Goal: Task Accomplishment & Management: Use online tool/utility

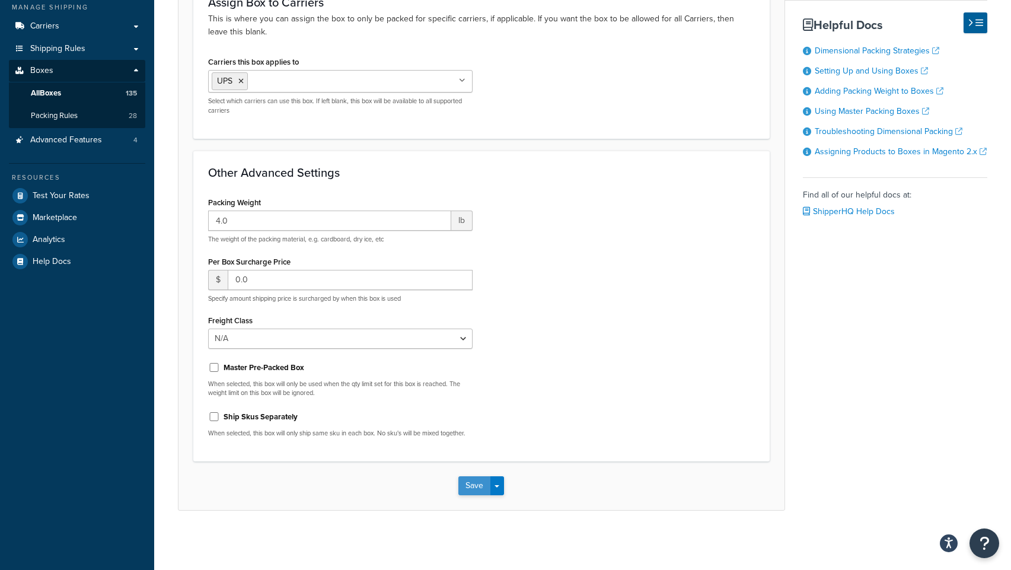
click at [464, 490] on button "Save" at bounding box center [474, 485] width 32 height 19
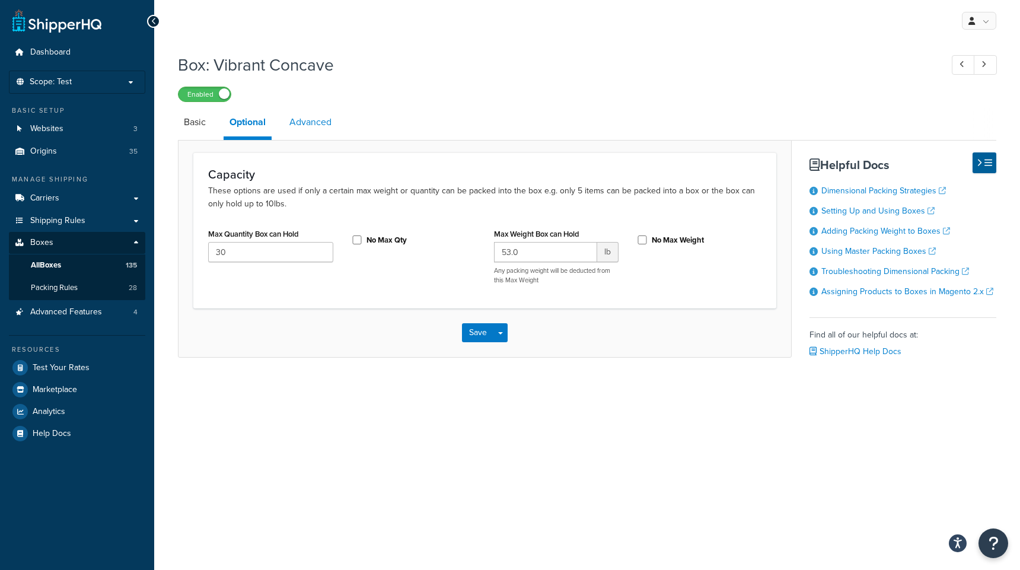
click at [318, 130] on link "Advanced" at bounding box center [310, 122] width 54 height 28
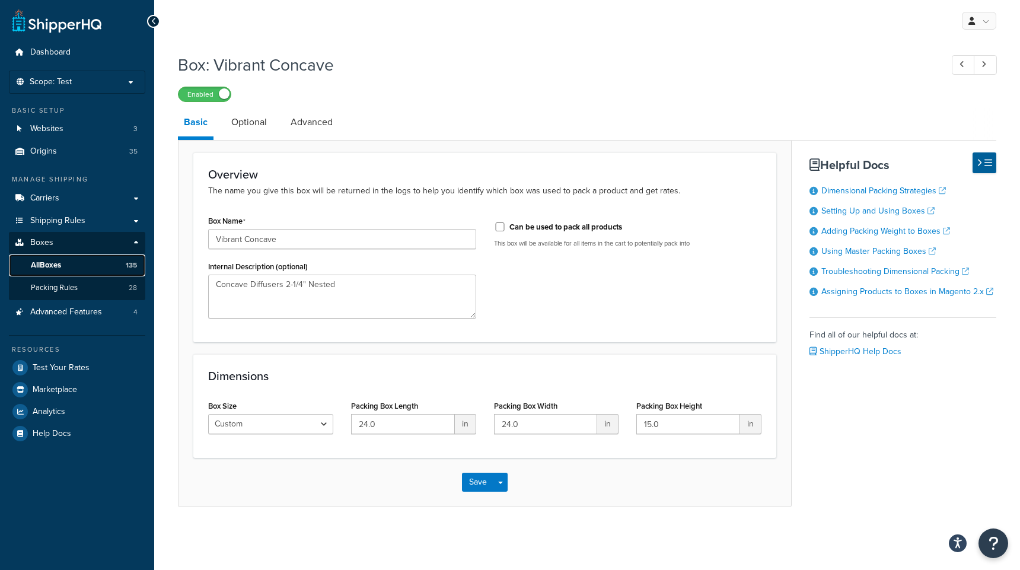
click at [47, 266] on span "All Boxes" at bounding box center [46, 265] width 30 height 10
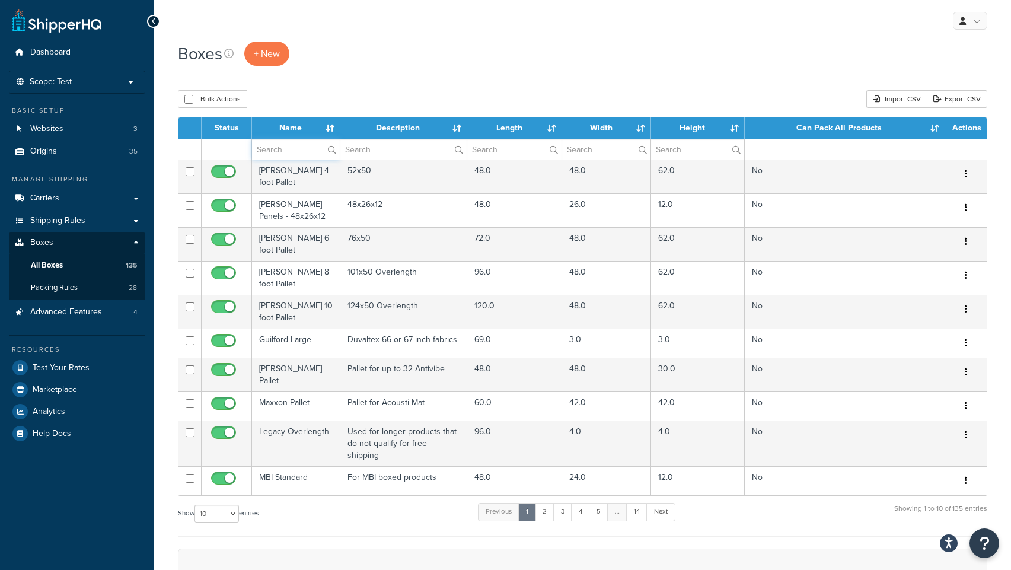
click at [295, 152] on input "text" at bounding box center [296, 149] width 88 height 20
paste input "vibrant"
type input "vibrant"
click at [373, 84] on div "Boxes + New Bulk Actions Duplicate Delete Import CSV Export CSV Contact Us Send…" at bounding box center [582, 411] width 857 height 741
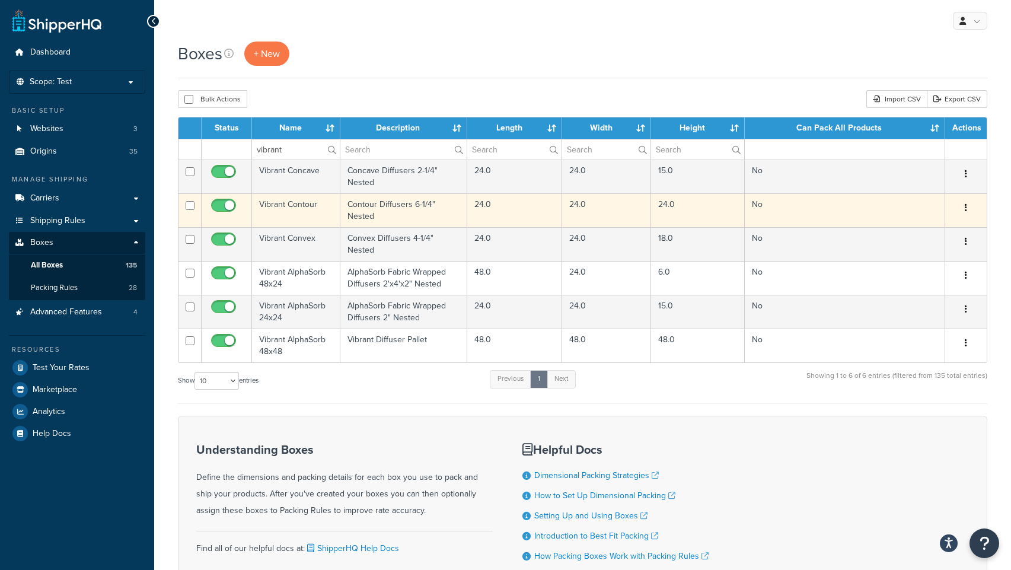
click at [279, 207] on td "Vibrant Contour" at bounding box center [296, 210] width 88 height 34
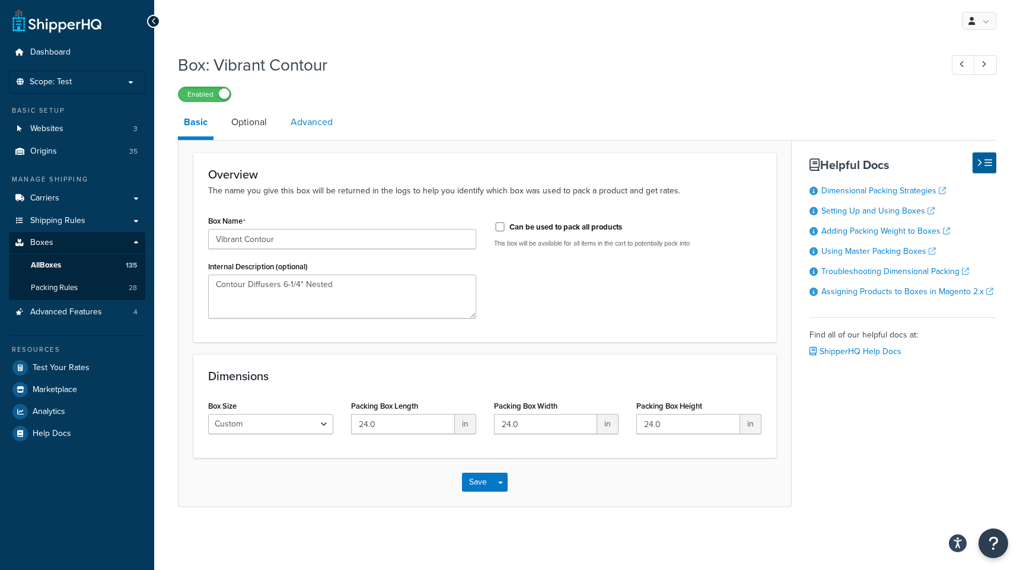
drag, startPoint x: 295, startPoint y: 124, endPoint x: 283, endPoint y: 129, distance: 12.6
click at [295, 124] on link "Advanced" at bounding box center [312, 122] width 54 height 28
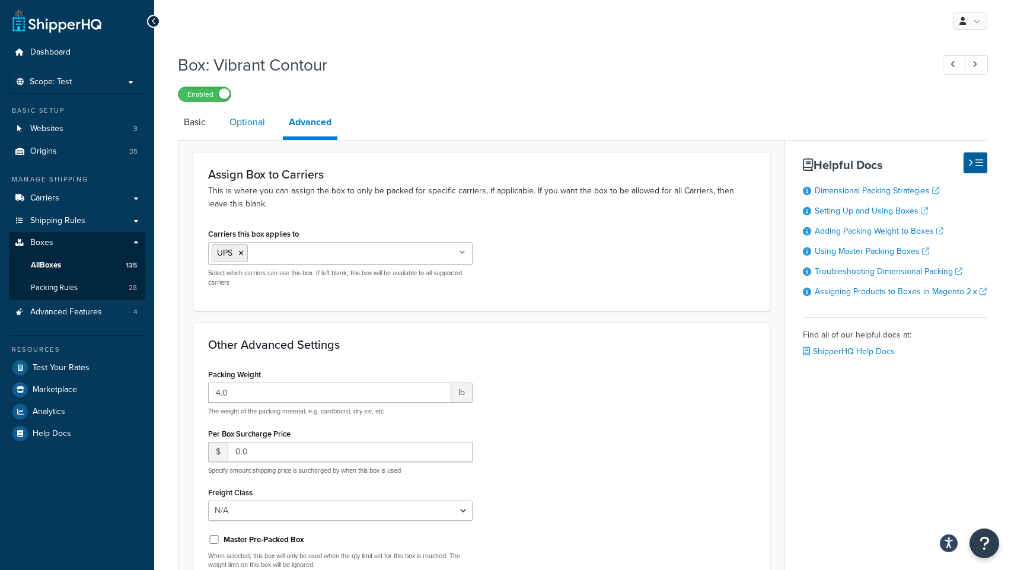
click at [238, 124] on link "Optional" at bounding box center [246, 122] width 47 height 28
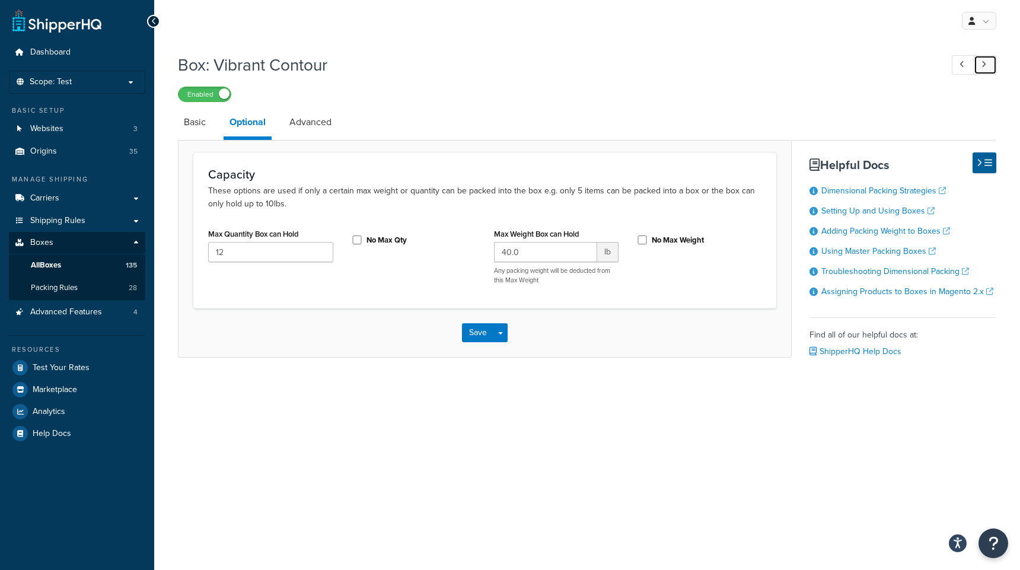
click at [980, 68] on link at bounding box center [984, 65] width 23 height 20
type input "30"
type input "54.0"
click at [319, 120] on link "Advanced" at bounding box center [310, 122] width 54 height 28
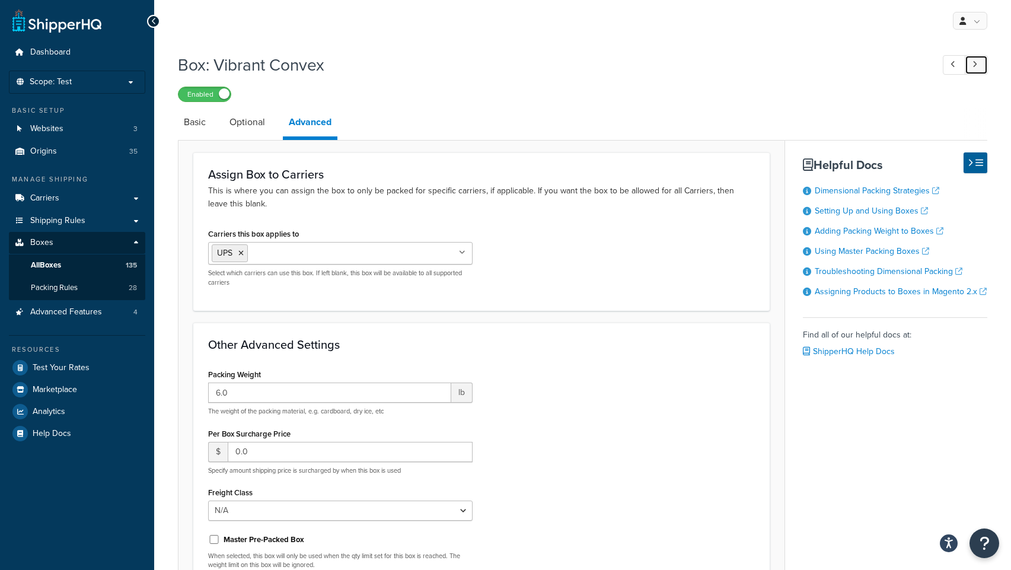
click at [975, 62] on icon at bounding box center [974, 64] width 5 height 8
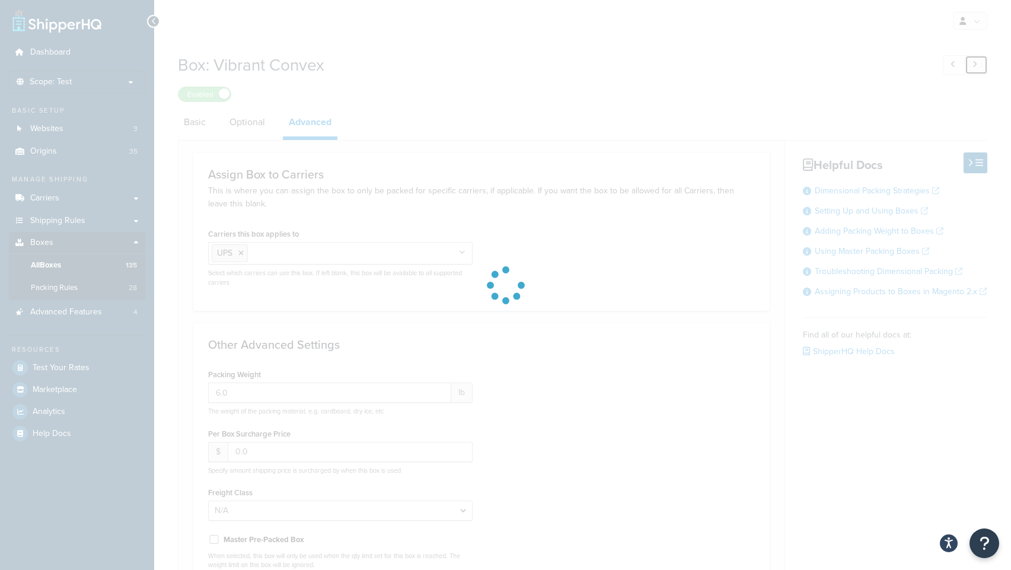
type input "3.0"
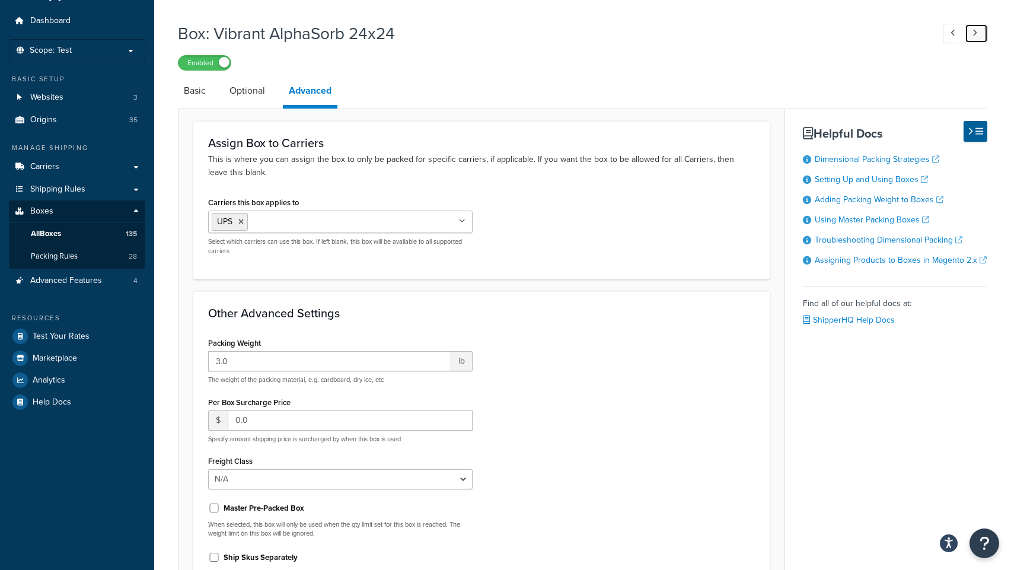
scroll to position [16, 0]
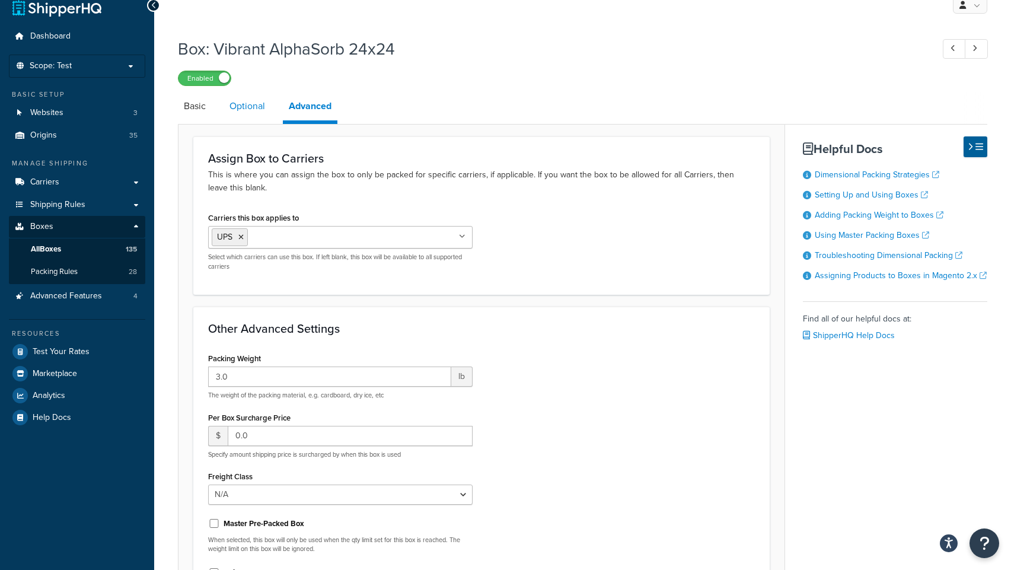
click at [251, 102] on link "Optional" at bounding box center [246, 106] width 47 height 28
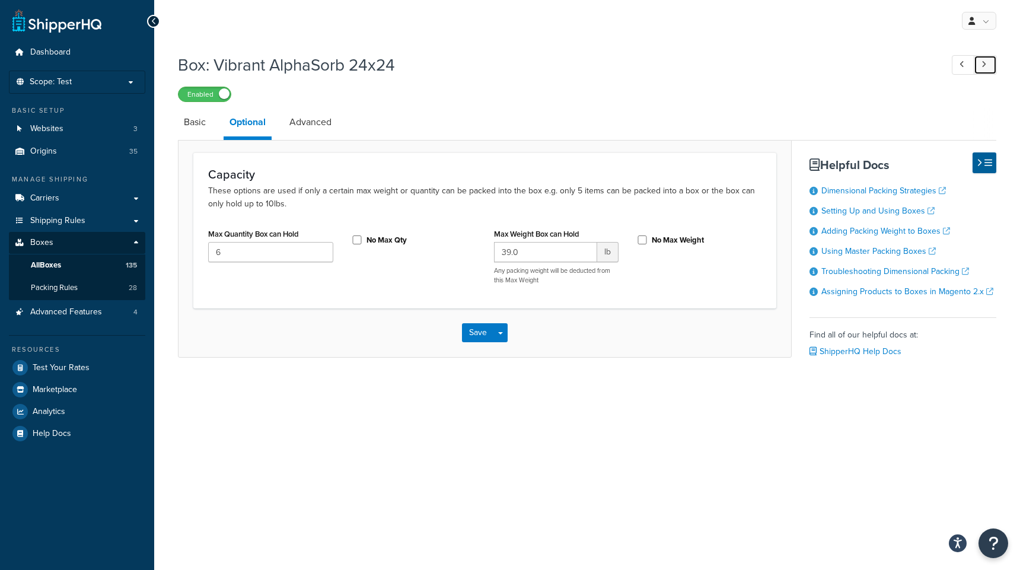
click at [982, 65] on icon at bounding box center [983, 64] width 5 height 8
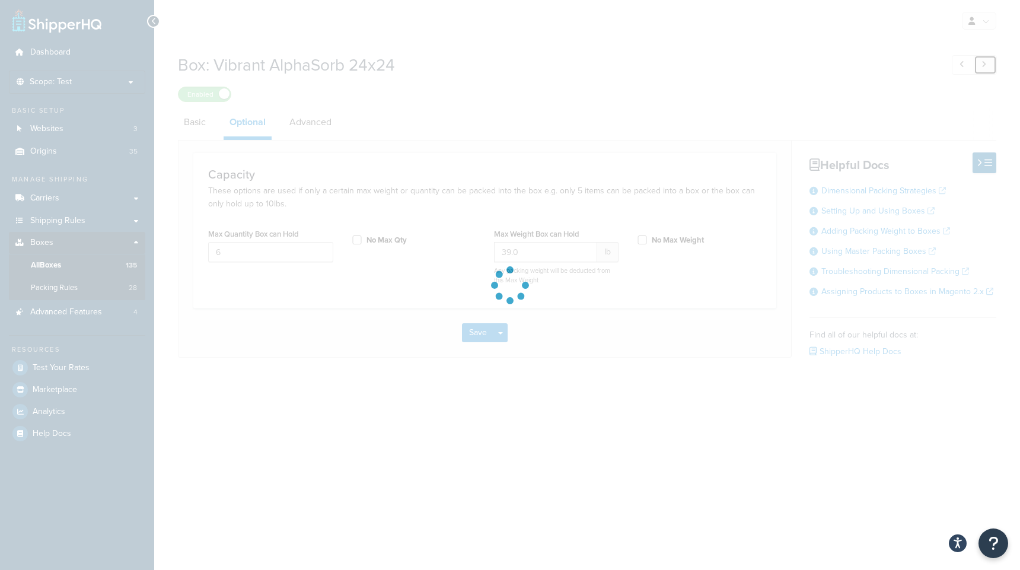
type input "2"
type input "32.0"
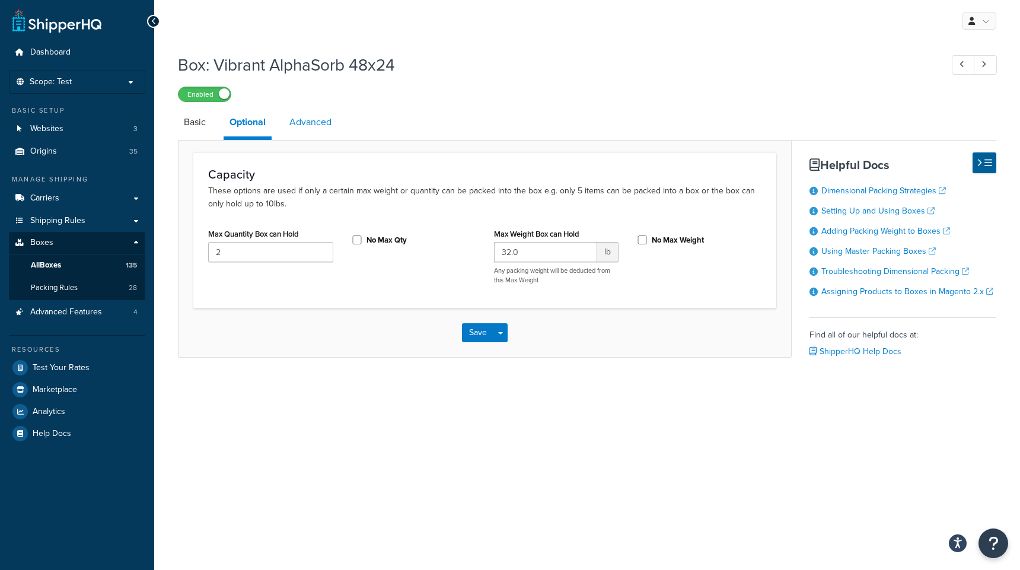
click at [327, 122] on link "Advanced" at bounding box center [310, 122] width 54 height 28
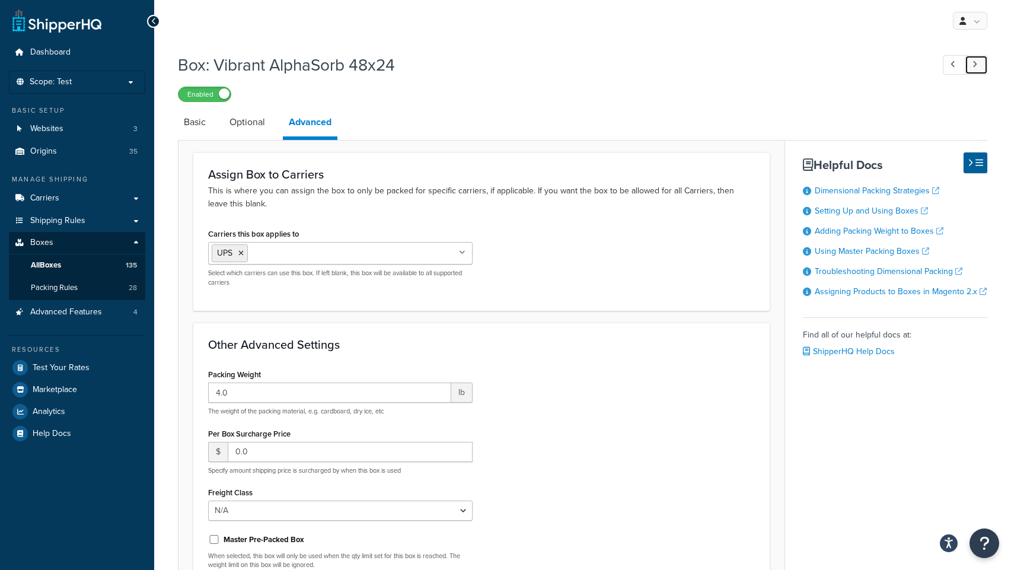
click at [976, 67] on icon at bounding box center [974, 64] width 5 height 8
type input "50.0"
click at [250, 126] on link "Optional" at bounding box center [246, 122] width 47 height 28
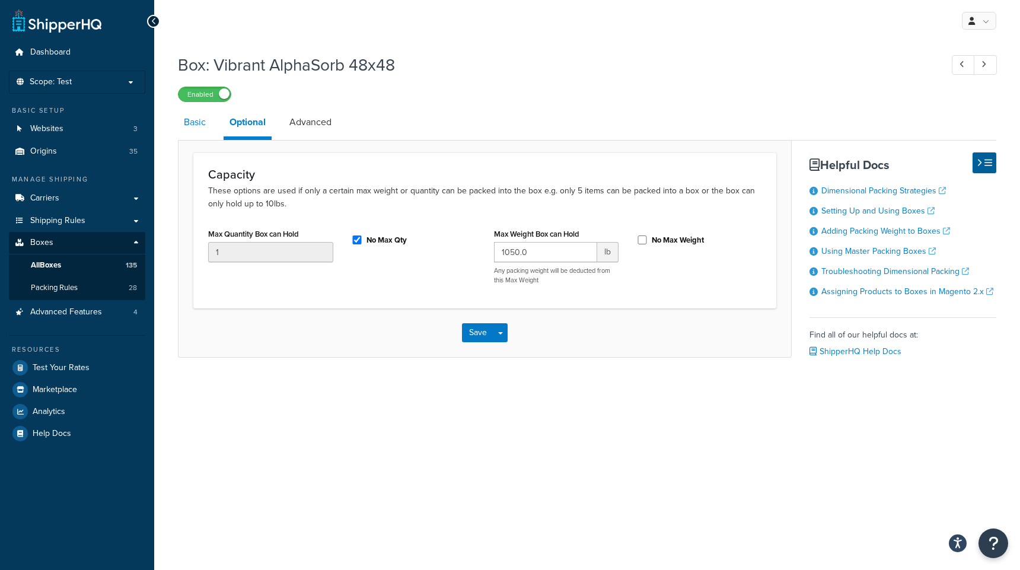
click at [206, 124] on link "Basic" at bounding box center [195, 122] width 34 height 28
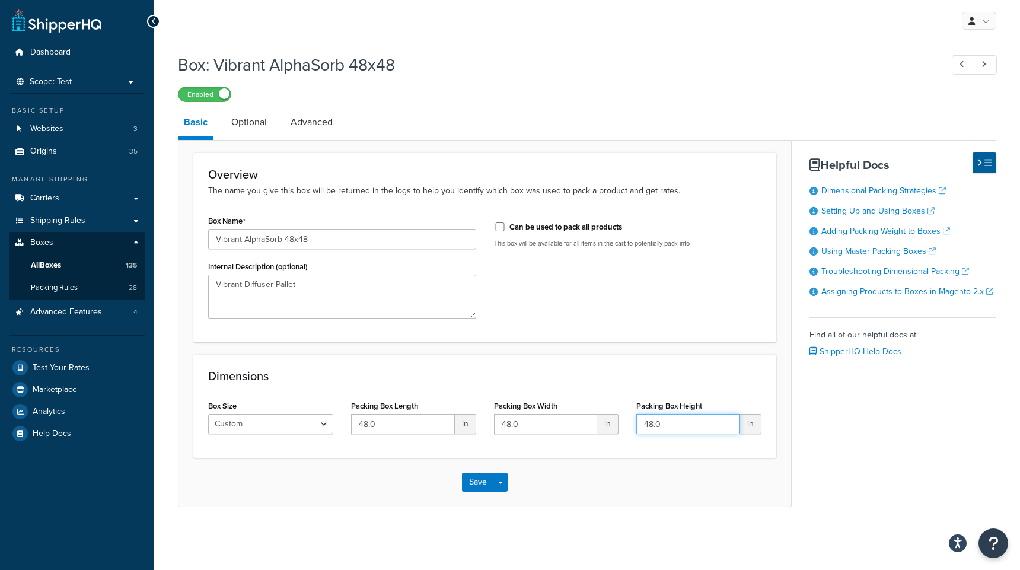
drag, startPoint x: 653, startPoint y: 424, endPoint x: 627, endPoint y: 426, distance: 25.5
click at [627, 426] on div "Packing Box Height 48.0 in" at bounding box center [698, 420] width 143 height 46
type input "54.0"
click at [251, 119] on link "Optional" at bounding box center [248, 122] width 47 height 28
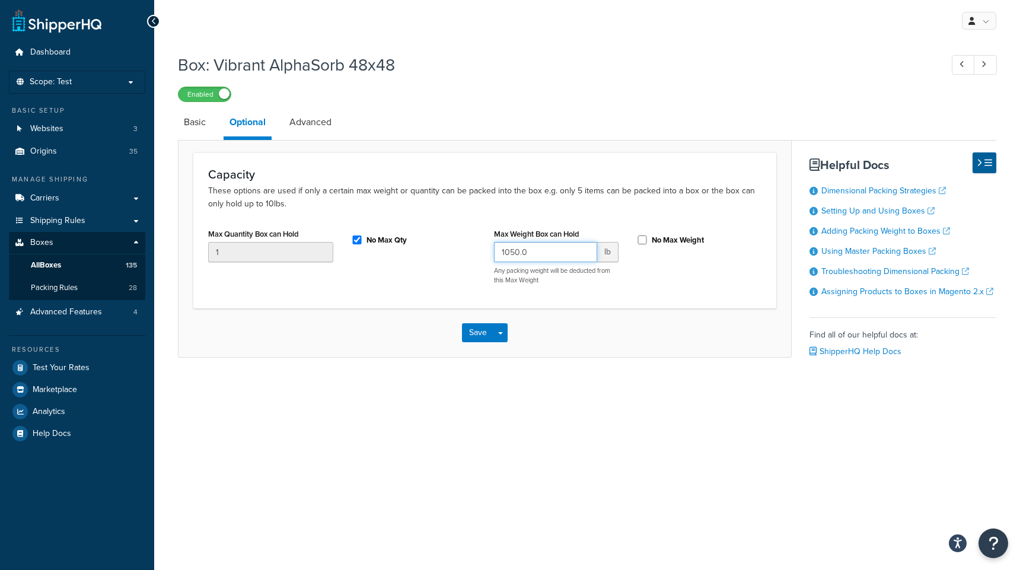
drag, startPoint x: 519, startPoint y: 255, endPoint x: 430, endPoint y: 253, distance: 88.9
click at [430, 253] on div "Max Quantity Box can Hold 1 No Max Qty Max Weight Box can Hold 1050.0 lb Any pa…" at bounding box center [484, 259] width 571 height 68
drag, startPoint x: 514, startPoint y: 253, endPoint x: 504, endPoint y: 253, distance: 10.1
click at [504, 253] on input "626.0" at bounding box center [546, 252] width 104 height 20
type input "665.0"
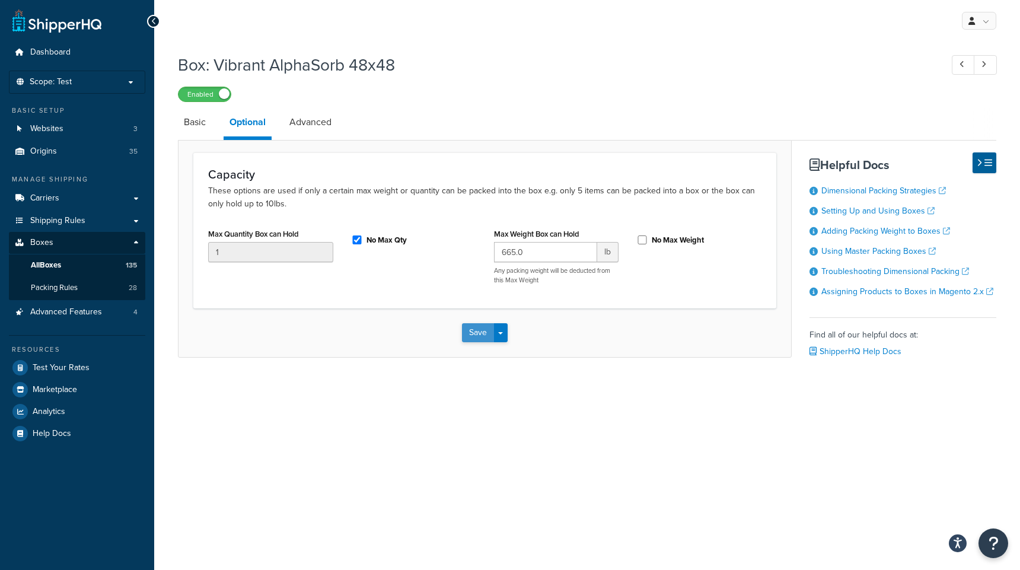
click at [473, 333] on button "Save" at bounding box center [478, 332] width 32 height 19
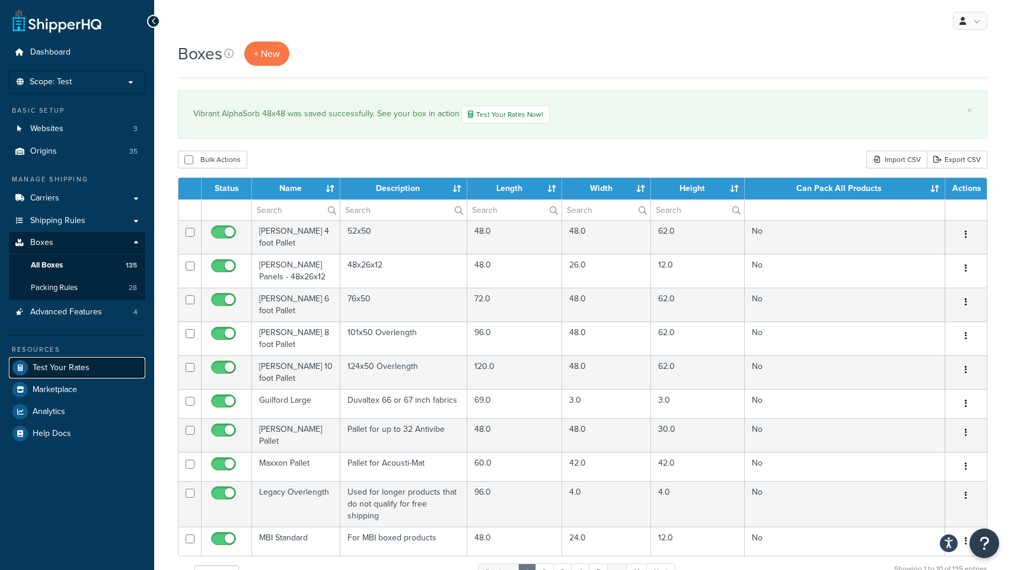
click at [70, 365] on span "Test Your Rates" at bounding box center [61, 368] width 57 height 10
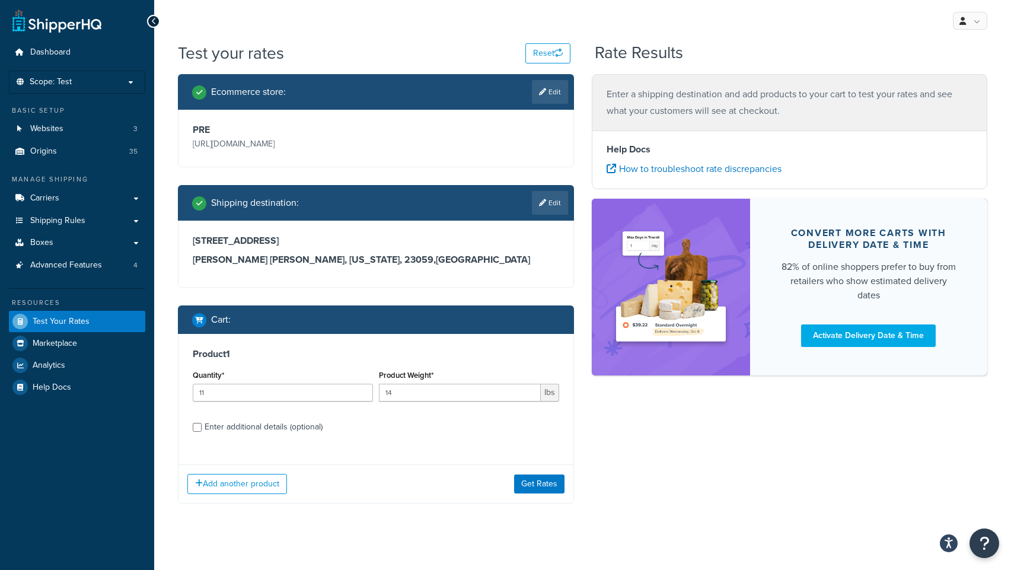
scroll to position [11, 0]
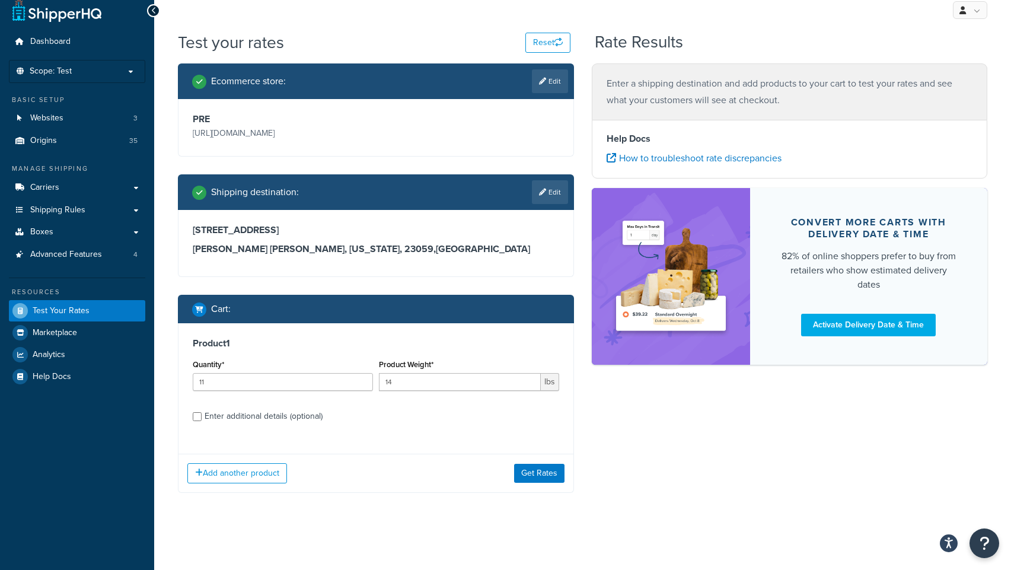
click at [187, 417] on div "Product 1 Quantity* 11 Product Weight* 14 lbs Enter additional details (optiona…" at bounding box center [375, 384] width 395 height 122
click at [194, 418] on input "Enter additional details (optional)" at bounding box center [197, 416] width 9 height 9
checkbox input "true"
select select "250"
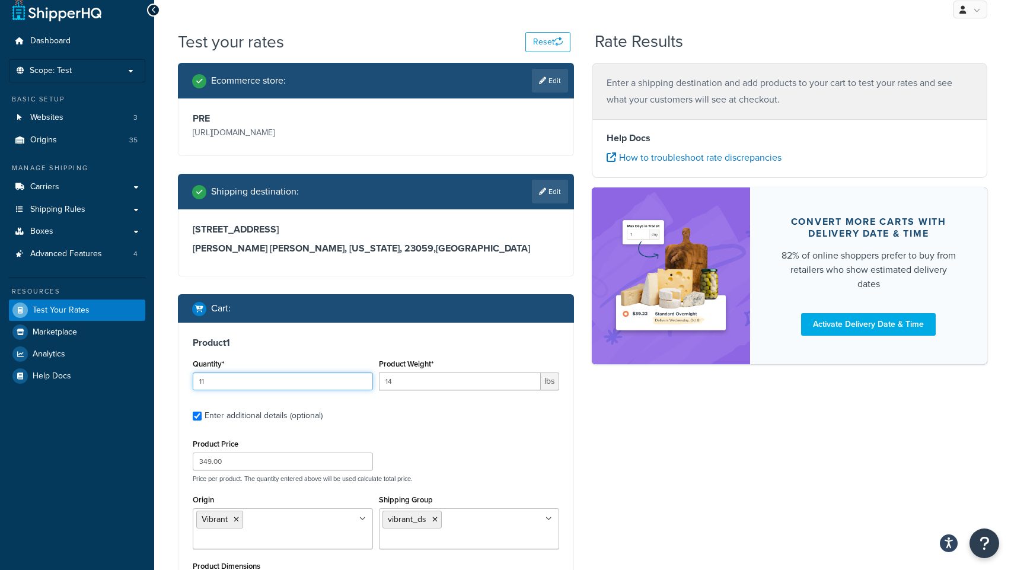
drag, startPoint x: 238, startPoint y: 380, endPoint x: 159, endPoint y: 384, distance: 78.9
click at [159, 384] on div "Test your rates Reset Rate Results Ecommerce store : Edit PRE https://acoustica…" at bounding box center [582, 439] width 857 height 819
type input "10"
type input "0"
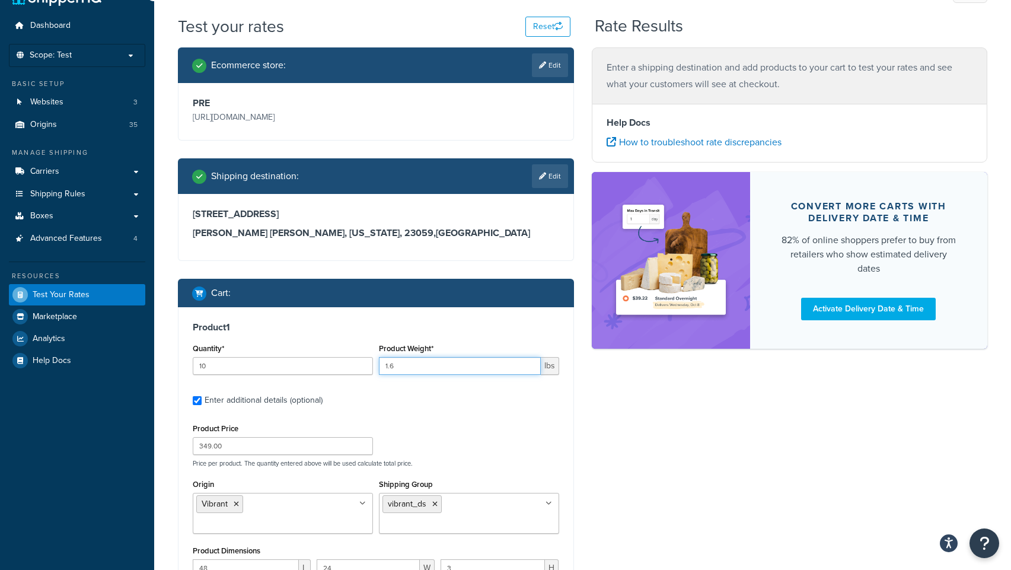
scroll to position [146, 0]
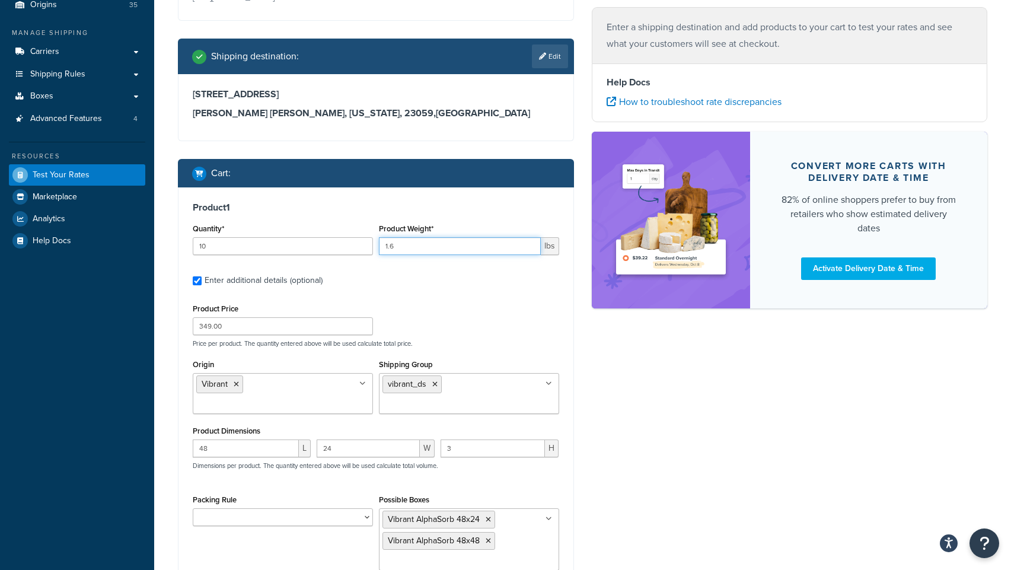
type input "1.6"
drag, startPoint x: 232, startPoint y: 433, endPoint x: 164, endPoint y: 430, distance: 67.6
click at [164, 430] on div "Test your rates Reset Rate Results Ecommerce store : Edit PRE https://acoustica…" at bounding box center [582, 313] width 857 height 837
type input "24"
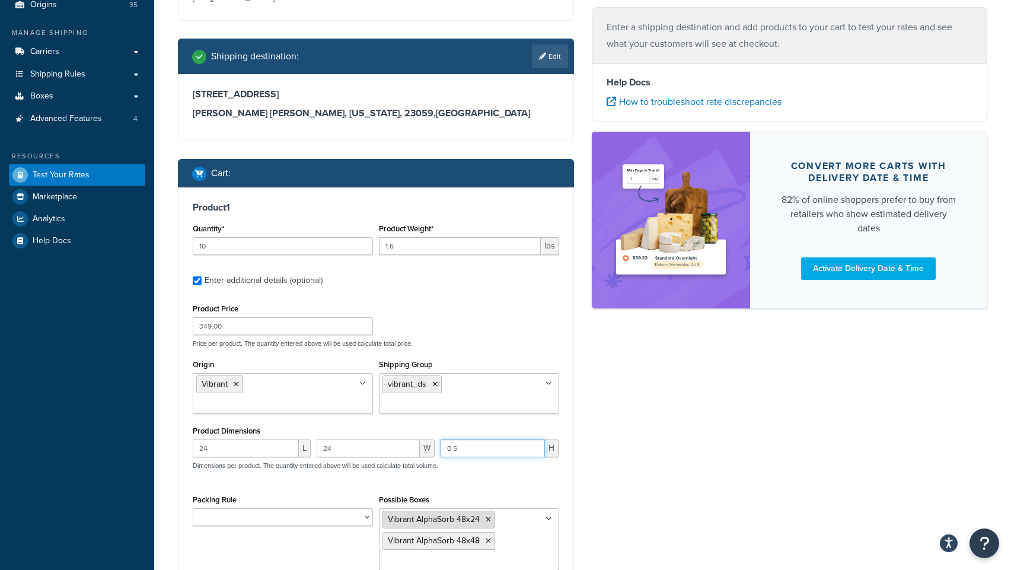
type input "0.5"
click at [488, 516] on icon at bounding box center [487, 519] width 5 height 7
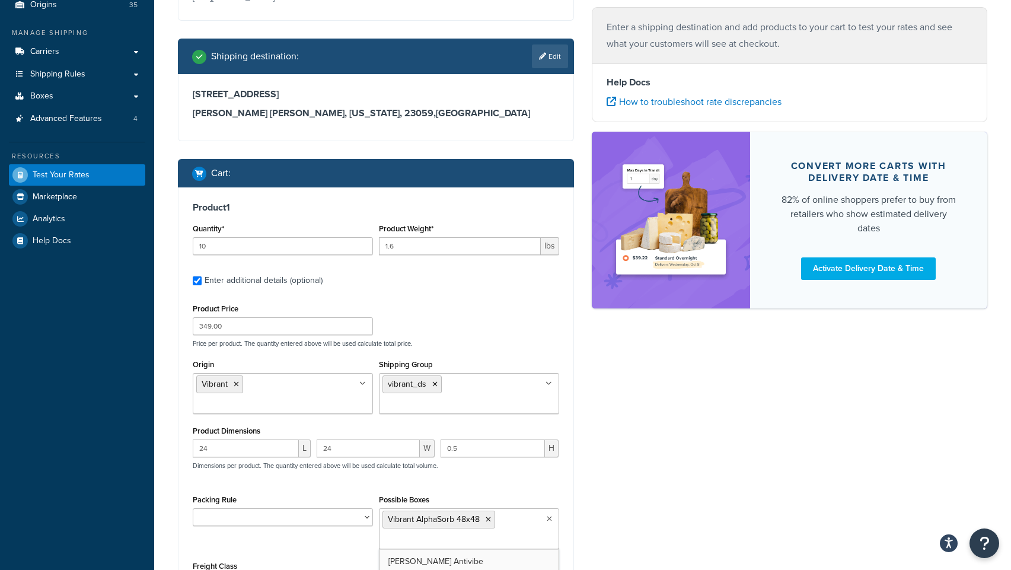
click at [397, 533] on input "Possible Boxes" at bounding box center [434, 539] width 105 height 13
paste input "v"
type input "vibrant"
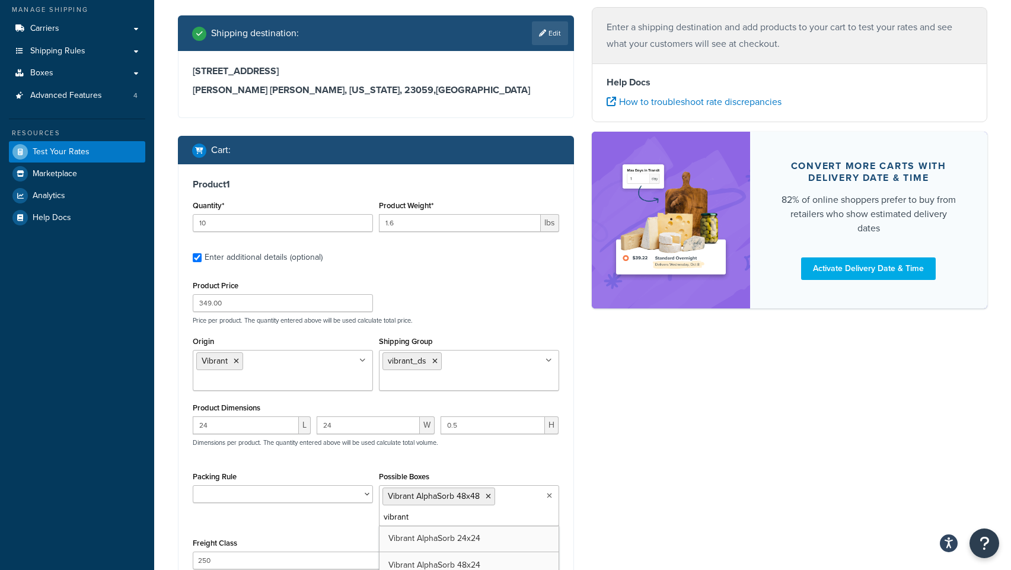
scroll to position [219, 0]
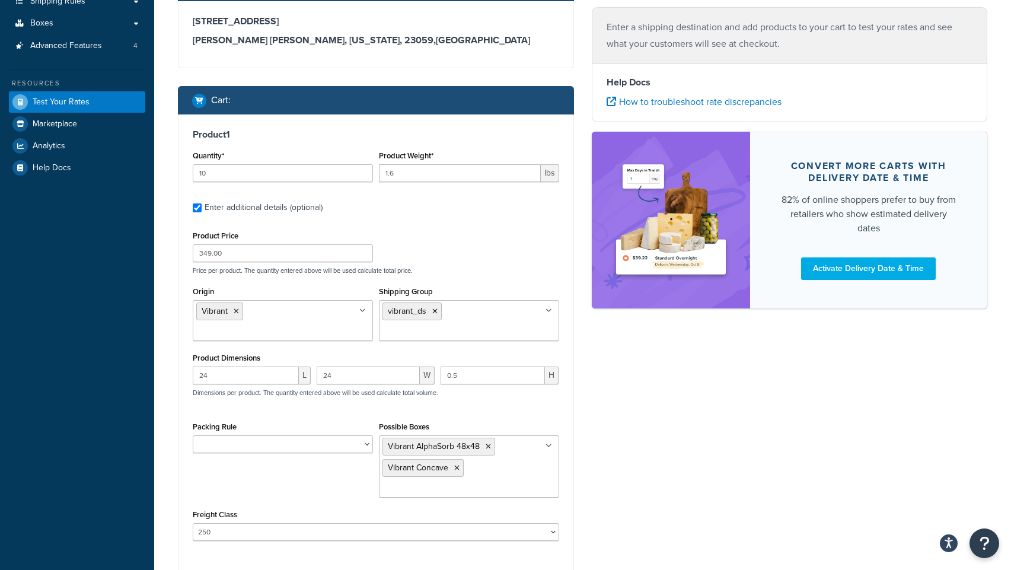
click at [609, 447] on div "Ecommerce store : Edit PRE https://acousticalsolutions.p.tomandco.uk/ Shipping …" at bounding box center [582, 242] width 827 height 775
click at [360, 523] on select "50 55 60 65 70 77.5 85 92.5 100 110 125 150 175 200 250 300 400 500" at bounding box center [376, 532] width 366 height 18
select select "200"
click at [193, 523] on select "50 55 60 65 70 77.5 85 92.5 100 110 125 150 175 200 250 300 400 500" at bounding box center [376, 532] width 366 height 18
click at [627, 469] on div "Ecommerce store : Edit PRE https://acousticalsolutions.p.tomandco.uk/ Shipping …" at bounding box center [582, 242] width 827 height 775
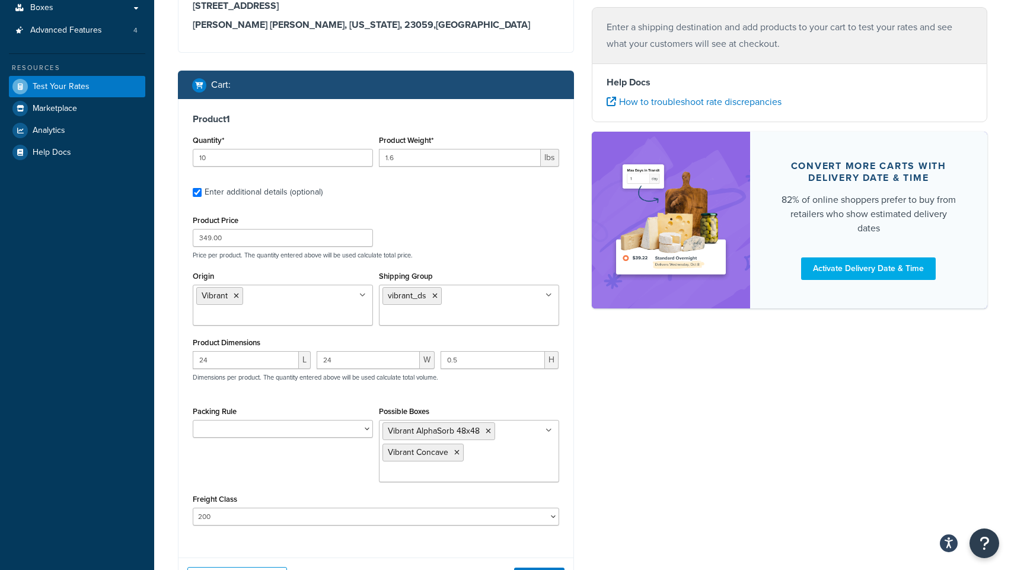
scroll to position [262, 0]
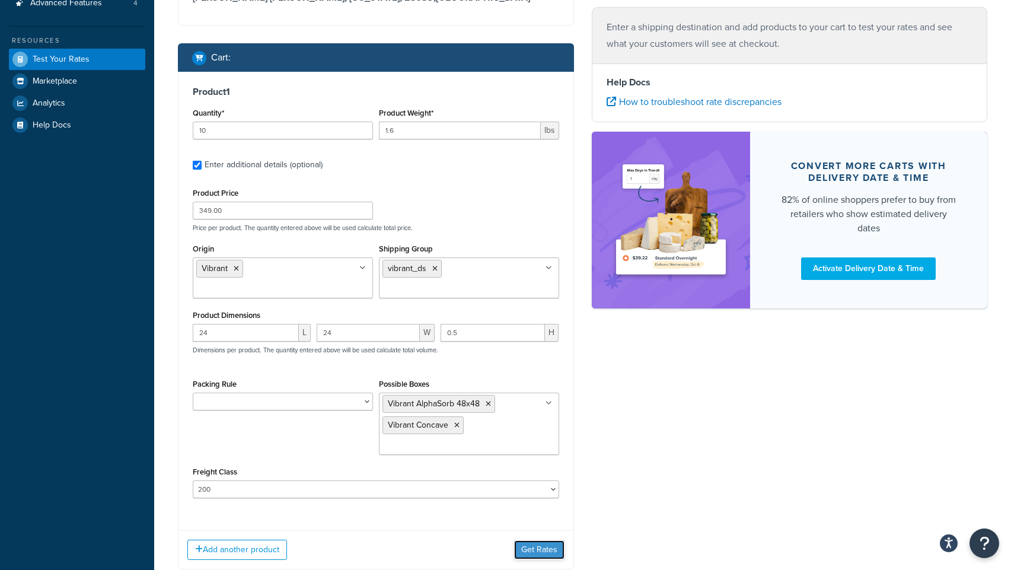
click at [538, 540] on button "Get Rates" at bounding box center [539, 549] width 50 height 19
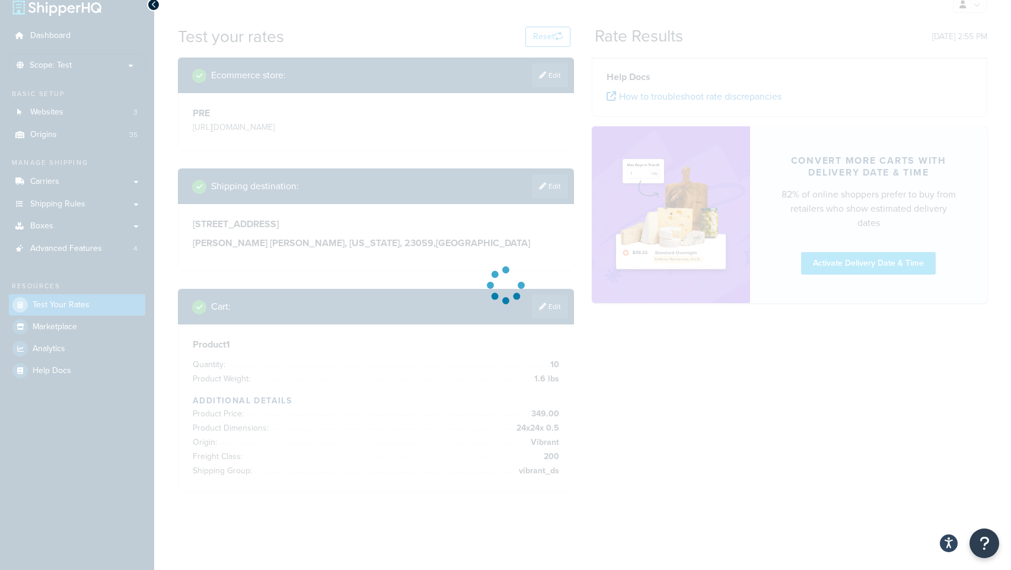
scroll to position [17, 0]
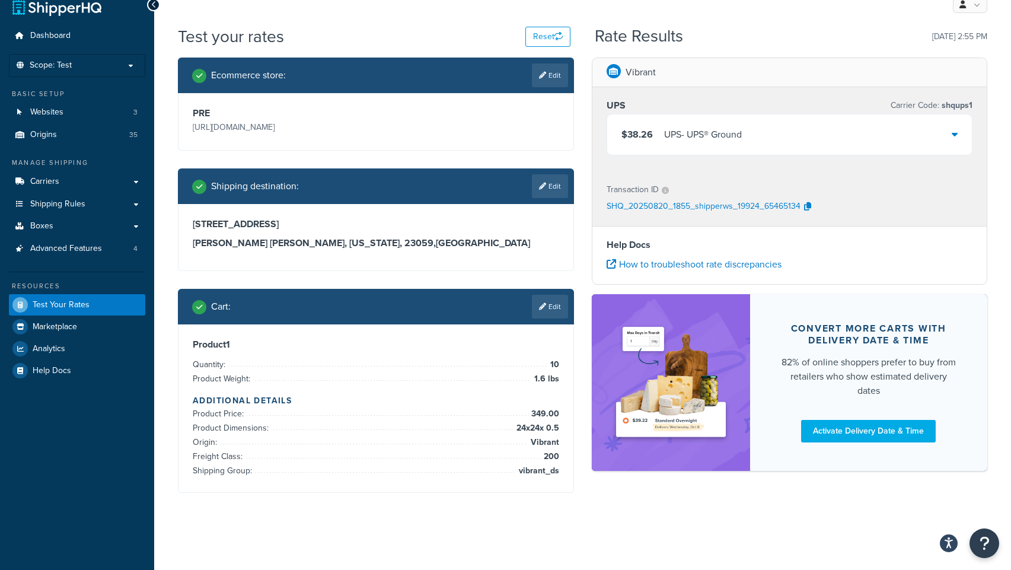
click at [854, 136] on div "$38.26 UPS - UPS® Ground" at bounding box center [789, 134] width 365 height 40
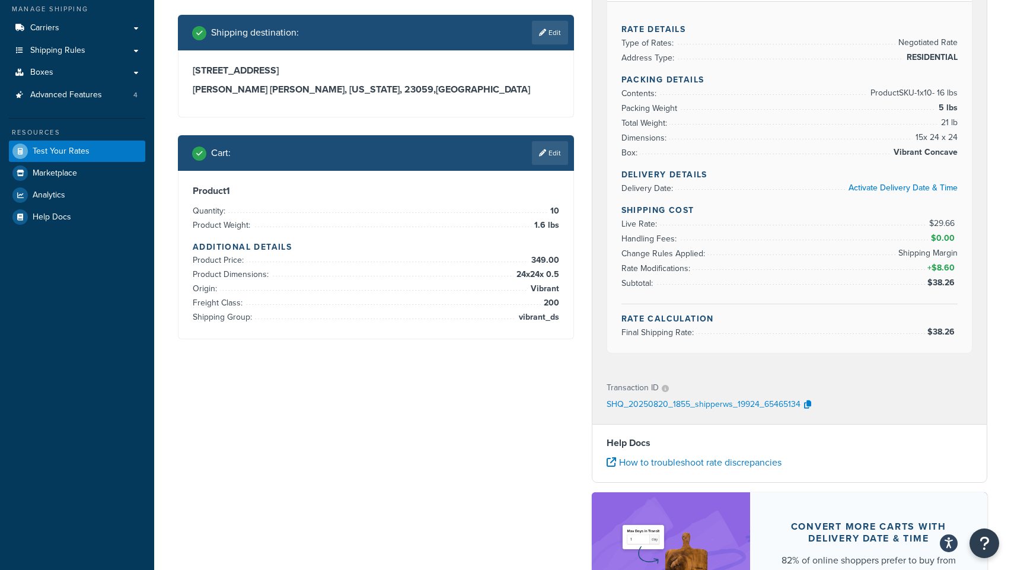
scroll to position [110, 0]
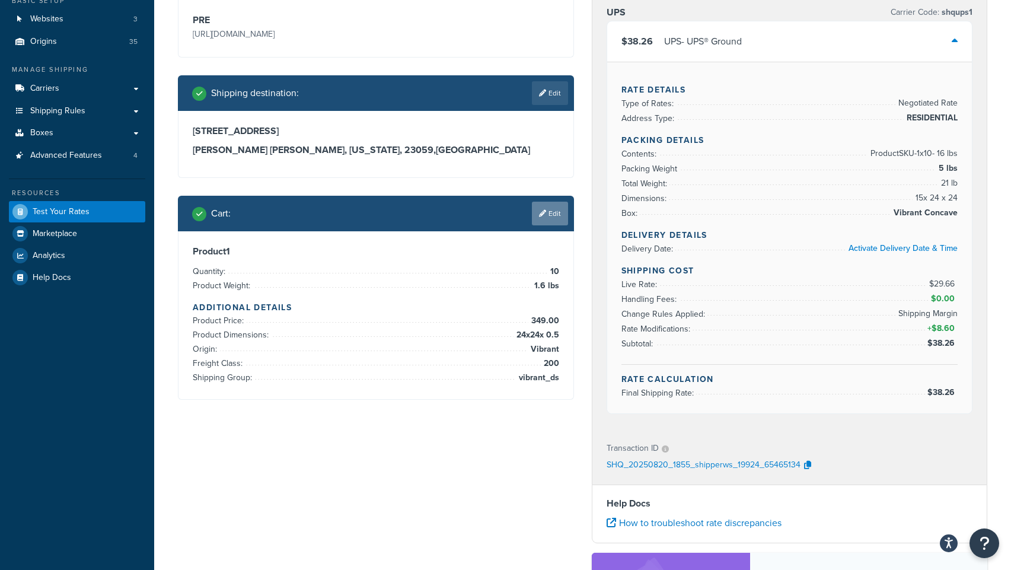
click at [560, 213] on link "Edit" at bounding box center [550, 214] width 36 height 24
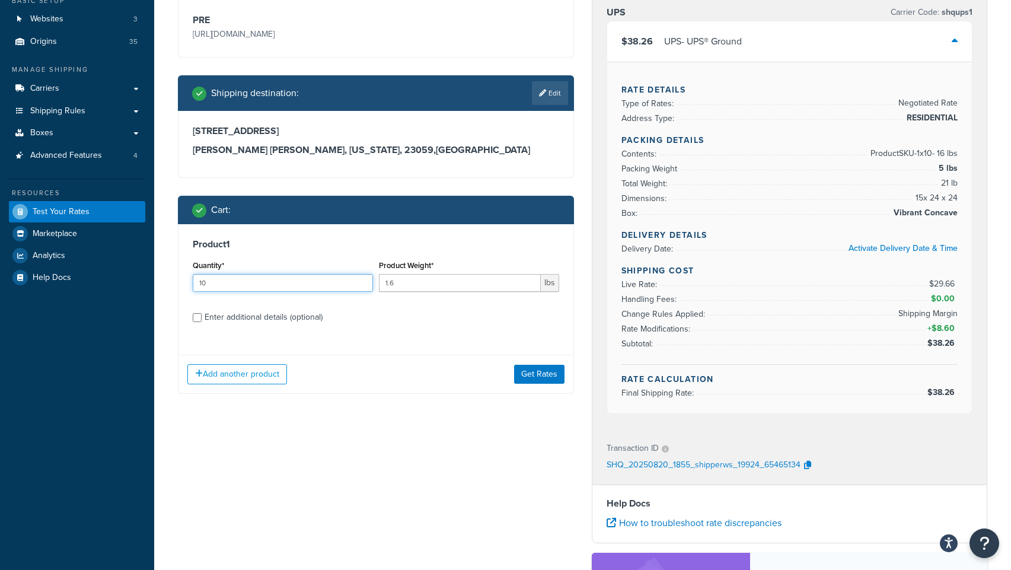
click at [219, 282] on input "10" at bounding box center [283, 283] width 180 height 18
type input "100"
click at [533, 375] on button "Get Rates" at bounding box center [539, 374] width 50 height 19
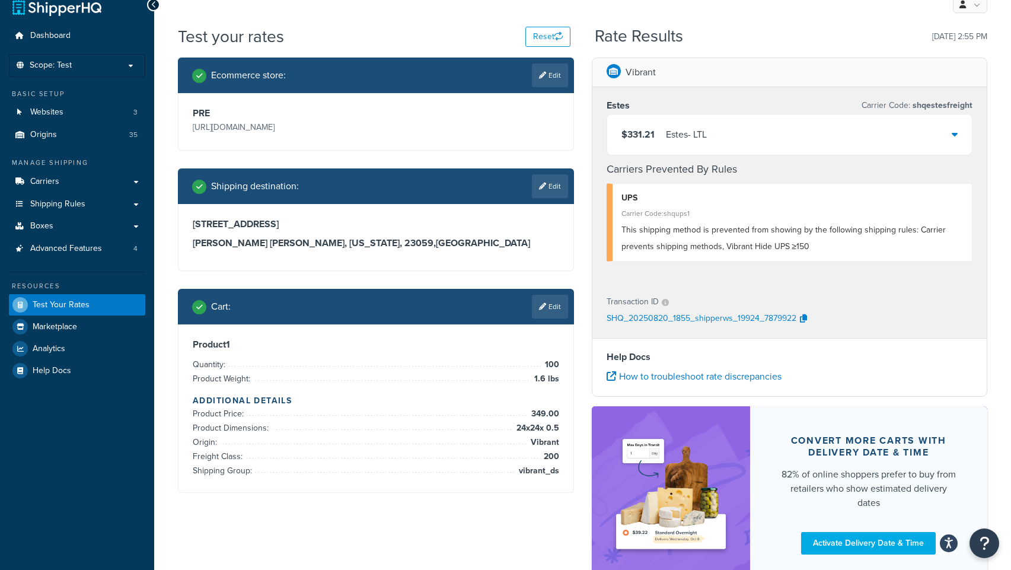
scroll to position [101, 0]
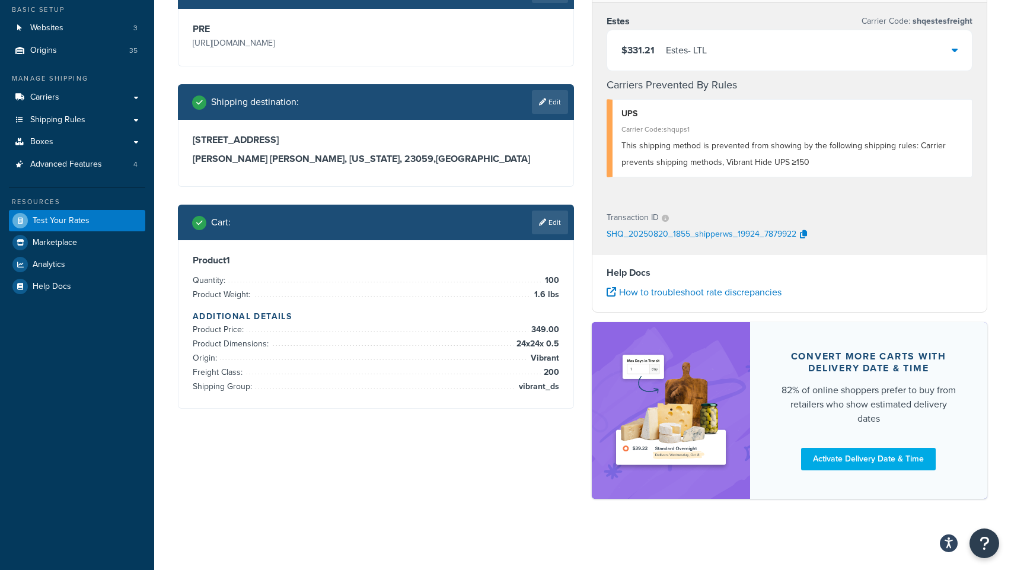
click at [813, 62] on div "$331.21 Estes - LTL" at bounding box center [789, 50] width 365 height 40
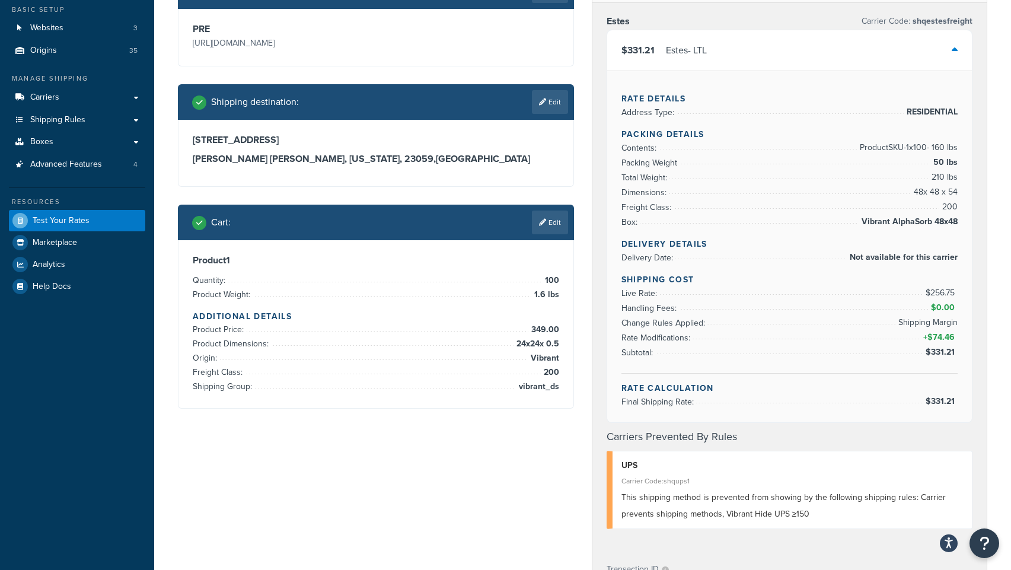
scroll to position [110, 0]
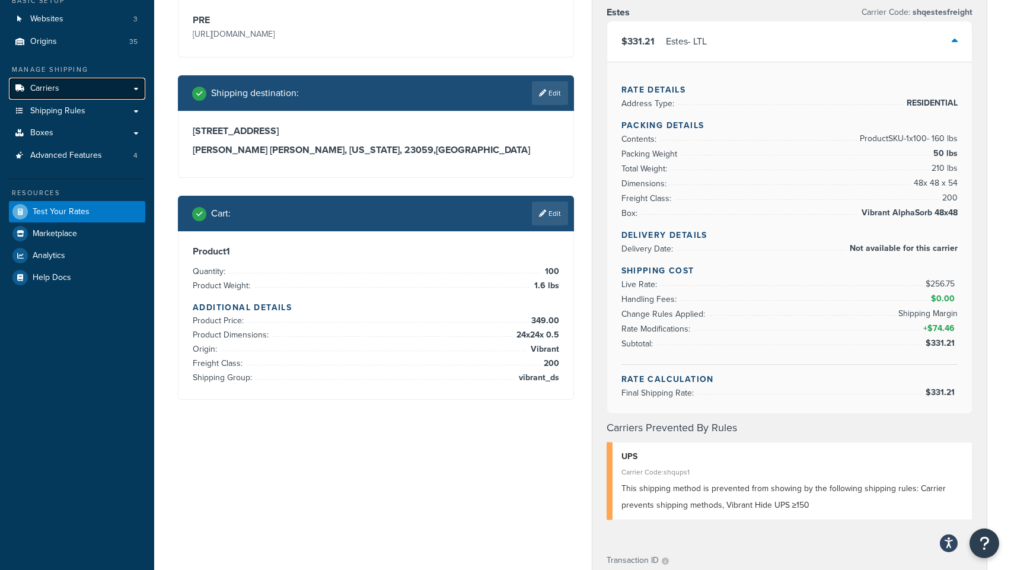
click at [46, 93] on span "Carriers" at bounding box center [44, 89] width 29 height 10
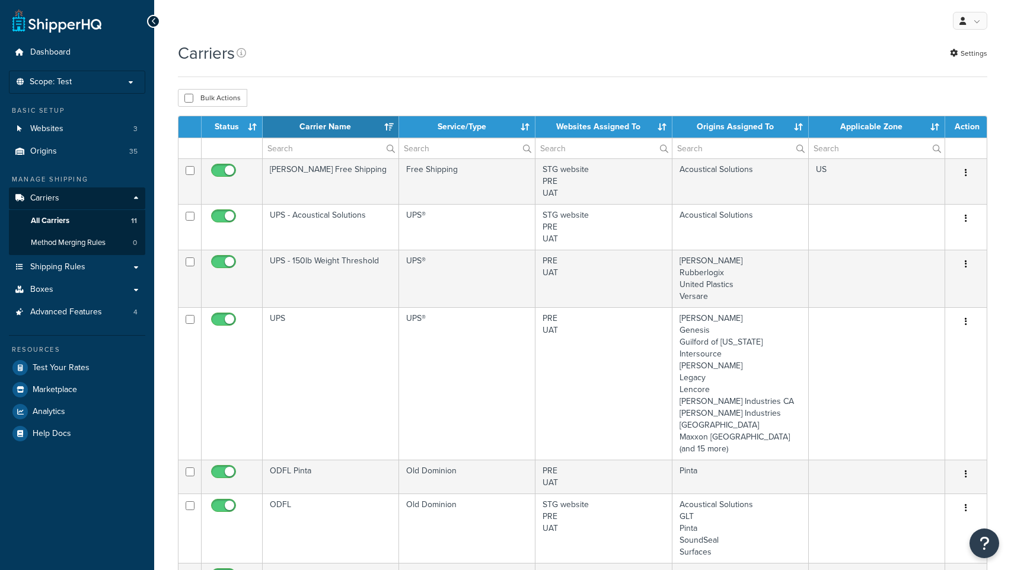
select select "15"
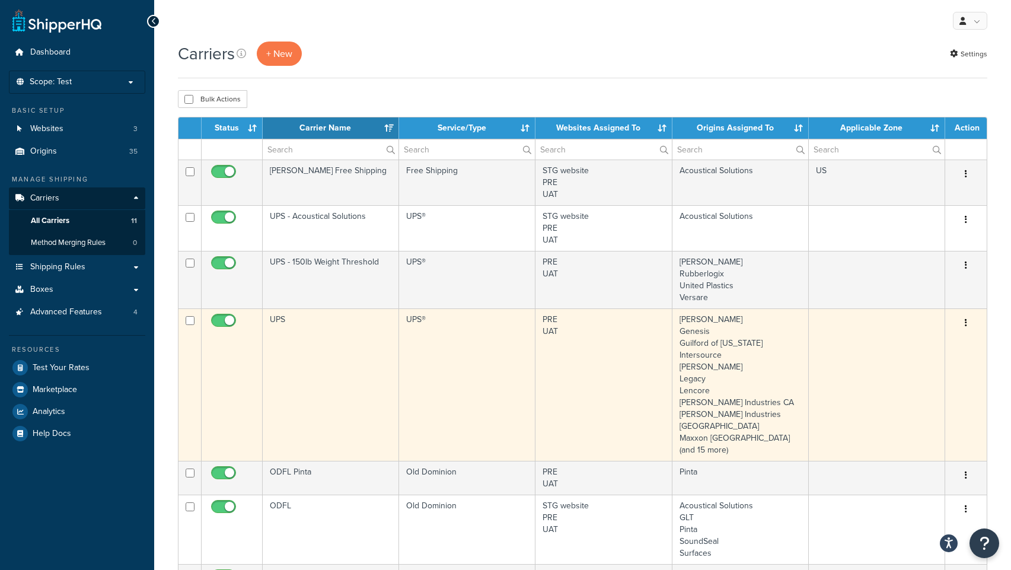
click at [967, 324] on button "button" at bounding box center [965, 323] width 17 height 19
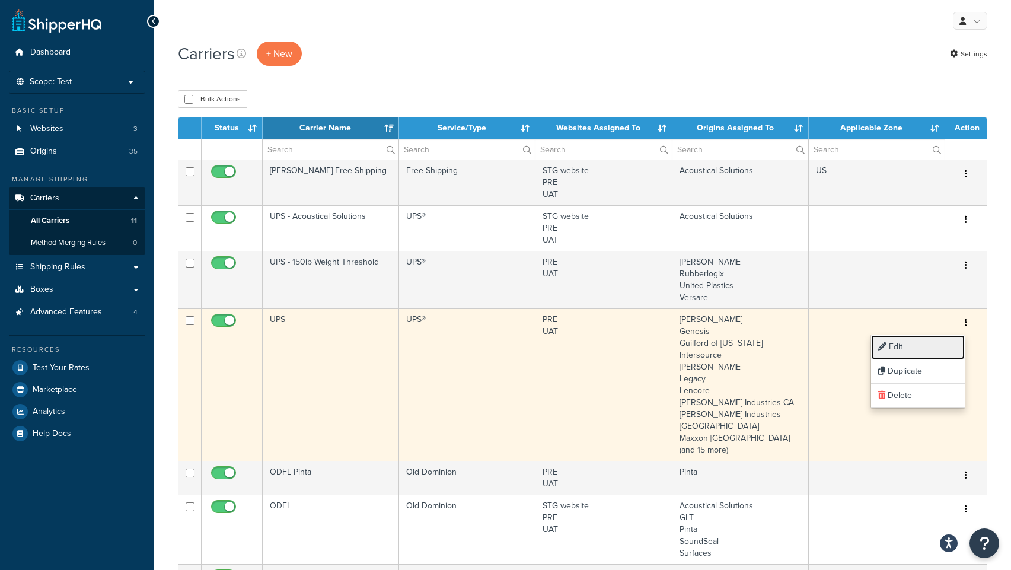
click at [913, 345] on link "Edit" at bounding box center [918, 347] width 94 height 24
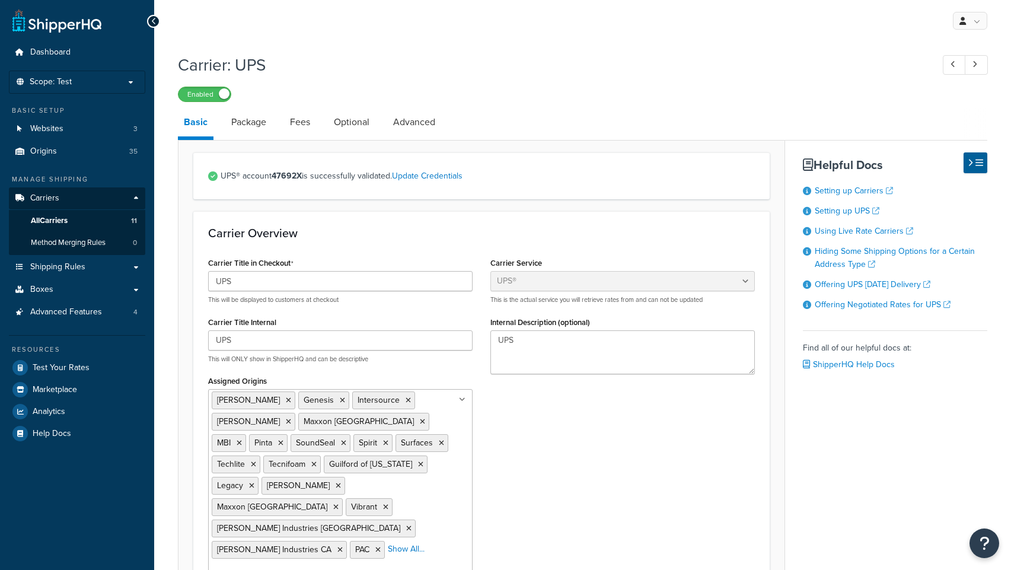
select select "ups"
click at [248, 129] on link "Package" at bounding box center [248, 122] width 47 height 28
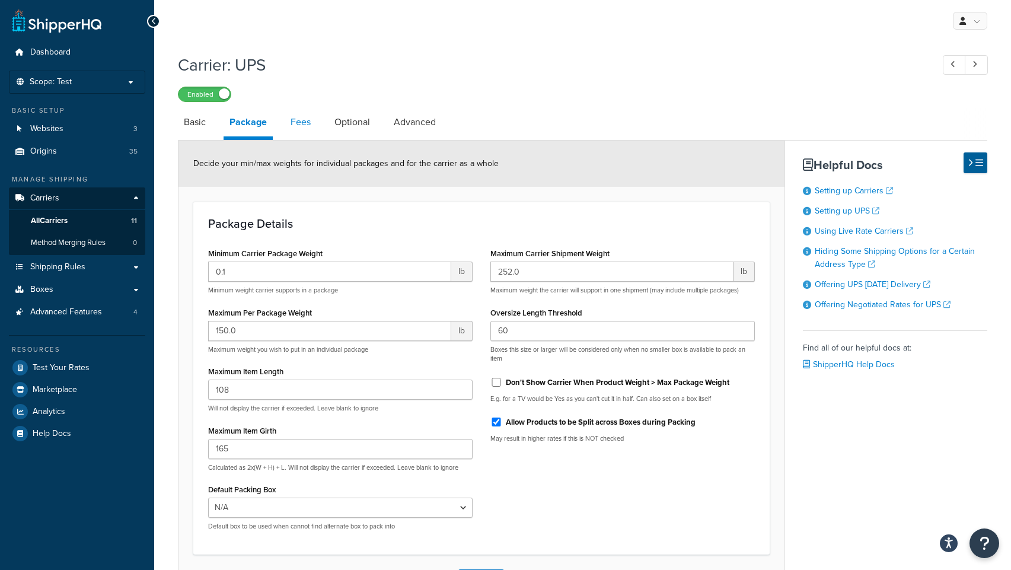
click at [315, 127] on link "Fees" at bounding box center [301, 122] width 32 height 28
select select "AFTER"
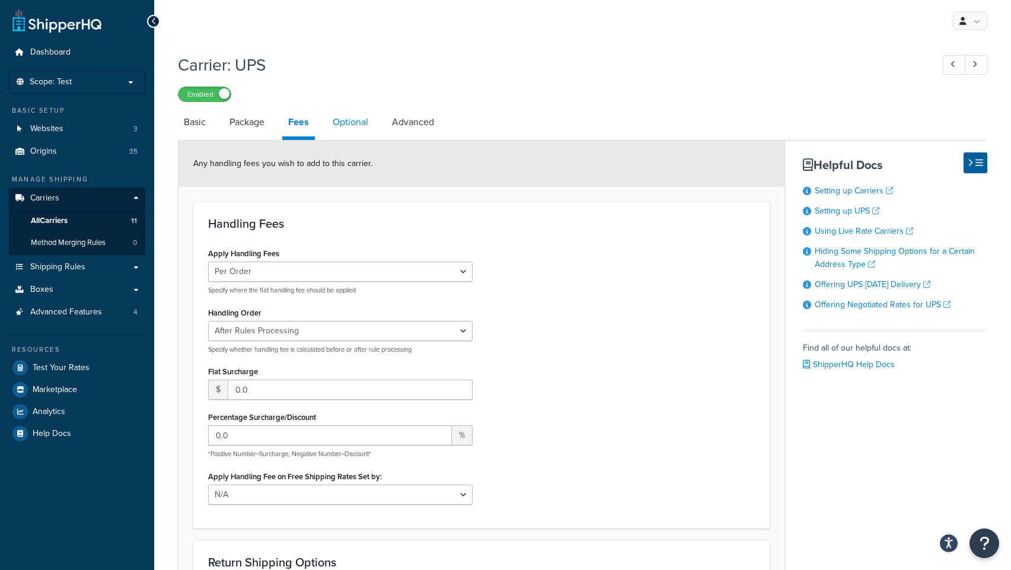
click at [346, 125] on link "Optional" at bounding box center [350, 122] width 47 height 28
select select "residential"
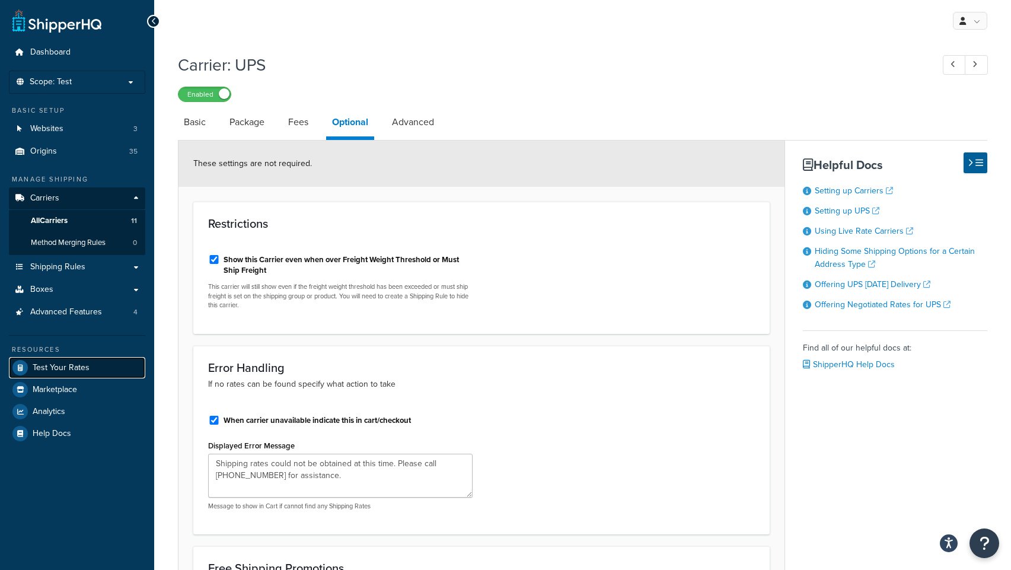
click at [57, 365] on span "Test Your Rates" at bounding box center [61, 368] width 57 height 10
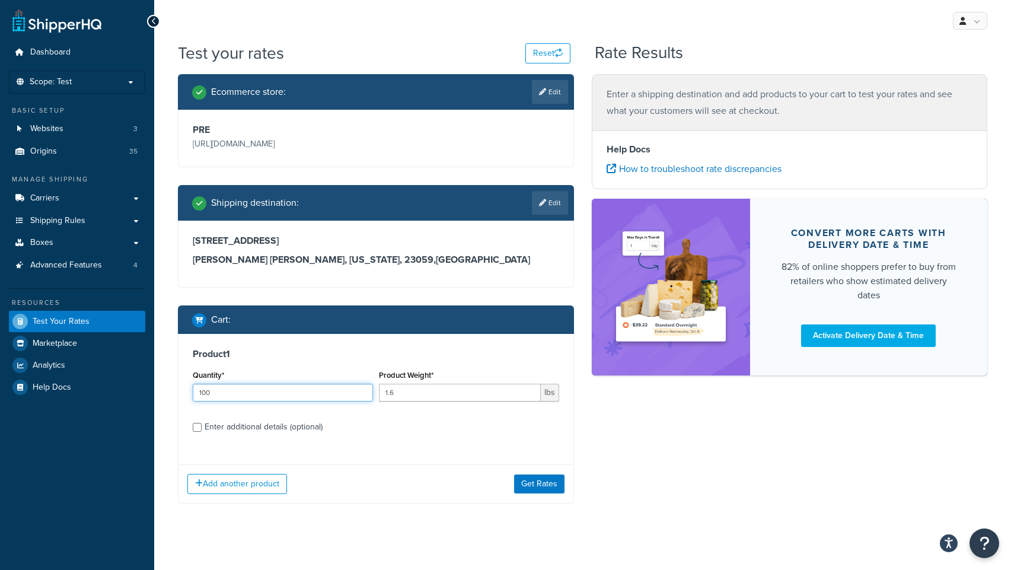
drag, startPoint x: 251, startPoint y: 394, endPoint x: 165, endPoint y: 391, distance: 86.0
click at [165, 391] on div "Test your rates Reset Rate Results Ecommerce store : Edit PRE https://acoustica…" at bounding box center [582, 295] width 857 height 509
type input "20"
click at [198, 426] on input "Enter additional details (optional)" at bounding box center [197, 427] width 9 height 9
checkbox input "true"
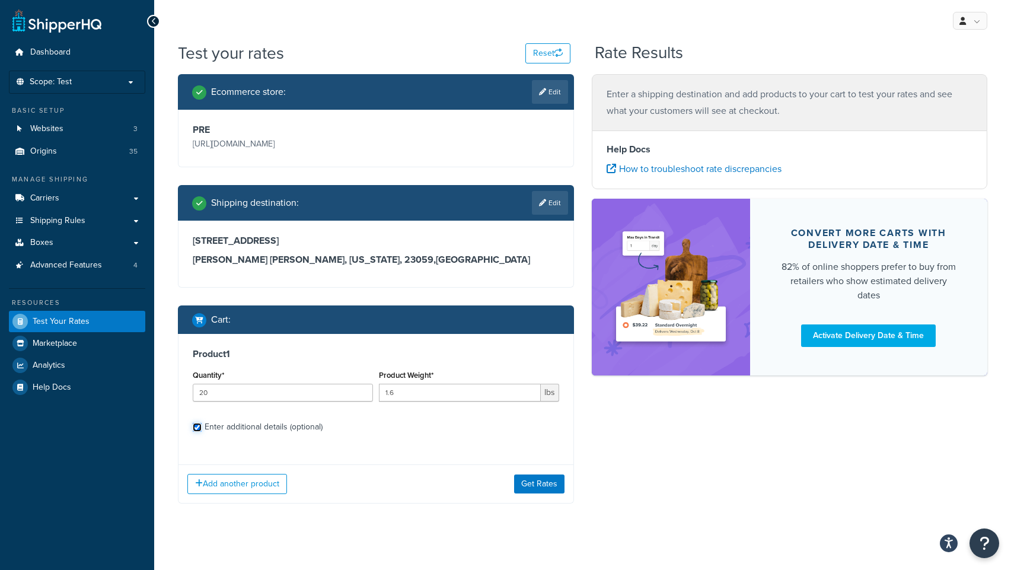
select select "200"
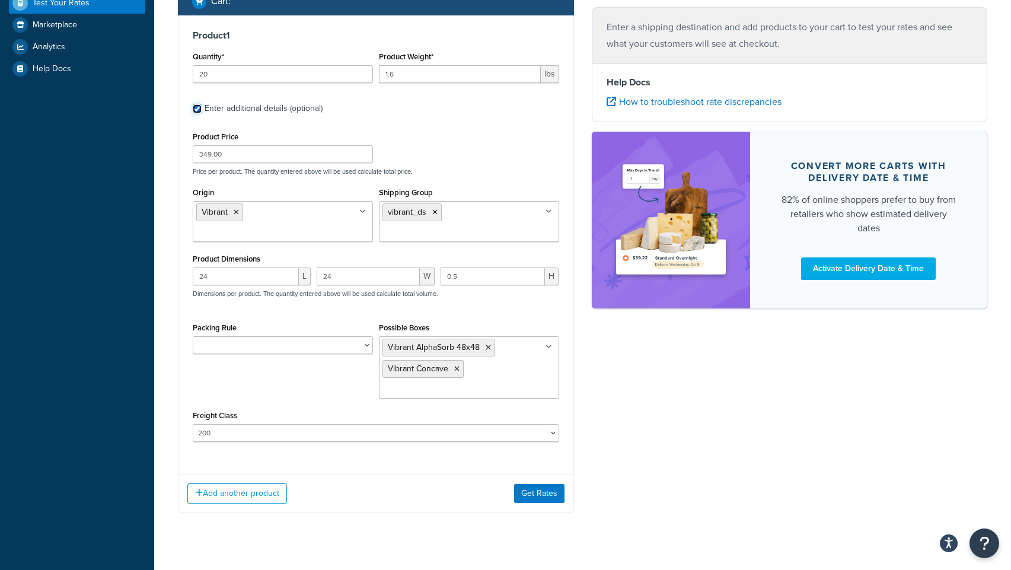
scroll to position [321, 0]
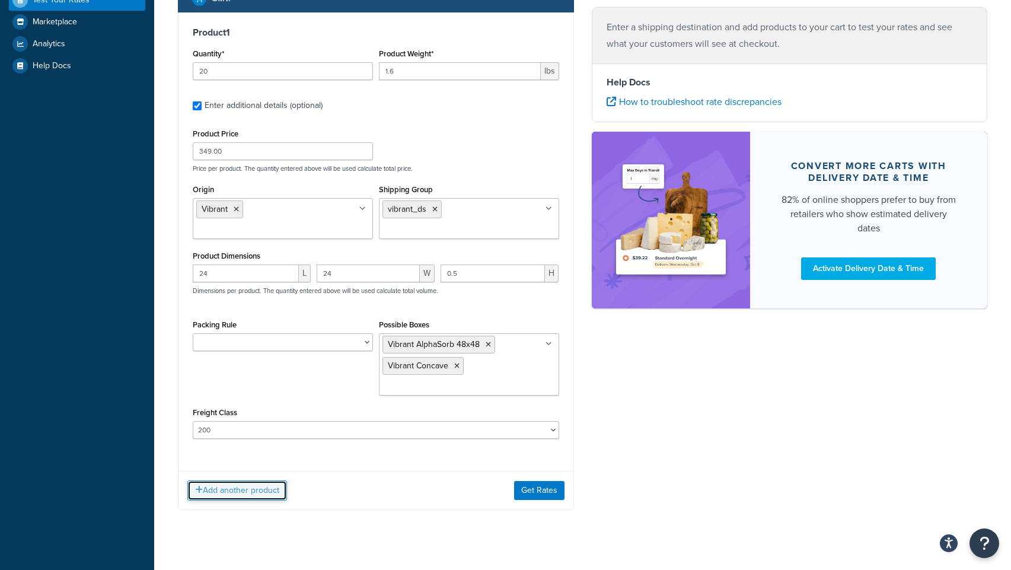
click at [247, 480] on button "Add another product" at bounding box center [237, 490] width 100 height 20
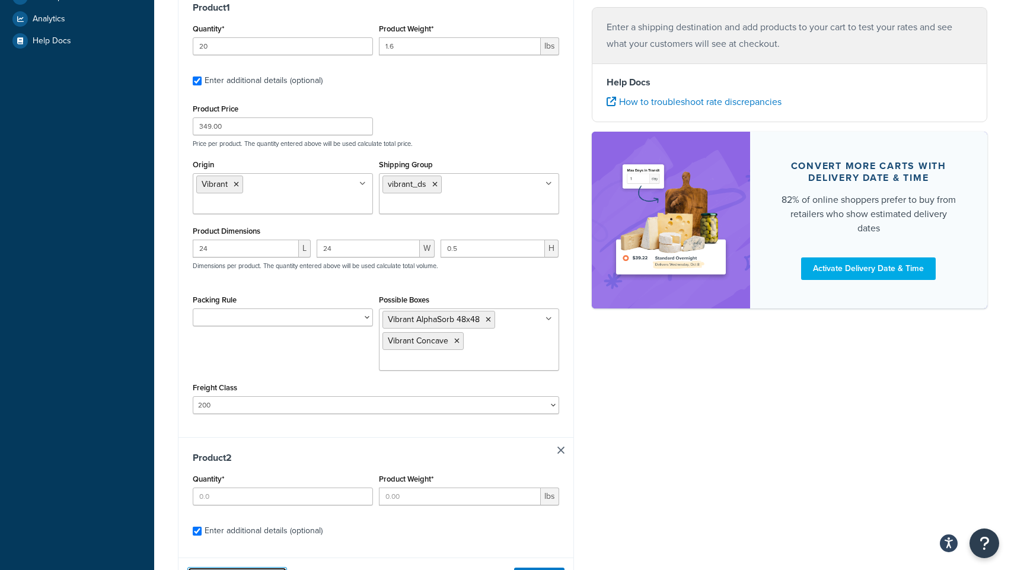
scroll to position [421, 0]
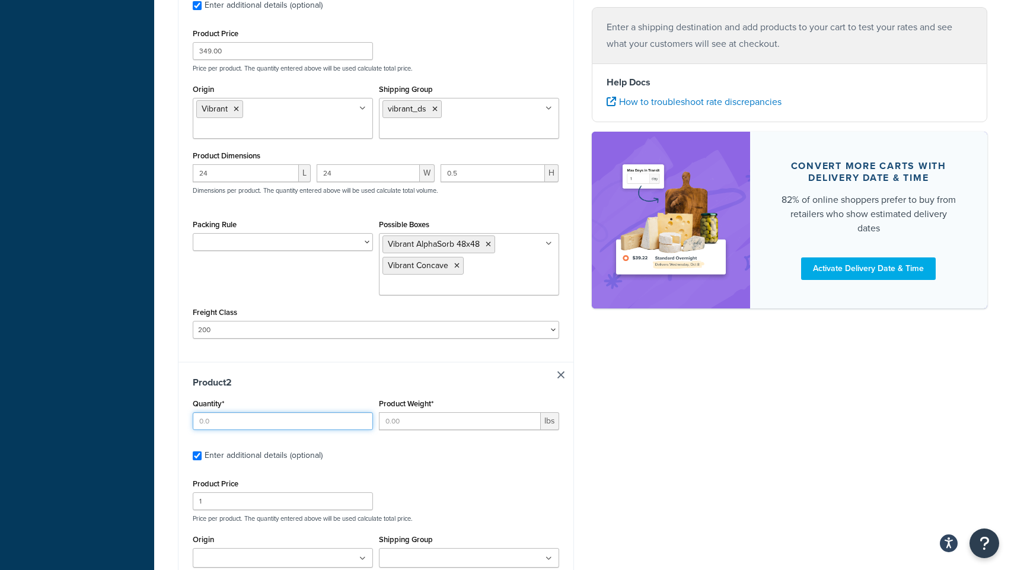
click at [262, 412] on input "Quantity*" at bounding box center [283, 421] width 180 height 18
type input "1"
type input "21"
click at [238, 492] on input "1" at bounding box center [283, 501] width 180 height 18
type input "100.99"
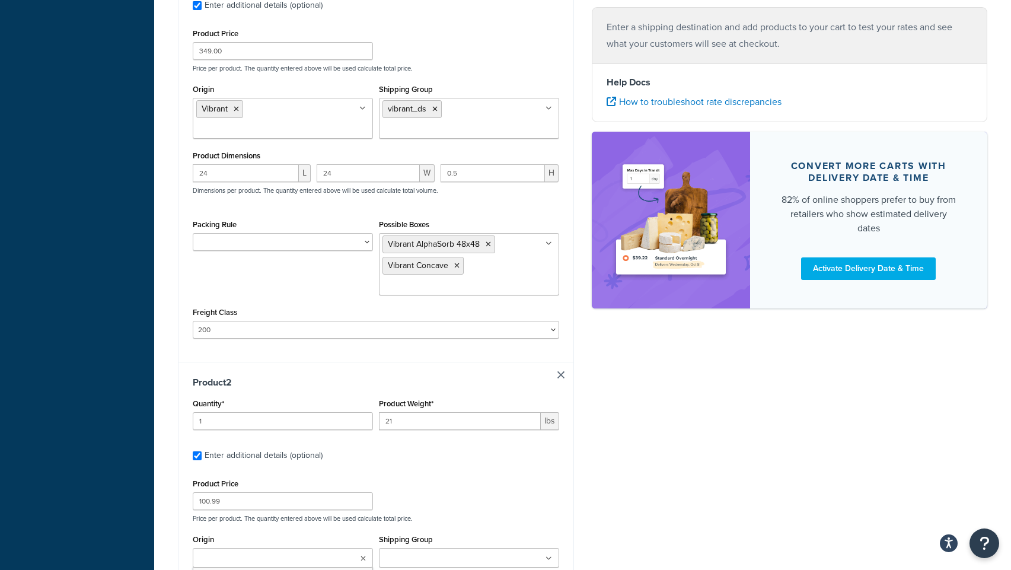
click at [328, 548] on ul at bounding box center [283, 558] width 180 height 20
type input "vib"
click at [414, 552] on input "Shipping Group" at bounding box center [434, 558] width 105 height 13
type input "vibr"
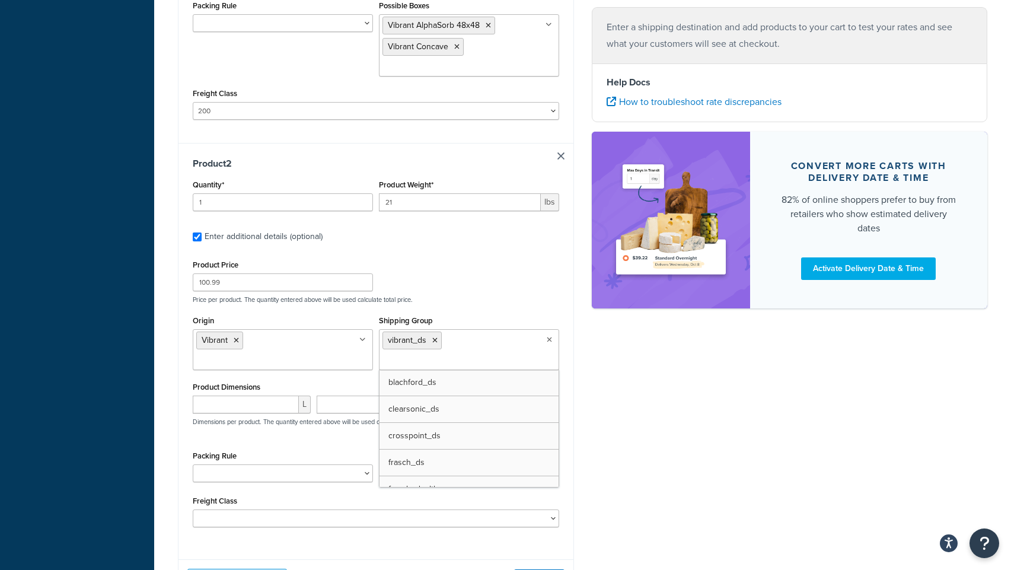
scroll to position [701, 0]
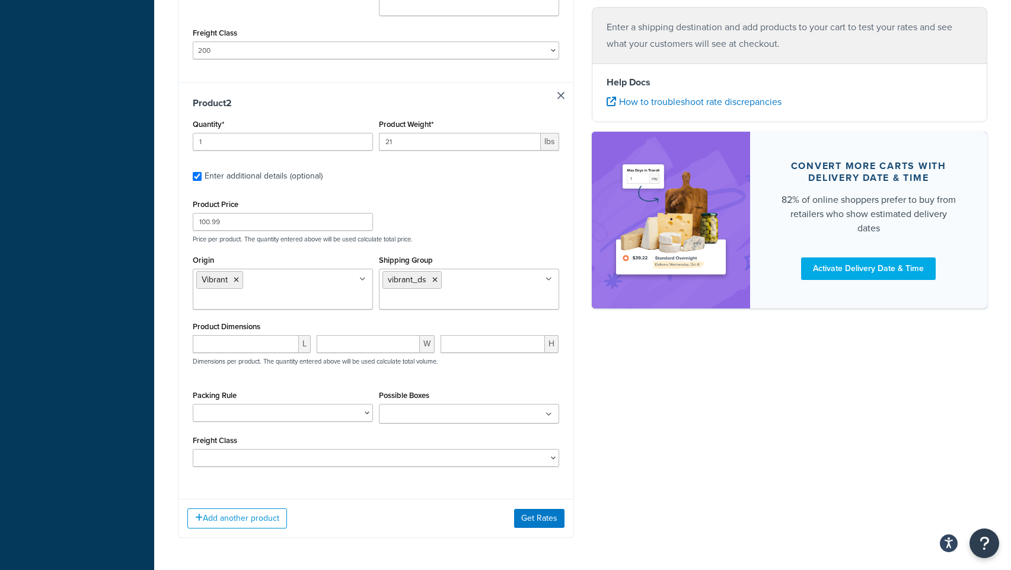
click at [252, 335] on input "number" at bounding box center [246, 344] width 106 height 18
type input "48"
type input "3"
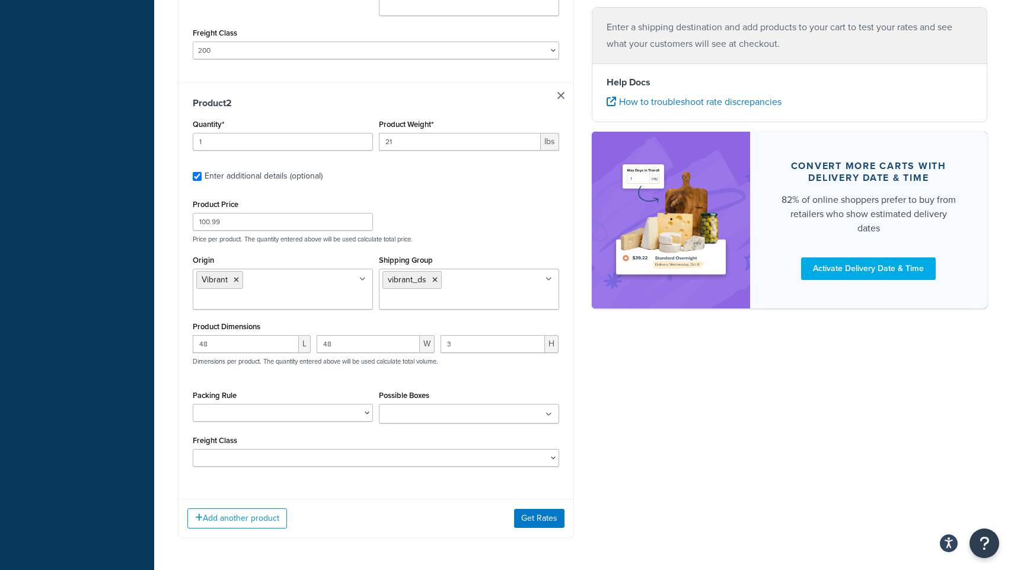
click at [411, 408] on input "Possible Boxes" at bounding box center [434, 414] width 105 height 13
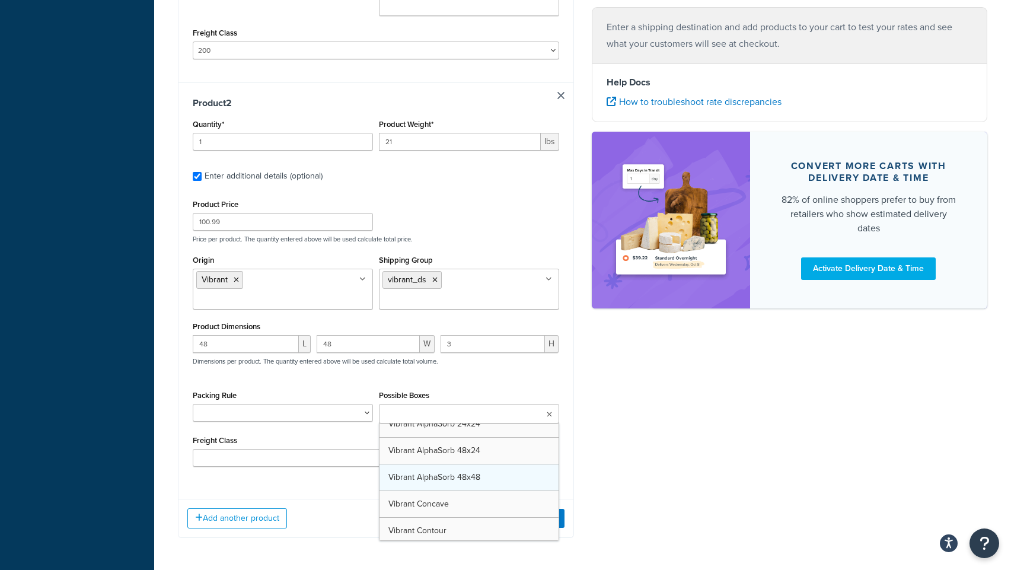
scroll to position [3435, 0]
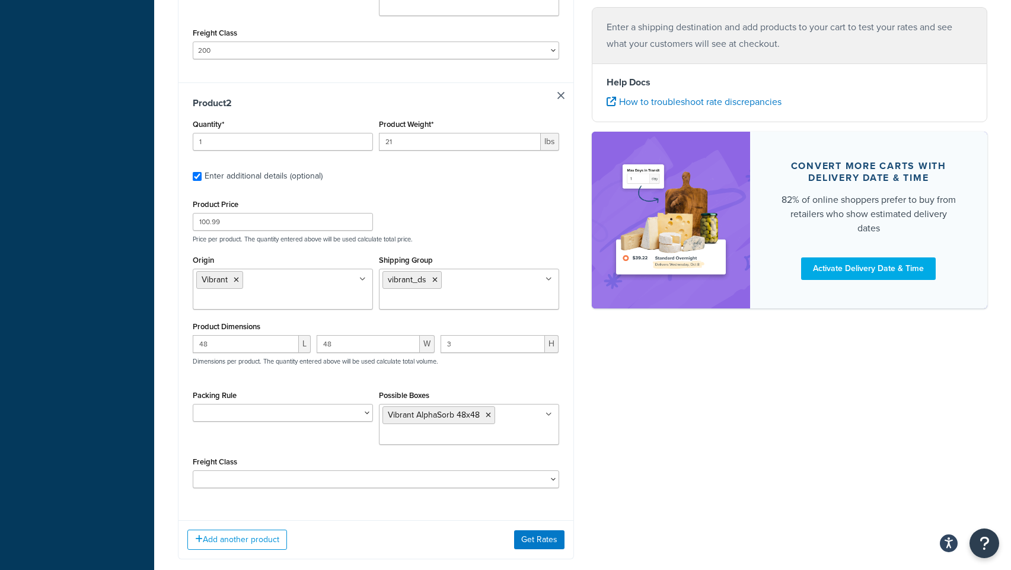
click at [426, 454] on div "Product 2 Quantity* 1 Product Weight* 21 lbs Enter additional details (optional…" at bounding box center [375, 296] width 395 height 429
click at [364, 470] on select "50 55 60 65 70 77.5 85 92.5 100 110 125 150 175 200 250 300 400 500" at bounding box center [376, 479] width 366 height 18
select select "200"
click at [193, 470] on select "50 55 60 65 70 77.5 85 92.5 100 110 125 150 175 200 250 300 400 500" at bounding box center [376, 479] width 366 height 18
click at [532, 530] on button "Get Rates" at bounding box center [539, 539] width 50 height 19
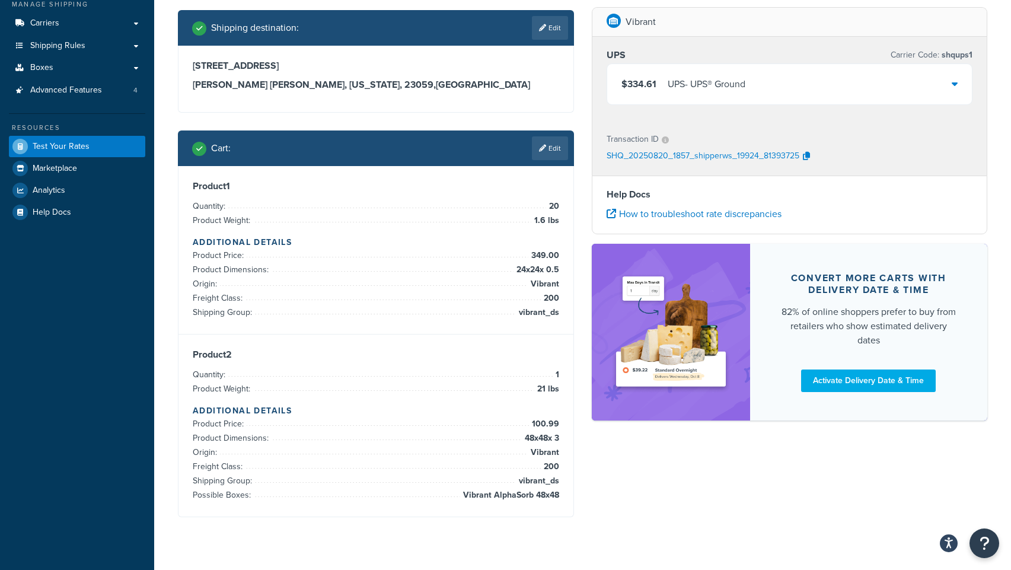
scroll to position [167, 0]
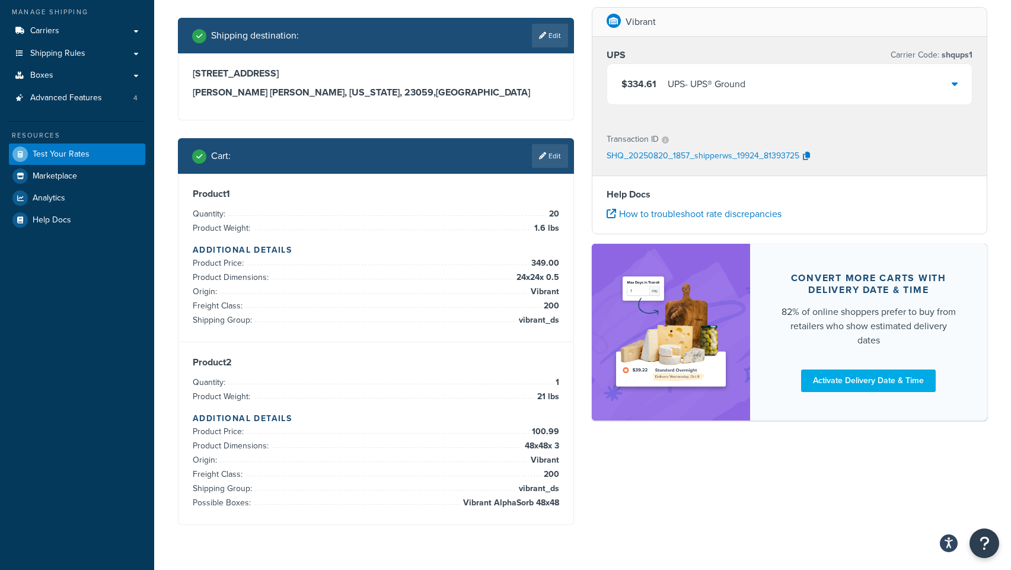
click at [855, 98] on div "$334.61 UPS - UPS® Ground" at bounding box center [789, 84] width 365 height 40
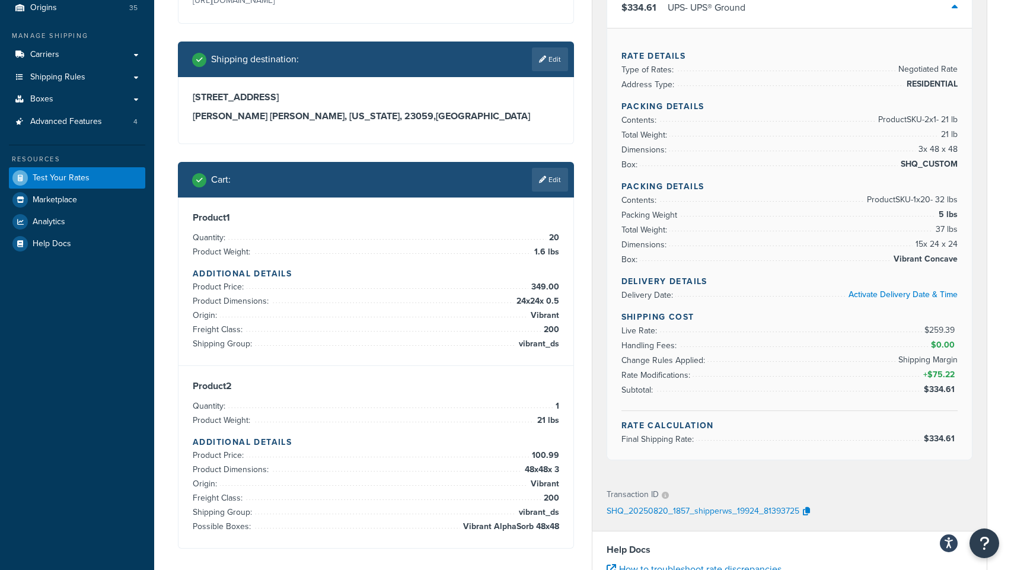
scroll to position [136, 0]
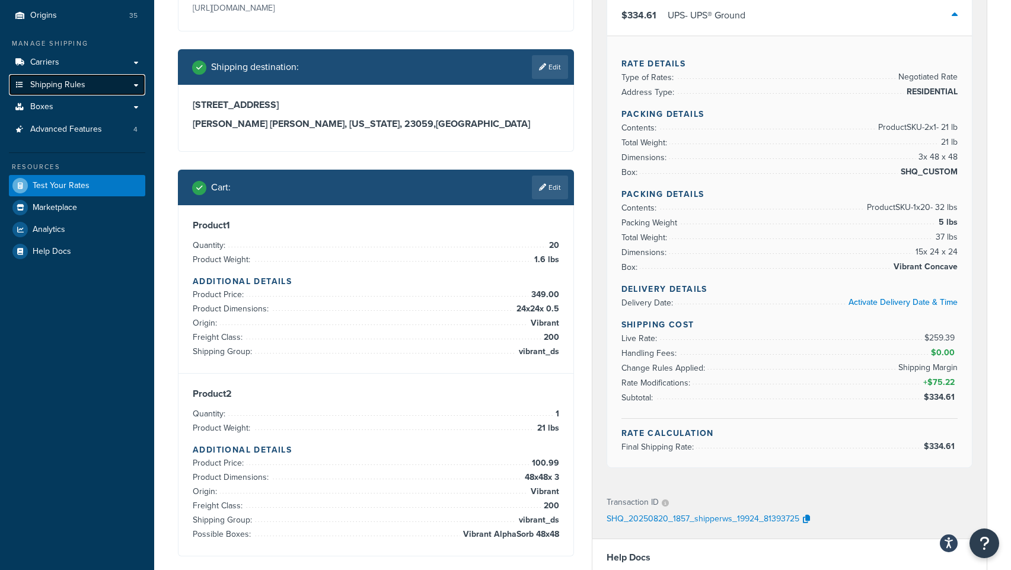
click at [51, 85] on span "Shipping Rules" at bounding box center [57, 85] width 55 height 10
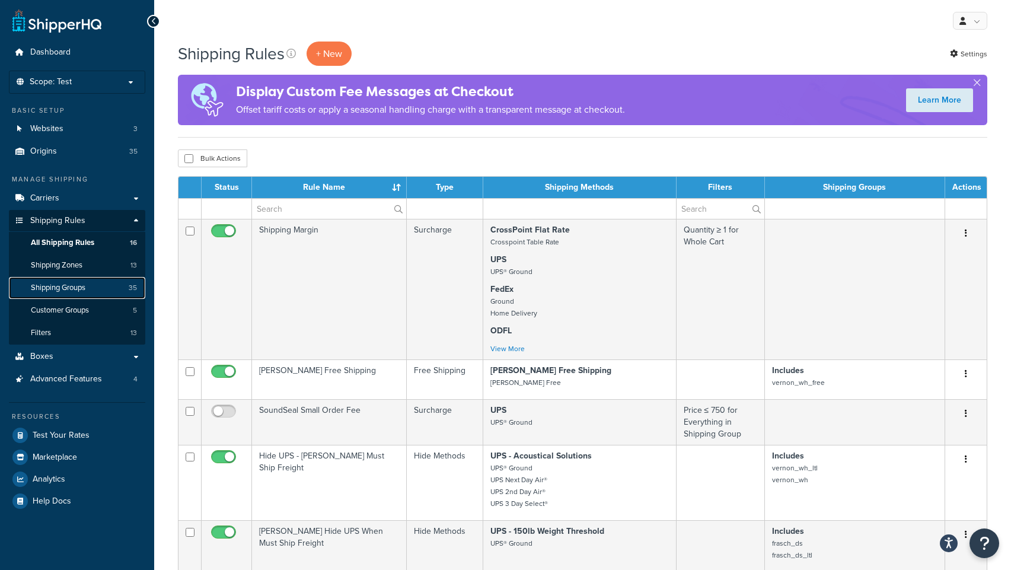
click at [67, 289] on span "Shipping Groups" at bounding box center [58, 288] width 55 height 10
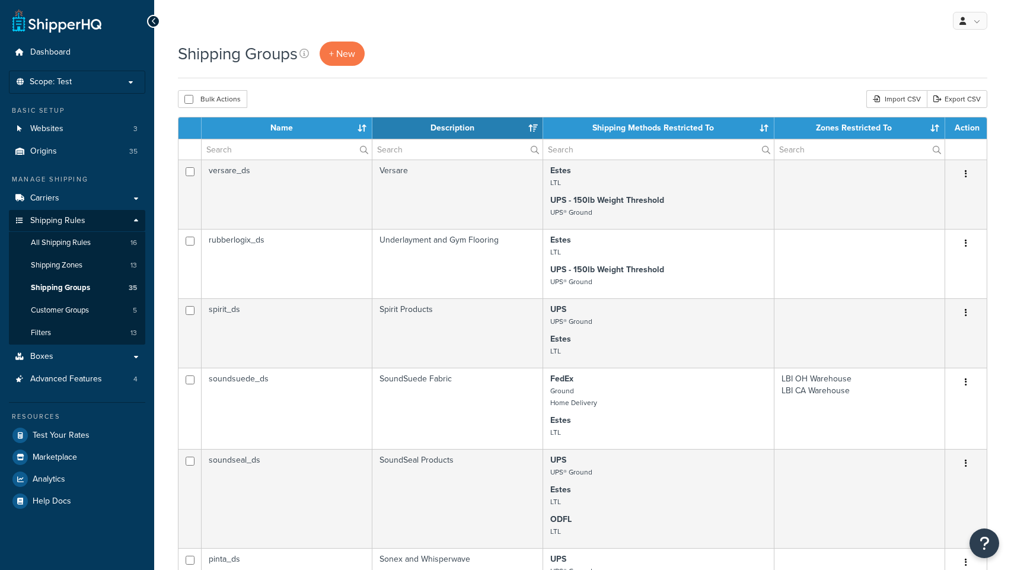
select select "15"
click at [224, 148] on input "text" at bounding box center [287, 149] width 170 height 20
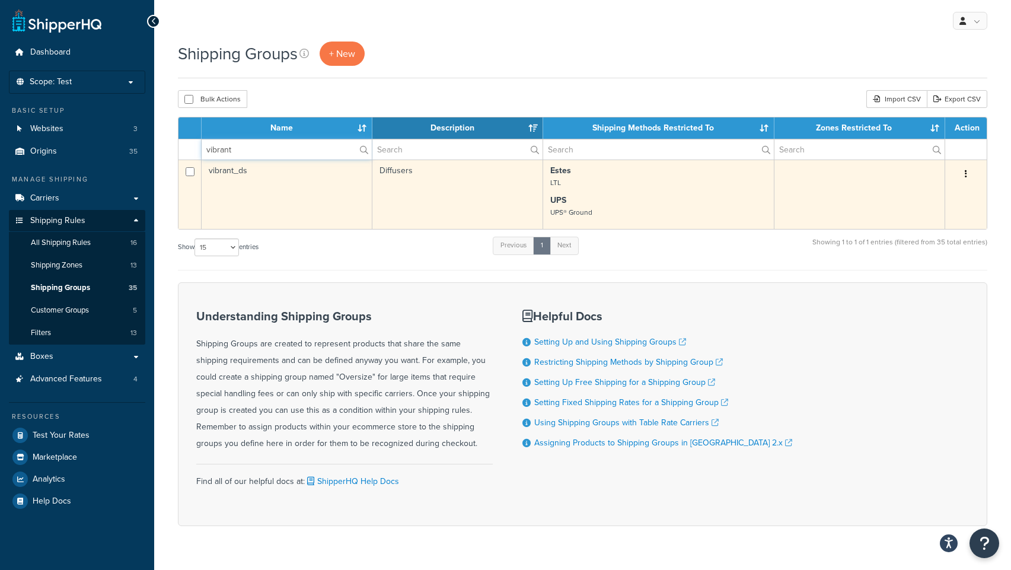
type input "vibrant"
click at [964, 173] on button "button" at bounding box center [965, 174] width 17 height 19
click at [915, 220] on link "Duplicate" at bounding box center [918, 222] width 94 height 24
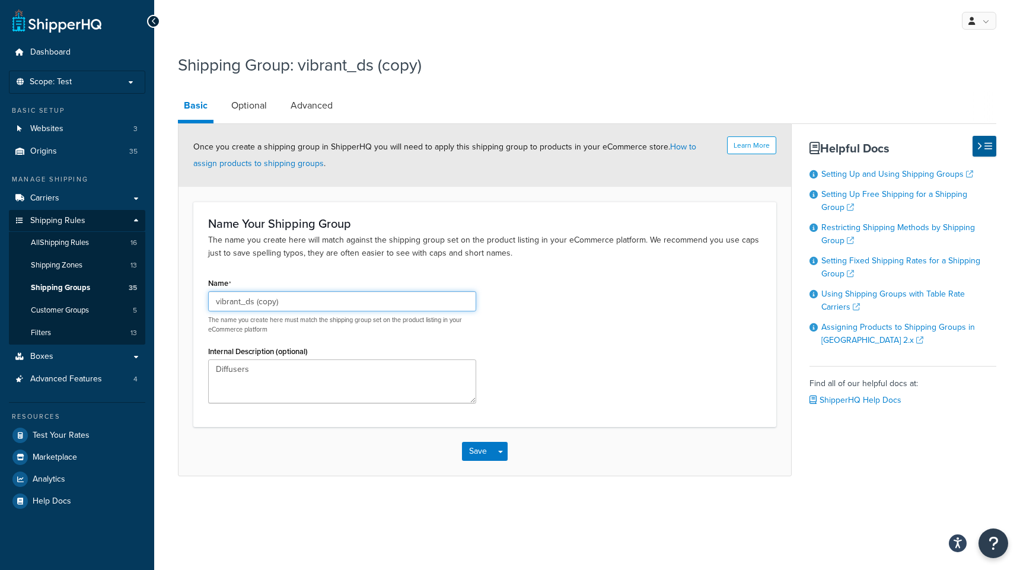
drag, startPoint x: 260, startPoint y: 301, endPoint x: 410, endPoint y: 302, distance: 149.4
click at [410, 302] on input "vibrant_ds (copy)" at bounding box center [342, 301] width 268 height 20
type input "vibrant_ds_ltl"
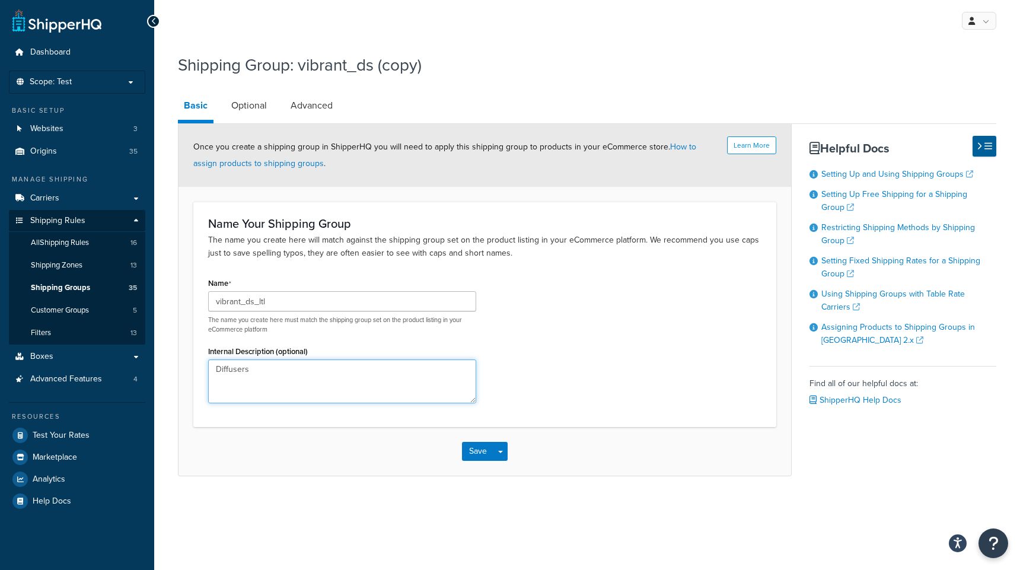
click at [285, 365] on textarea "Diffusers" at bounding box center [342, 381] width 268 height 44
type textarea "Diffusers LTL only due to size"
click at [249, 115] on link "Optional" at bounding box center [248, 105] width 47 height 28
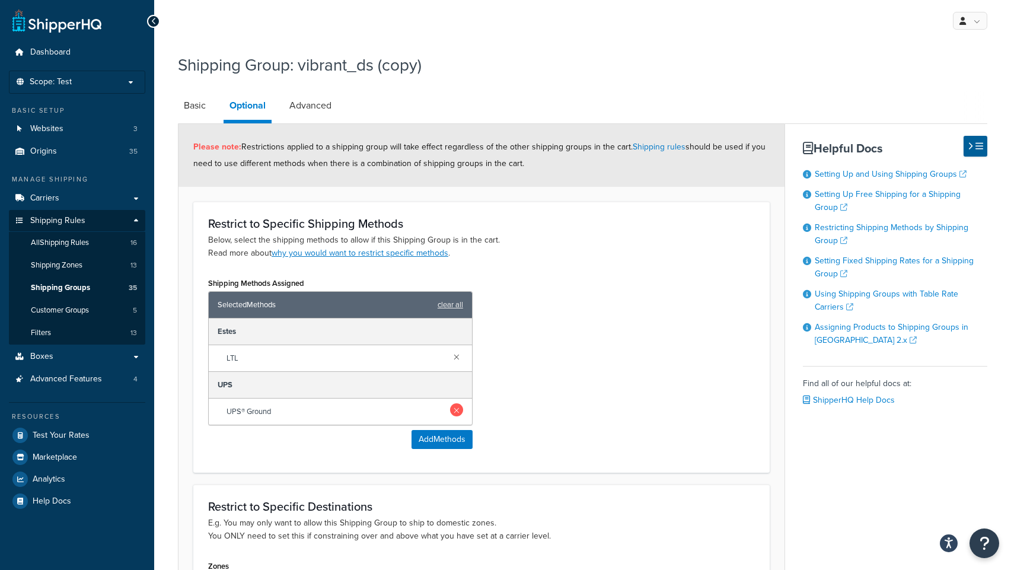
click at [454, 408] on link at bounding box center [456, 409] width 13 height 13
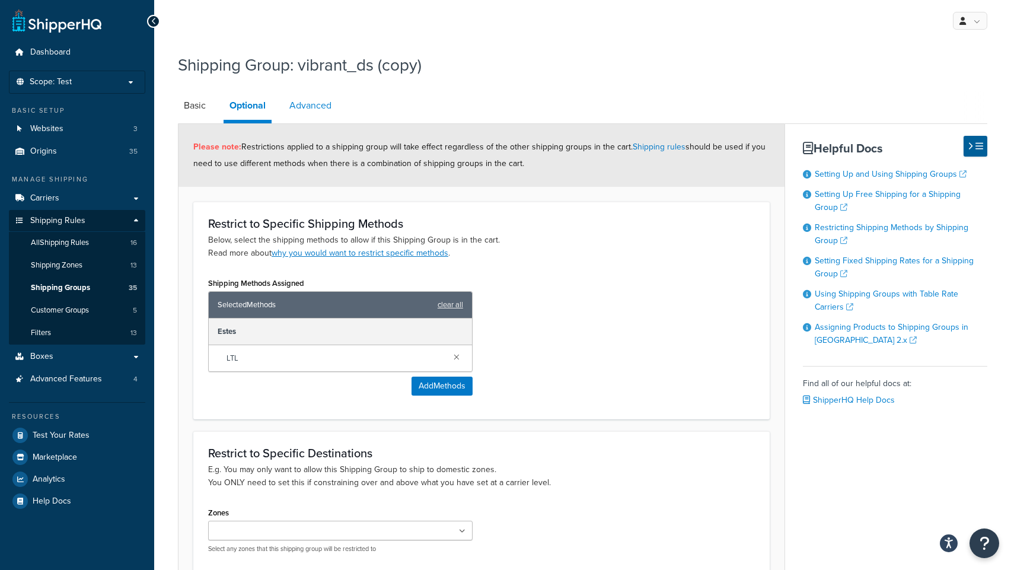
click at [318, 113] on link "Advanced" at bounding box center [310, 105] width 54 height 28
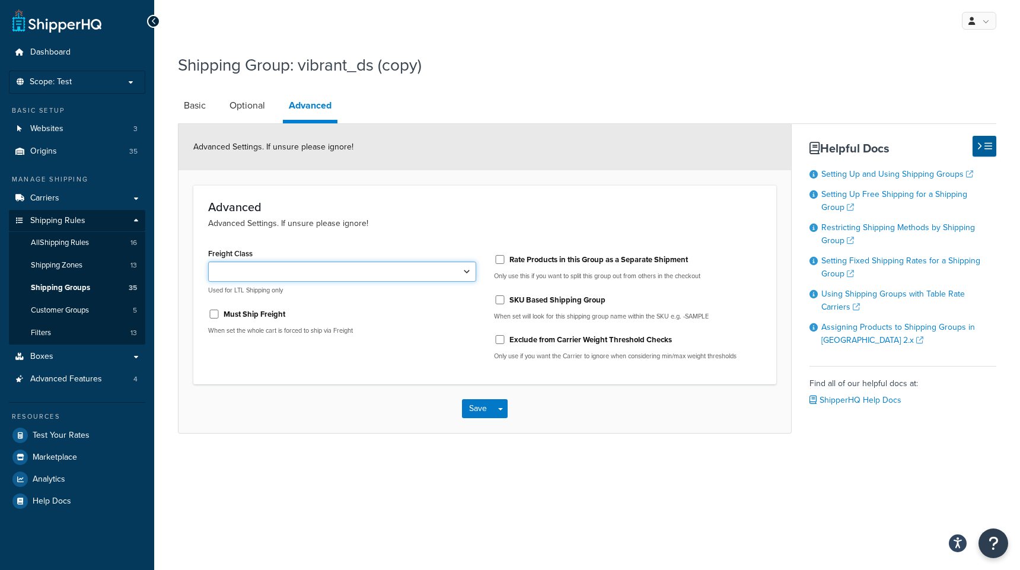
click at [333, 267] on select "50 55 60 65 70 77.5 85 92.5 100 110 125 150 175 200 250 300 400 500" at bounding box center [342, 271] width 268 height 20
select select "200"
click at [208, 261] on select "50 55 60 65 70 77.5 85 92.5 100 110 125 150 175 200 250 300 400 500" at bounding box center [342, 271] width 268 height 20
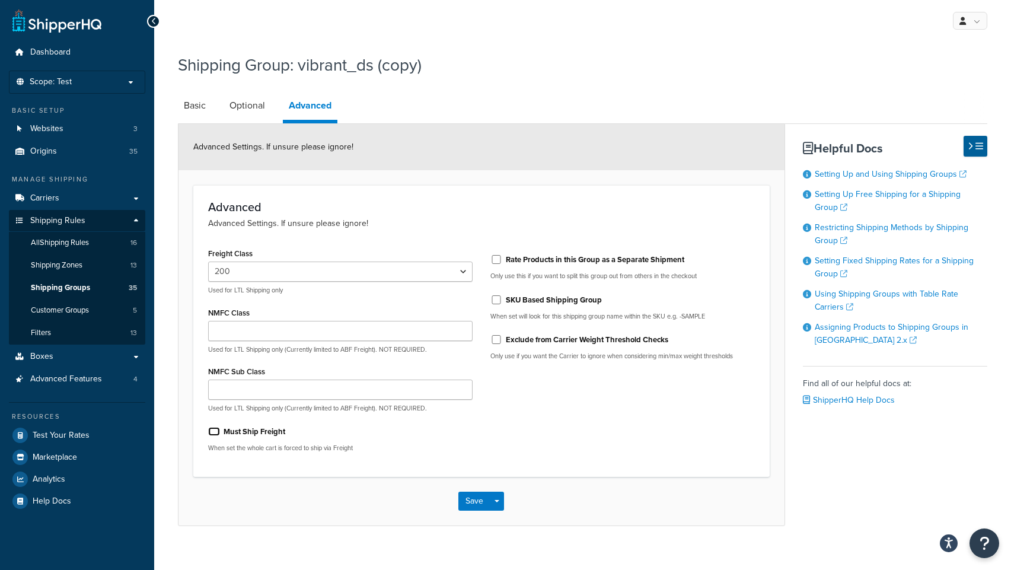
click at [213, 433] on input "Must Ship Freight" at bounding box center [214, 431] width 12 height 9
checkbox input "true"
click at [469, 505] on button "Save" at bounding box center [474, 500] width 32 height 19
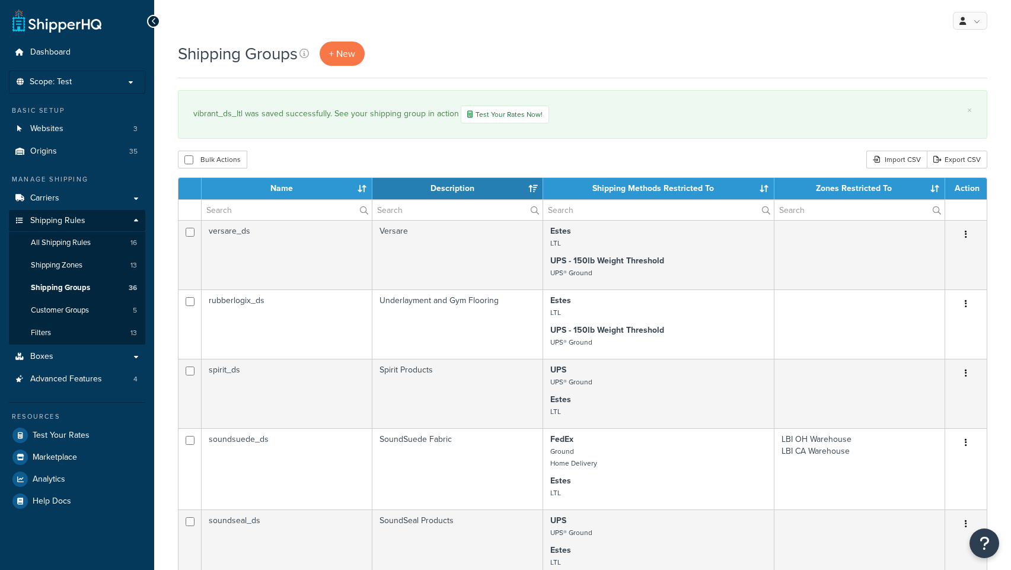
select select "15"
click at [68, 244] on span "All Shipping Rules" at bounding box center [61, 243] width 60 height 10
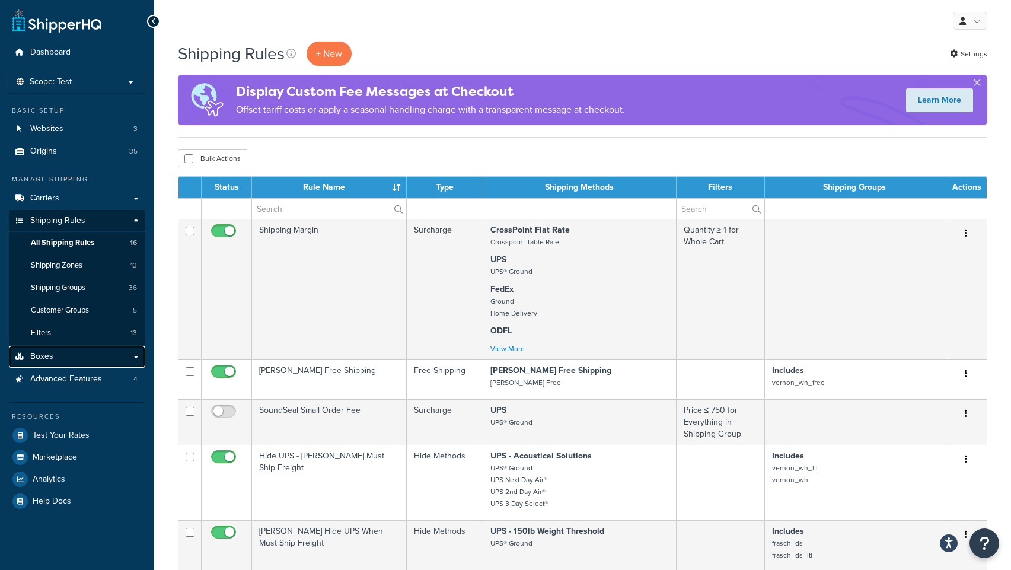
click at [43, 359] on span "Boxes" at bounding box center [41, 356] width 23 height 10
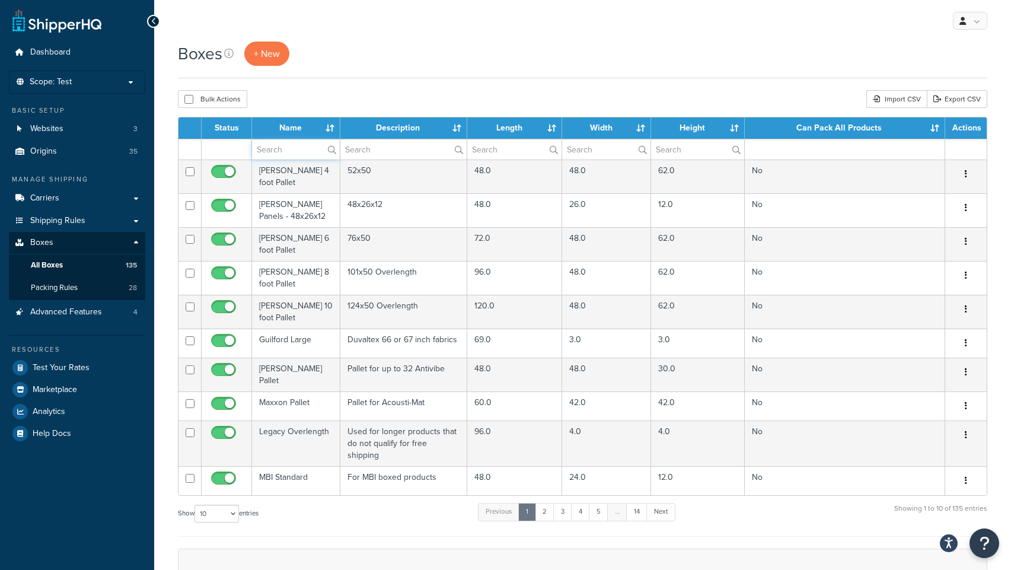
click at [277, 152] on input "text" at bounding box center [296, 149] width 88 height 20
paste input "v"
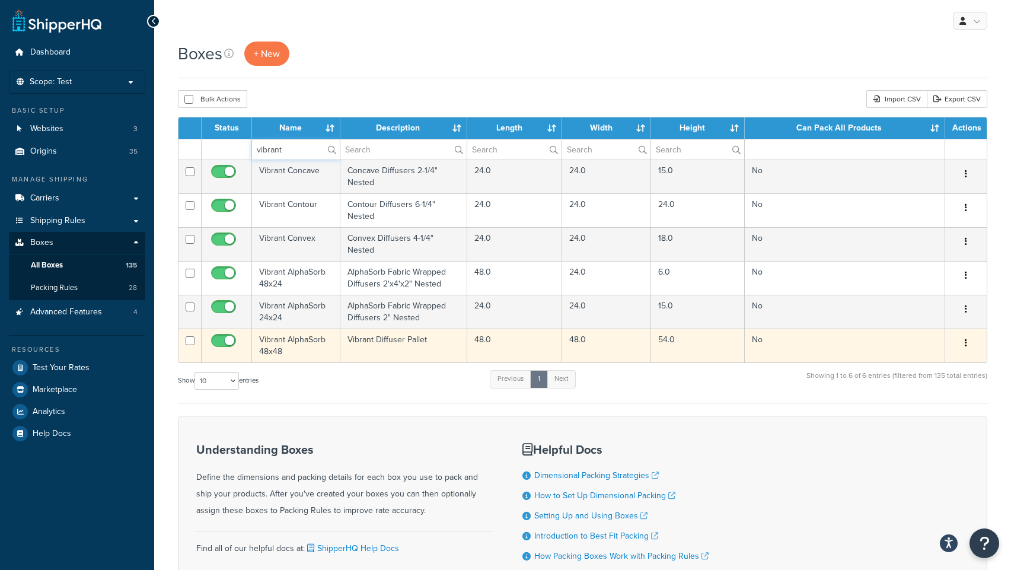
type input "vibrant"
click at [292, 340] on td "Vibrant AlphaSorb 48x48" at bounding box center [296, 345] width 88 height 34
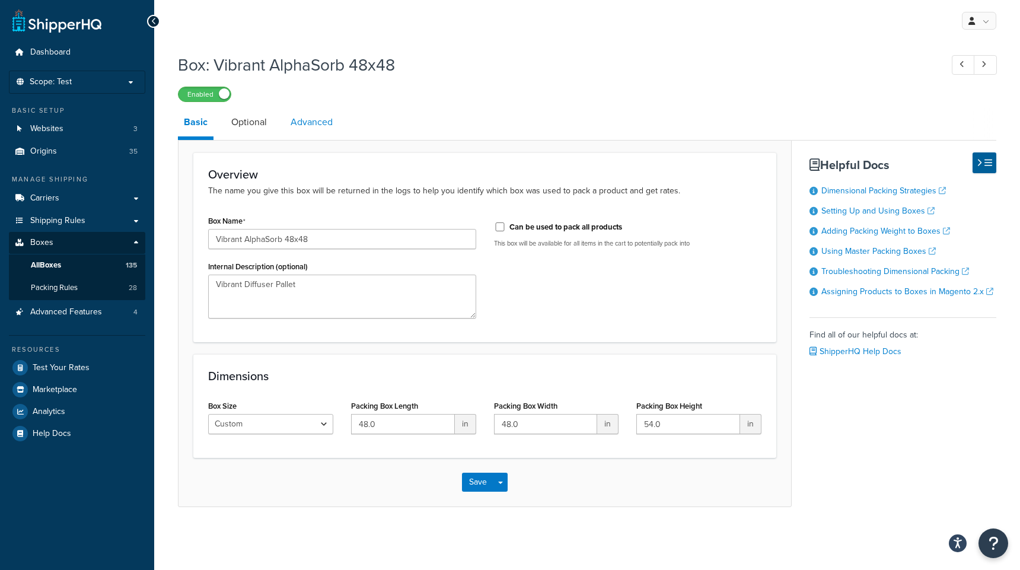
click at [318, 127] on link "Advanced" at bounding box center [312, 122] width 54 height 28
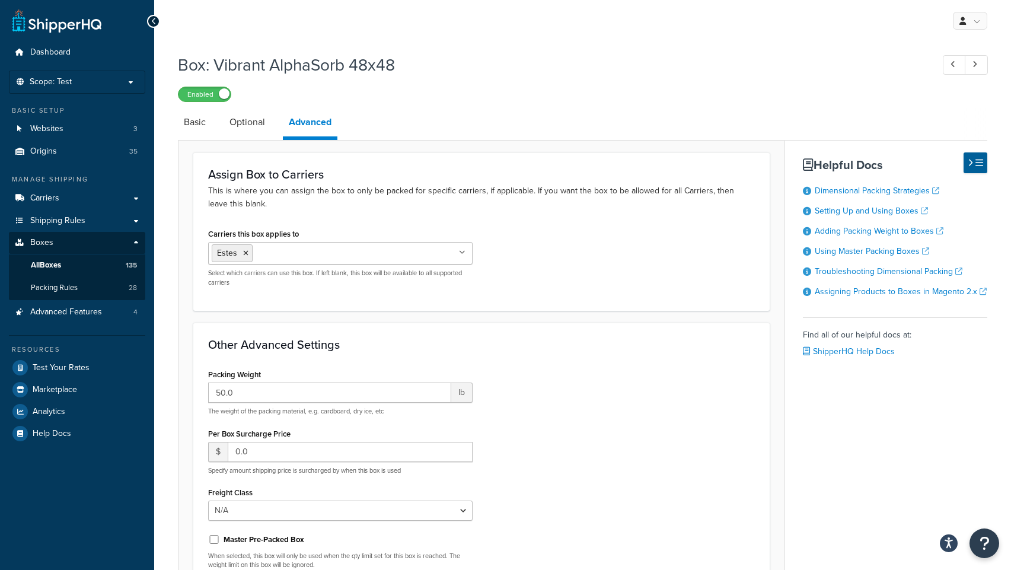
click at [167, 250] on div "Box: Vibrant AlphaSorb 48x48 Enabled Basic Optional Advanced Assign Box to Carr…" at bounding box center [582, 379] width 857 height 664
click at [64, 220] on span "Shipping Rules" at bounding box center [57, 221] width 55 height 10
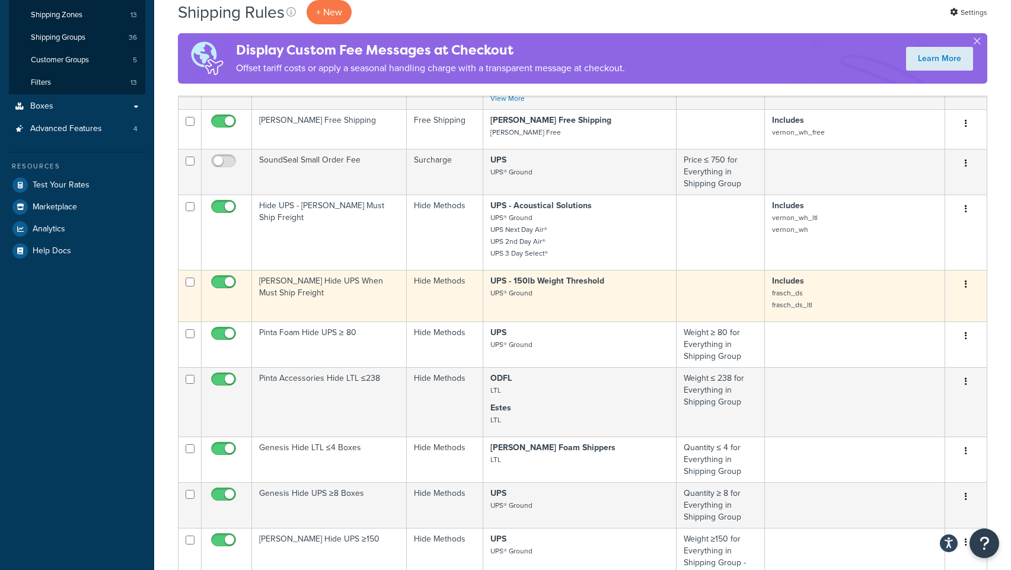
scroll to position [258, 0]
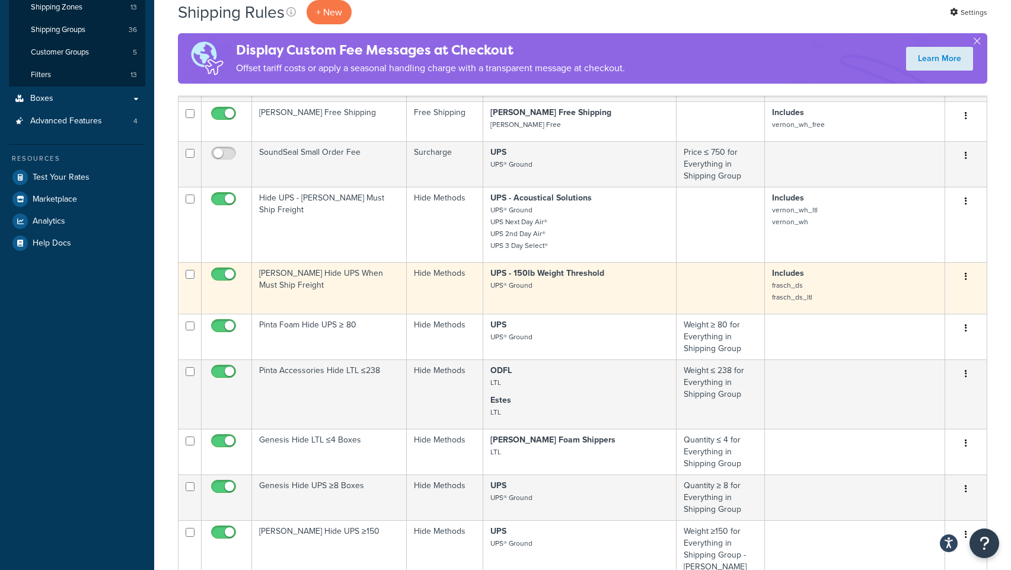
click at [964, 276] on icon "button" at bounding box center [965, 276] width 2 height 8
click at [914, 321] on link "Duplicate" at bounding box center [927, 323] width 94 height 24
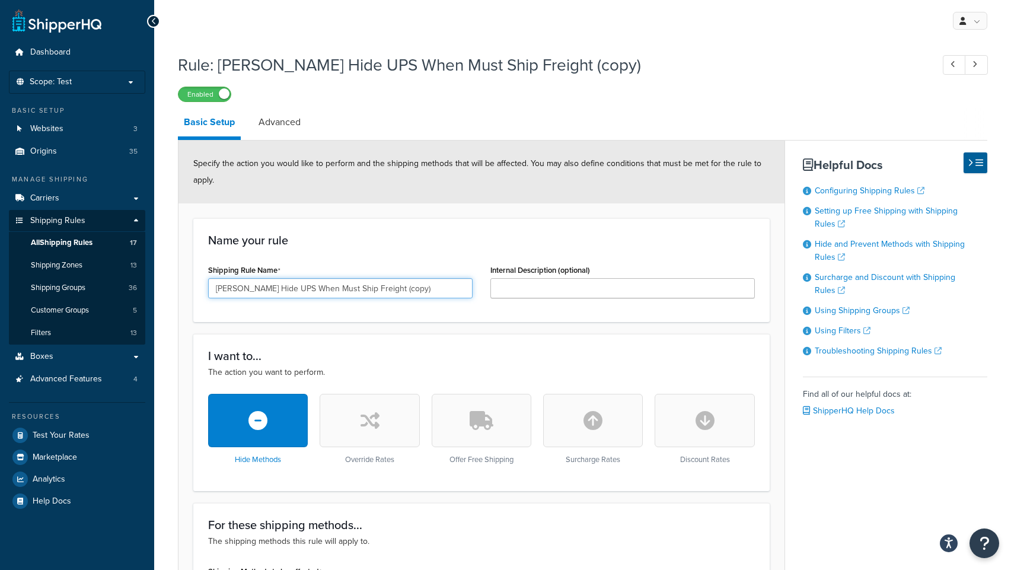
click at [223, 288] on input "[PERSON_NAME] Hide UPS When Must Ship Freight (copy)" at bounding box center [340, 288] width 264 height 20
drag, startPoint x: 368, startPoint y: 292, endPoint x: 428, endPoint y: 290, distance: 59.9
click at [428, 290] on input "Vibrant Hide UPS When Must Ship Freight (copy)" at bounding box center [340, 288] width 264 height 20
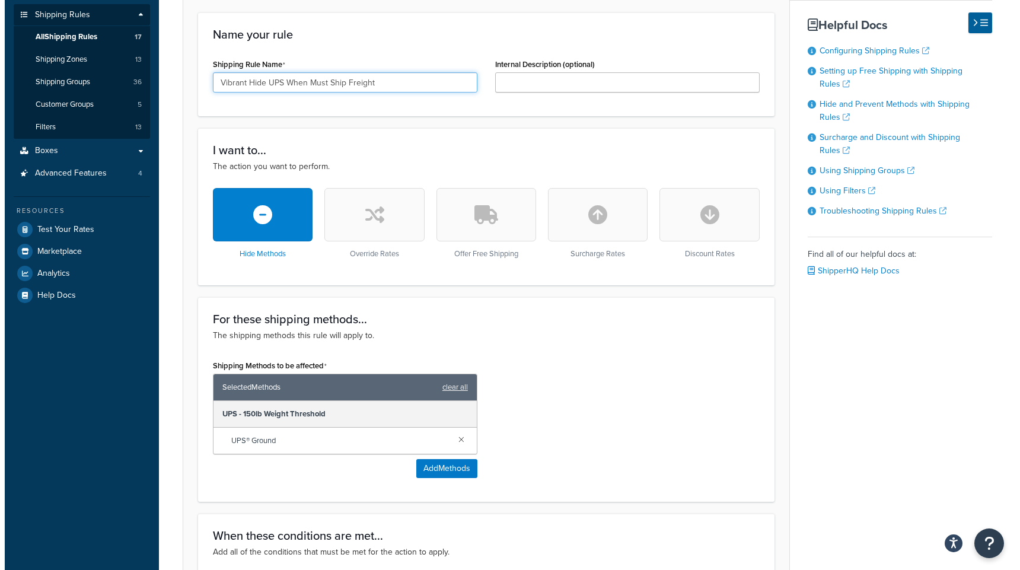
scroll to position [213, 0]
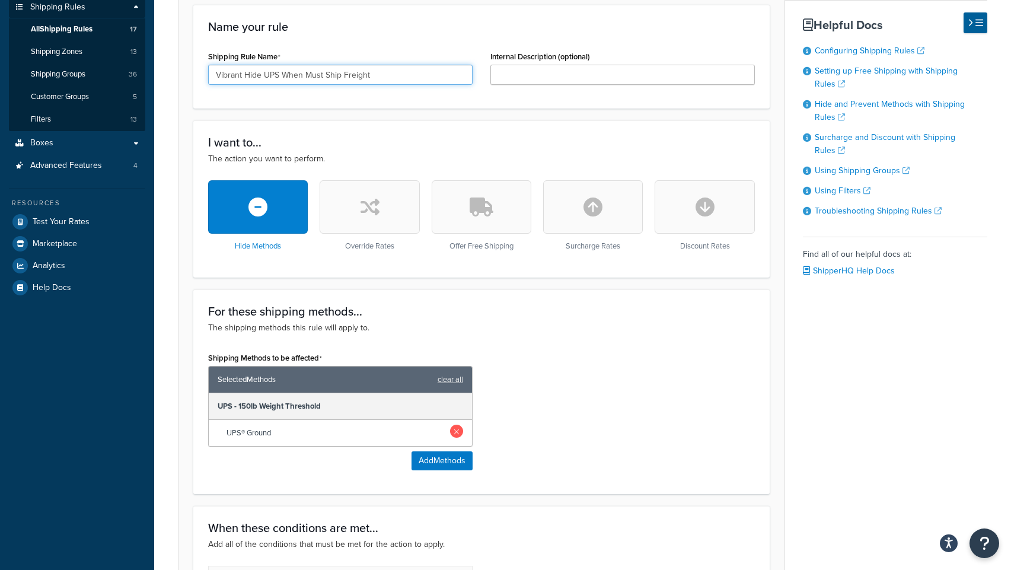
type input "Vibrant Hide UPS When Must Ship Freight"
click at [453, 431] on link at bounding box center [456, 430] width 13 height 13
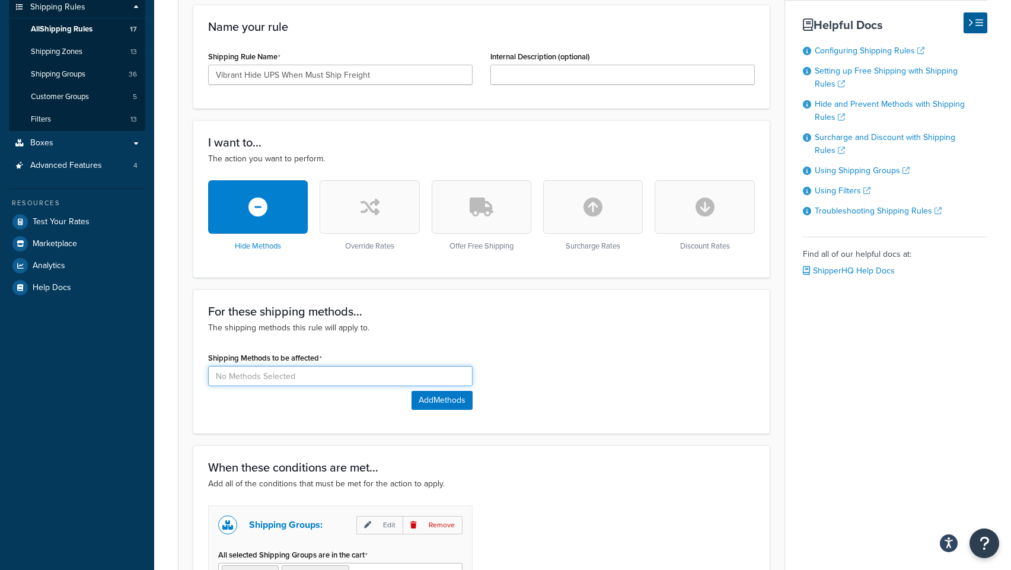
click at [383, 378] on input at bounding box center [340, 376] width 264 height 20
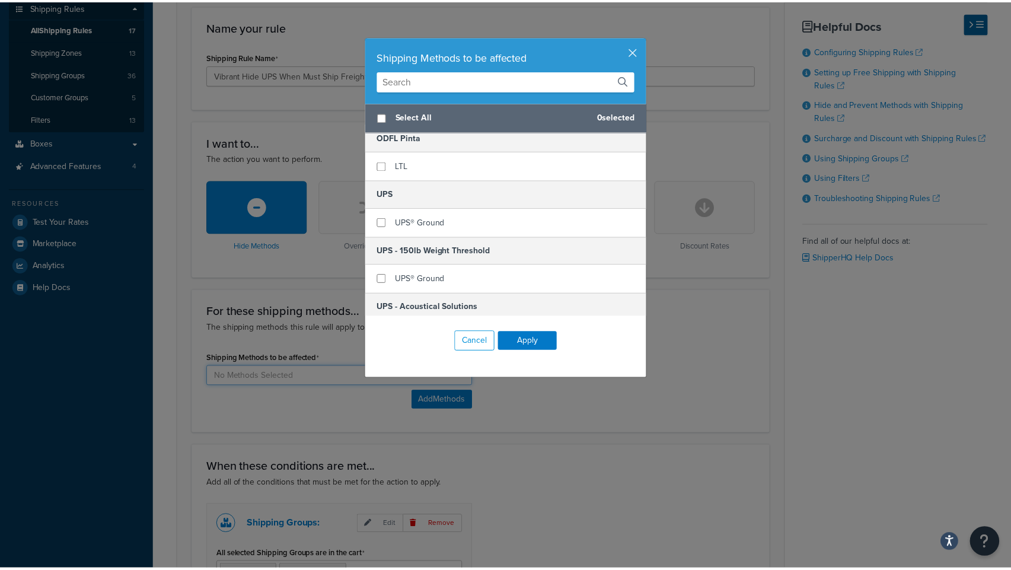
scroll to position [440, 0]
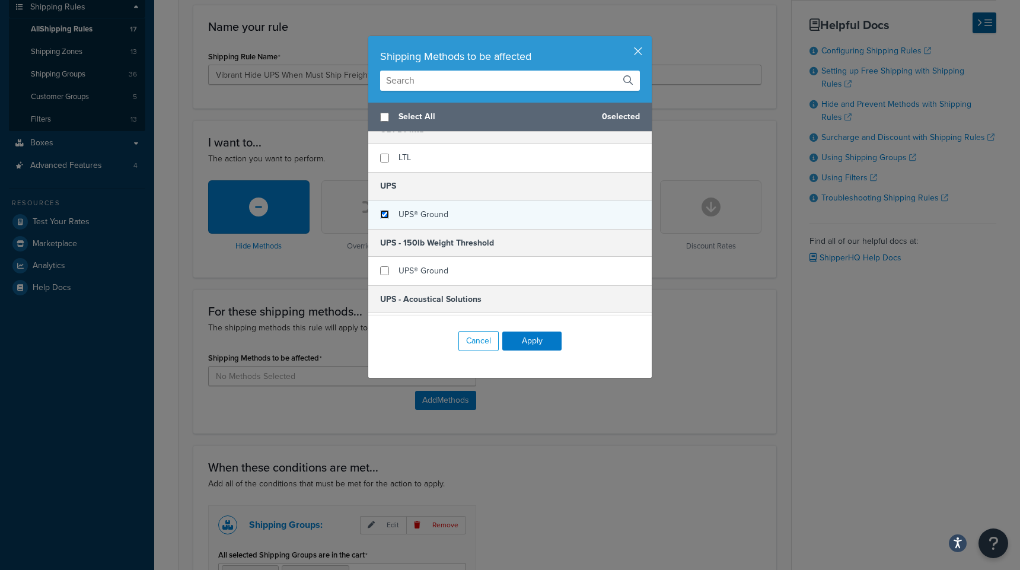
click at [382, 214] on input "checkbox" at bounding box center [384, 214] width 9 height 9
checkbox input "true"
click at [520, 342] on button "Apply" at bounding box center [531, 340] width 59 height 19
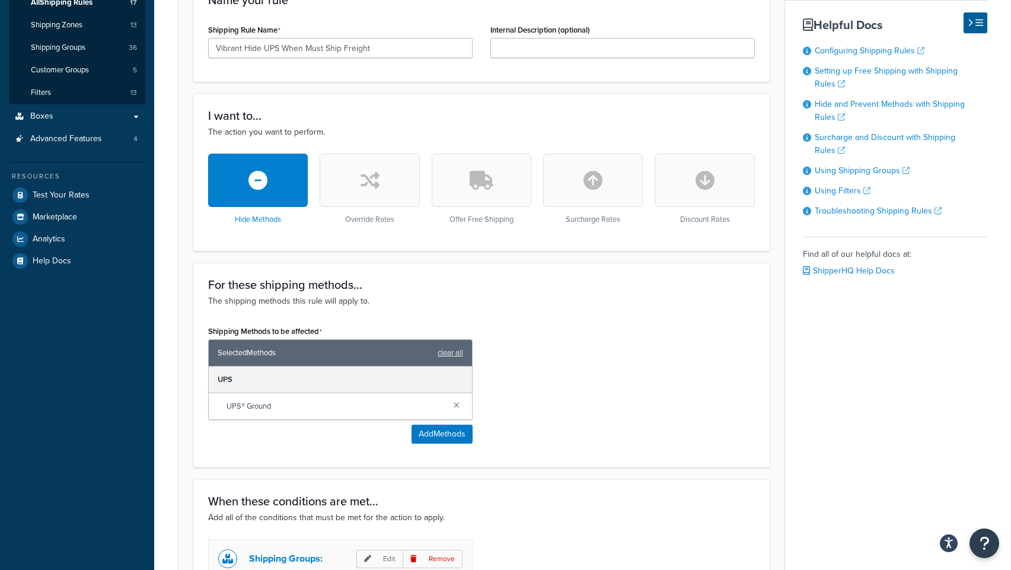
scroll to position [401, 0]
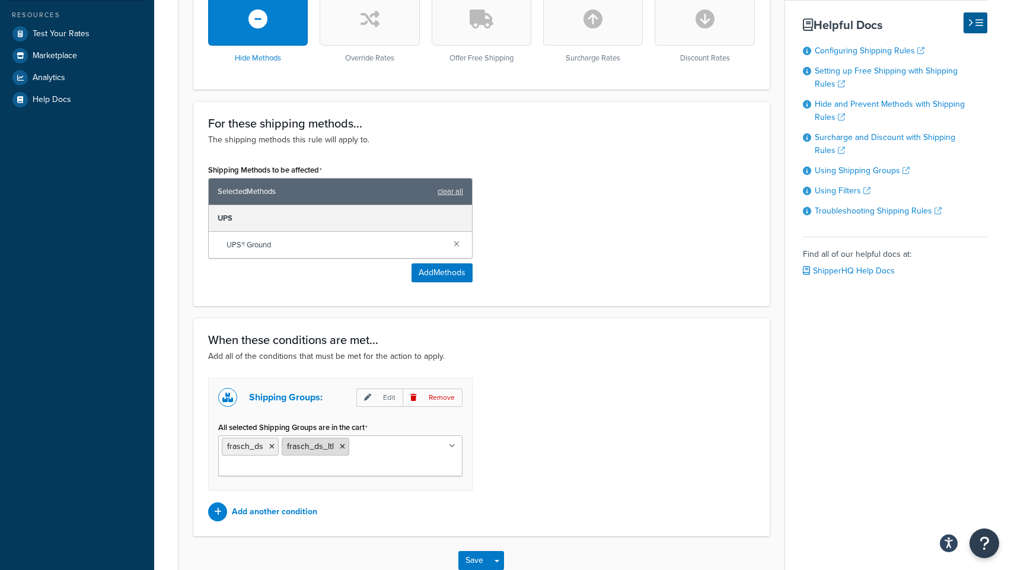
click at [340, 446] on icon at bounding box center [342, 446] width 5 height 7
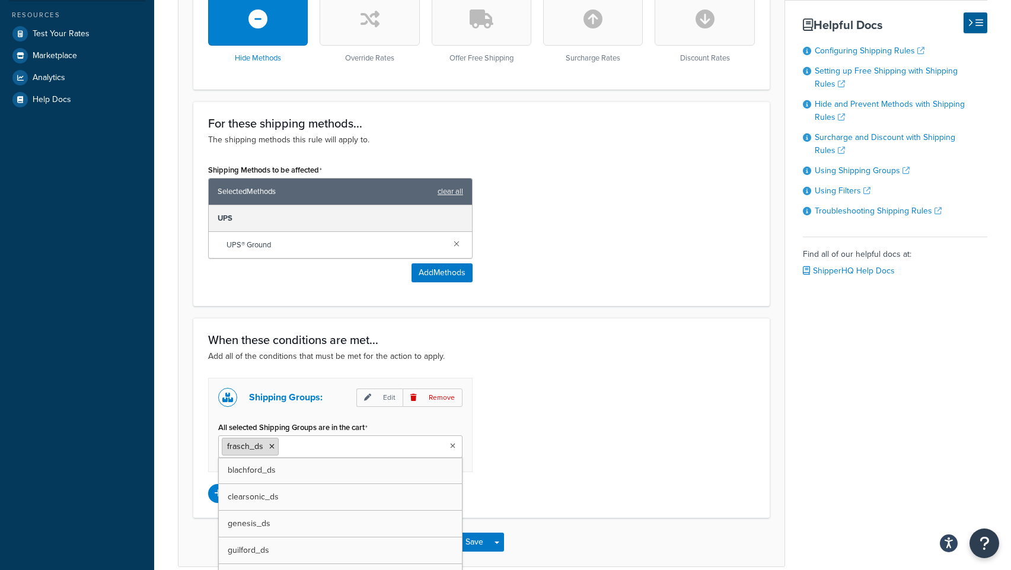
click at [269, 445] on icon at bounding box center [271, 446] width 5 height 7
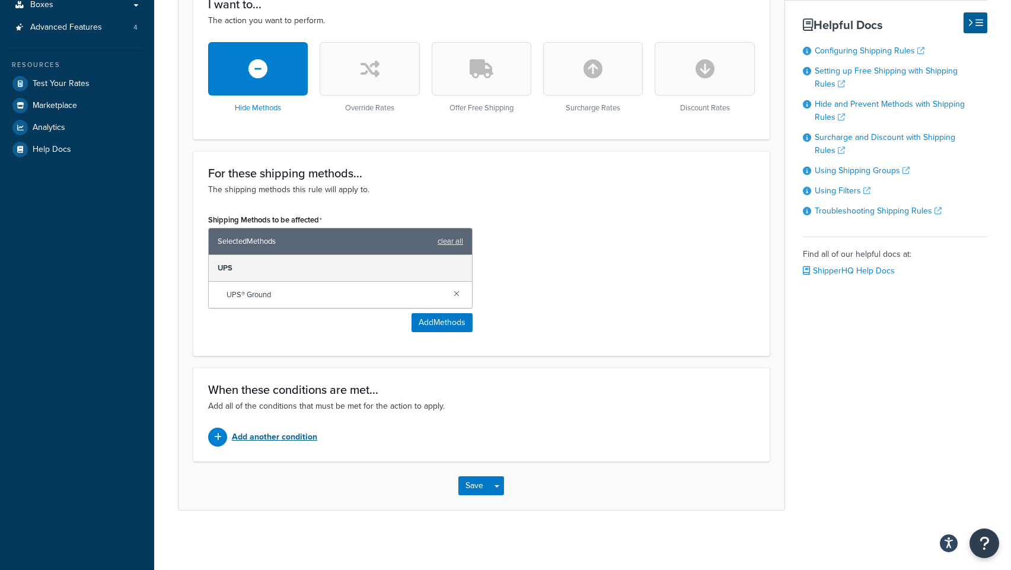
scroll to position [353, 0]
click at [293, 434] on p "Add another condition" at bounding box center [274, 437] width 85 height 17
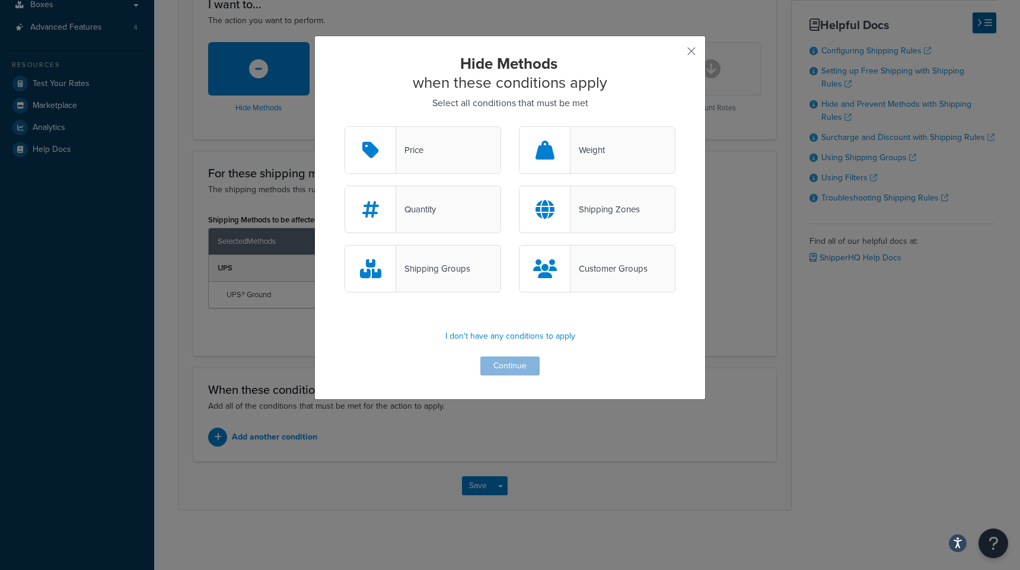
click at [443, 270] on div "Shipping Groups" at bounding box center [433, 268] width 74 height 17
click at [0, 0] on input "Shipping Groups" at bounding box center [0, 0] width 0 height 0
click at [495, 365] on button "Continue" at bounding box center [509, 365] width 59 height 19
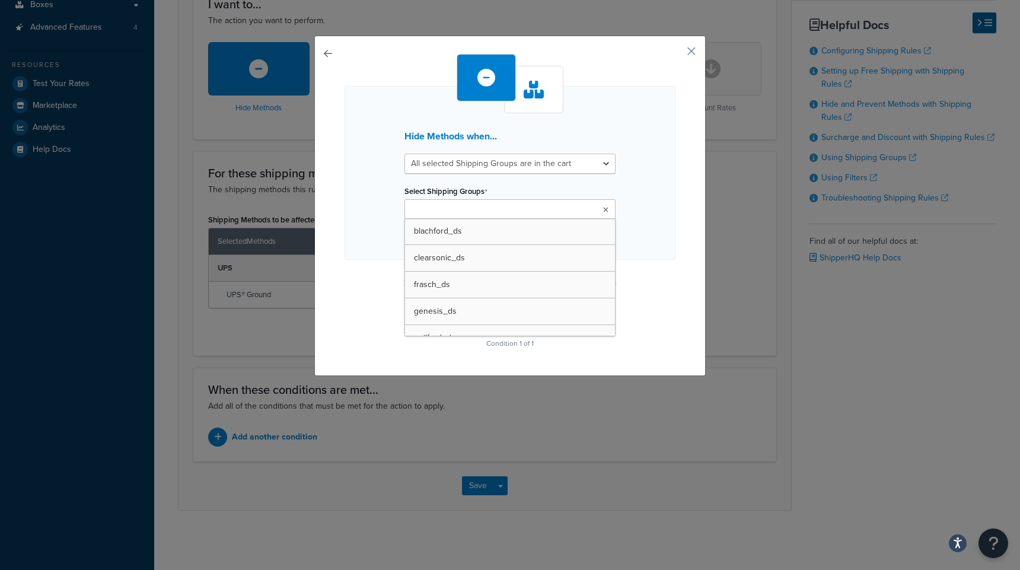
click at [430, 207] on input "Select Shipping Groups" at bounding box center [460, 209] width 105 height 13
type input "vibrant"
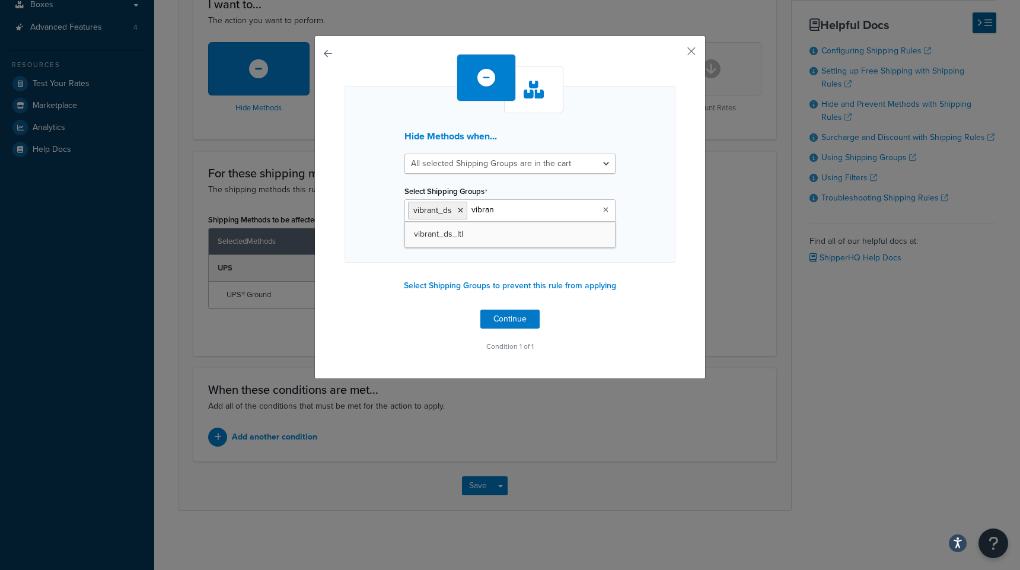
type input "vibrant"
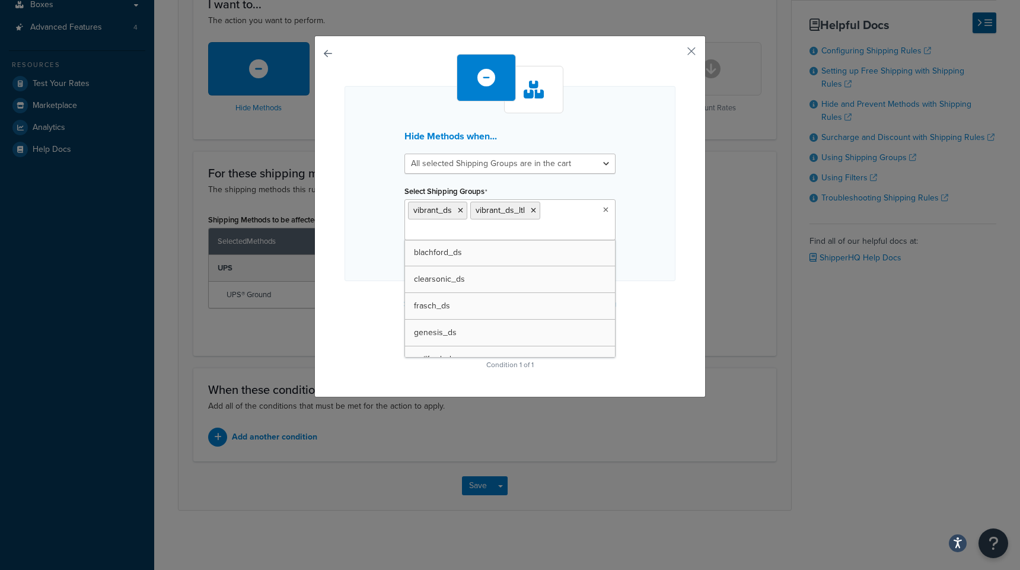
click at [624, 241] on div "Hide Methods when... All selected Shipping Groups are in the cart Any selected …" at bounding box center [509, 183] width 331 height 195
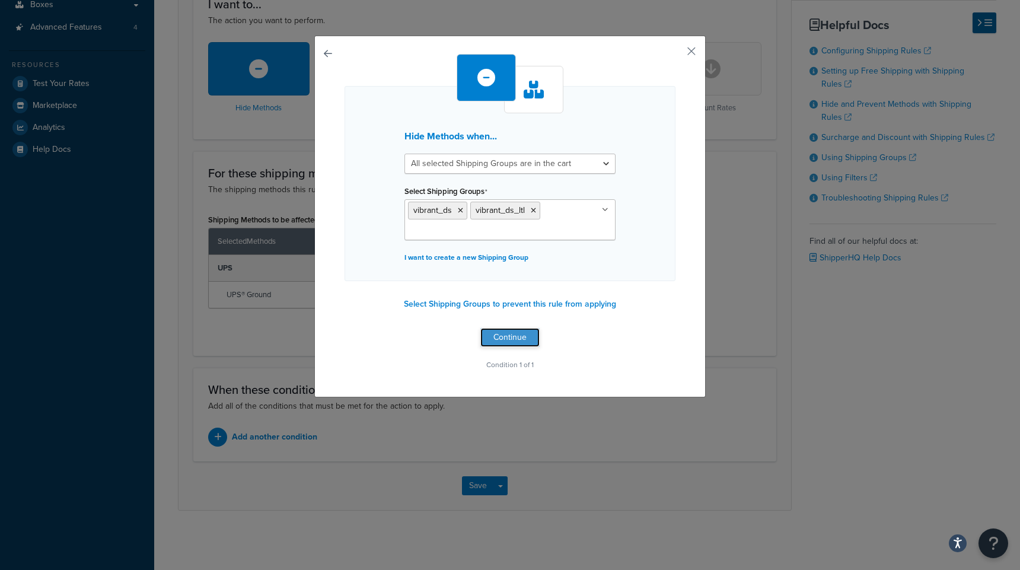
click at [500, 340] on button "Continue" at bounding box center [509, 337] width 59 height 19
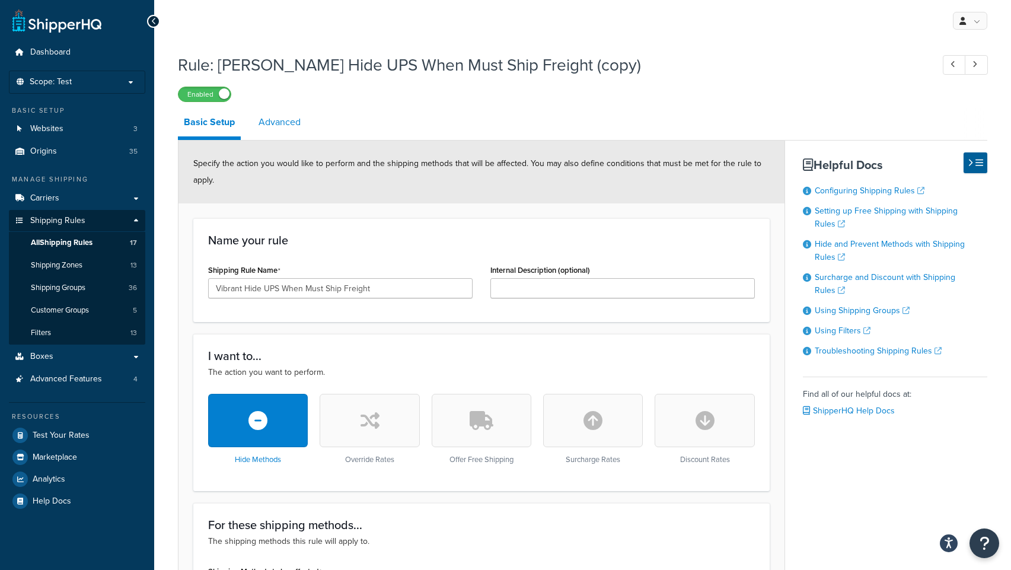
click at [289, 124] on link "Advanced" at bounding box center [280, 122] width 54 height 28
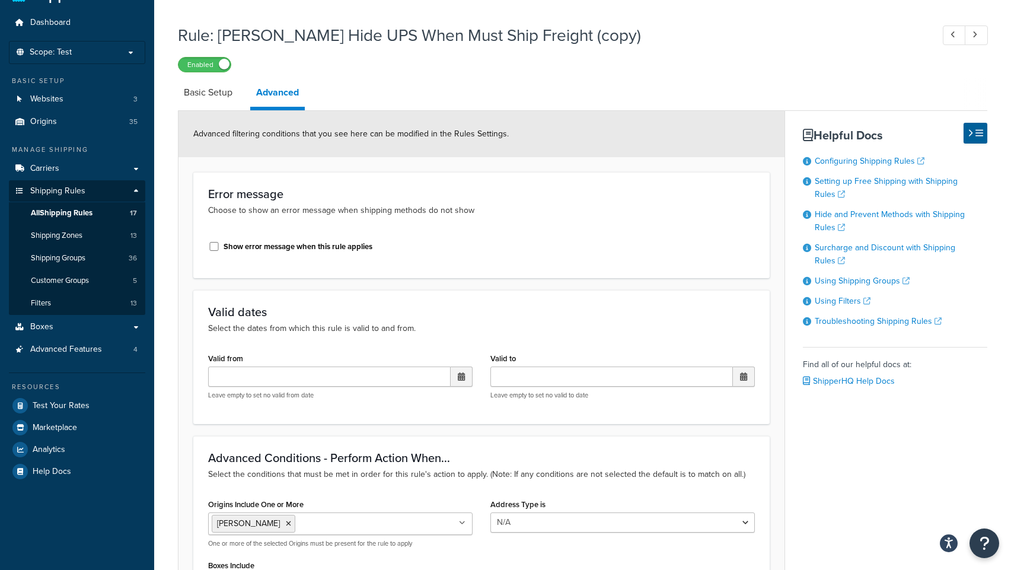
scroll to position [186, 0]
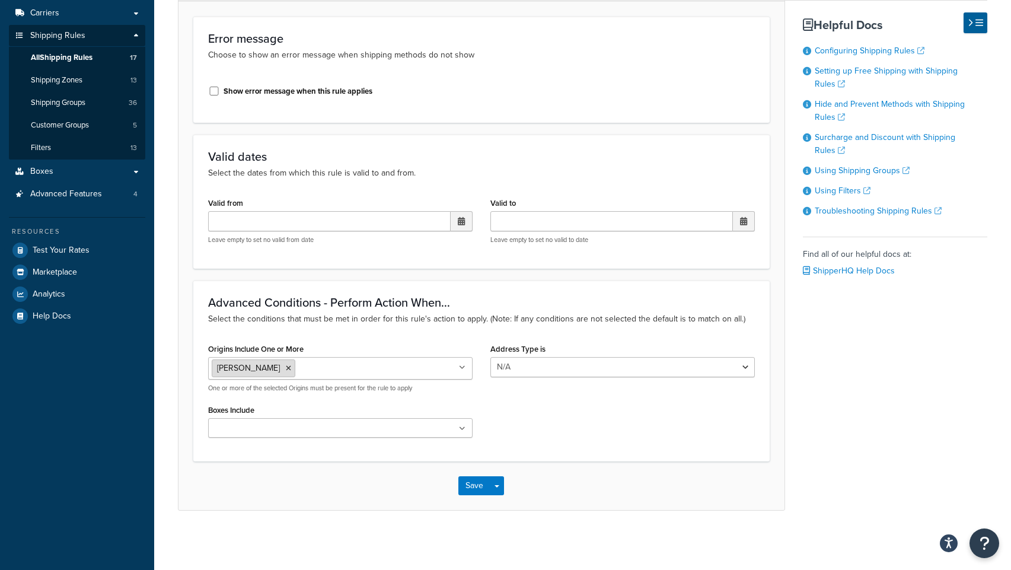
click at [286, 369] on icon at bounding box center [288, 368] width 5 height 7
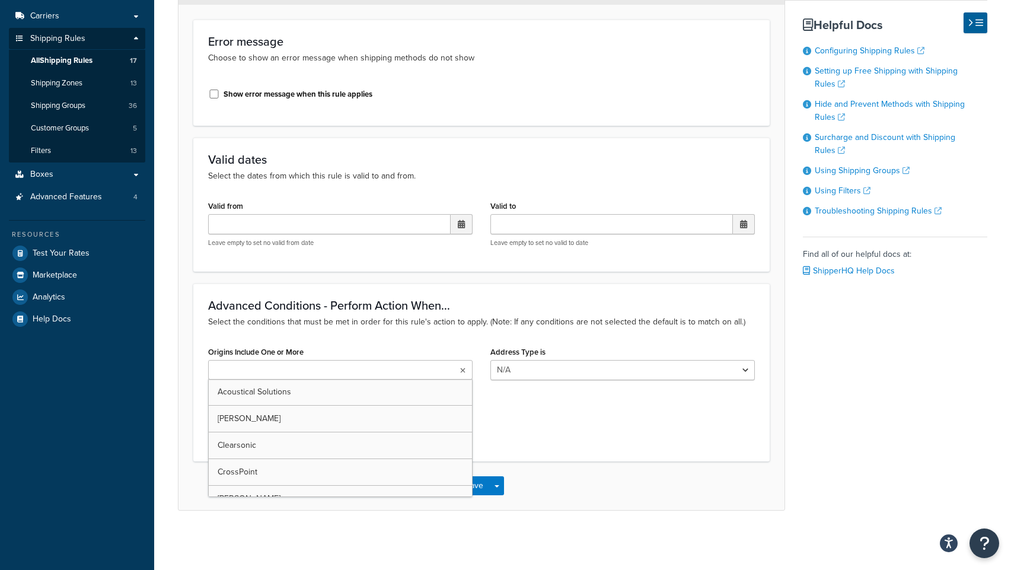
click at [274, 367] on input "Origins Include One or More" at bounding box center [264, 370] width 105 height 13
type input "vibrant"
click at [186, 280] on form "Advanced filtering conditions that you see here can be modified in the Rules Se…" at bounding box center [481, 234] width 606 height 554
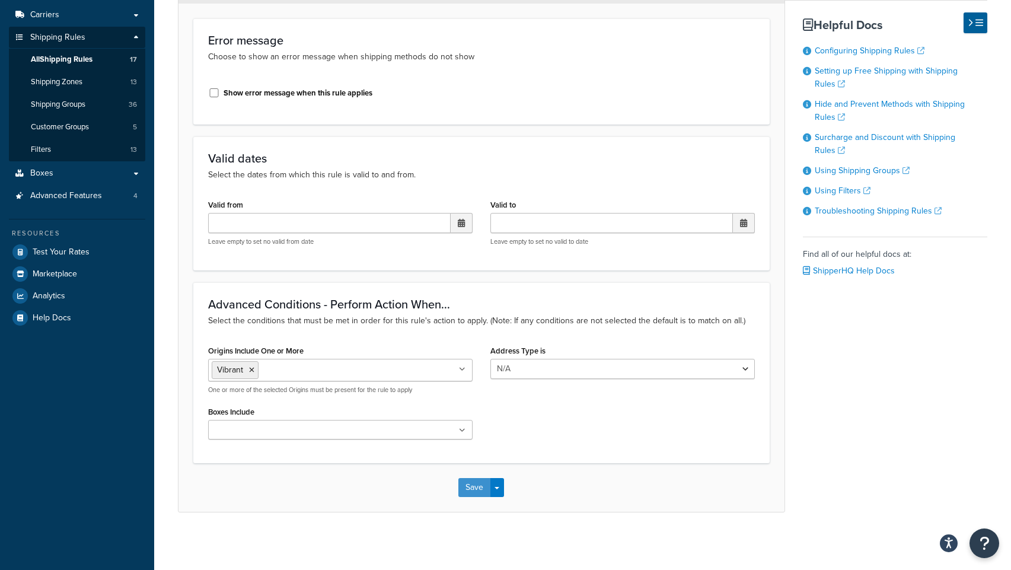
drag, startPoint x: 471, startPoint y: 491, endPoint x: 408, endPoint y: 484, distance: 63.2
click at [408, 484] on div "Save Save Dropdown Save and Edit Save and Duplicate Save and Create New" at bounding box center [481, 487] width 606 height 49
click at [473, 493] on button "Save" at bounding box center [474, 487] width 32 height 19
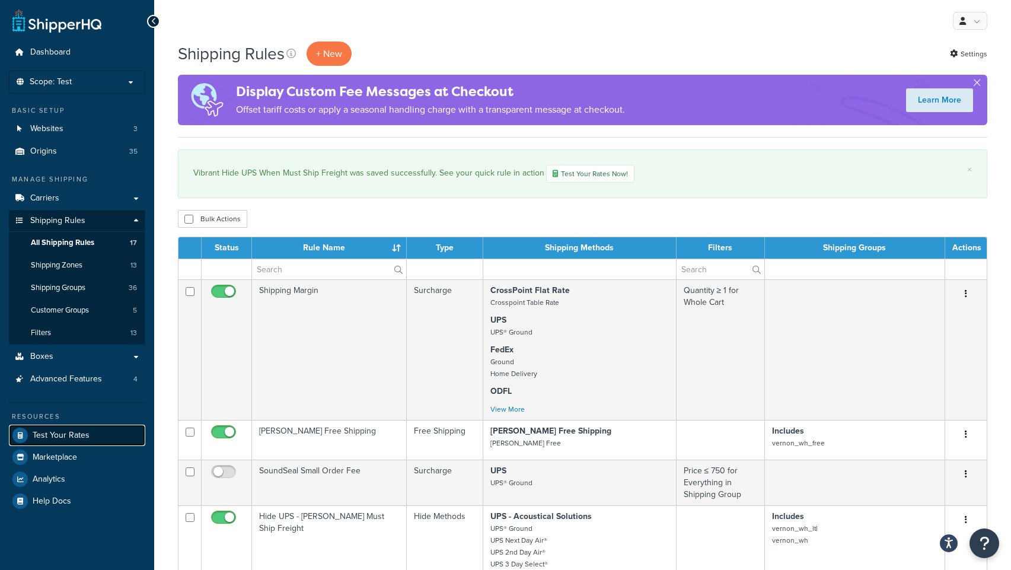
click at [52, 434] on span "Test Your Rates" at bounding box center [61, 435] width 57 height 10
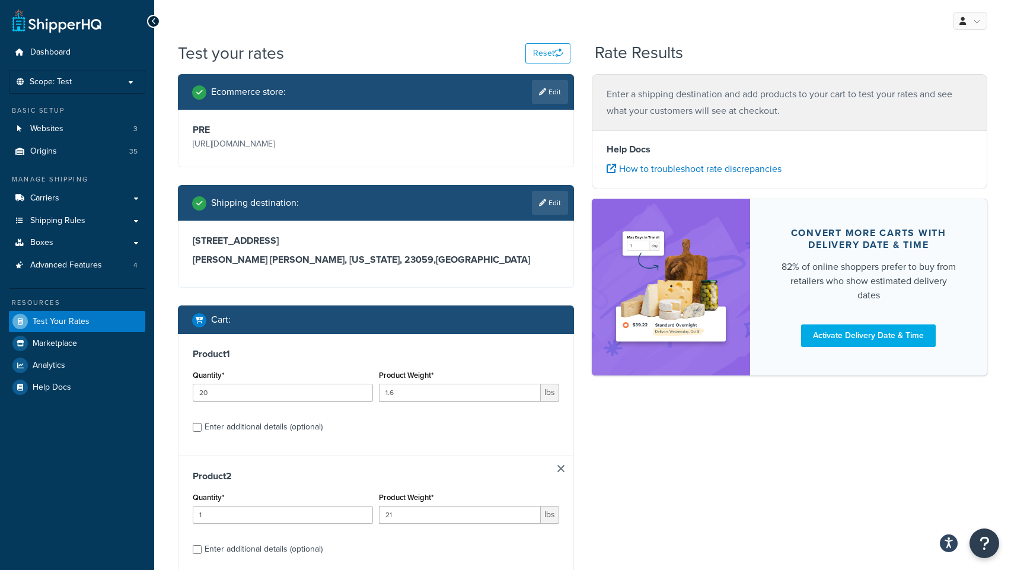
scroll to position [23, 0]
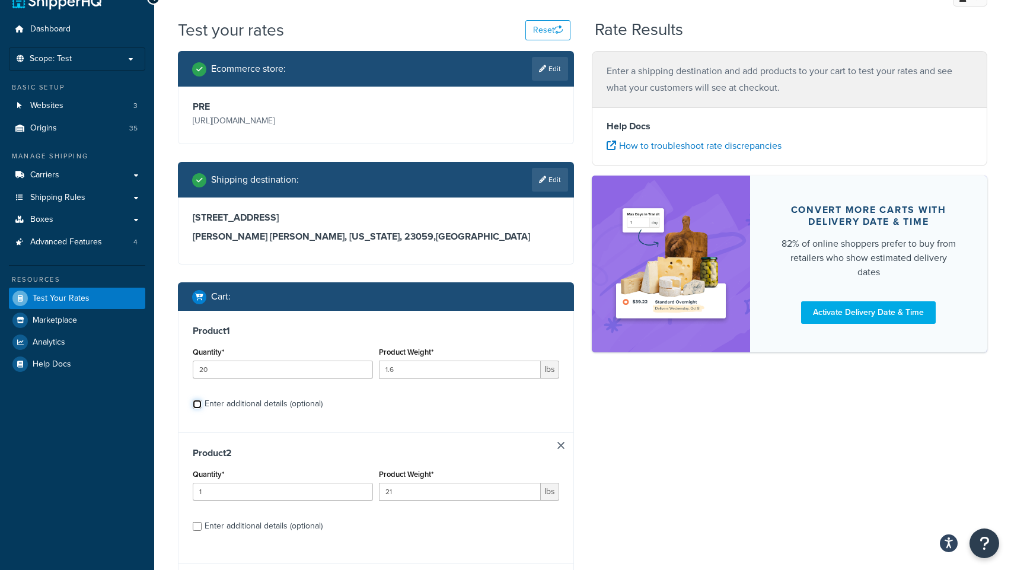
click at [198, 403] on input "Enter additional details (optional)" at bounding box center [197, 404] width 9 height 9
checkbox input "true"
select select "200"
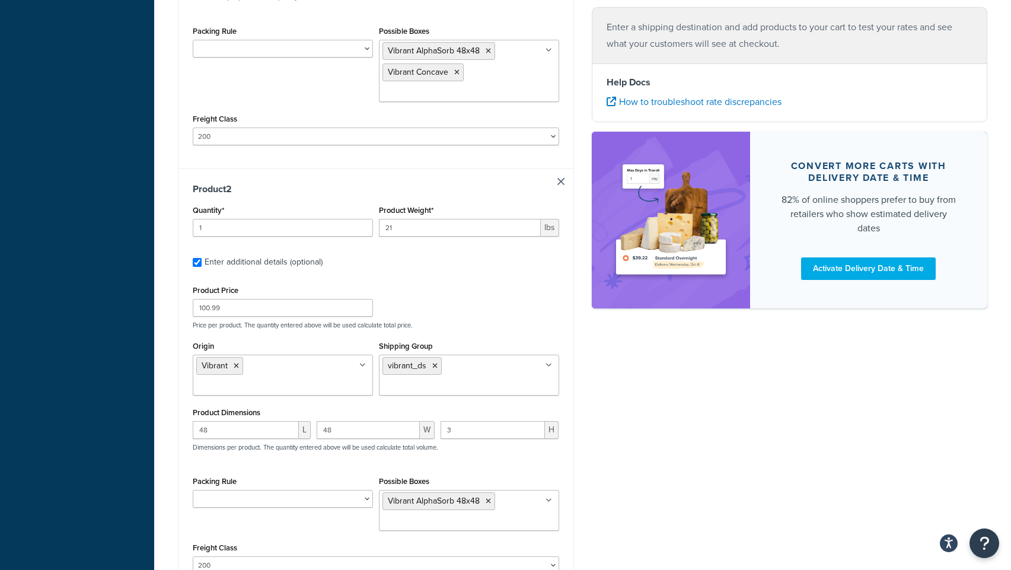
scroll to position [676, 0]
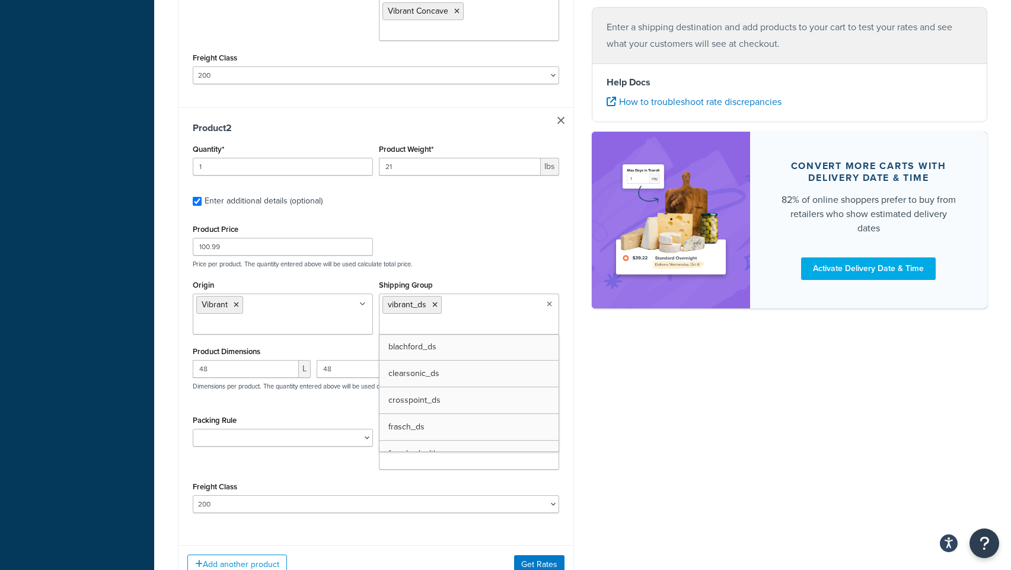
click at [455, 319] on input "Shipping Group" at bounding box center [434, 325] width 105 height 13
click at [434, 301] on icon at bounding box center [434, 304] width 5 height 7
click at [595, 363] on div "Ecommerce store : Edit PRE https://acousticalsolutions.p.tomandco.uk/ Shipping …" at bounding box center [582, -1] width 827 height 1203
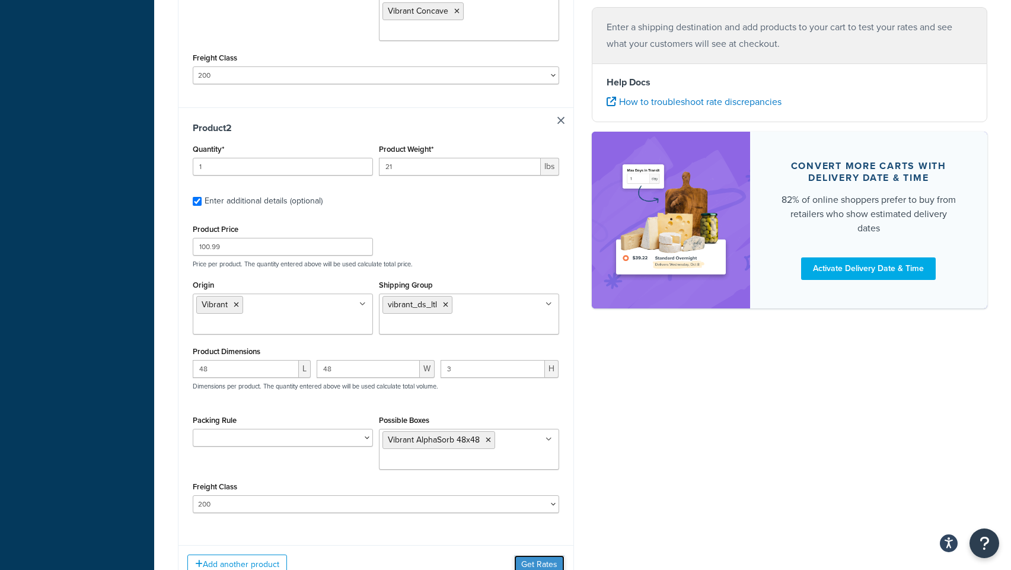
click at [532, 555] on button "Get Rates" at bounding box center [539, 564] width 50 height 19
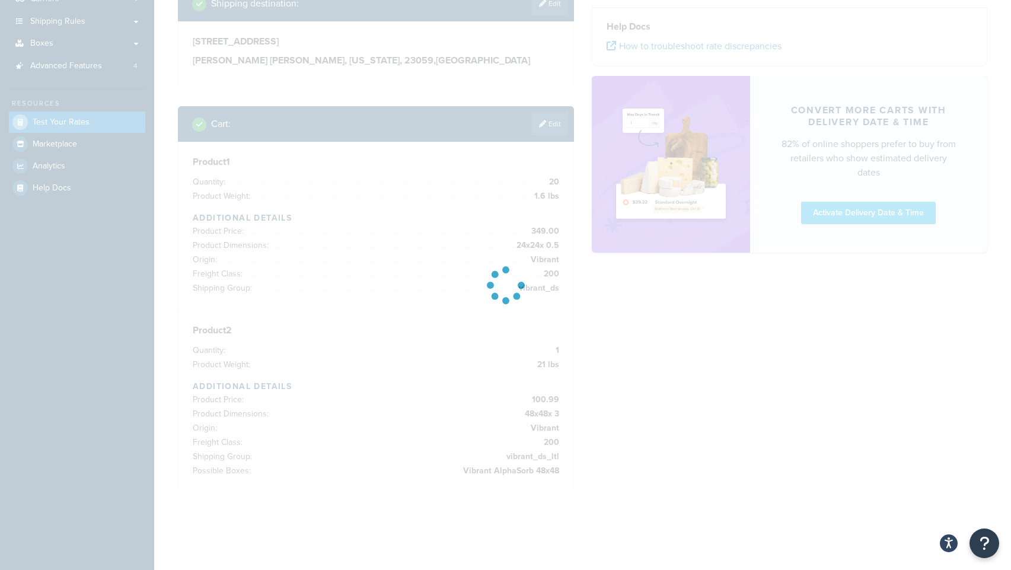
scroll to position [111, 0]
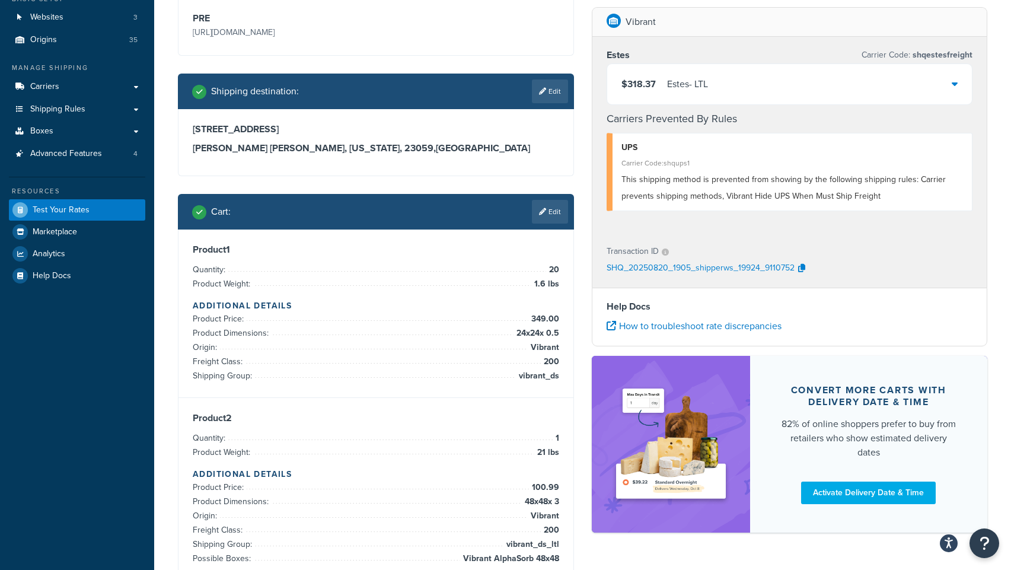
click at [955, 86] on icon at bounding box center [954, 83] width 6 height 9
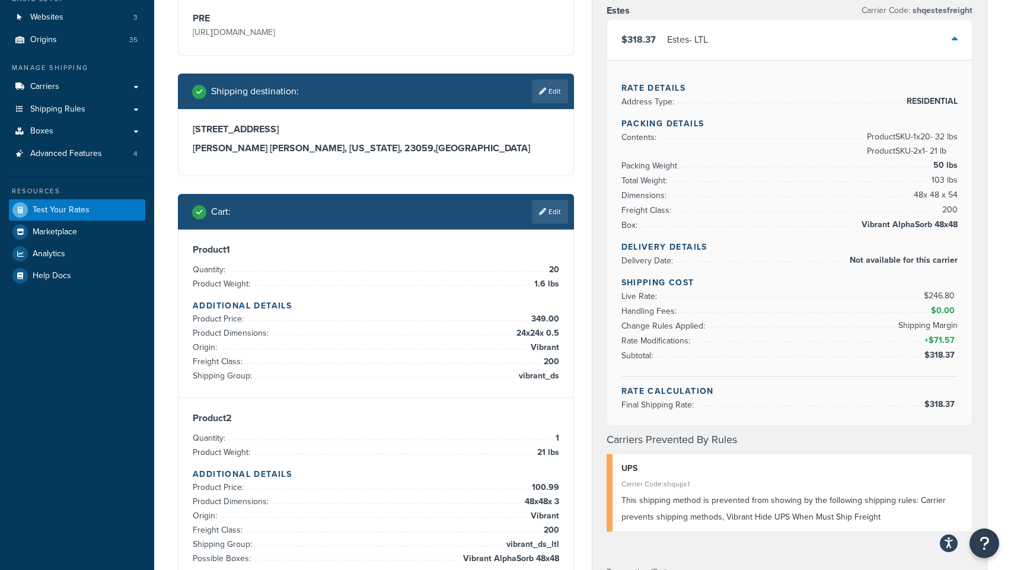
click at [589, 231] on div "Vibrant Estes Carrier Code: shqestesfreight $318.37 Estes - LTL Rate Details Ad…" at bounding box center [790, 414] width 414 height 902
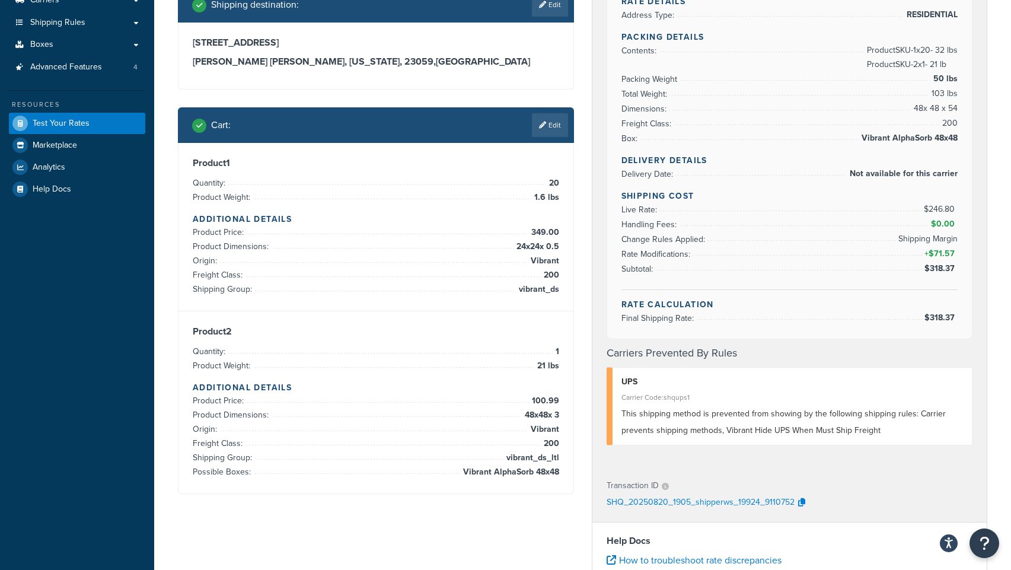
scroll to position [259, 0]
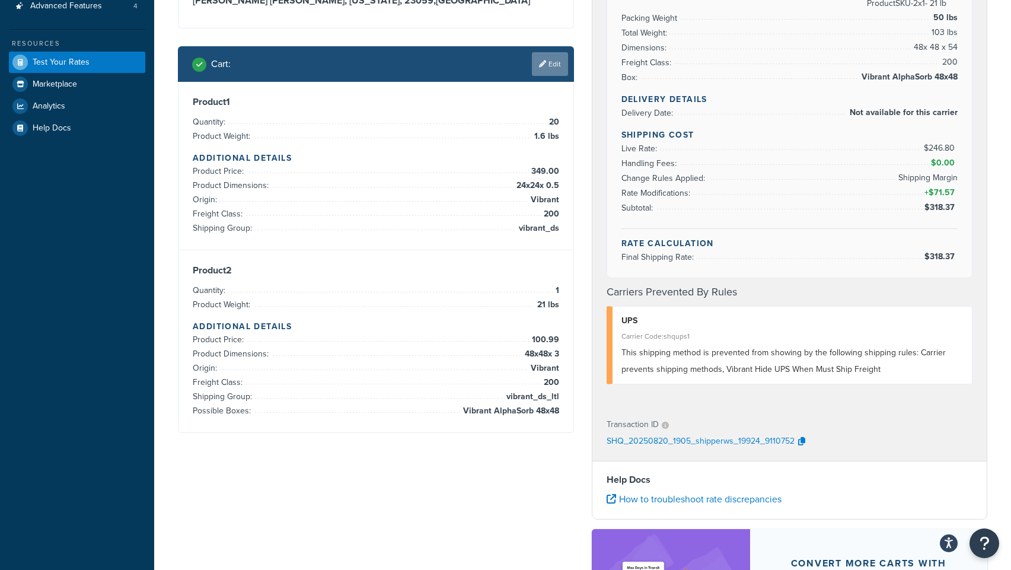
click at [552, 70] on link "Edit" at bounding box center [550, 64] width 36 height 24
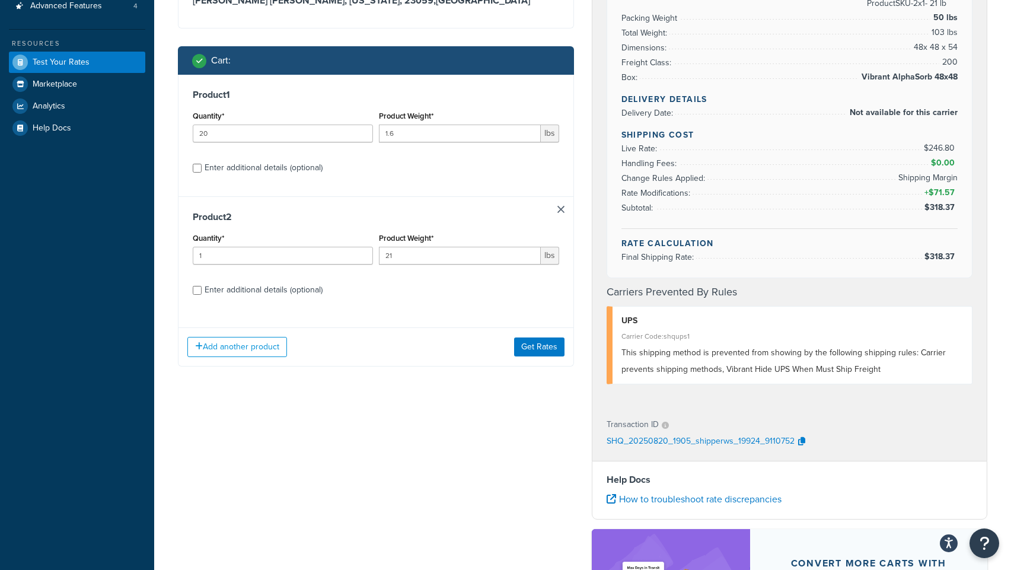
click at [558, 205] on div "Product 2 Quantity* 1 Product Weight* 21 lbs Enter additional details (optional)" at bounding box center [375, 257] width 395 height 122
click at [563, 214] on div "Product 2 Quantity* 1 Product Weight* 21 lbs Enter additional details (optional)" at bounding box center [375, 257] width 395 height 122
click at [563, 210] on link at bounding box center [560, 209] width 7 height 7
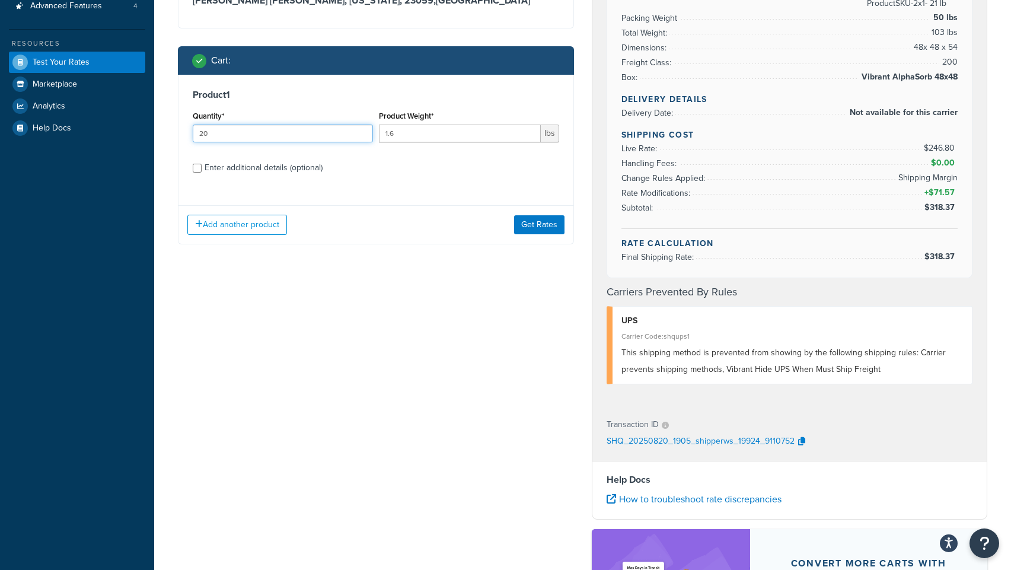
drag, startPoint x: 216, startPoint y: 134, endPoint x: 178, endPoint y: 132, distance: 38.6
click at [178, 132] on div "Product 1 Quantity* 20 Product Weight* 1.6 lbs Enter additional details (option…" at bounding box center [376, 160] width 396 height 170
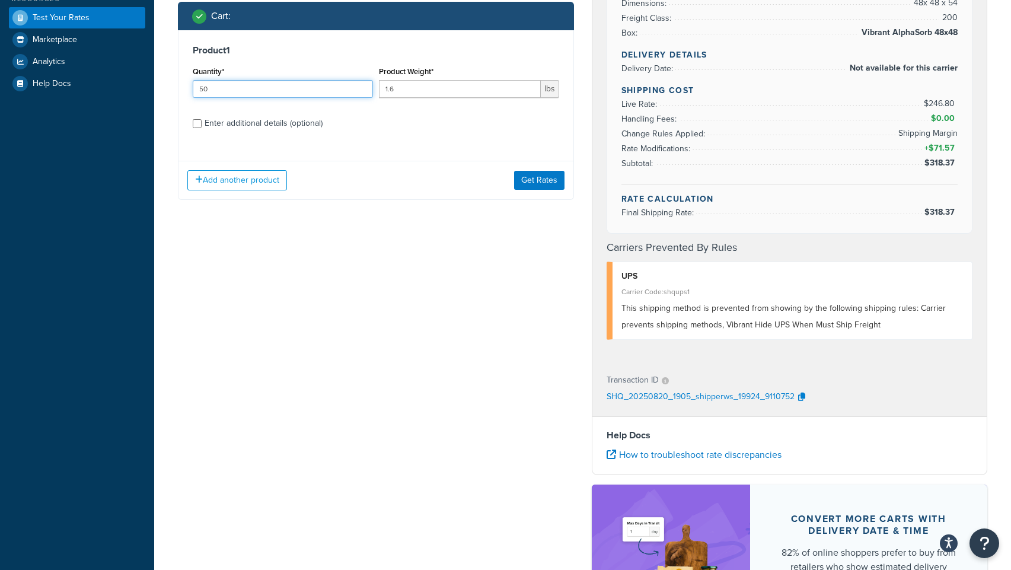
scroll to position [344, 0]
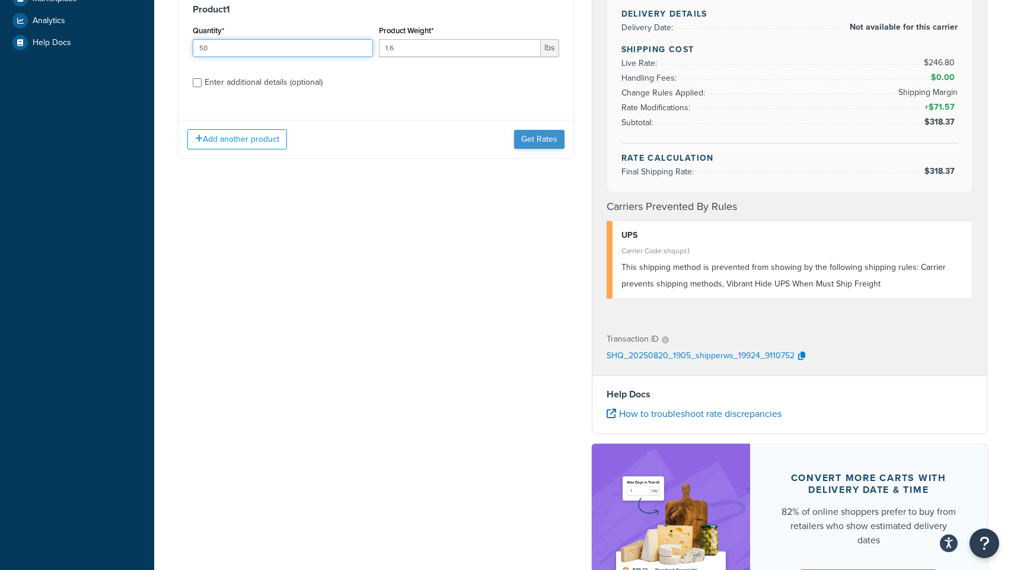
type input "50"
click at [549, 132] on button "Get Rates" at bounding box center [539, 139] width 50 height 19
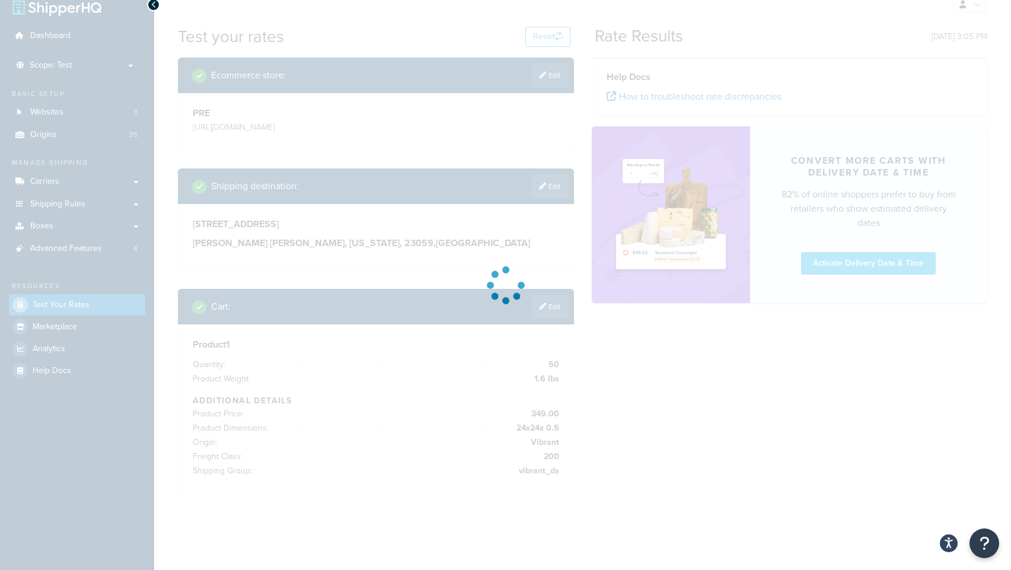
scroll to position [8, 0]
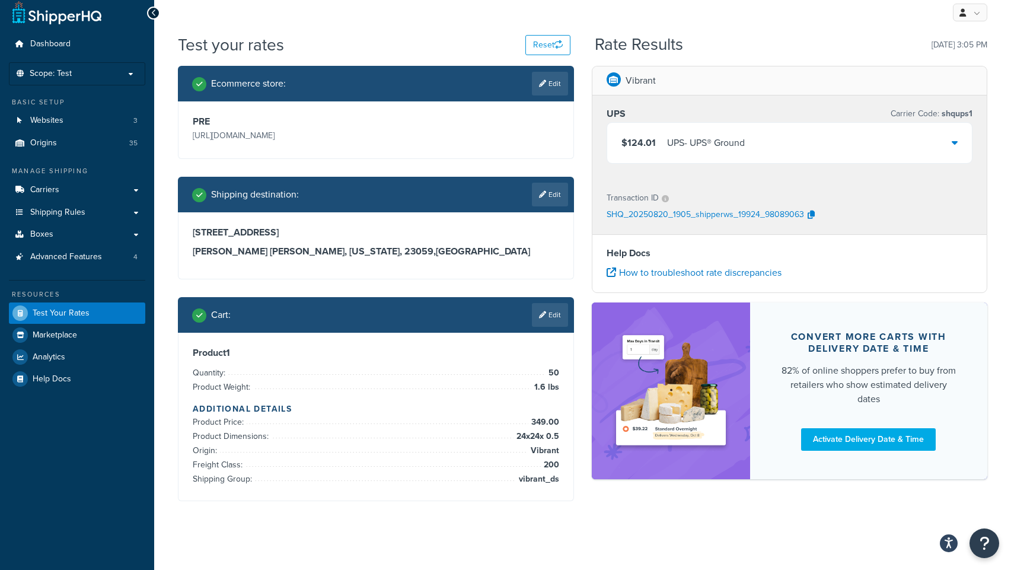
click at [771, 143] on div "$124.01 UPS - UPS® Ground" at bounding box center [789, 143] width 365 height 40
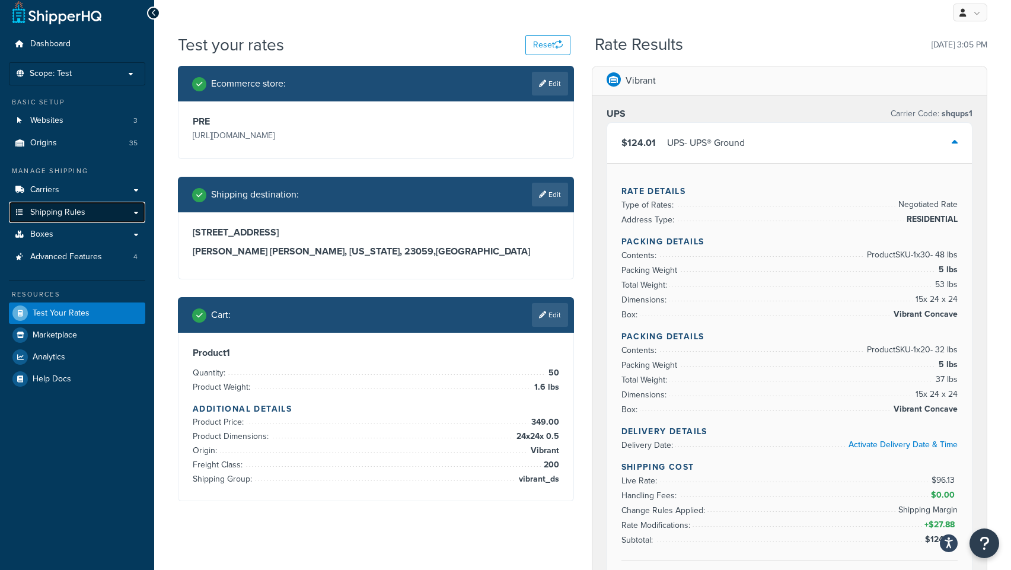
click at [50, 216] on span "Shipping Rules" at bounding box center [57, 212] width 55 height 10
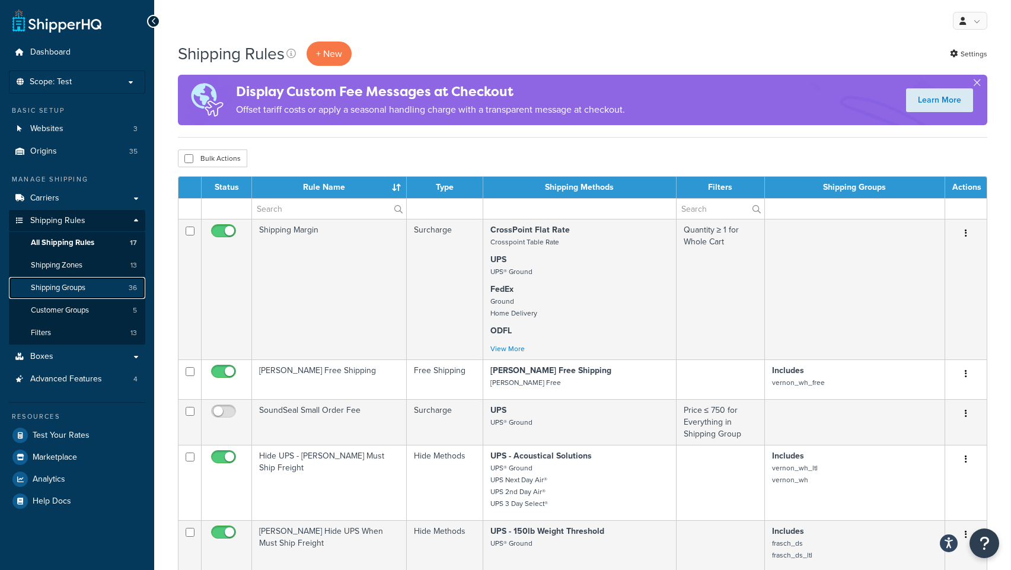
click at [63, 289] on span "Shipping Groups" at bounding box center [58, 288] width 55 height 10
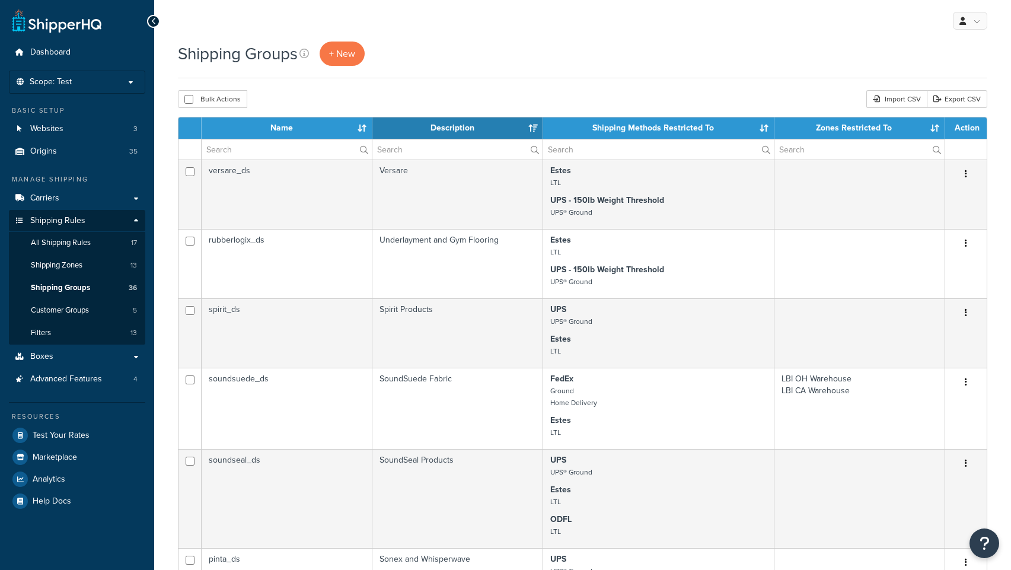
select select "15"
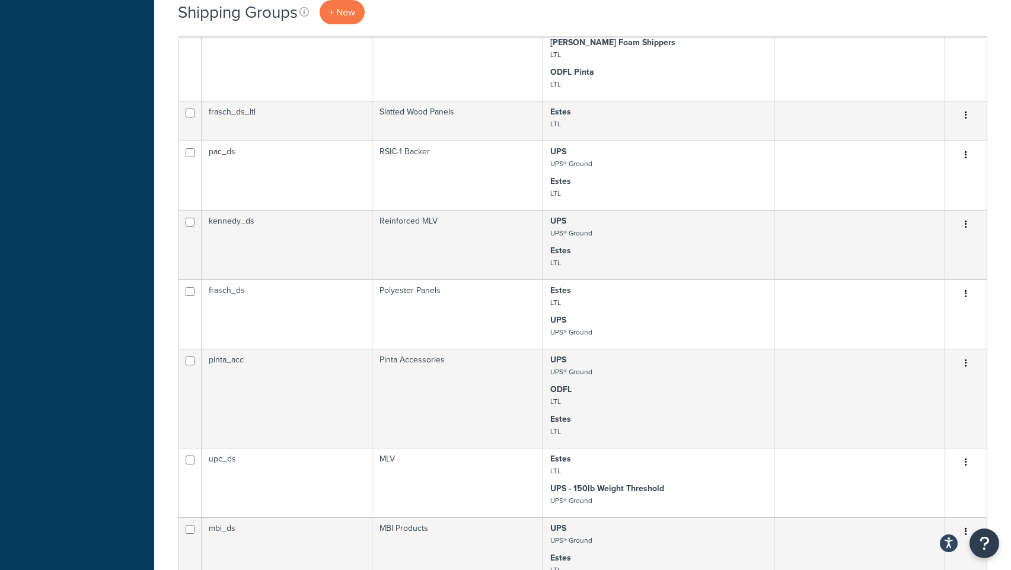
scroll to position [783, 0]
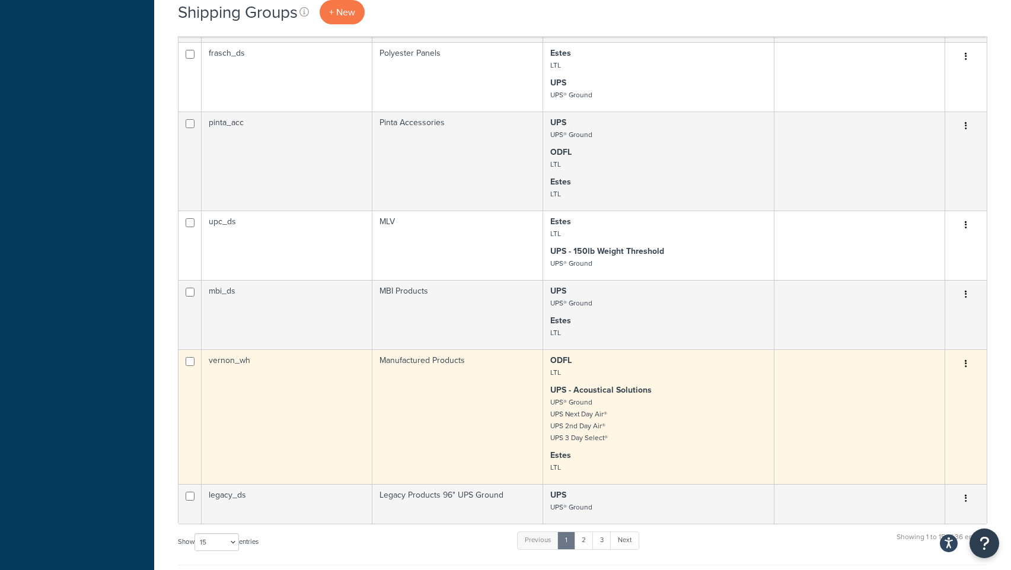
click at [232, 362] on td "vernon_wh" at bounding box center [287, 416] width 171 height 135
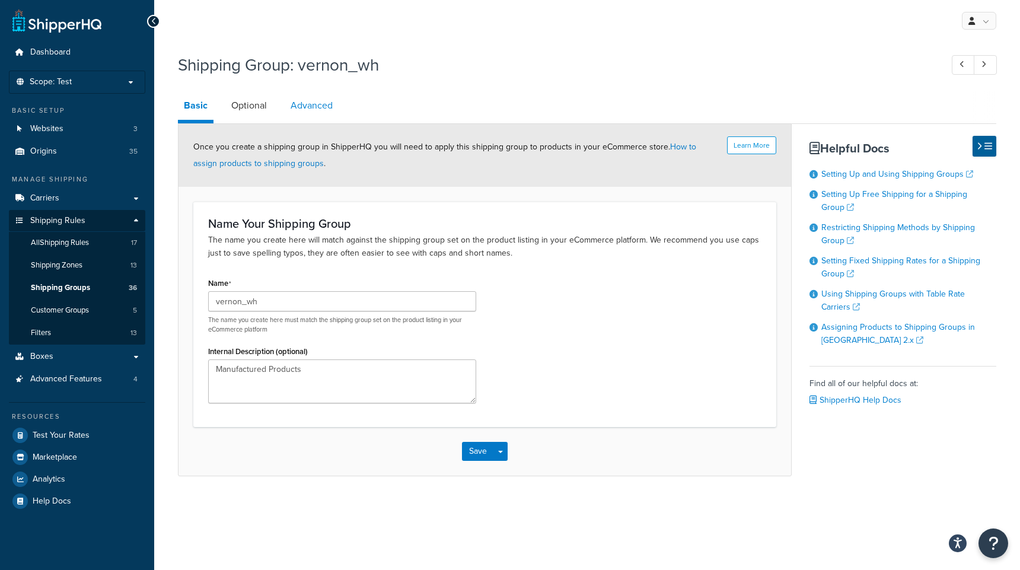
click at [304, 111] on link "Advanced" at bounding box center [312, 105] width 54 height 28
select select "175"
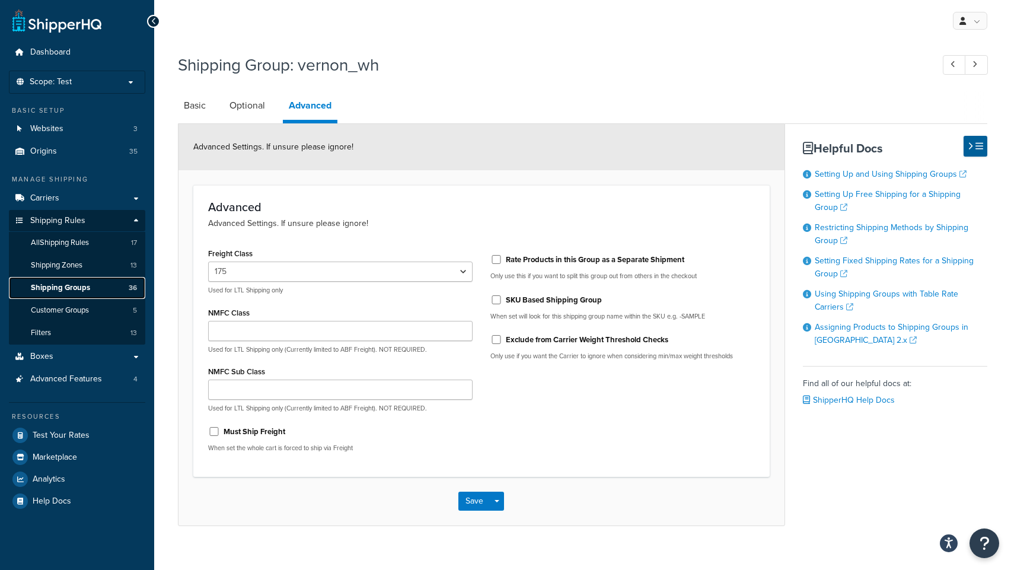
click at [72, 289] on span "Shipping Groups" at bounding box center [60, 288] width 59 height 10
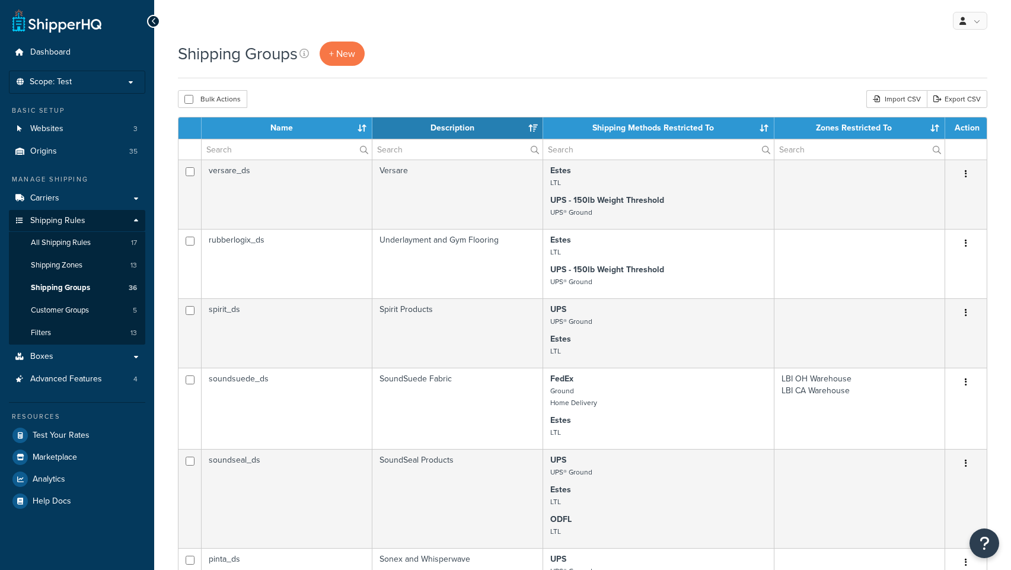
select select "15"
click at [267, 148] on input "text" at bounding box center [287, 149] width 170 height 20
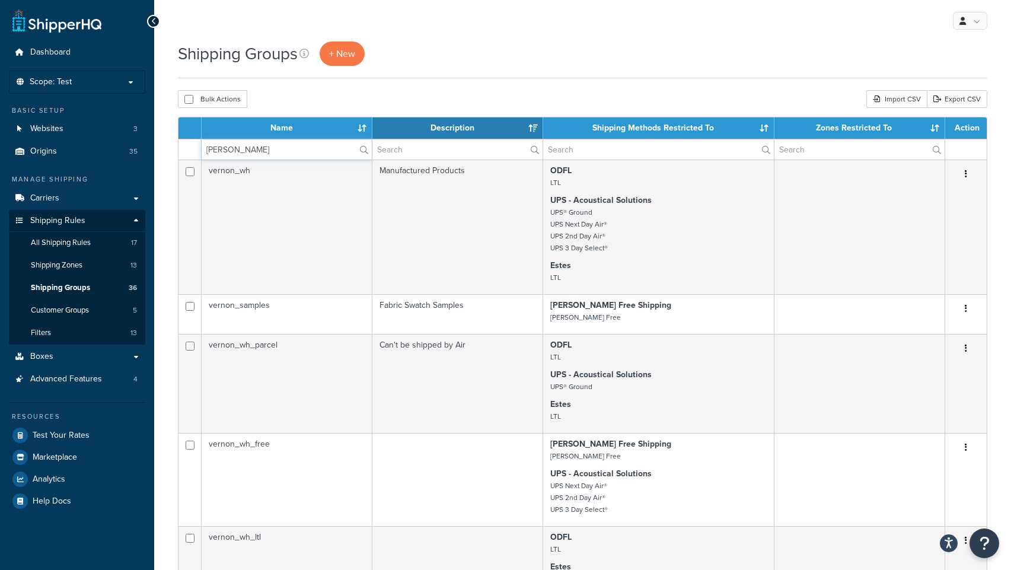
type input "[PERSON_NAME]"
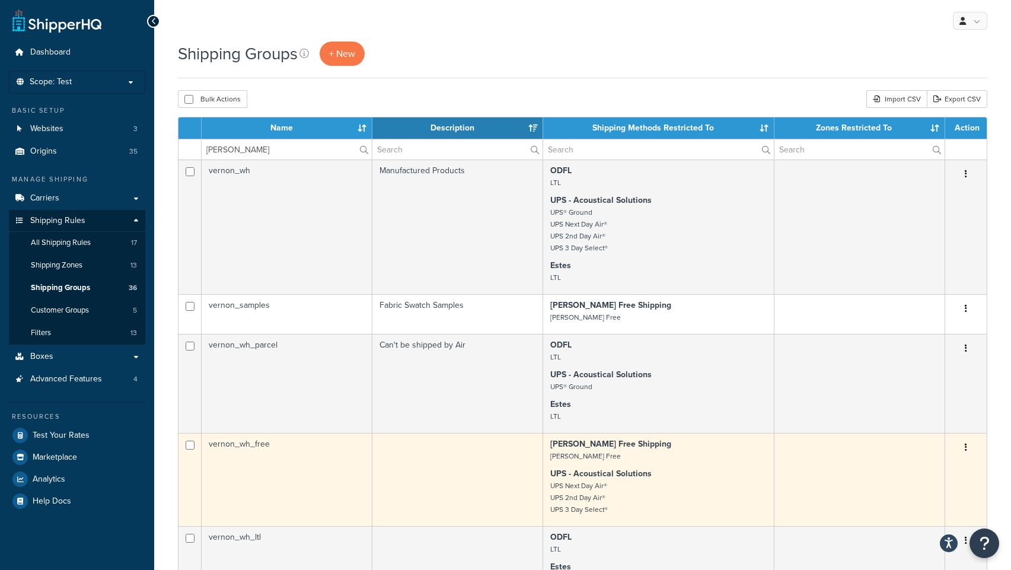
click at [258, 447] on td "vernon_wh_free" at bounding box center [287, 479] width 171 height 93
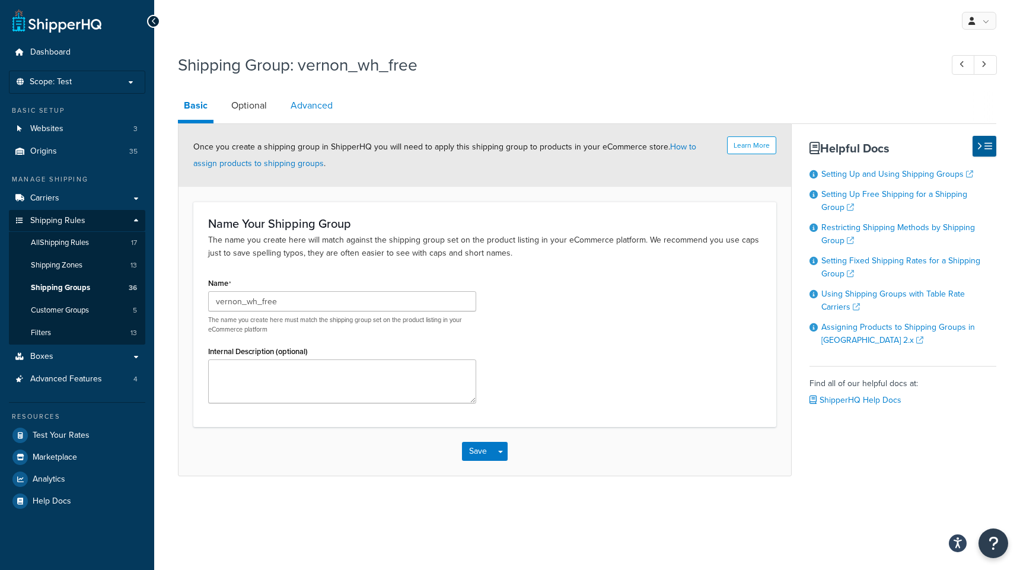
click at [319, 102] on link "Advanced" at bounding box center [312, 105] width 54 height 28
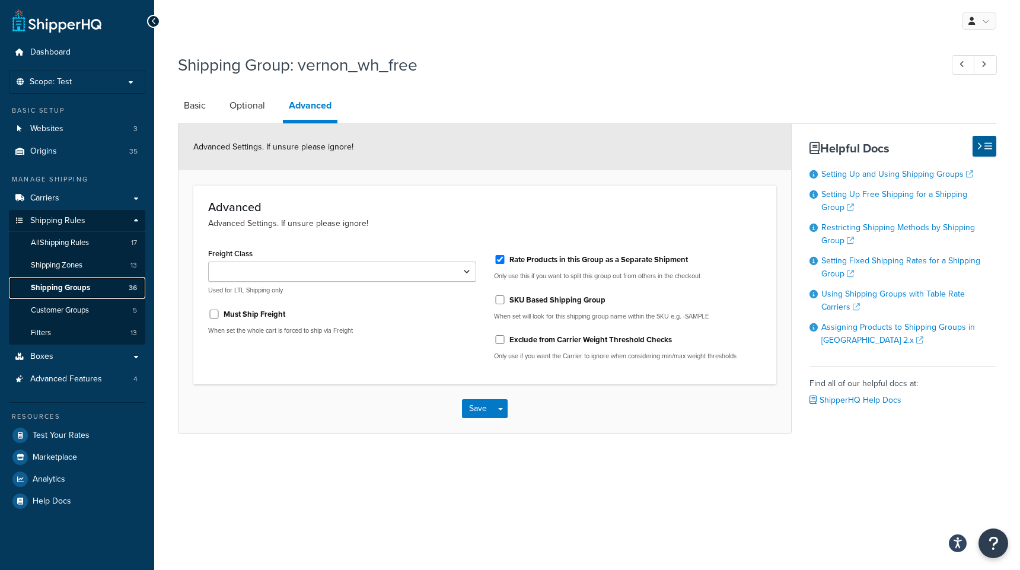
click at [72, 283] on span "Shipping Groups" at bounding box center [60, 288] width 59 height 10
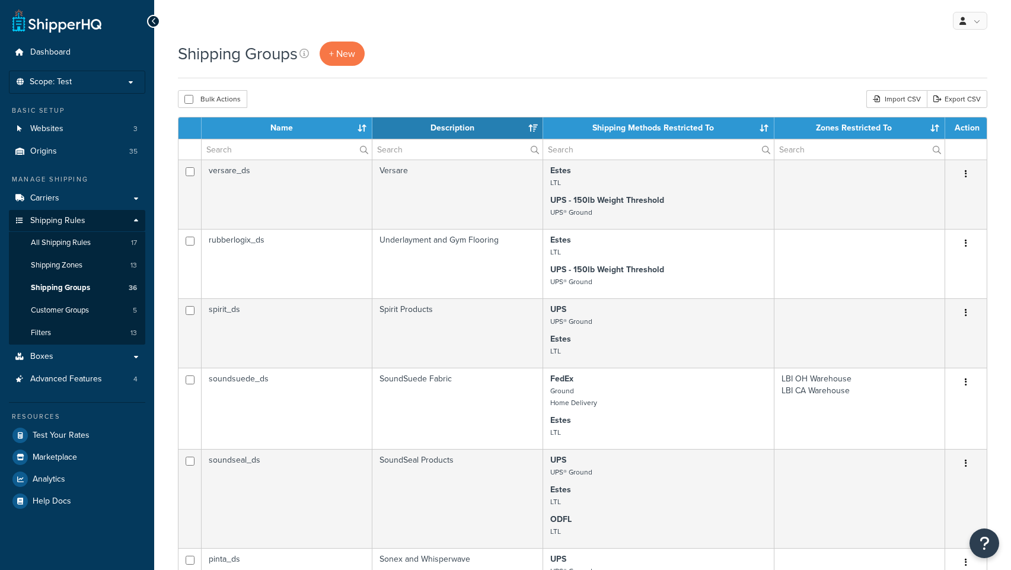
select select "15"
click at [229, 147] on input "text" at bounding box center [287, 149] width 170 height 20
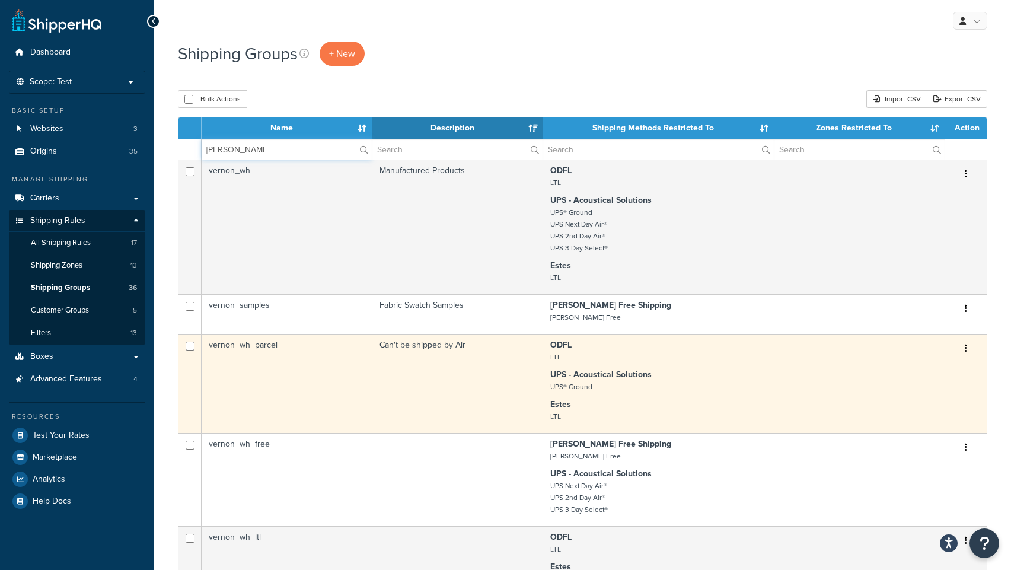
type input "[PERSON_NAME]"
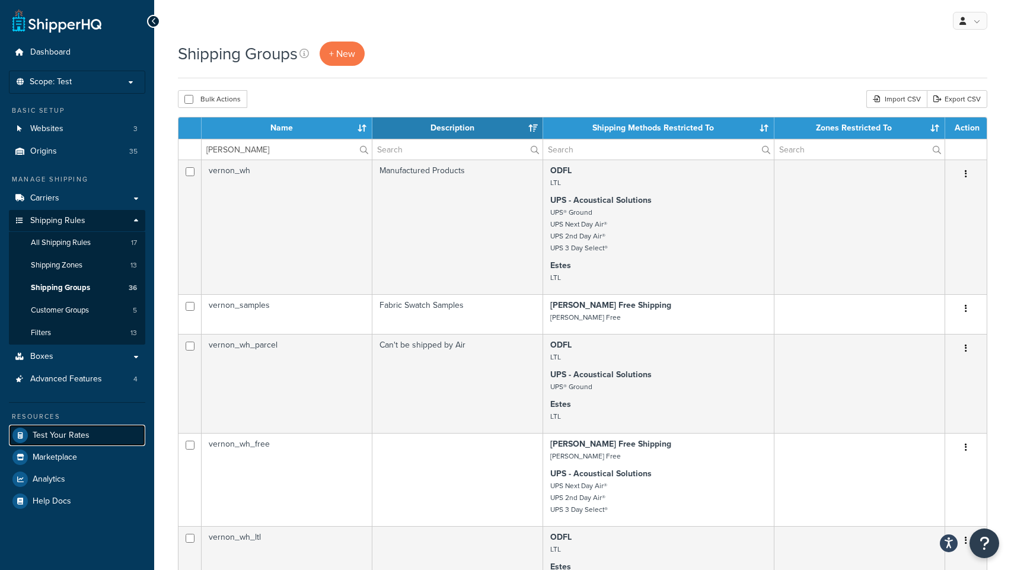
click at [61, 437] on span "Test Your Rates" at bounding box center [61, 435] width 57 height 10
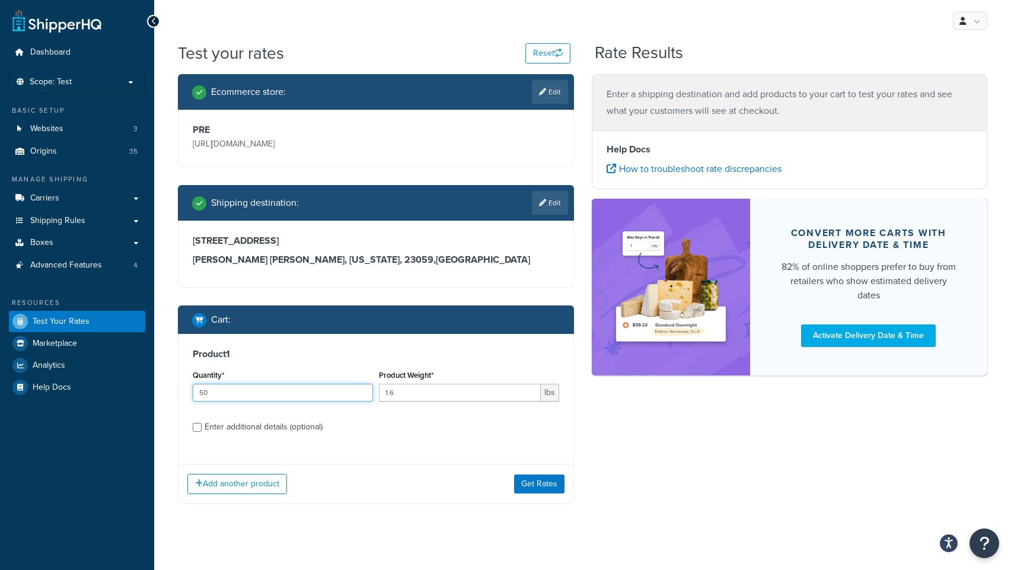
drag, startPoint x: 223, startPoint y: 394, endPoint x: 162, endPoint y: 390, distance: 61.8
click at [162, 390] on div "Test your rates Reset Rate Results Ecommerce store : Edit PRE [URL][DOMAIN_NAME…" at bounding box center [582, 295] width 857 height 509
type input "1"
type input "28"
click at [196, 427] on input "Enter additional details (optional)" at bounding box center [197, 427] width 9 height 9
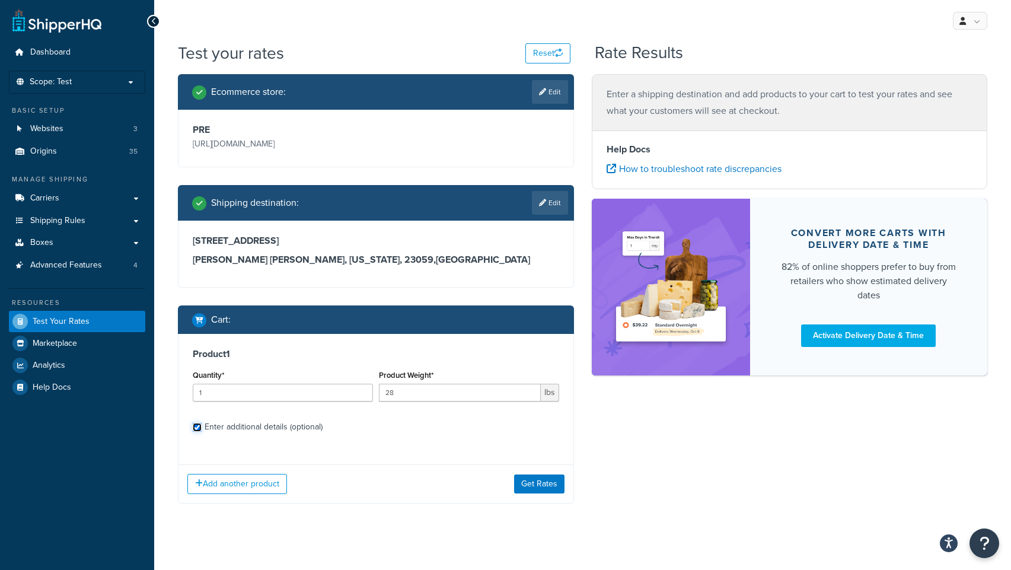
checkbox input "true"
select select "200"
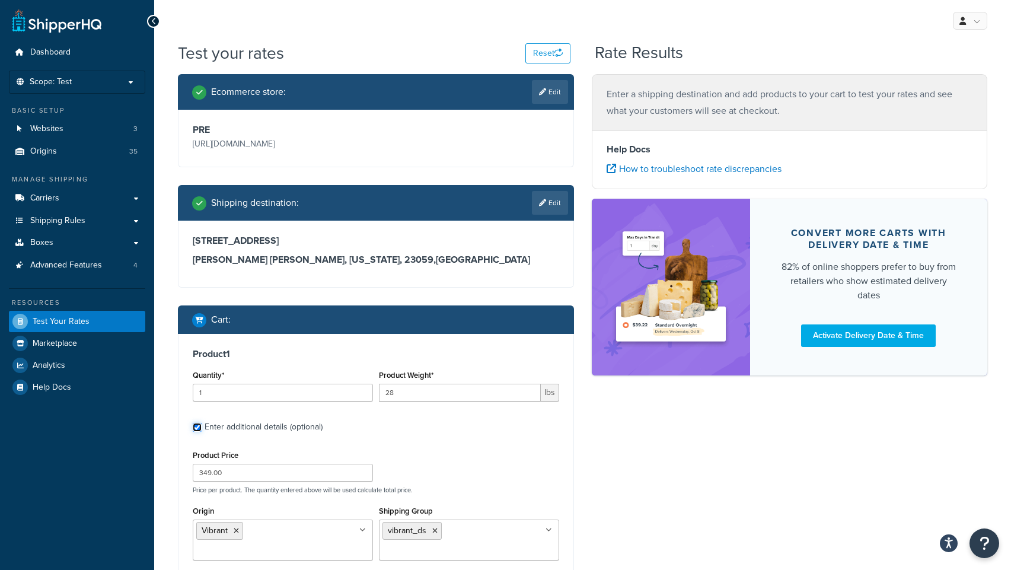
scroll to position [135, 0]
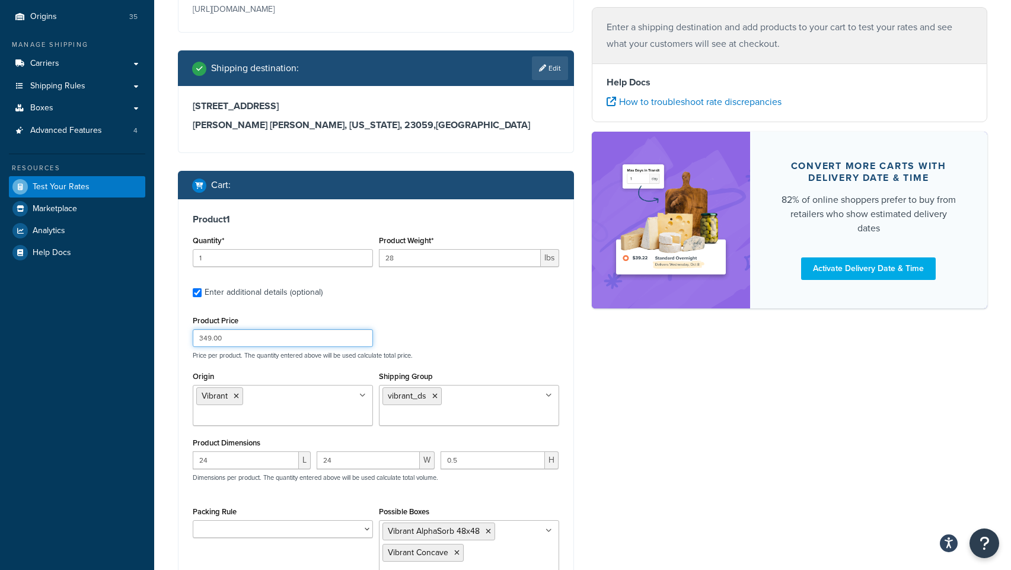
drag, startPoint x: 226, startPoint y: 341, endPoint x: 153, endPoint y: 337, distance: 73.0
click at [153, 337] on div "Dashboard Scope: Test Basic Setup Websites 3 Origins 35 Manage Shipping Carrier…" at bounding box center [505, 319] width 1011 height 908
click at [210, 338] on input "2789.99" at bounding box center [283, 338] width 180 height 18
type input "279.99"
click at [237, 397] on icon at bounding box center [236, 395] width 5 height 7
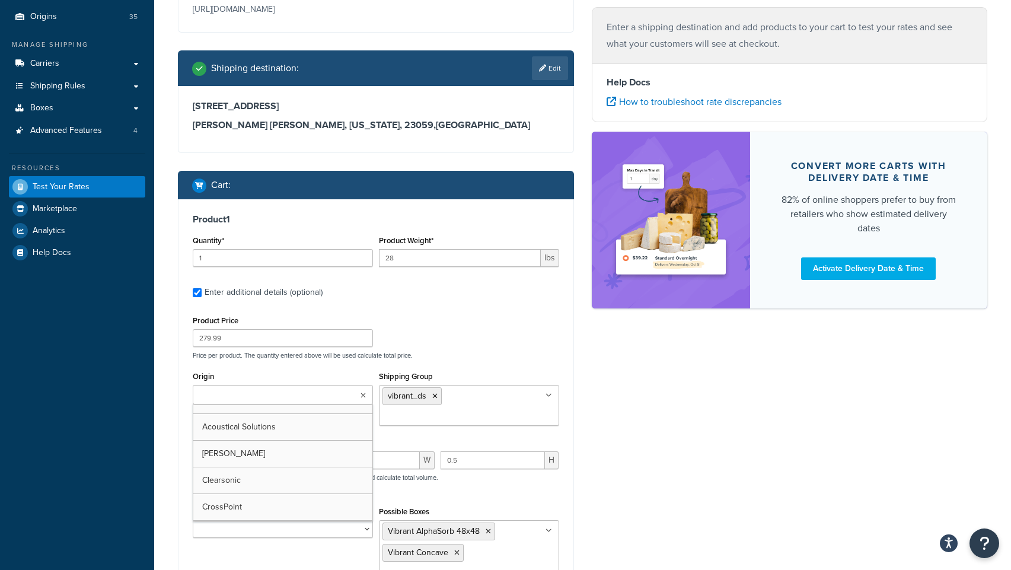
click at [261, 400] on input "Origin" at bounding box center [248, 395] width 105 height 13
click at [435, 396] on icon at bounding box center [434, 395] width 5 height 7
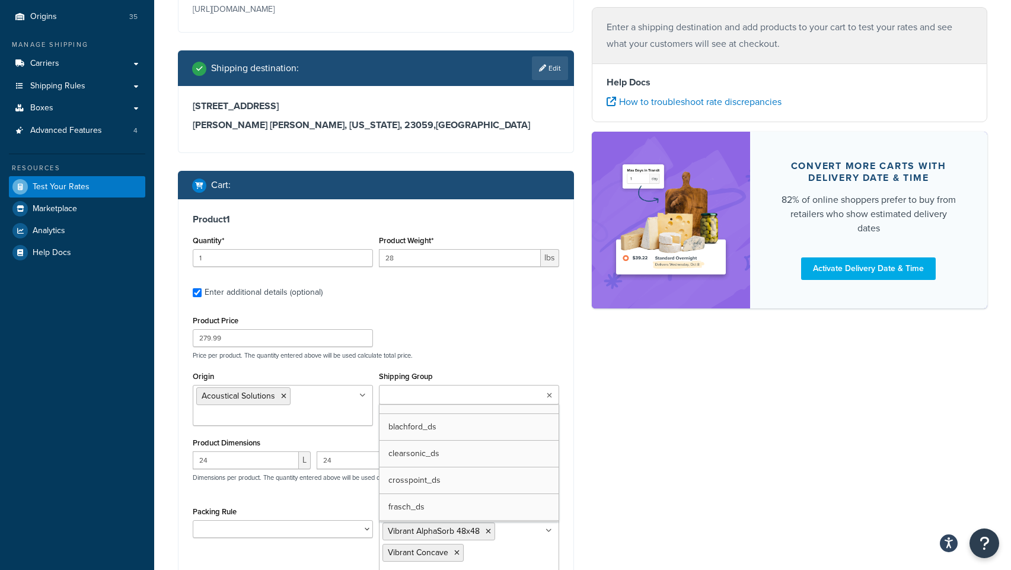
click at [453, 398] on input "Shipping Group" at bounding box center [434, 395] width 105 height 13
type input "[PERSON_NAME]"
click at [610, 436] on div "Ecommerce store : Edit PRE [URL][DOMAIN_NAME] Shipping destination : Edit [STRE…" at bounding box center [582, 327] width 827 height 775
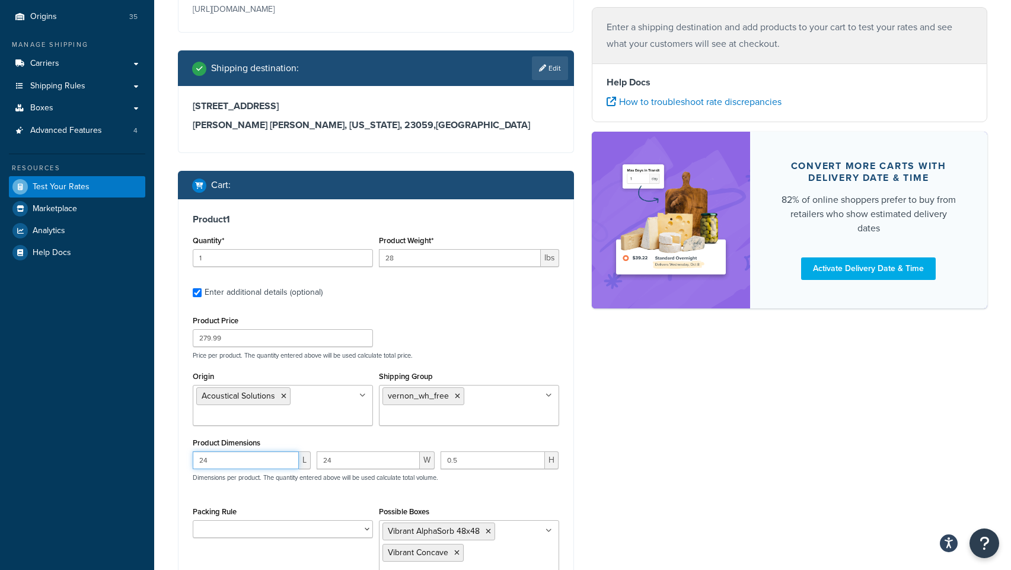
drag, startPoint x: 250, startPoint y: 461, endPoint x: 146, endPoint y: 461, distance: 103.1
click at [146, 461] on div "Dashboard Scope: Test Basic Setup Websites 3 Origins 35 Manage Shipping Carrier…" at bounding box center [505, 319] width 1011 height 908
type input "12"
type input "9"
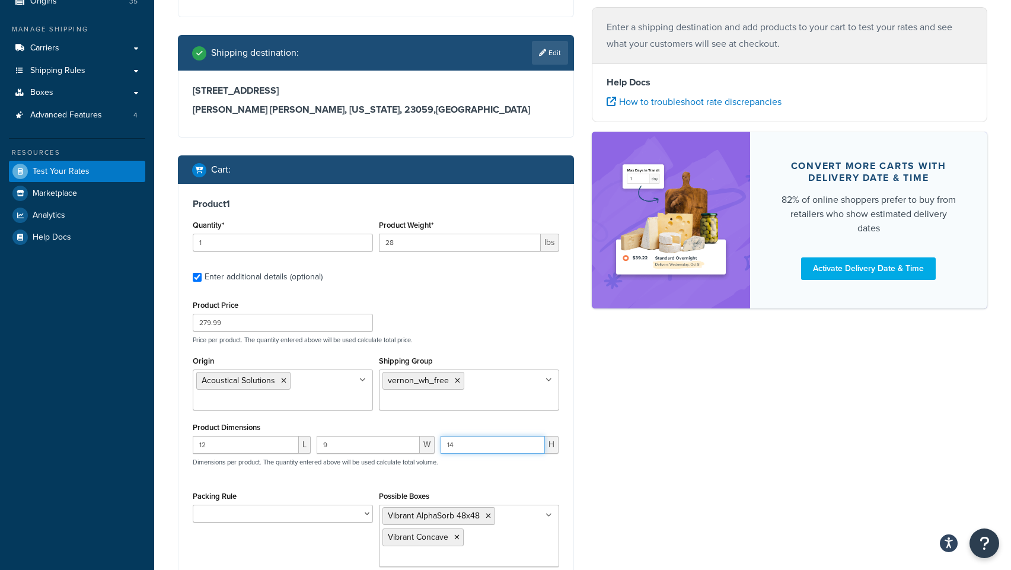
scroll to position [219, 0]
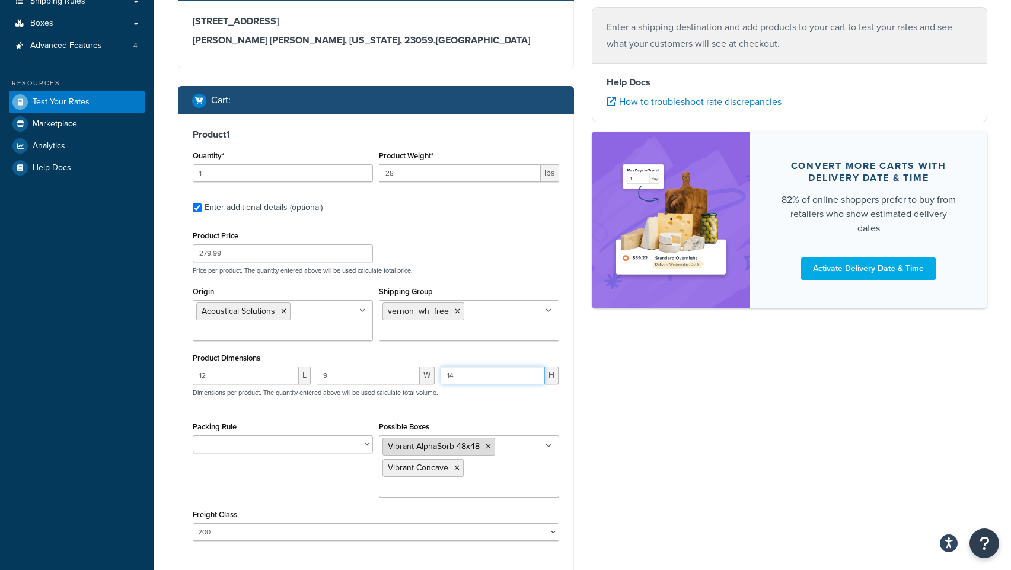
type input "14"
click at [489, 447] on icon at bounding box center [487, 446] width 5 height 7
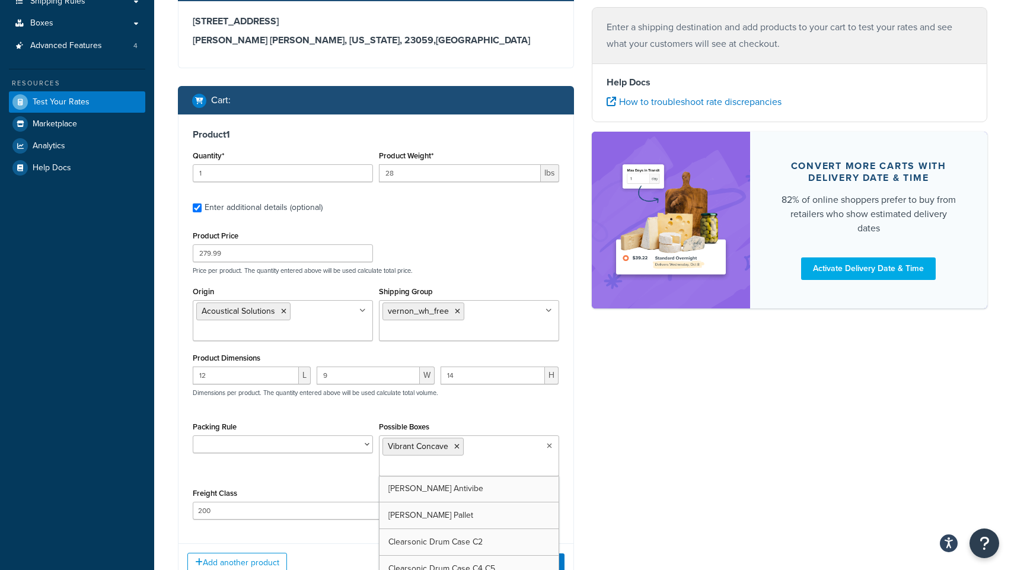
drag, startPoint x: 458, startPoint y: 448, endPoint x: 465, endPoint y: 446, distance: 7.2
click at [458, 448] on icon at bounding box center [456, 446] width 5 height 7
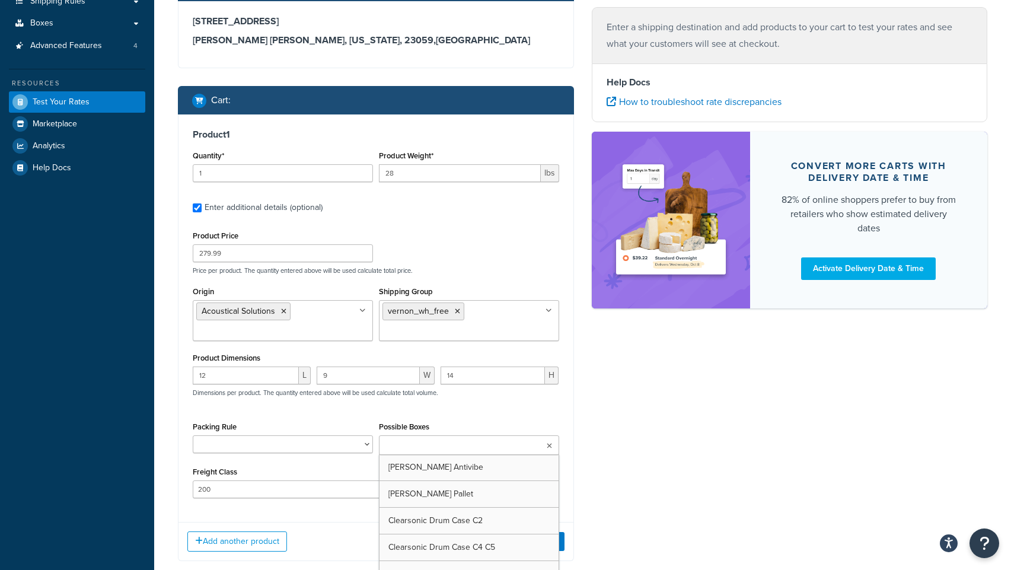
click at [466, 446] on input "Possible Boxes" at bounding box center [434, 445] width 105 height 13
type input "green"
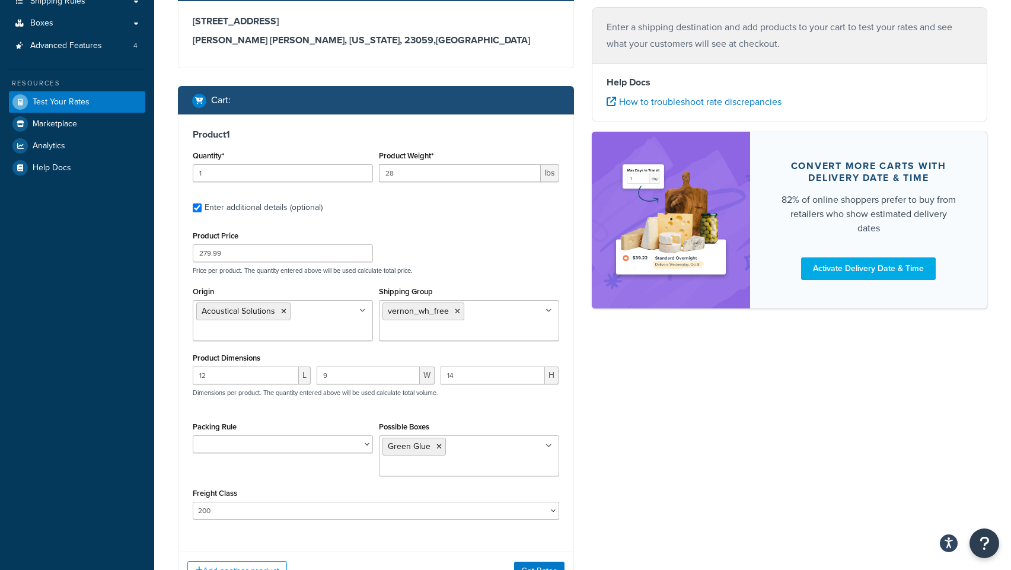
click at [625, 458] on div "Ecommerce store : Edit PRE [URL][DOMAIN_NAME] Shipping destination : Edit [STRE…" at bounding box center [582, 231] width 827 height 753
click at [388, 507] on select "50 55 60 65 70 77.5 85 92.5 100 110 125 150 175 200 250 300 400 500" at bounding box center [376, 510] width 366 height 18
select select "65"
click at [193, 503] on select "50 55 60 65 70 77.5 85 92.5 100 110 125 150 175 200 250 300 400 500" at bounding box center [376, 510] width 366 height 18
click at [642, 437] on div "Ecommerce store : Edit PRE [URL][DOMAIN_NAME] Shipping destination : Edit [STRE…" at bounding box center [582, 231] width 827 height 753
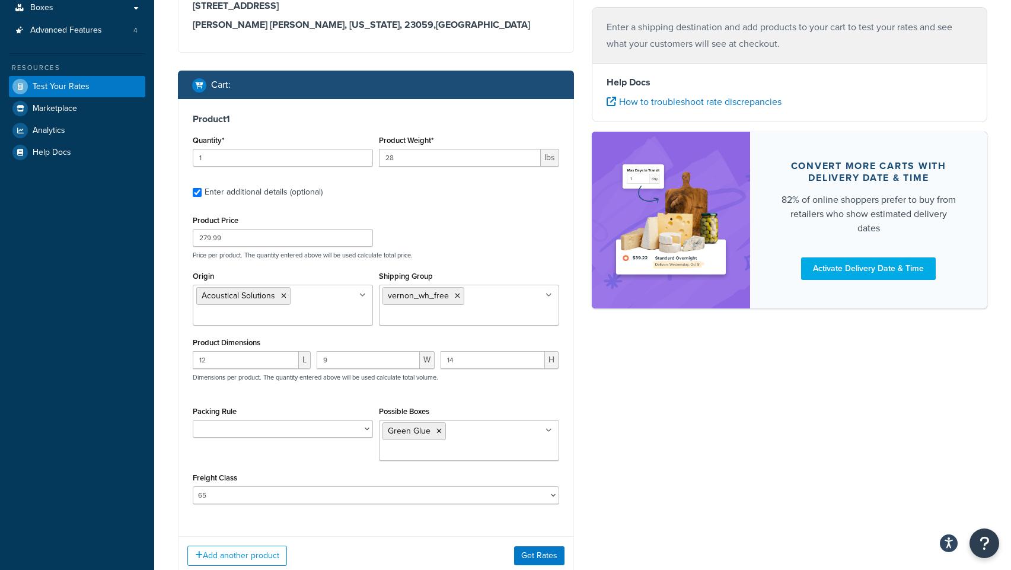
scroll to position [242, 0]
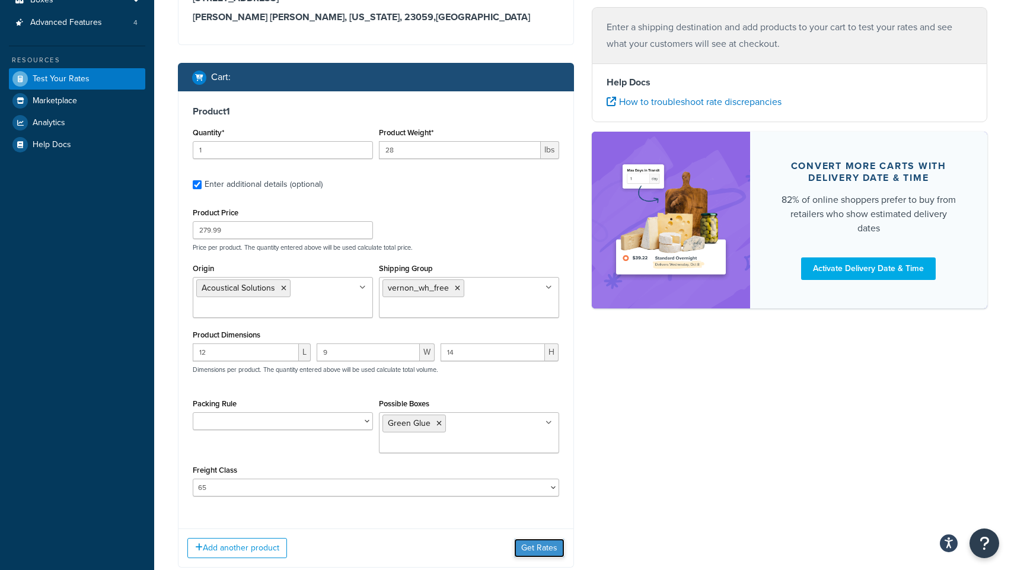
click at [533, 549] on button "Get Rates" at bounding box center [539, 547] width 50 height 19
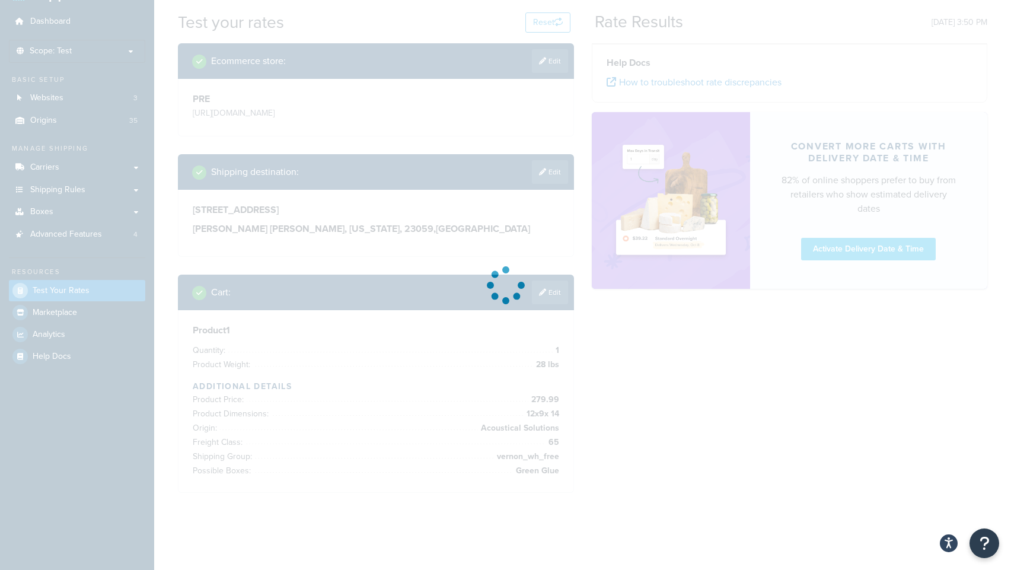
scroll to position [148, 0]
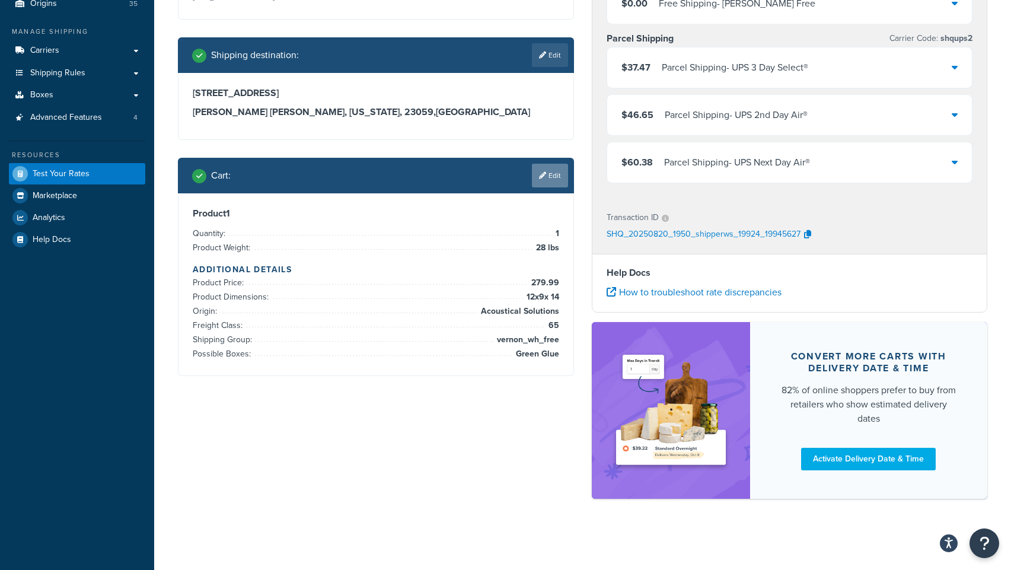
click at [553, 176] on link "Edit" at bounding box center [550, 176] width 36 height 24
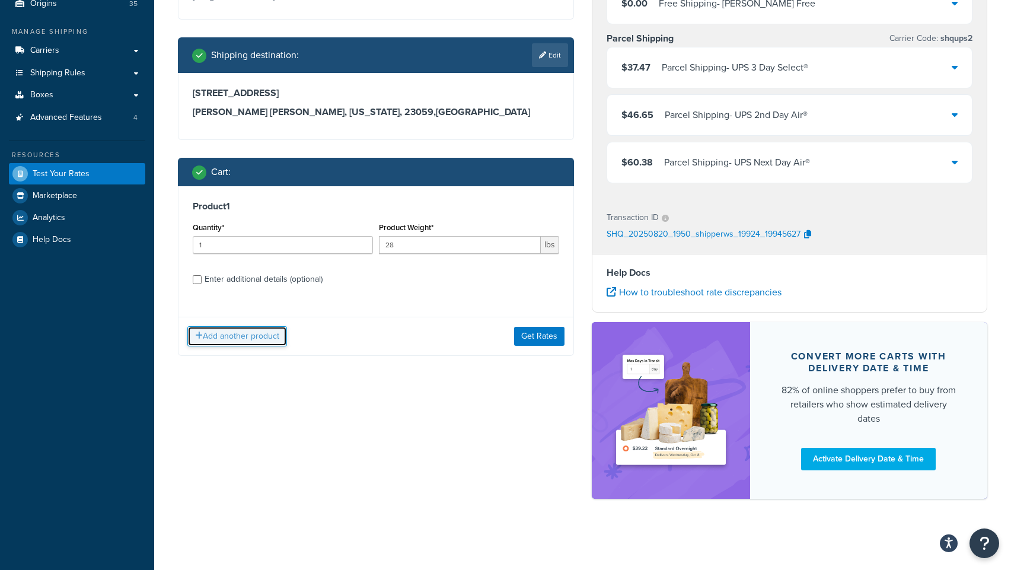
click at [235, 334] on button "Add another product" at bounding box center [237, 336] width 100 height 20
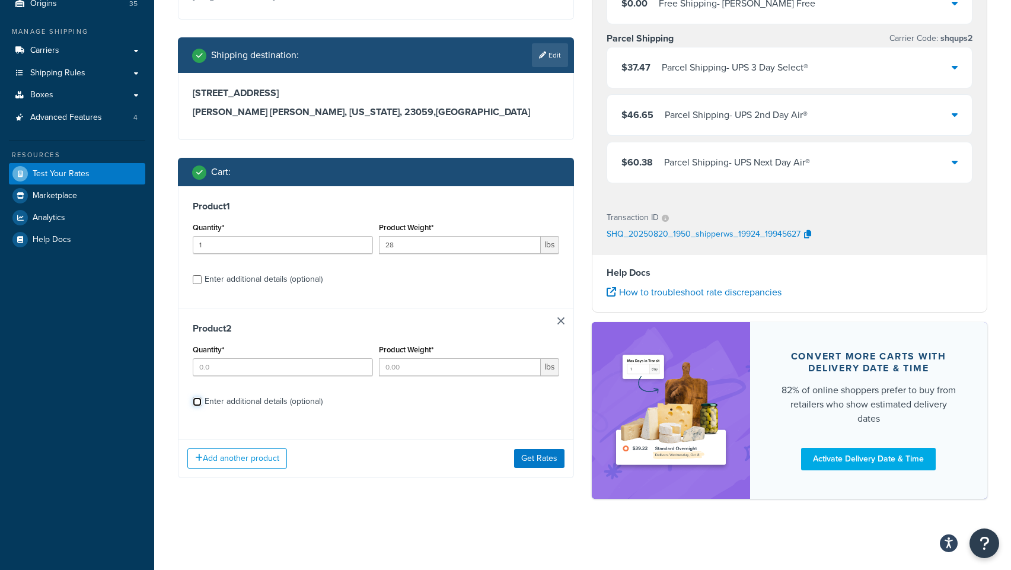
click at [198, 405] on input "Enter additional details (optional)" at bounding box center [197, 401] width 9 height 9
checkbox input "true"
select select "65"
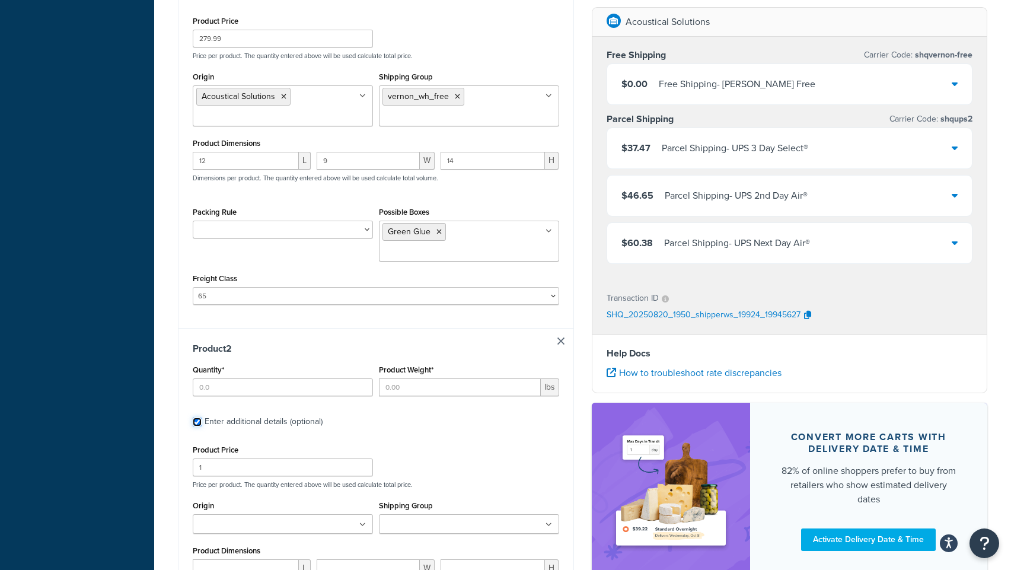
scroll to position [556, 0]
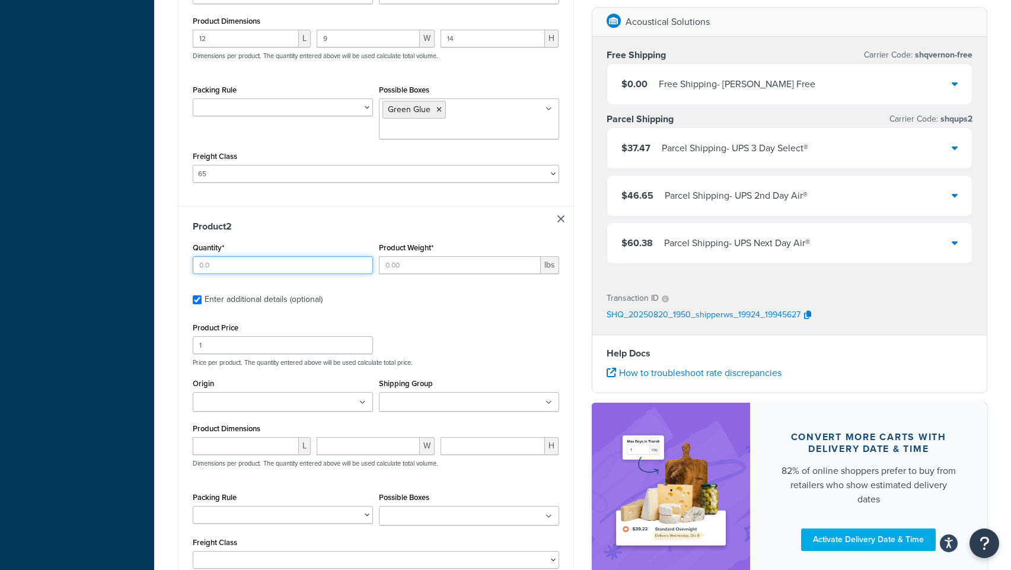
click at [234, 270] on input "Quantity*" at bounding box center [283, 265] width 180 height 18
type input "4"
type input "9.6"
click at [215, 343] on input "1" at bounding box center [283, 345] width 180 height 18
type input "147.99"
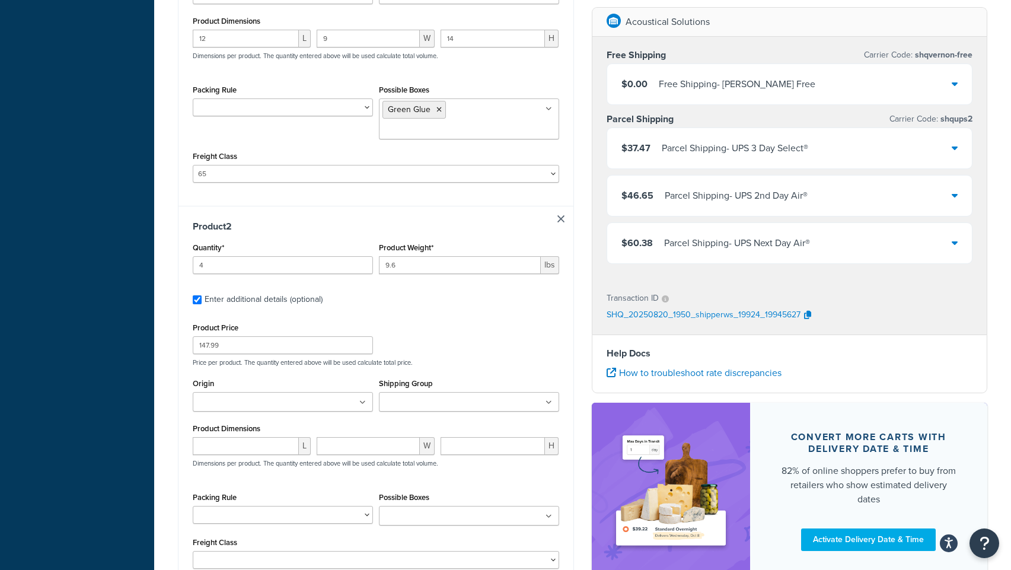
click at [251, 404] on input "Origin" at bounding box center [248, 402] width 105 height 13
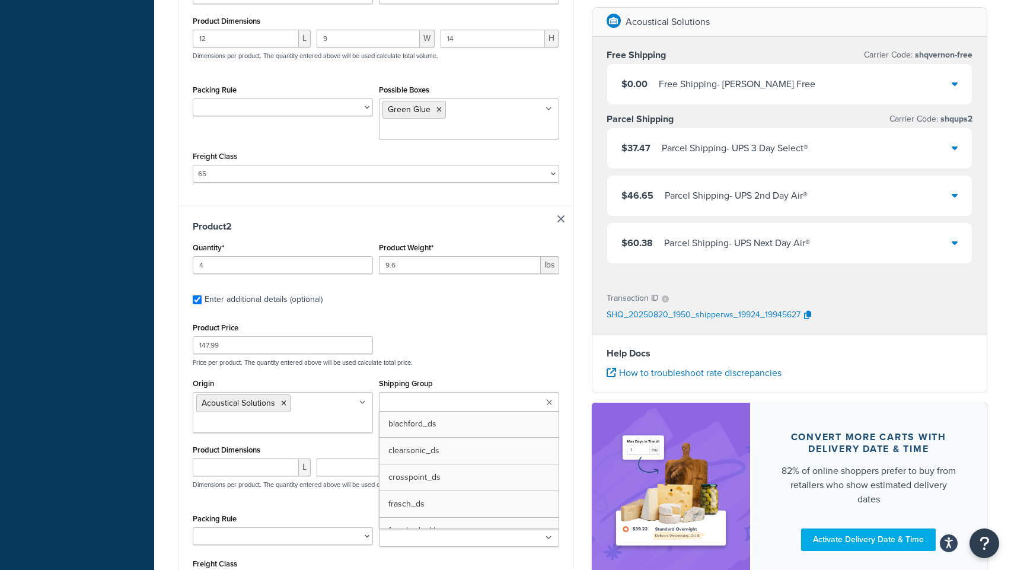
click at [404, 411] on ul at bounding box center [469, 402] width 180 height 20
type input "[PERSON_NAME]"
click at [211, 471] on input "number" at bounding box center [246, 467] width 106 height 18
type input "48"
type input "24"
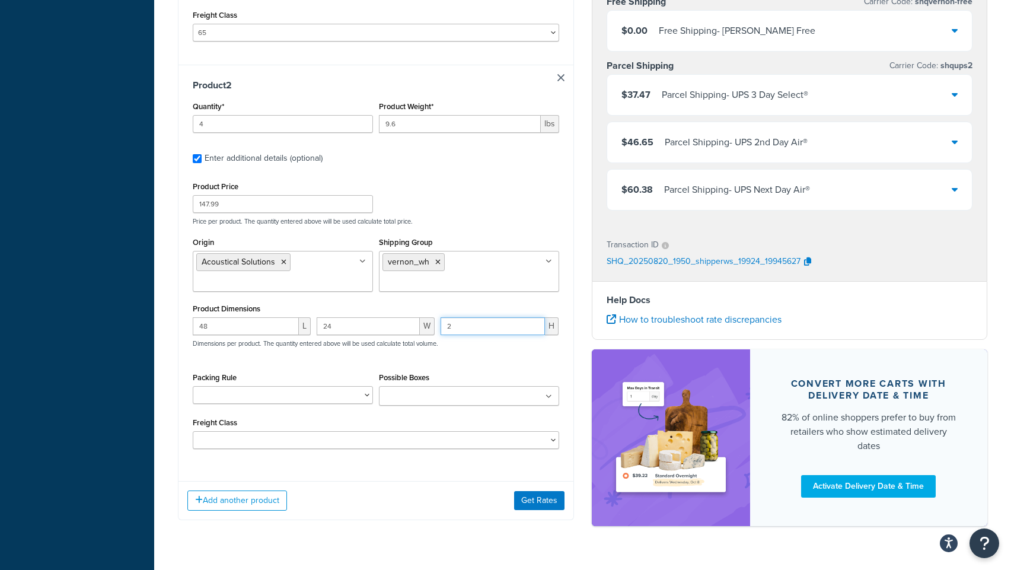
scroll to position [727, 0]
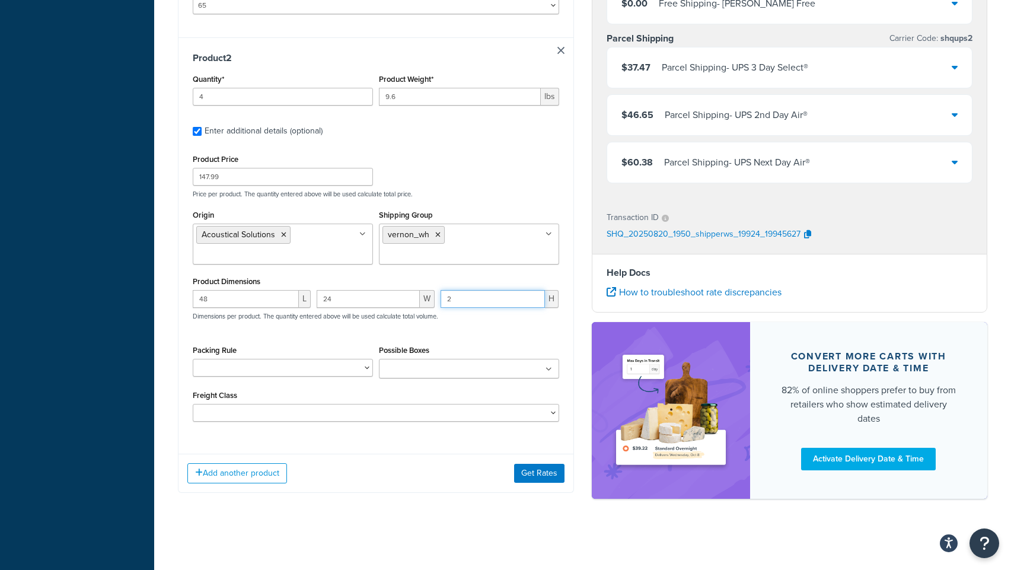
type input "2"
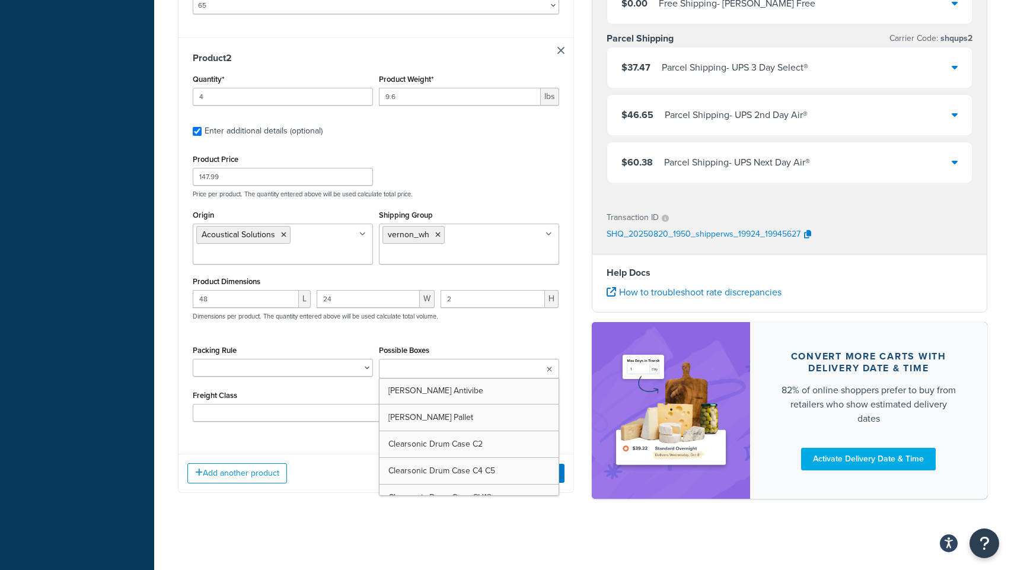
click at [406, 372] on input "Possible Boxes" at bounding box center [434, 369] width 105 height 13
type input "[PERSON_NAME]"
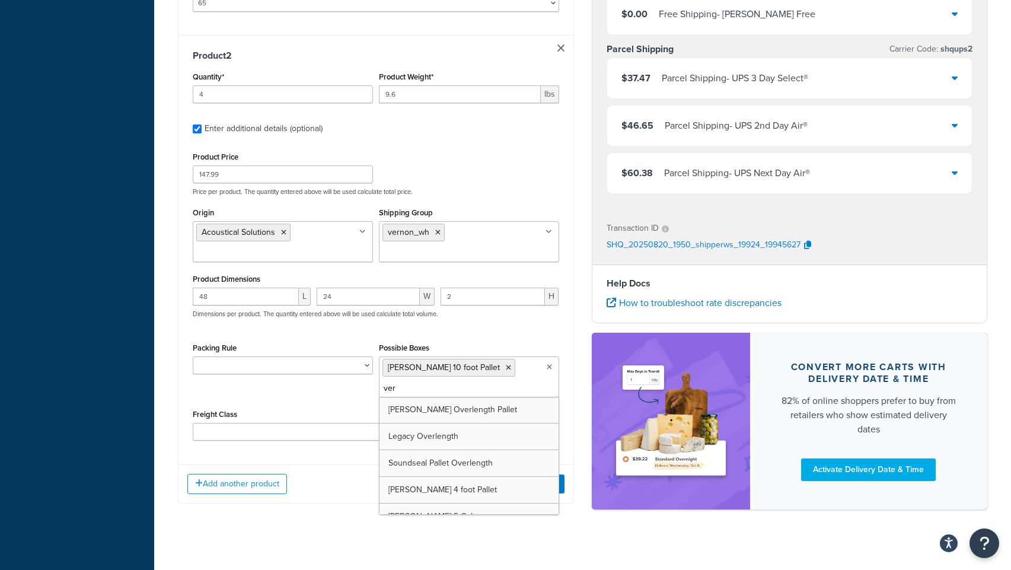
type input "[PERSON_NAME]"
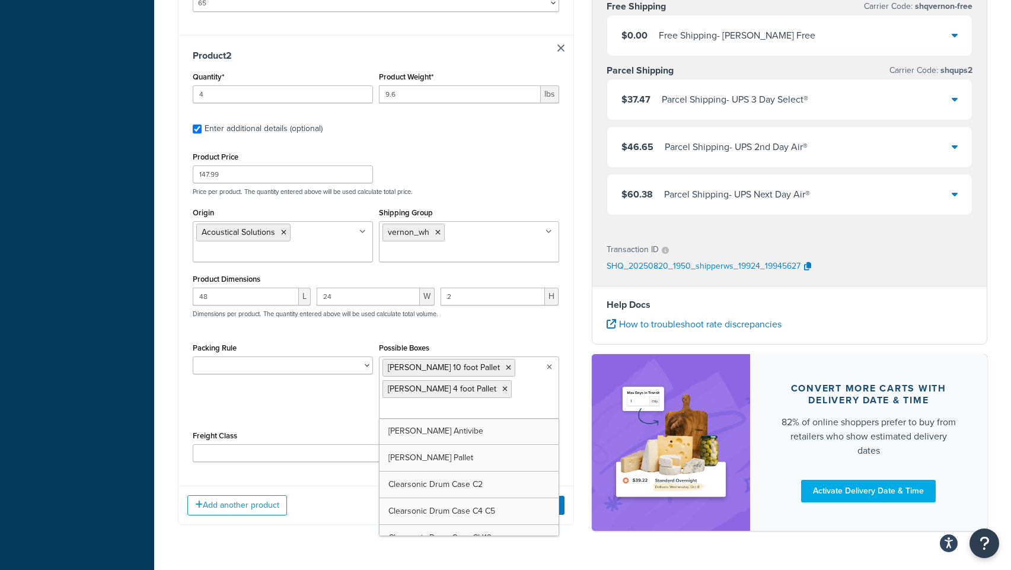
paste input "[PERSON_NAME]"
type input "[PERSON_NAME]"
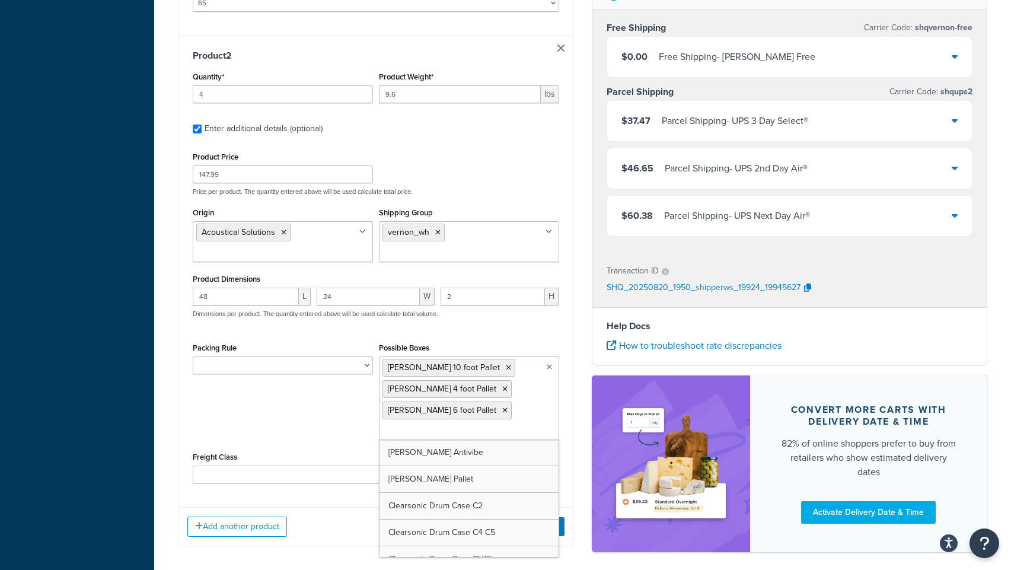
paste input "[PERSON_NAME]"
type input "[PERSON_NAME]"
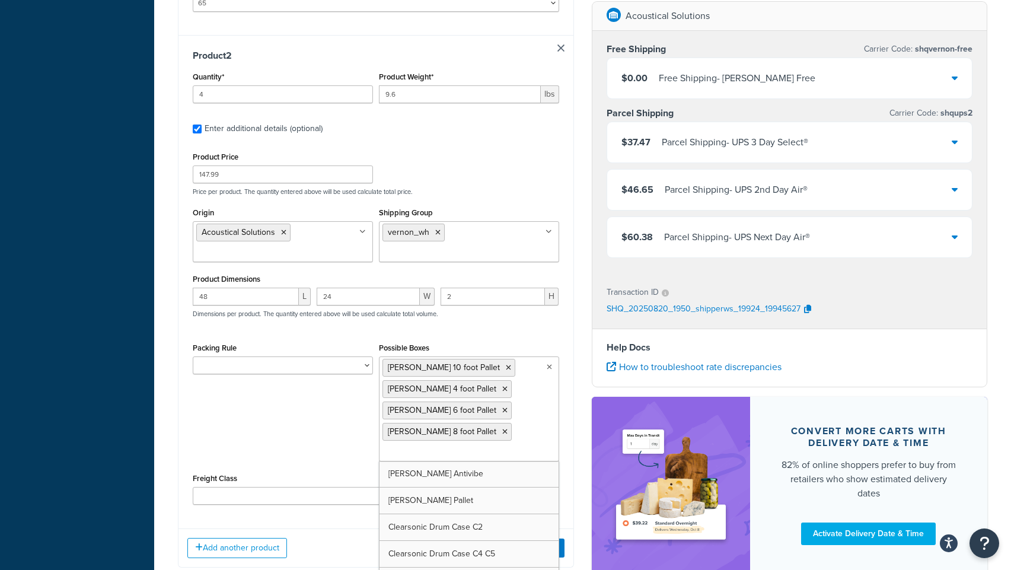
paste input "[PERSON_NAME]"
type input "[PERSON_NAME]"
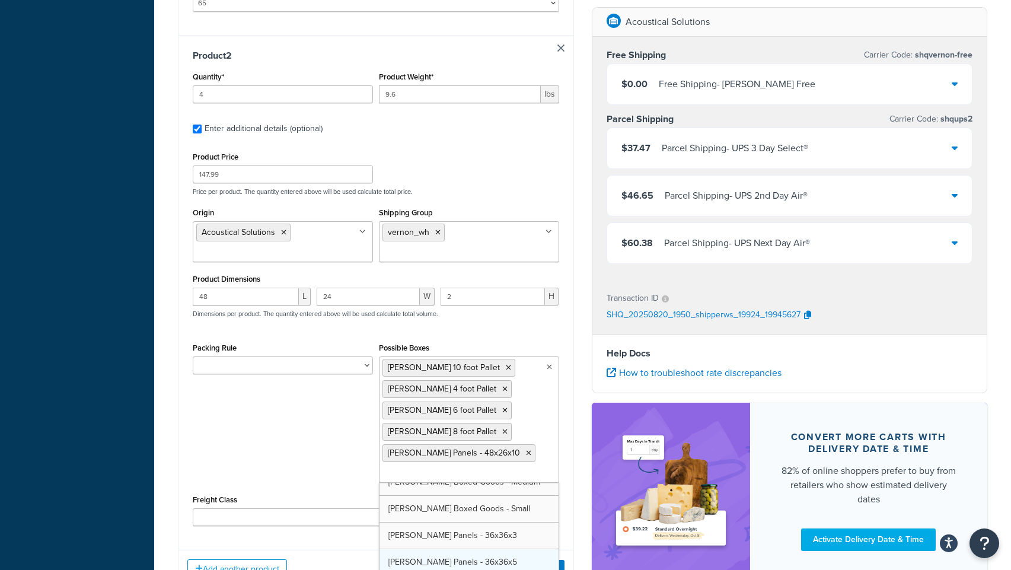
paste input "[PERSON_NAME]"
type input "[PERSON_NAME]"
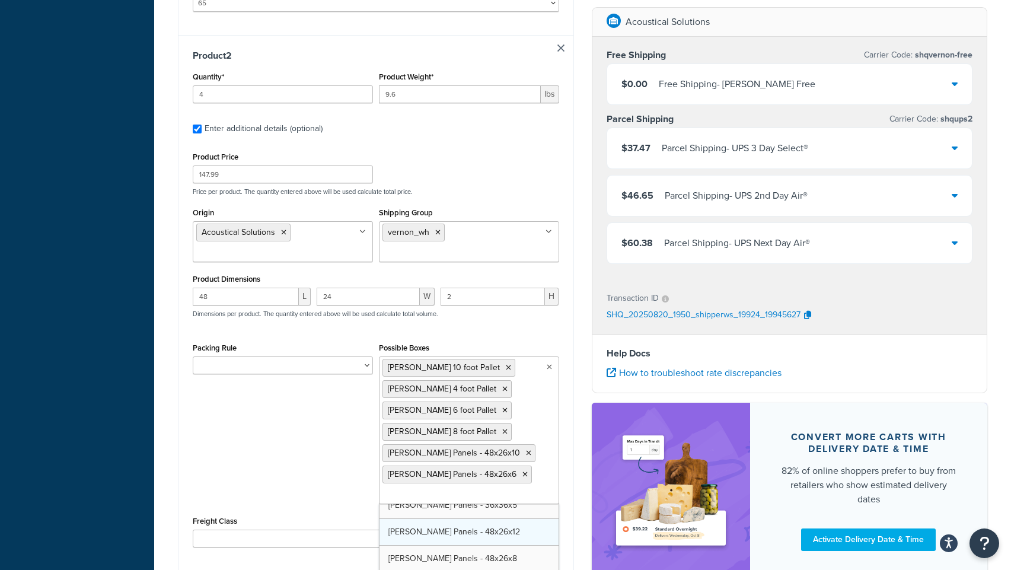
paste input "[PERSON_NAME]"
type input "[PERSON_NAME]"
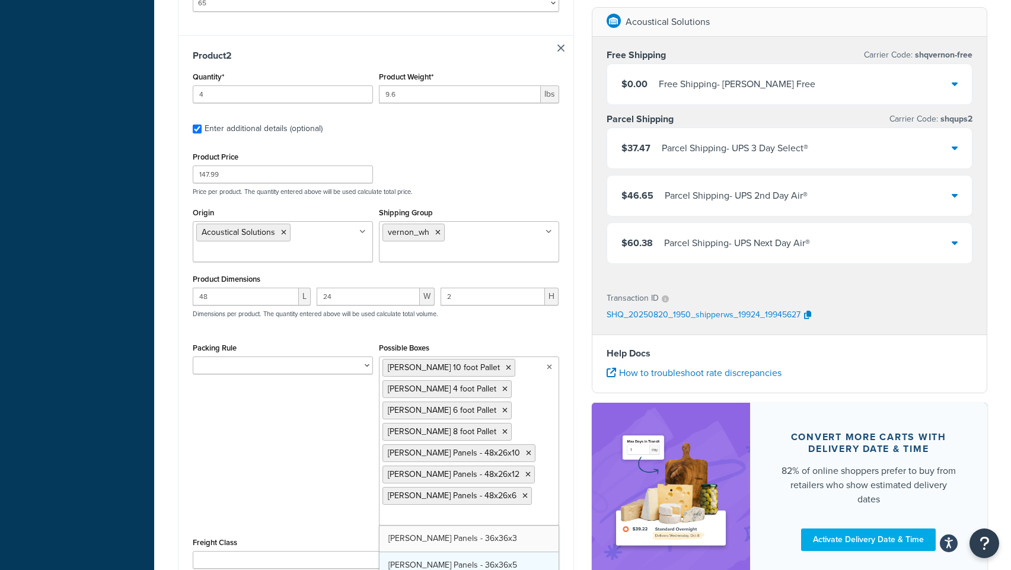
paste input "[PERSON_NAME]"
type input "[PERSON_NAME]"
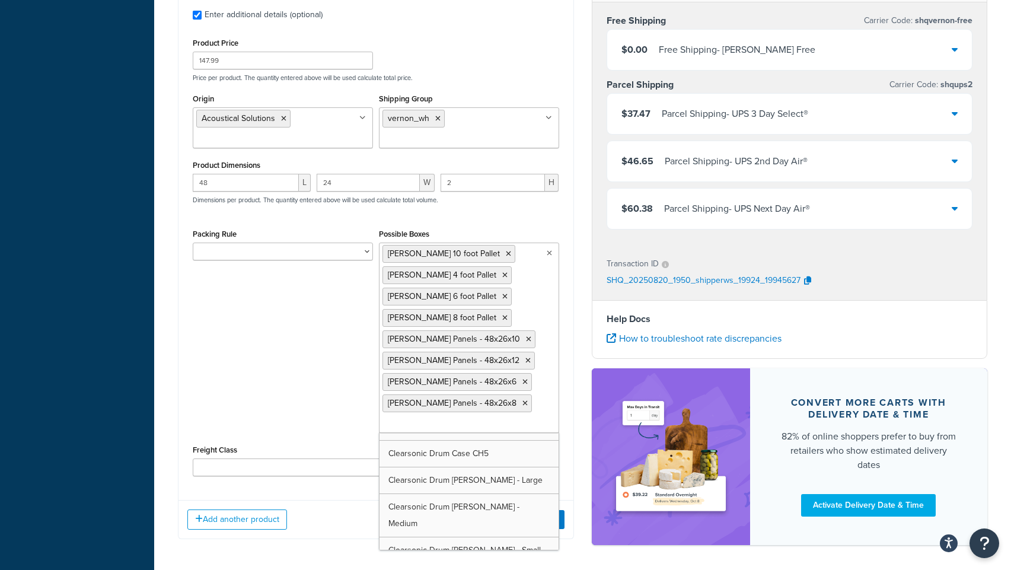
scroll to position [2952, 0]
click at [323, 387] on div "Packing Rule Clearsonic AmpPac 10 Clearsonic AmpPac 20 Clearsonic AmpPac 21 Cle…" at bounding box center [376, 334] width 372 height 216
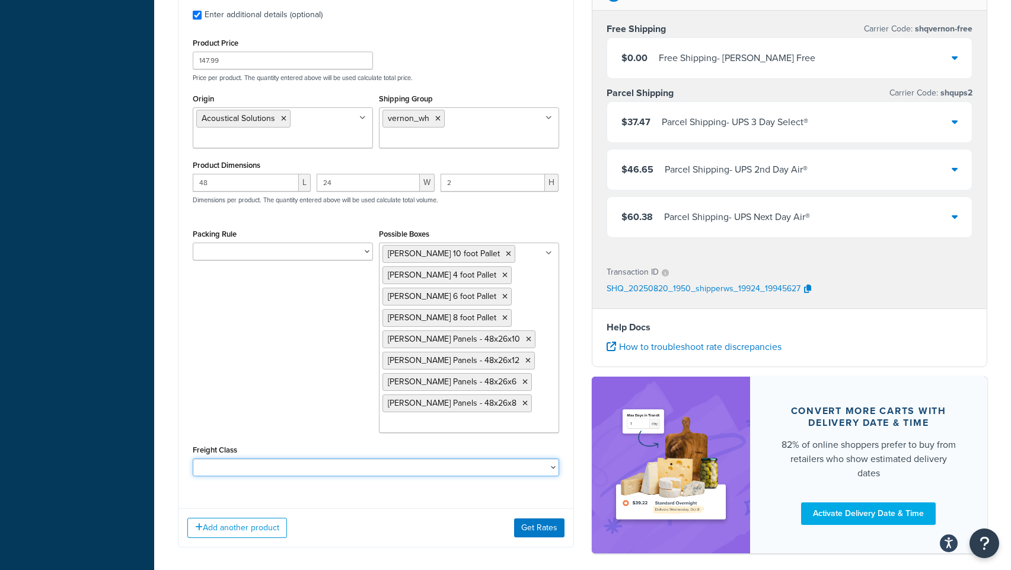
click at [331, 471] on select "50 55 60 65 70 77.5 85 92.5 100 110 125 150 175 200 250 300 400 500" at bounding box center [376, 467] width 366 height 18
select select "175"
click at [193, 460] on select "50 55 60 65 70 77.5 85 92.5 100 110 125 150 175 200 250 300 400 500" at bounding box center [376, 467] width 366 height 18
click at [297, 423] on div "Packing Rule Clearsonic AmpPac 10 Clearsonic AmpPac 20 Clearsonic AmpPac 21 Cle…" at bounding box center [376, 334] width 372 height 216
click at [525, 529] on button "Get Rates" at bounding box center [539, 527] width 50 height 19
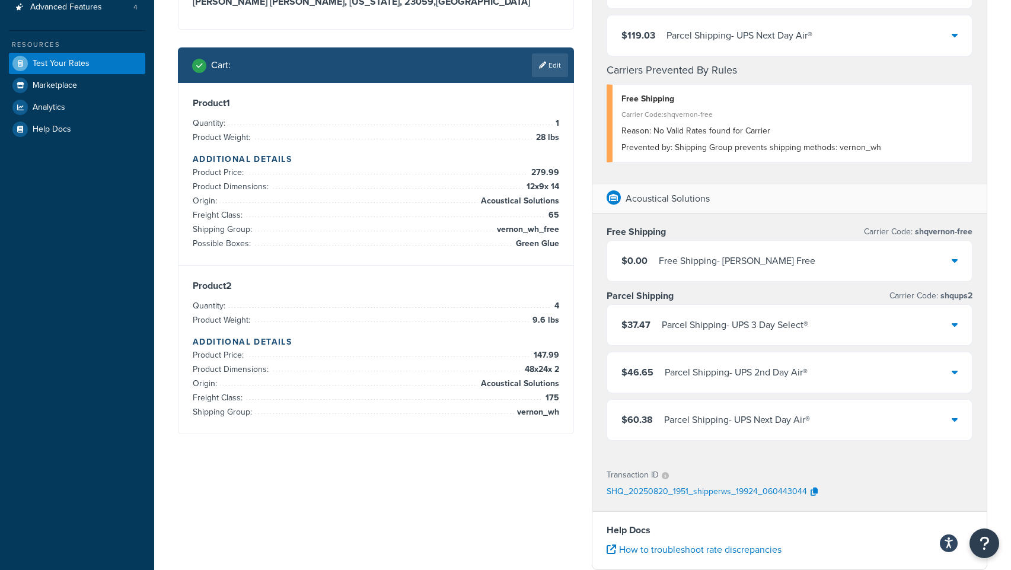
scroll to position [299, 0]
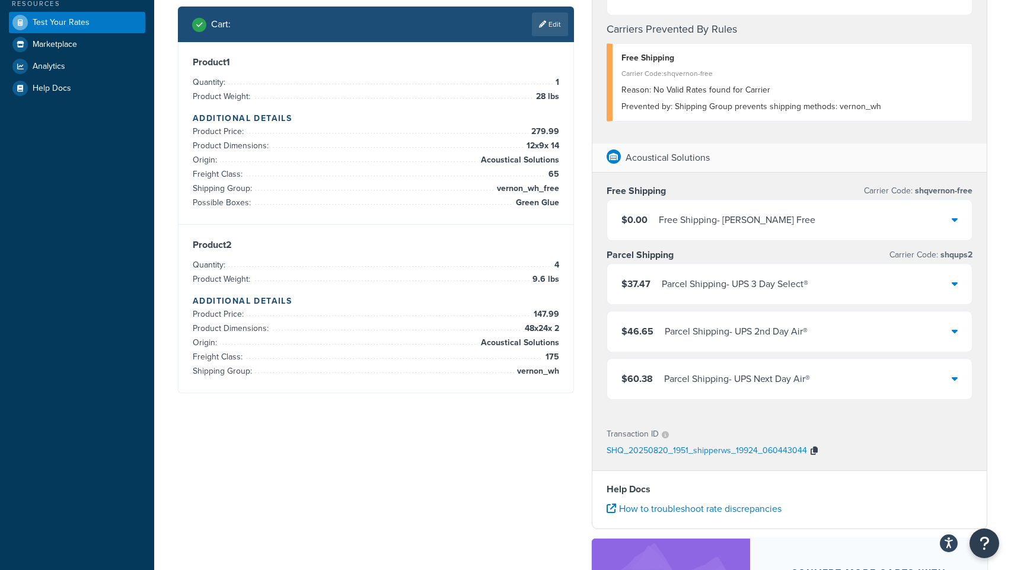
click at [813, 450] on icon "button" at bounding box center [813, 450] width 7 height 8
click at [554, 31] on link "Edit" at bounding box center [550, 24] width 36 height 24
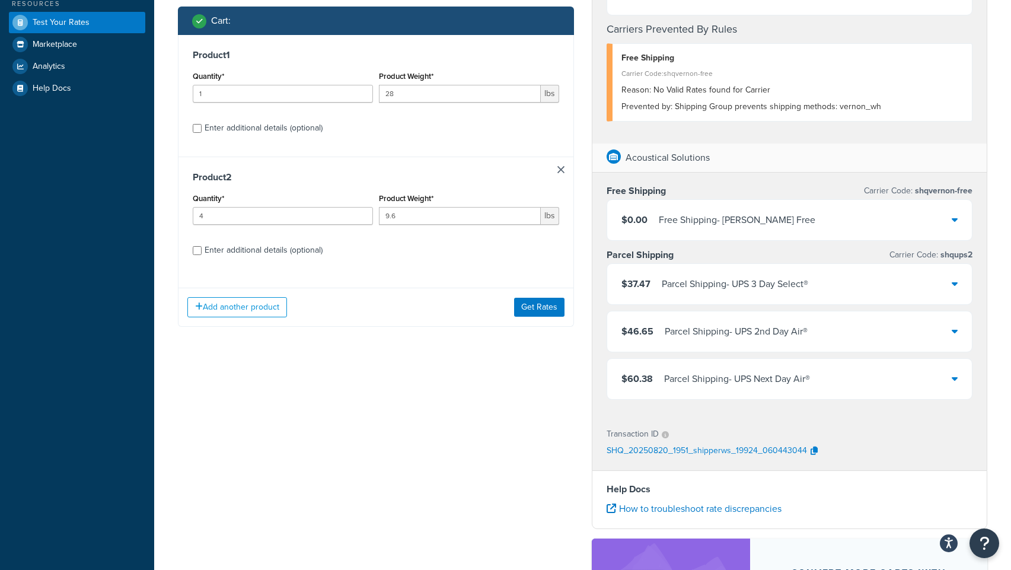
click at [558, 171] on link at bounding box center [560, 169] width 7 height 7
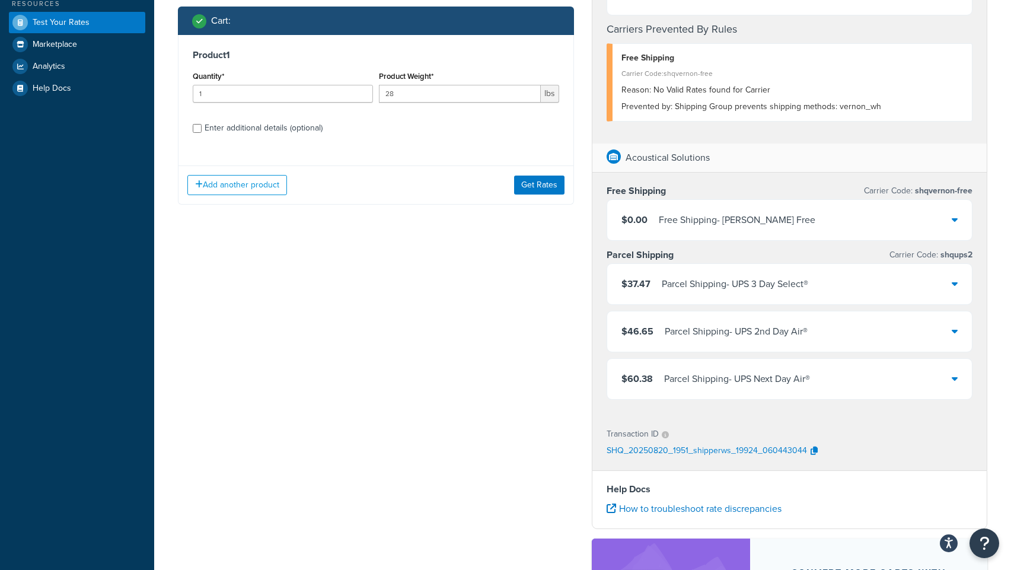
click at [187, 128] on div "Product 1 Quantity* 1 Product Weight* 28 lbs Enter additional details (optional)" at bounding box center [375, 96] width 395 height 122
click at [196, 124] on input "Enter additional details (optional)" at bounding box center [197, 128] width 9 height 9
checkbox input "true"
select select "65"
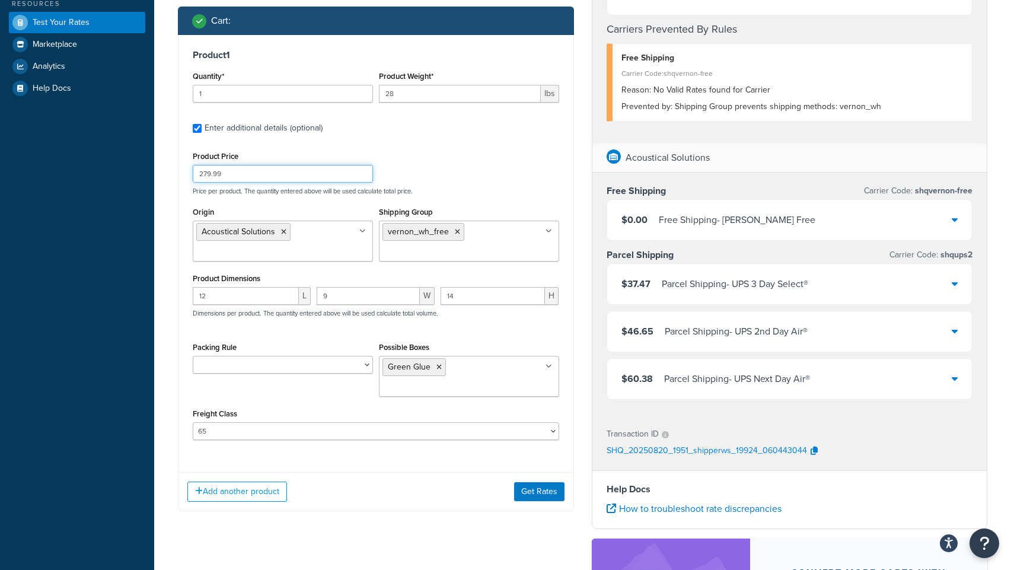
drag, startPoint x: 211, startPoint y: 174, endPoint x: 173, endPoint y: 178, distance: 38.2
click at [173, 178] on div "Ecommerce store : Edit PRE [URL][DOMAIN_NAME] Shipping destination : Edit [STRE…" at bounding box center [376, 151] width 414 height 753
type input "1643.99"
drag, startPoint x: 417, startPoint y: 94, endPoint x: 338, endPoint y: 93, distance: 78.8
click at [338, 93] on div "Quantity* 1 Product Weight* 28 lbs" at bounding box center [376, 89] width 372 height 43
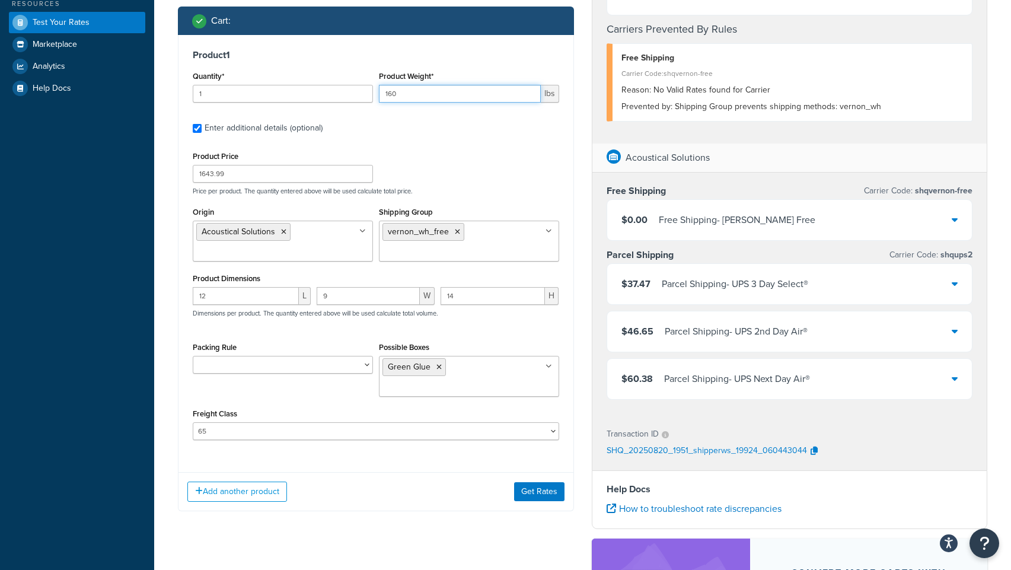
type input "160"
click at [437, 367] on icon at bounding box center [438, 366] width 5 height 7
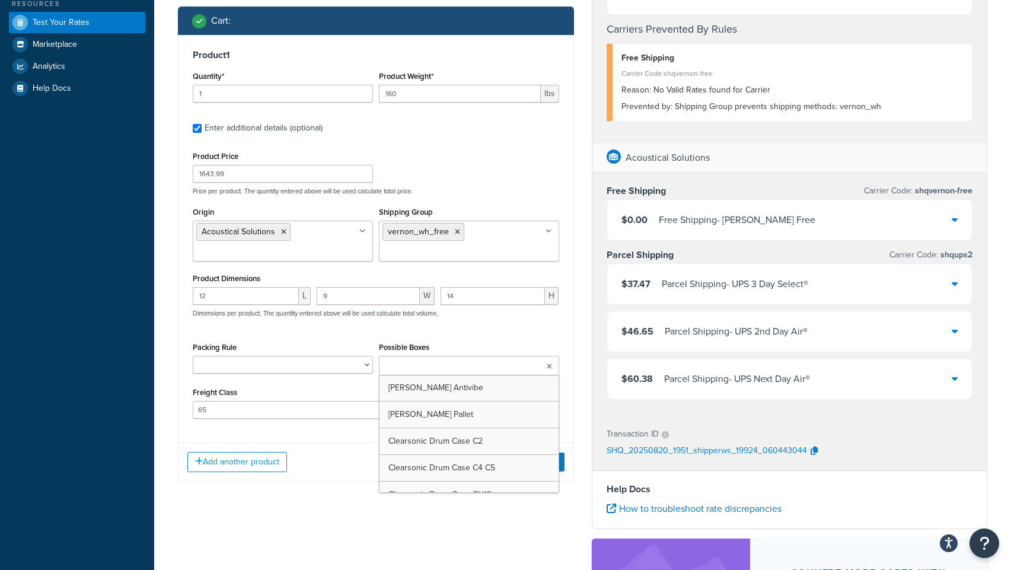
click at [449, 367] on input "Possible Boxes" at bounding box center [434, 366] width 105 height 13
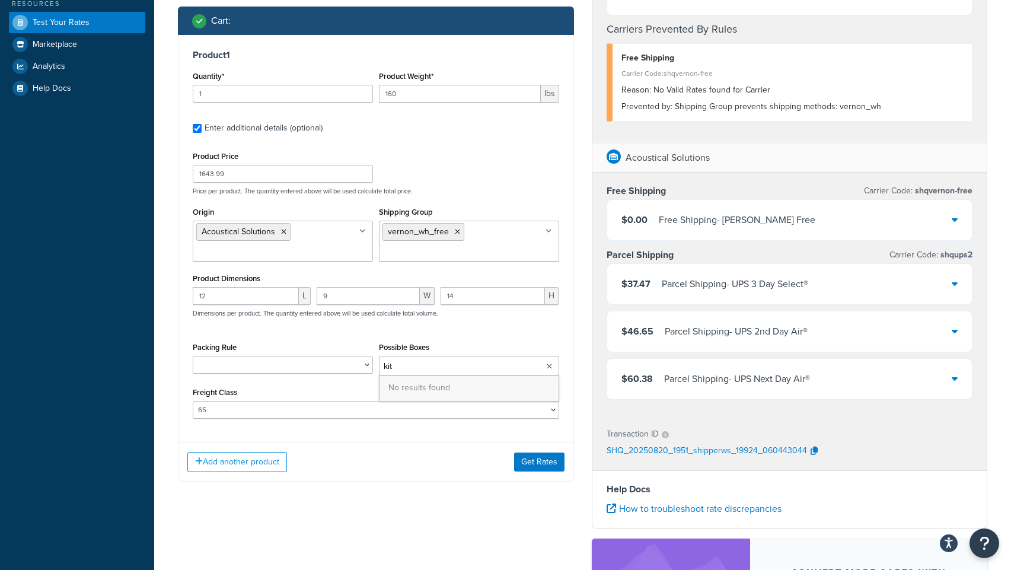
drag, startPoint x: 452, startPoint y: 367, endPoint x: 375, endPoint y: 367, distance: 77.6
click at [375, 367] on div "Packing Rule Clearsonic AmpPac 10 Clearsonic AmpPac 20 Clearsonic AmpPac 21 Cle…" at bounding box center [376, 361] width 372 height 45
type input "p"
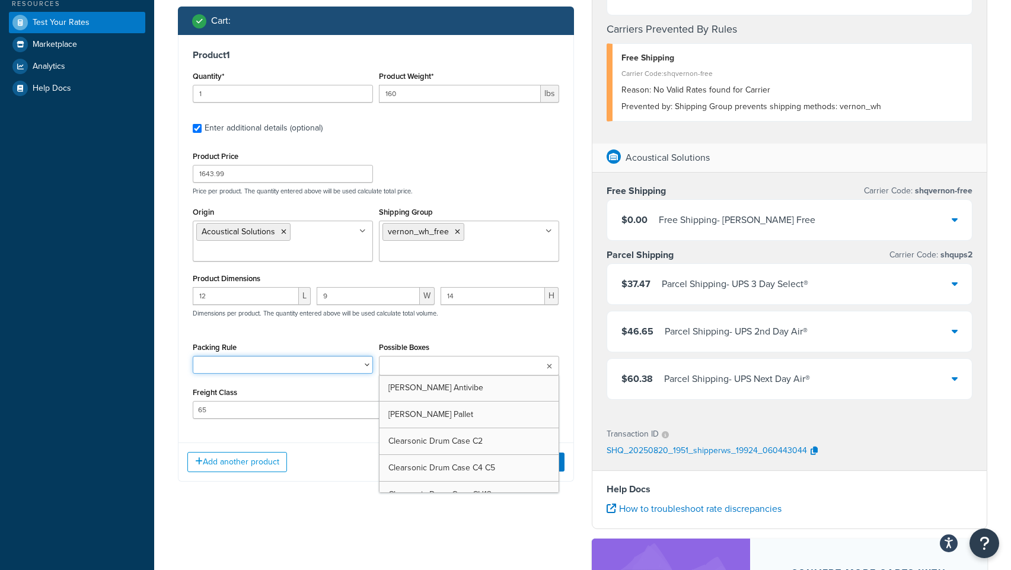
click at [312, 370] on select "Clearsonic AmpPac 10 Clearsonic AmpPac 20 Clearsonic AmpPac 21 Clearsonic AmpPa…" at bounding box center [283, 365] width 180 height 18
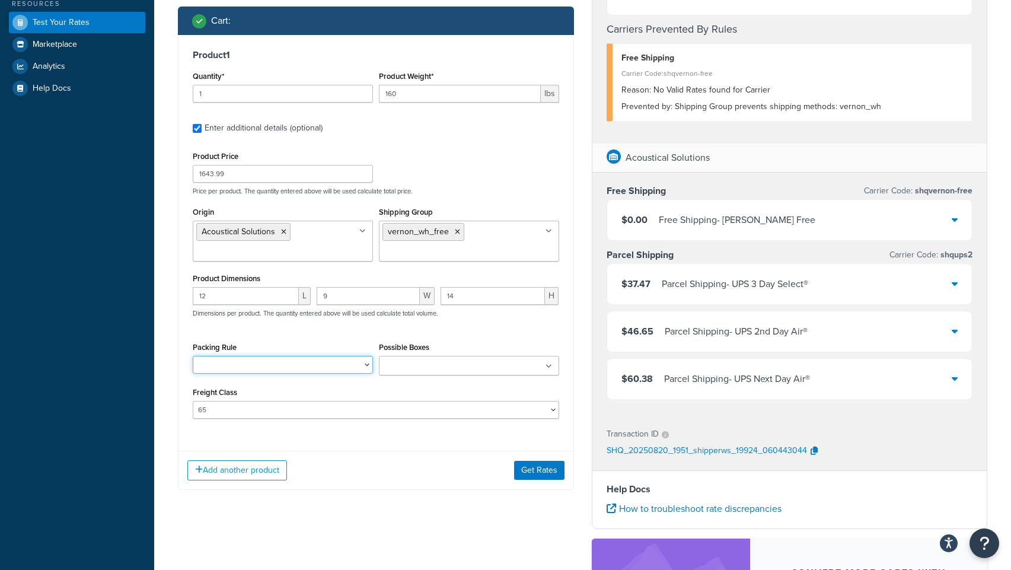
select select "84857"
click at [193, 357] on select "Clearsonic AmpPac 10 Clearsonic AmpPac 20 Clearsonic AmpPac 21 Clearsonic AmpPa…" at bounding box center [283, 365] width 180 height 18
drag, startPoint x: 245, startPoint y: 301, endPoint x: 147, endPoint y: 299, distance: 97.8
click at [147, 299] on div "Dashboard Scope: Test Basic Setup Websites 3 Origins 35 Manage Shipping Carrier…" at bounding box center [505, 243] width 1011 height 1085
type input "48"
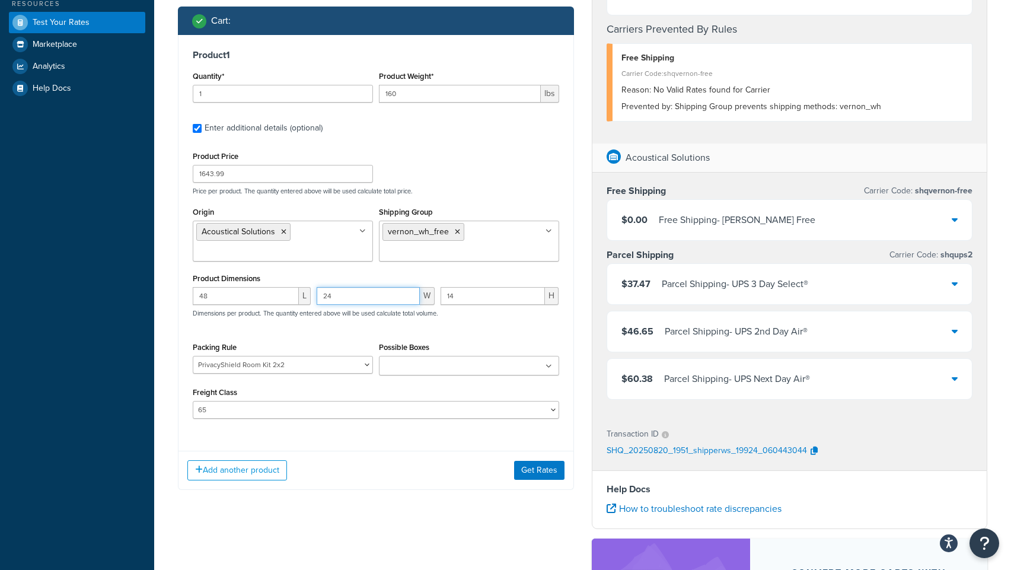
type input "24"
type input "32"
click at [286, 233] on li "Acoustical Solutions" at bounding box center [243, 232] width 94 height 18
click at [282, 232] on icon at bounding box center [283, 231] width 5 height 7
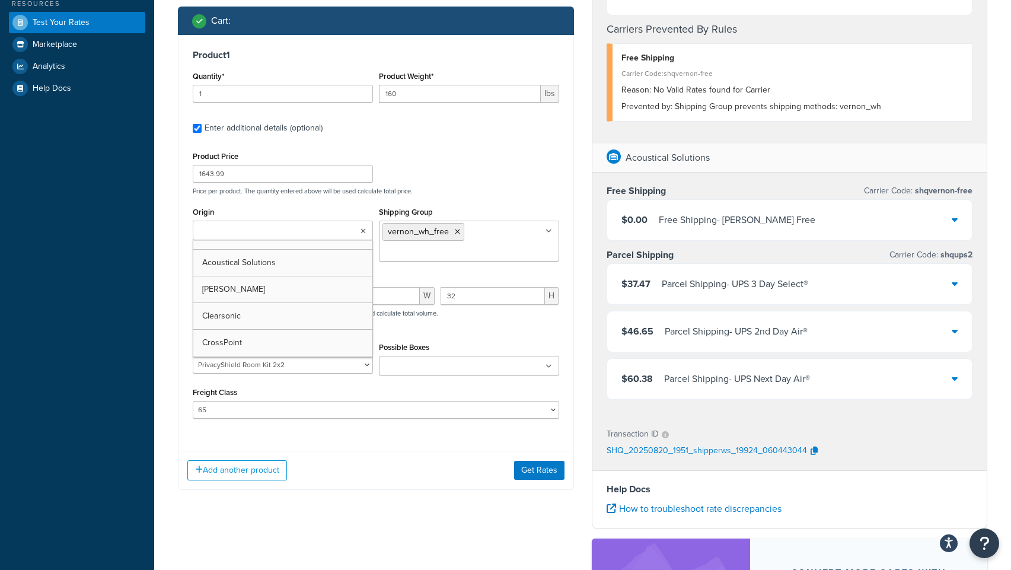
click at [295, 232] on ul at bounding box center [283, 230] width 180 height 20
click at [250, 238] on ul at bounding box center [283, 230] width 180 height 20
drag, startPoint x: 248, startPoint y: 238, endPoint x: 238, endPoint y: 234, distance: 10.4
click at [247, 238] on input "Origin" at bounding box center [248, 231] width 105 height 13
type input "spi"
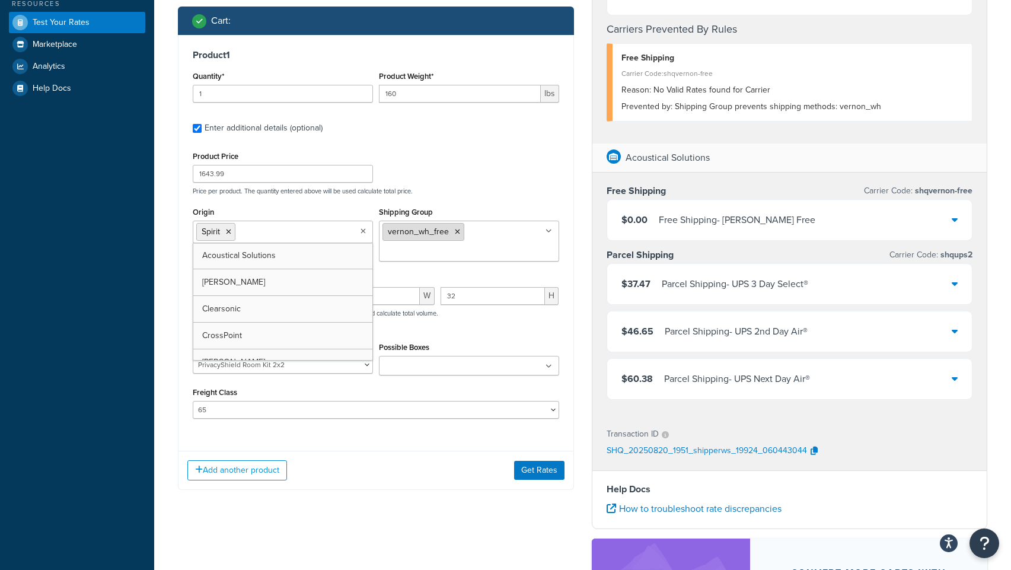
click at [456, 234] on icon at bounding box center [457, 231] width 5 height 7
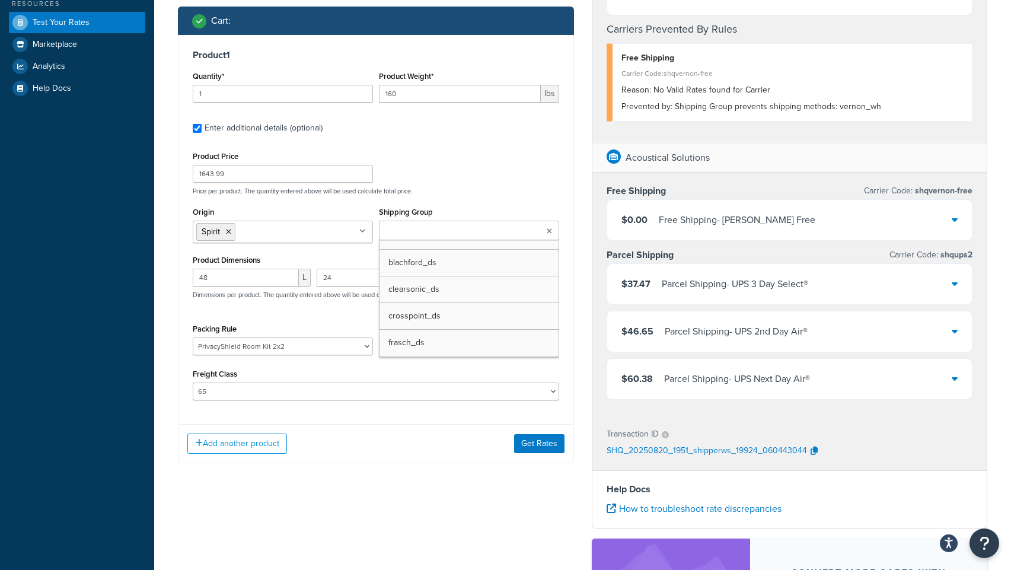
click at [458, 234] on input "Shipping Group" at bounding box center [434, 231] width 105 height 13
type input "spi"
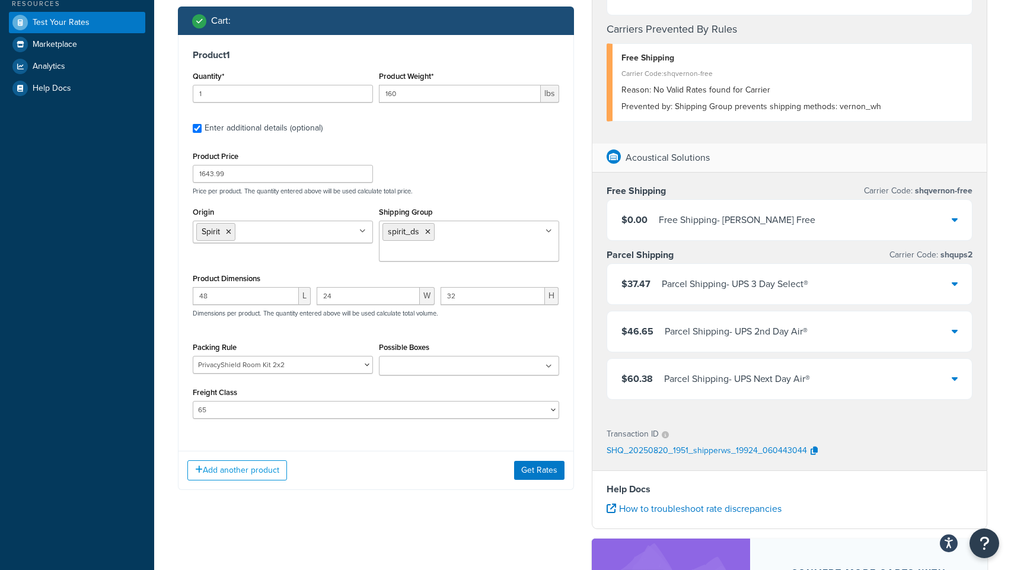
click at [498, 203] on div "Product Price 1643.99 Price per product. The quantity entered above will be use…" at bounding box center [376, 283] width 366 height 270
click at [418, 360] on input "Possible Boxes" at bounding box center [434, 366] width 105 height 13
type input "class"
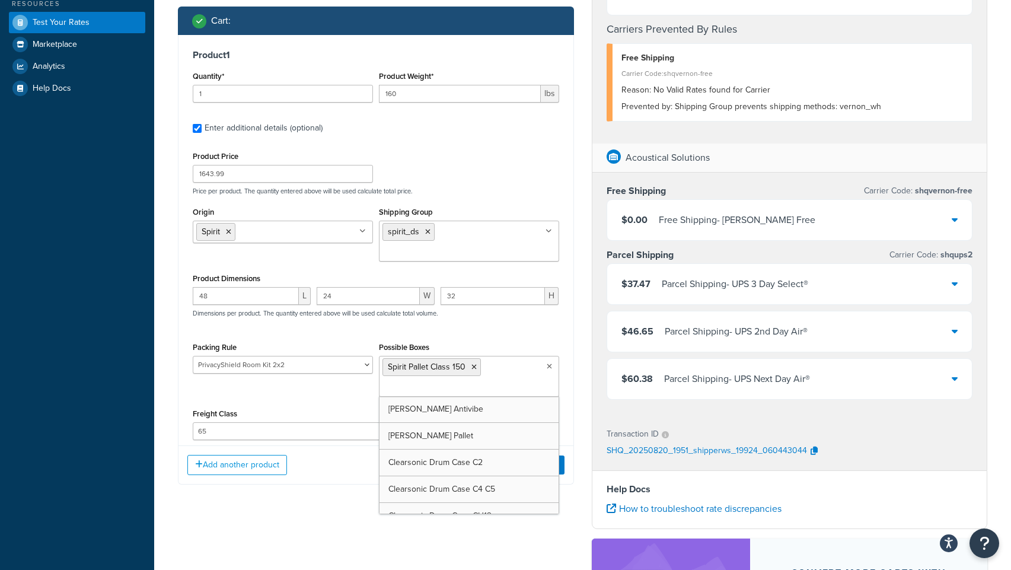
click at [315, 460] on div "Add another product Get Rates" at bounding box center [375, 464] width 395 height 39
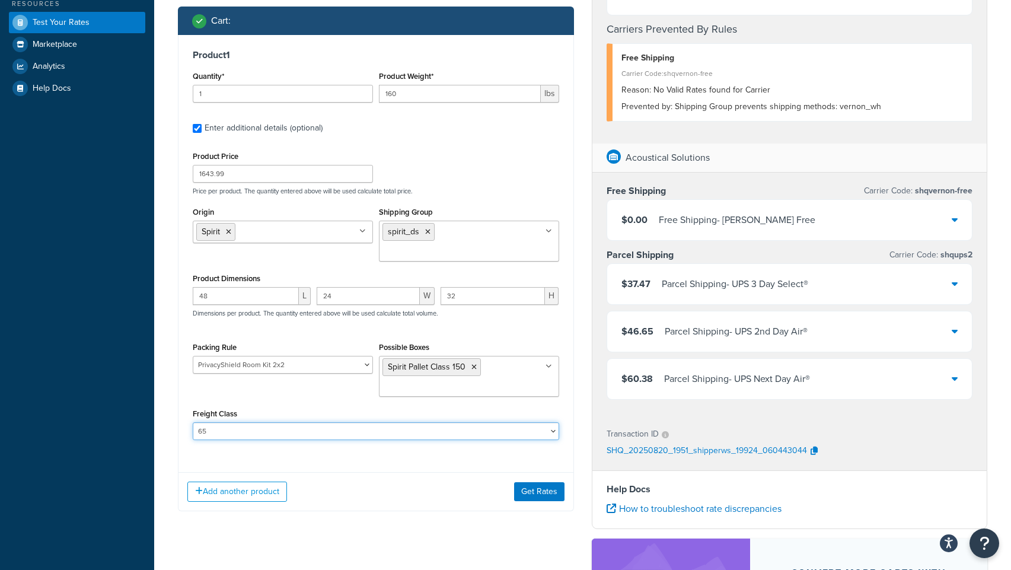
click at [234, 422] on select "50 55 60 65 70 77.5 85 92.5 100 110 125 150 175 200 250 300 400 500" at bounding box center [376, 431] width 366 height 18
select select "150"
click at [193, 422] on select "50 55 60 65 70 77.5 85 92.5 100 110 125 150 175 200 250 300 400 500" at bounding box center [376, 431] width 366 height 18
click at [531, 482] on button "Get Rates" at bounding box center [539, 491] width 50 height 19
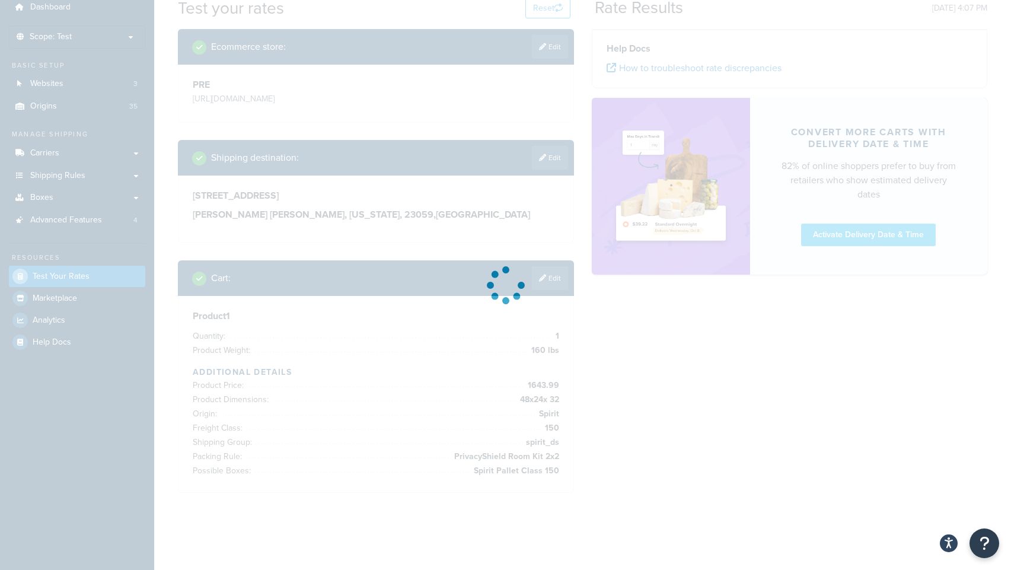
scroll to position [53, 0]
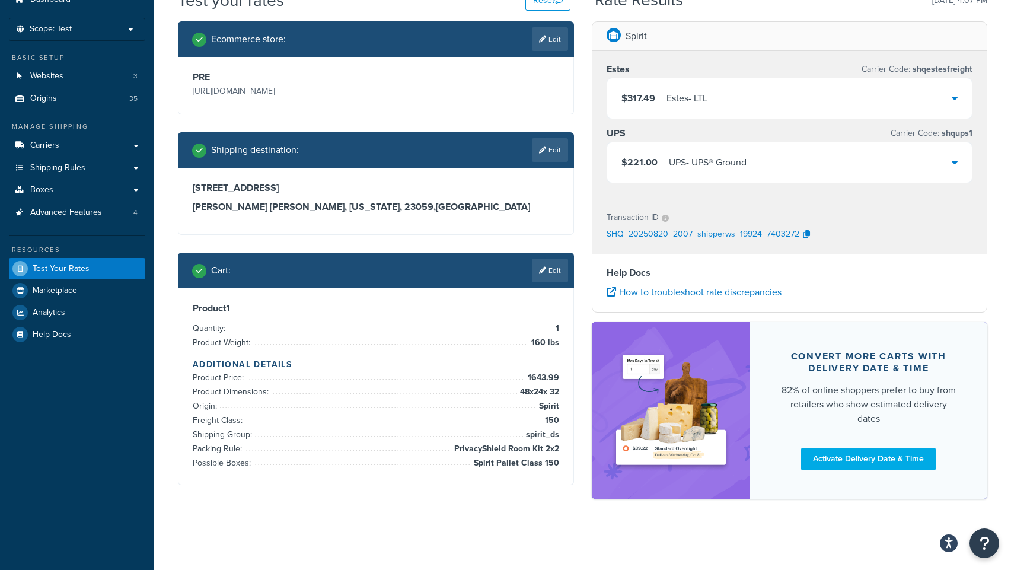
click at [948, 165] on div "$221.00 UPS - UPS® Ground" at bounding box center [789, 162] width 365 height 40
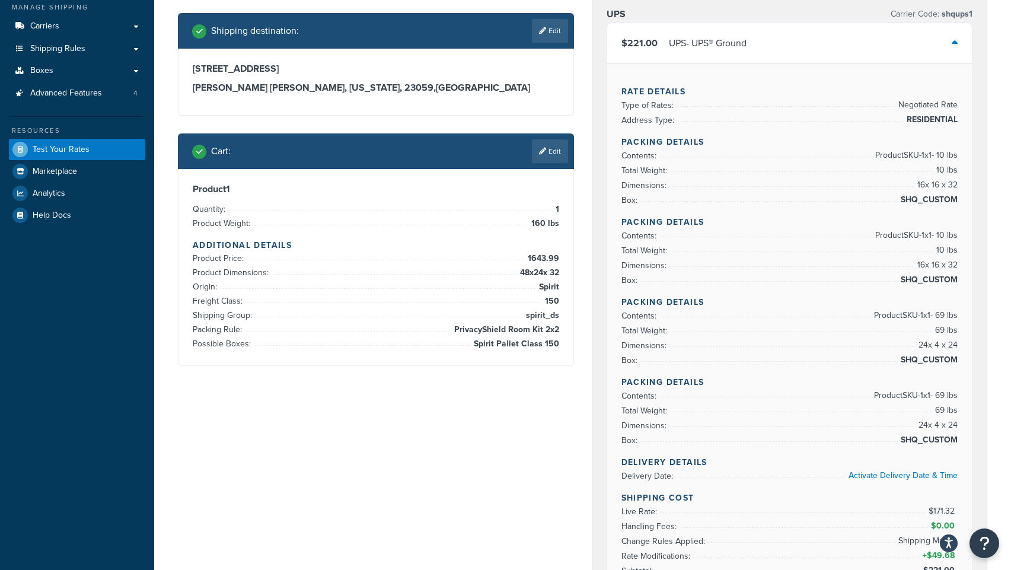
scroll to position [111, 0]
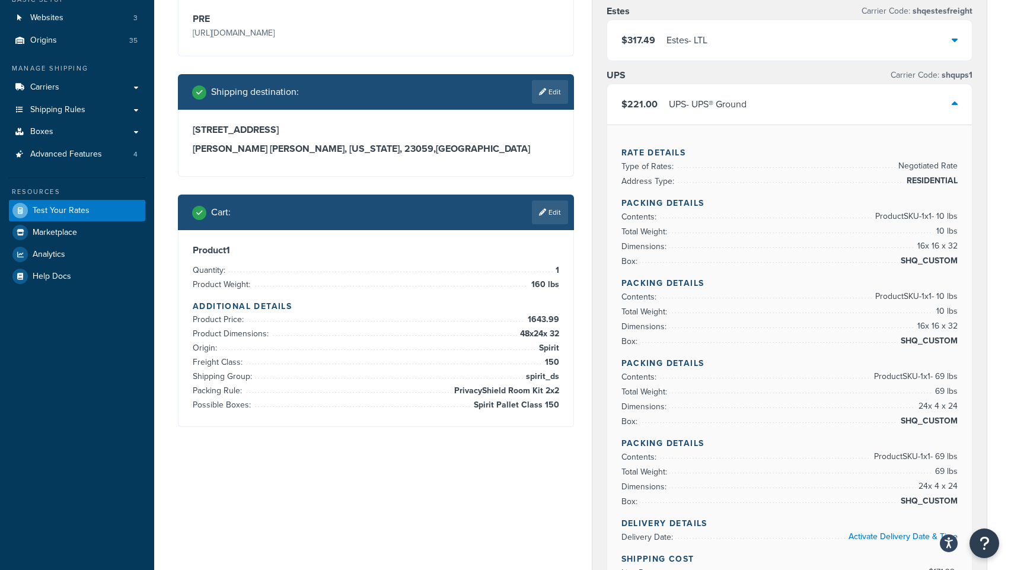
click at [940, 107] on div "$221.00 UPS - UPS® Ground" at bounding box center [789, 104] width 365 height 40
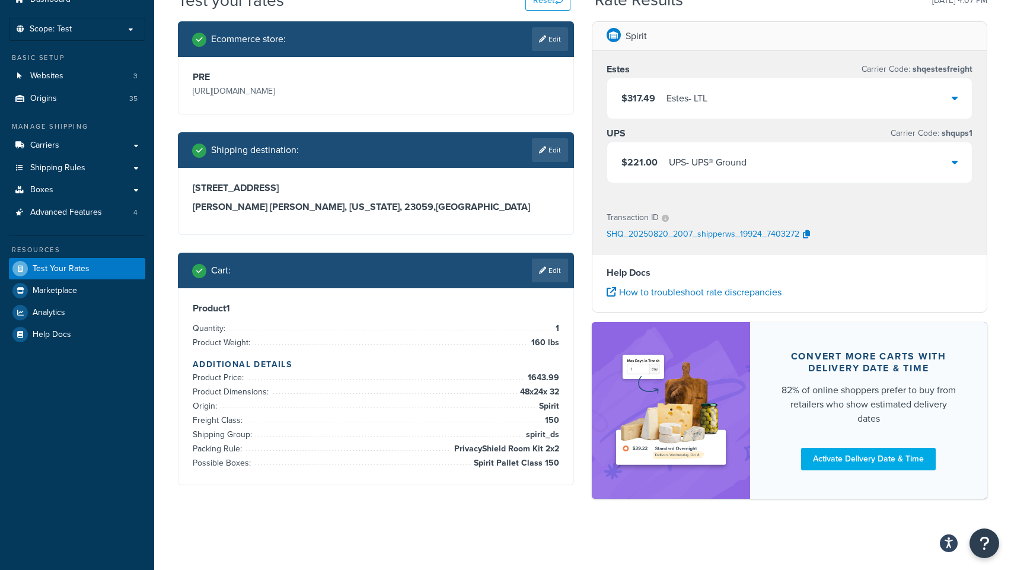
scroll to position [53, 0]
click at [555, 210] on div "[STREET_ADDRESS][US_STATE]" at bounding box center [375, 201] width 395 height 66
click at [552, 261] on link "Edit" at bounding box center [550, 270] width 36 height 24
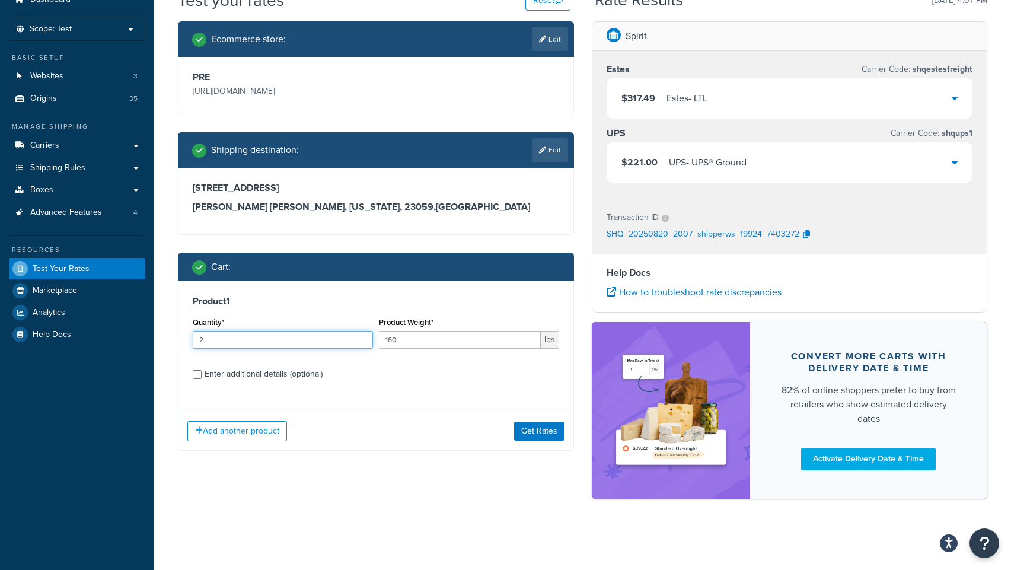
type input "2"
click at [362, 338] on input "2" at bounding box center [283, 340] width 180 height 18
click at [534, 429] on button "Get Rates" at bounding box center [539, 430] width 50 height 19
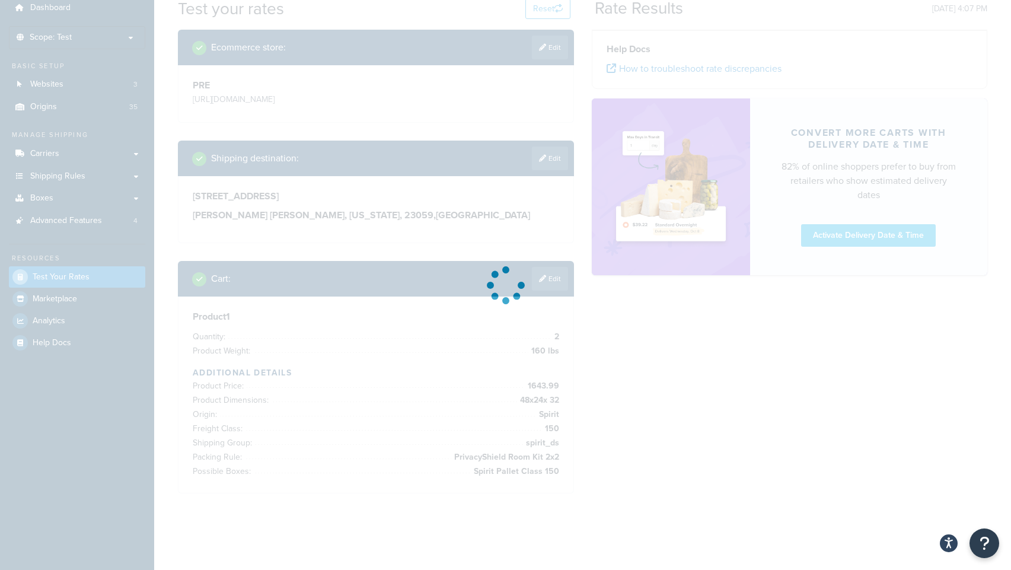
scroll to position [45, 0]
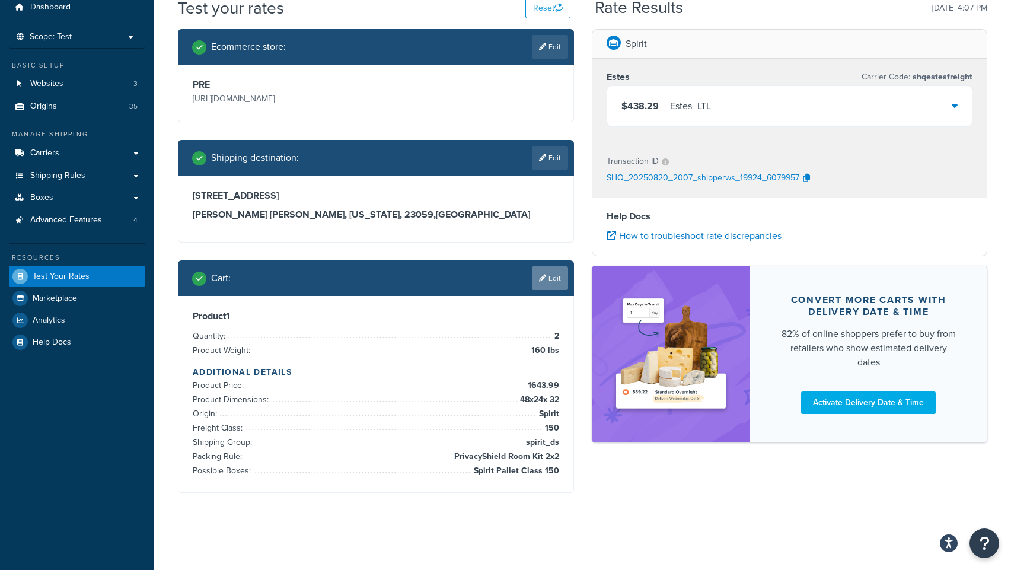
click at [549, 279] on link "Edit" at bounding box center [550, 278] width 36 height 24
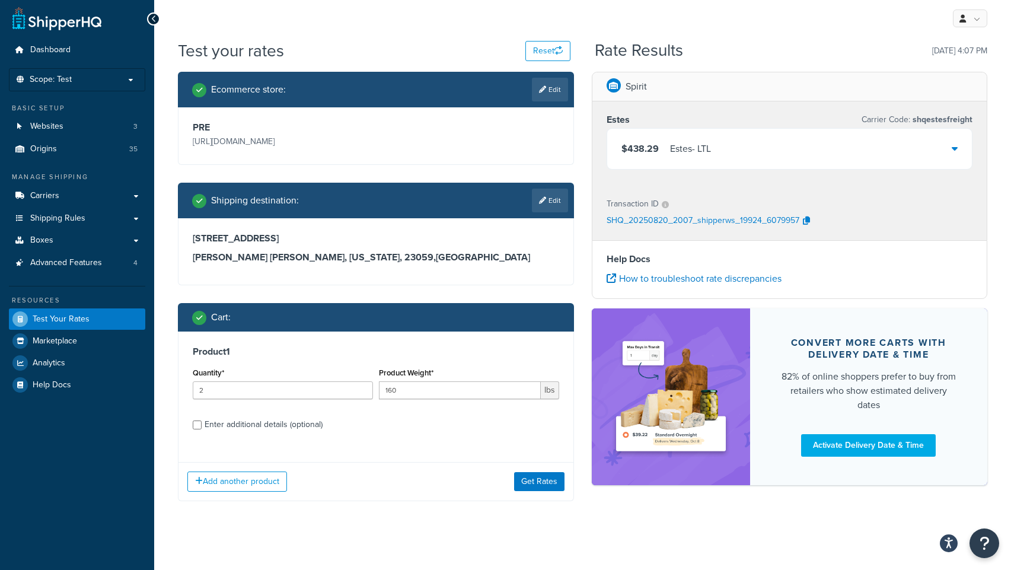
scroll to position [11, 0]
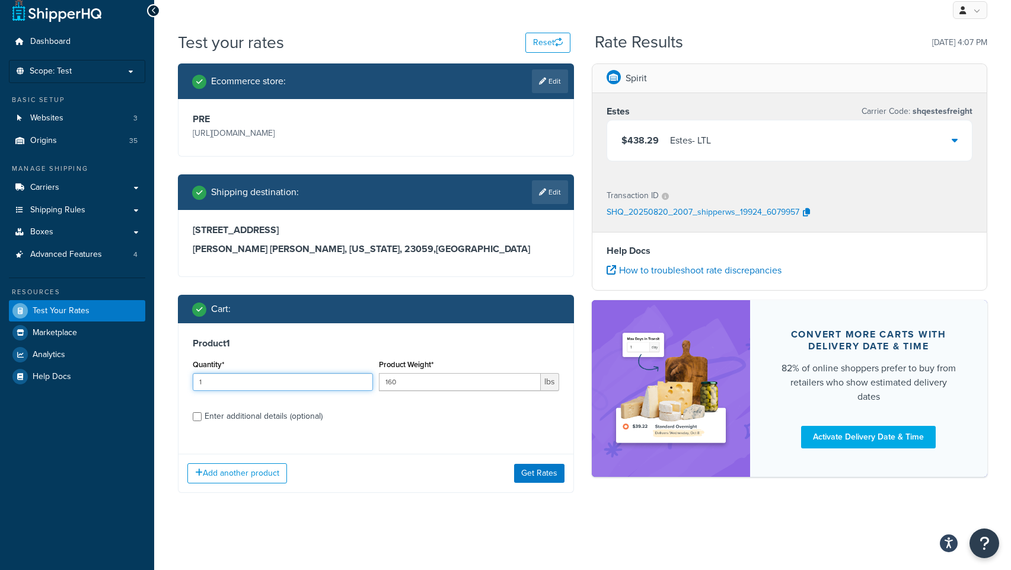
type input "1"
click at [362, 384] on input "1" at bounding box center [283, 382] width 180 height 18
click at [198, 417] on input "Enter additional details (optional)" at bounding box center [197, 416] width 9 height 9
checkbox input "true"
select select "84857"
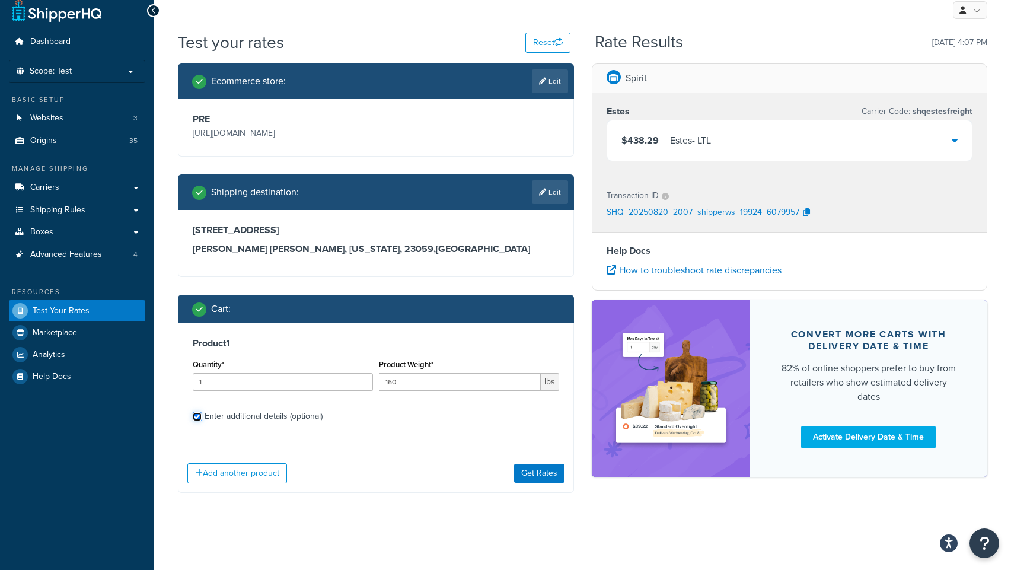
select select "150"
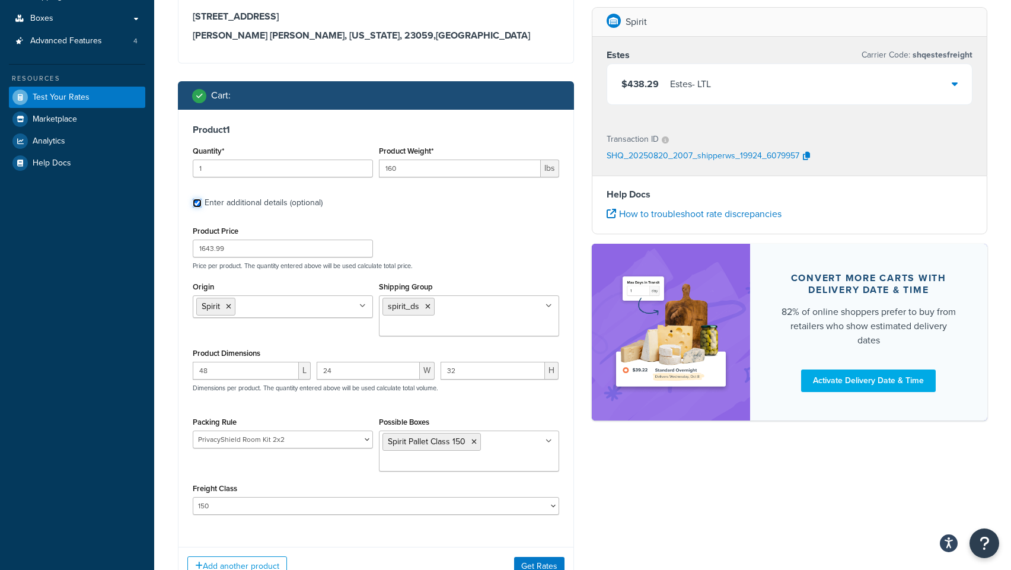
scroll to position [300, 0]
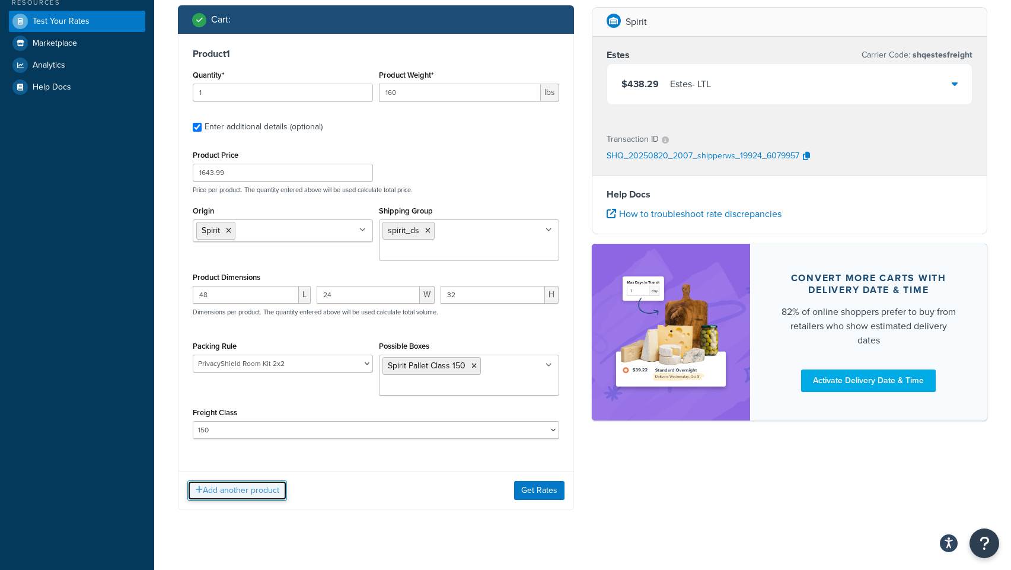
click at [225, 480] on button "Add another product" at bounding box center [237, 490] width 100 height 20
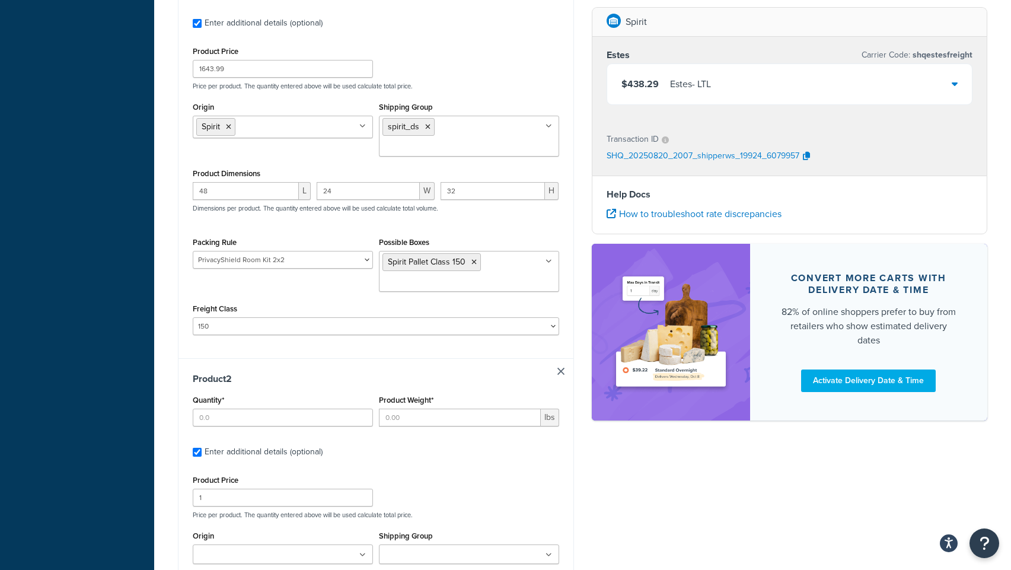
scroll to position [586, 0]
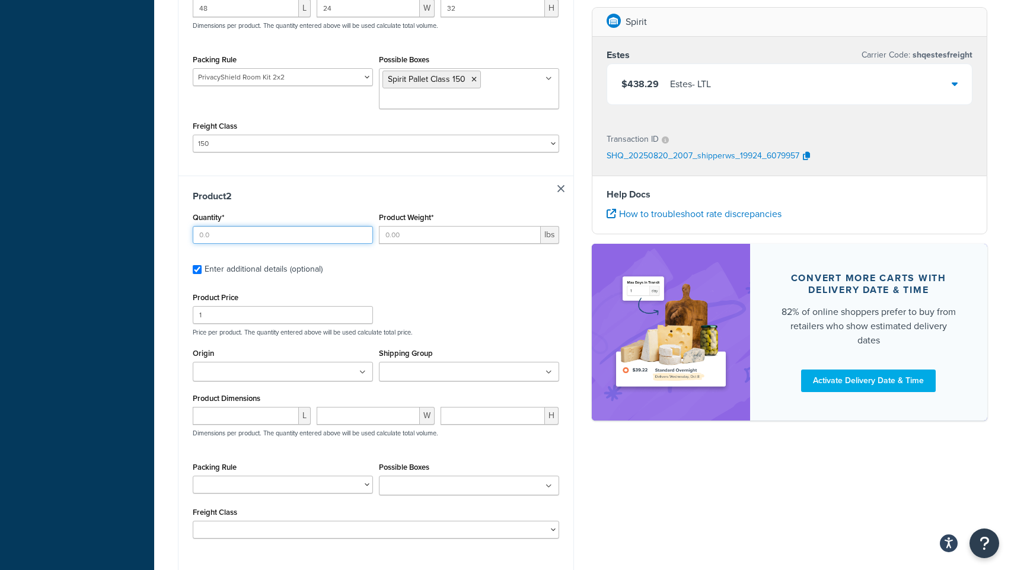
click at [266, 226] on input "Quantity*" at bounding box center [283, 235] width 180 height 18
type input "1"
type input "5"
type input "179.99"
type input "spi"
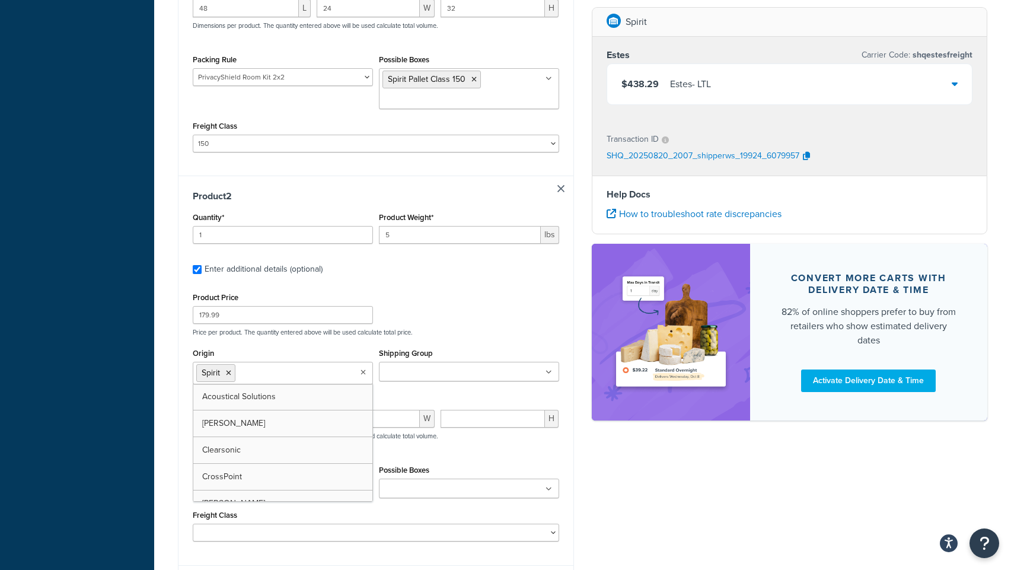
click at [426, 366] on input "Shipping Group" at bounding box center [434, 372] width 105 height 13
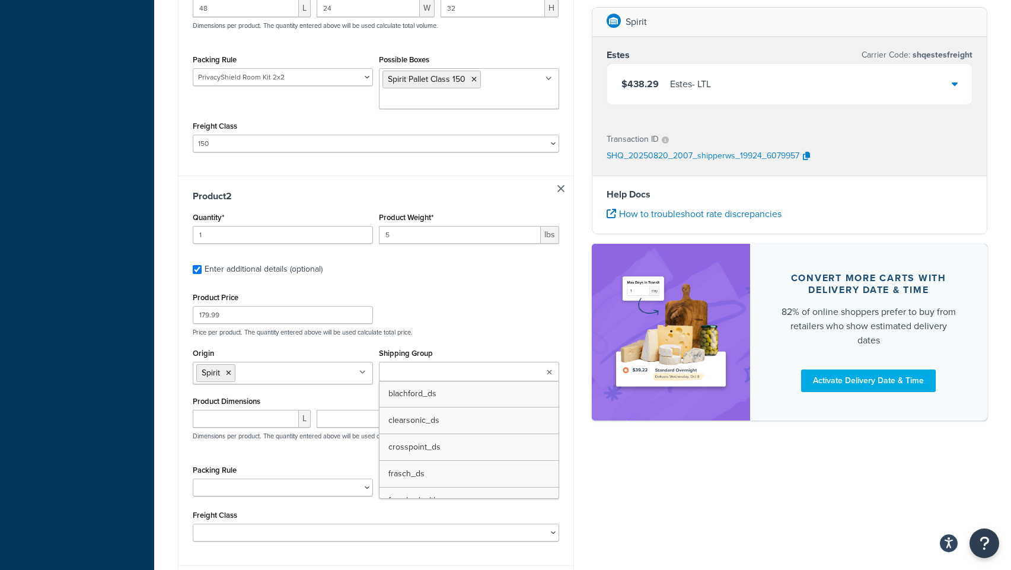
scroll to position [594, 0]
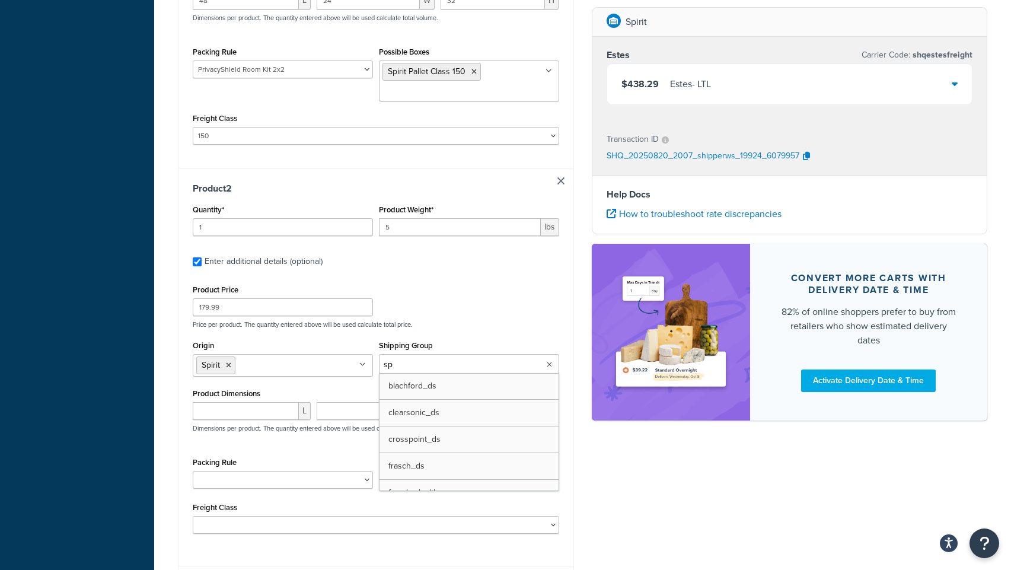
type input "spi"
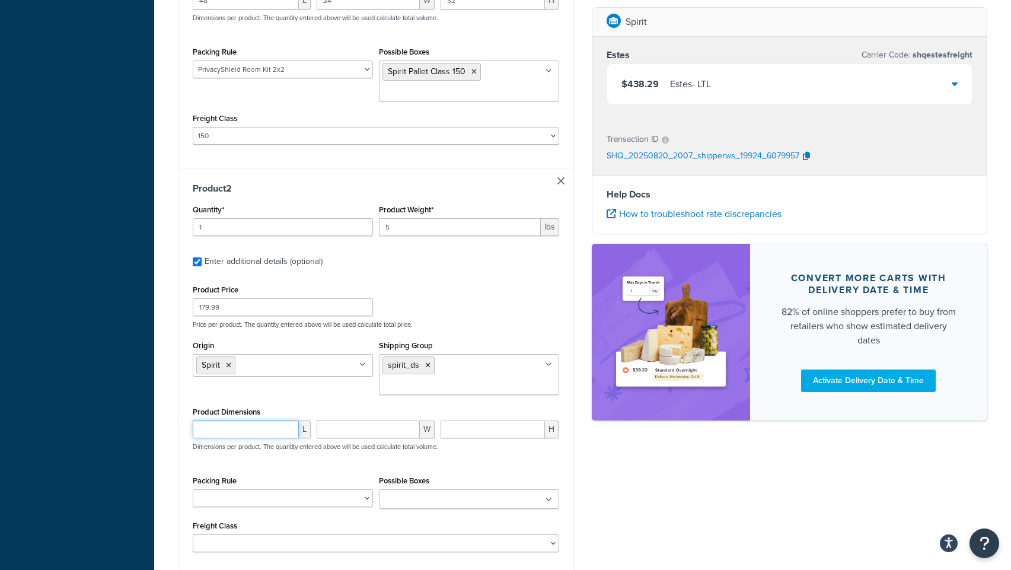
click at [232, 420] on input "number" at bounding box center [246, 429] width 106 height 18
type input "32"
type input "16"
click at [427, 493] on input "Possible Boxes" at bounding box center [434, 499] width 105 height 13
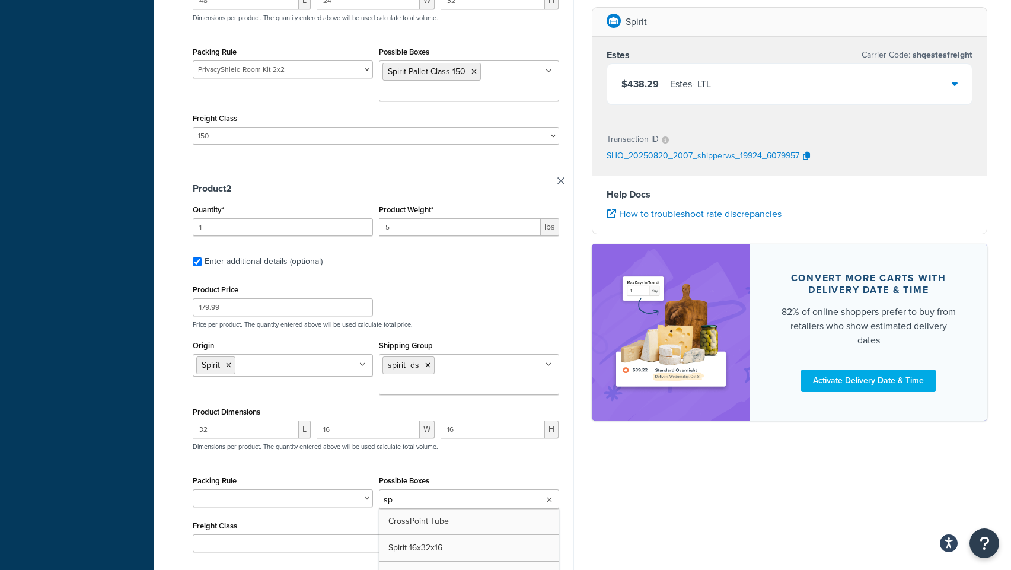
type input "spi"
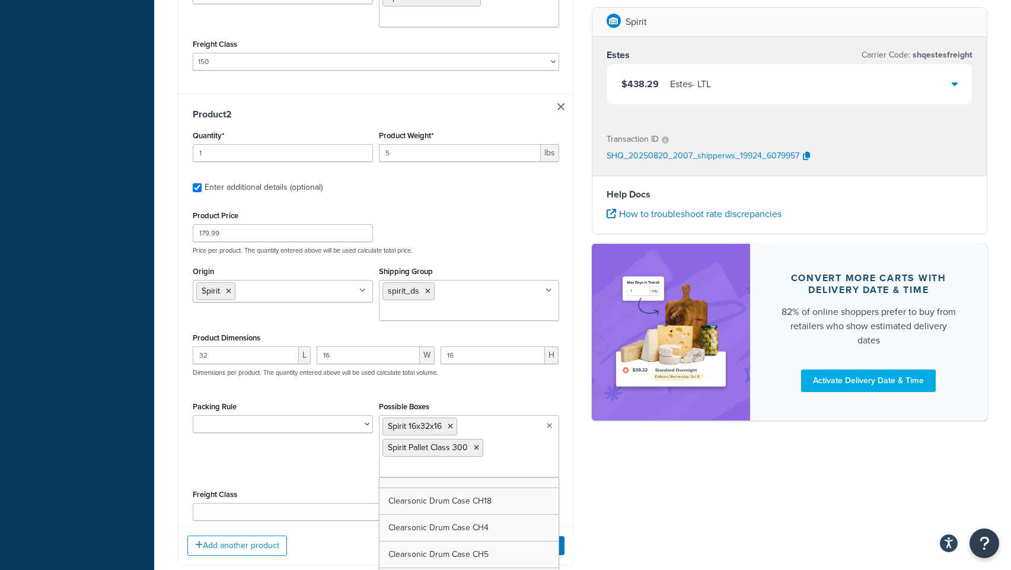
scroll to position [2176, 0]
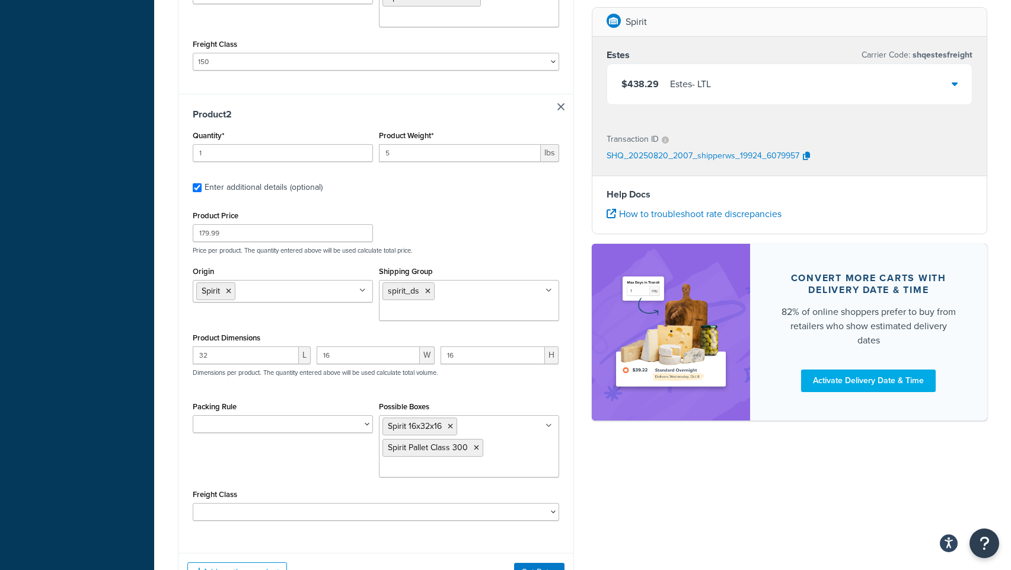
click at [626, 484] on div "Ecommerce store : Edit PRE [URL][DOMAIN_NAME] Shipping destination : Edit [STRE…" at bounding box center [582, 7] width 827 height 1203
click at [336, 503] on select "50 55 60 65 70 77.5 85 92.5 100 110 125 150 175 200 250 300 400 500" at bounding box center [376, 512] width 366 height 18
select select "300"
click at [193, 503] on select "50 55 60 65 70 77.5 85 92.5 100 110 125 150 175 200 250 300 400 500" at bounding box center [376, 512] width 366 height 18
click at [532, 563] on button "Get Rates" at bounding box center [539, 572] width 50 height 19
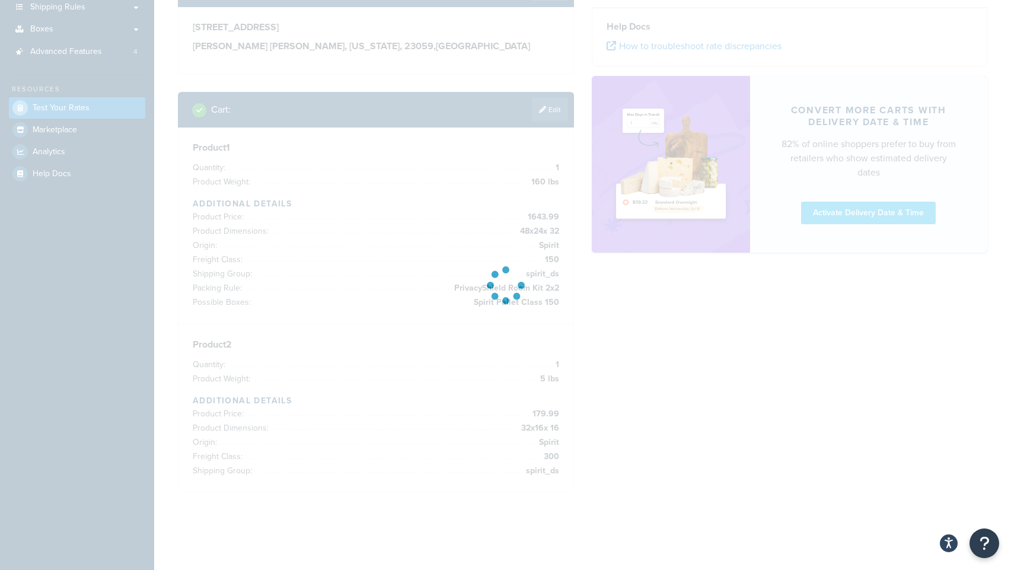
scroll to position [213, 0]
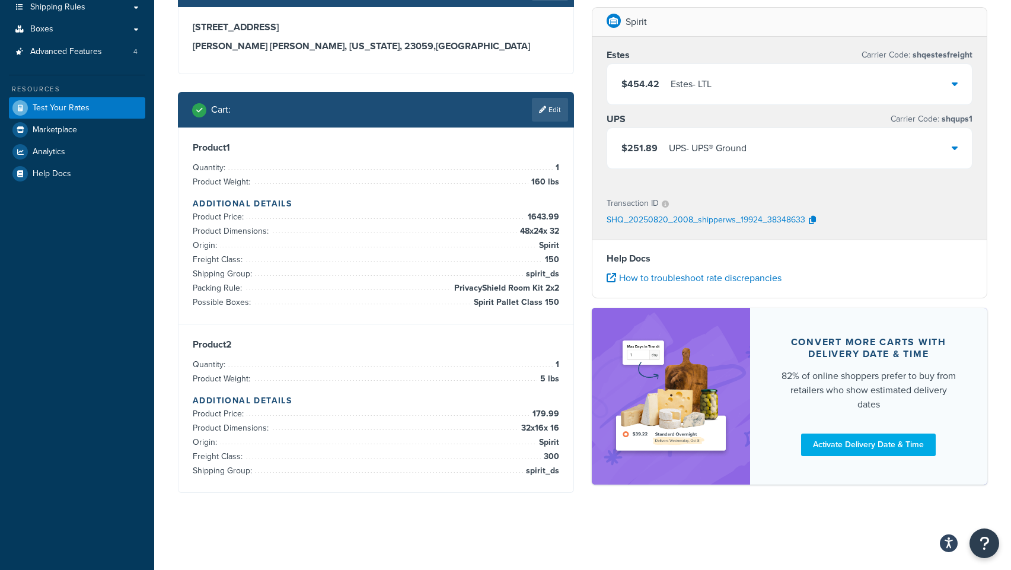
click at [731, 161] on div "$251.89 UPS - UPS® Ground" at bounding box center [789, 148] width 365 height 40
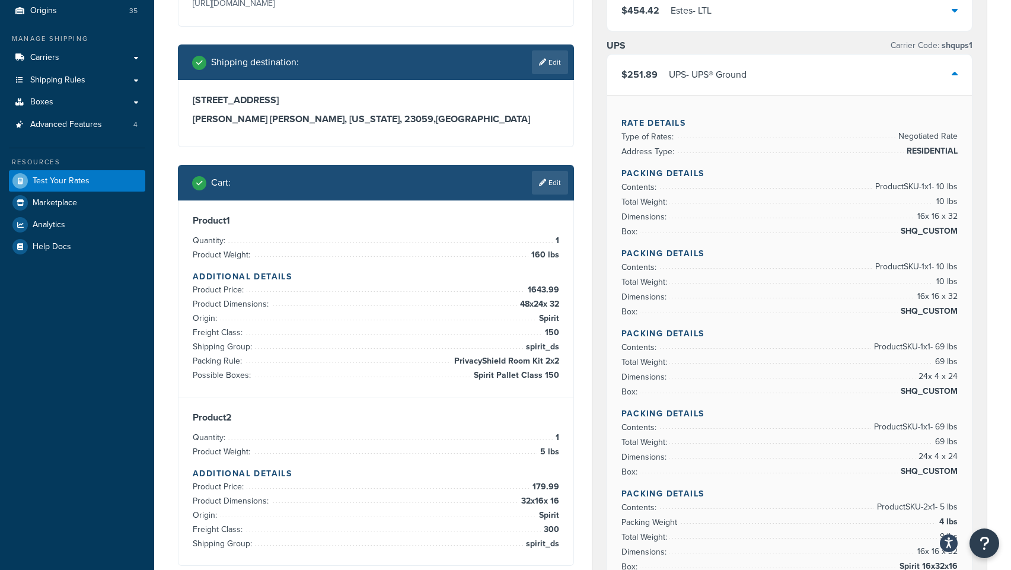
scroll to position [0, 0]
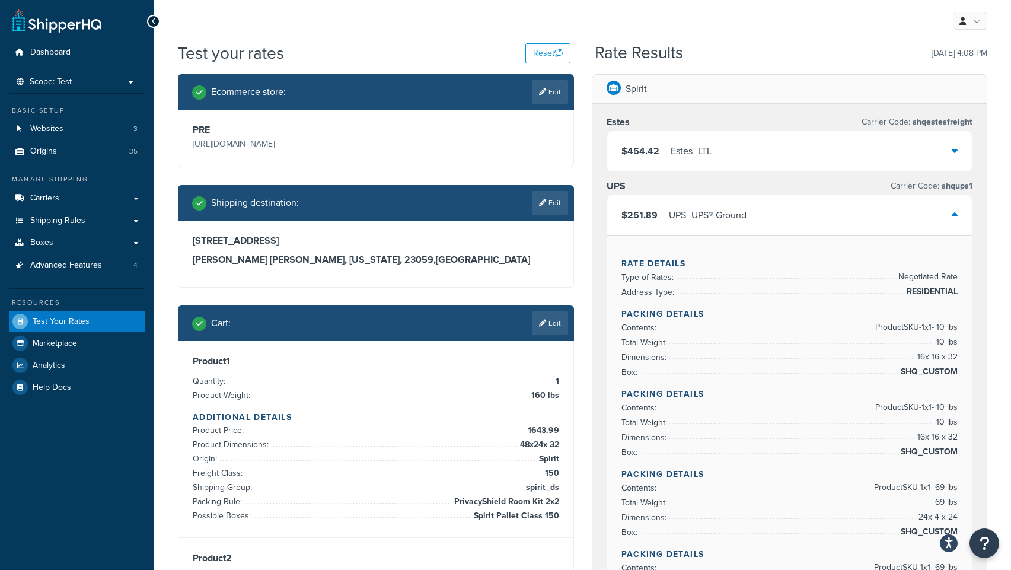
click at [825, 223] on div "$251.89 UPS - UPS® Ground" at bounding box center [789, 215] width 365 height 40
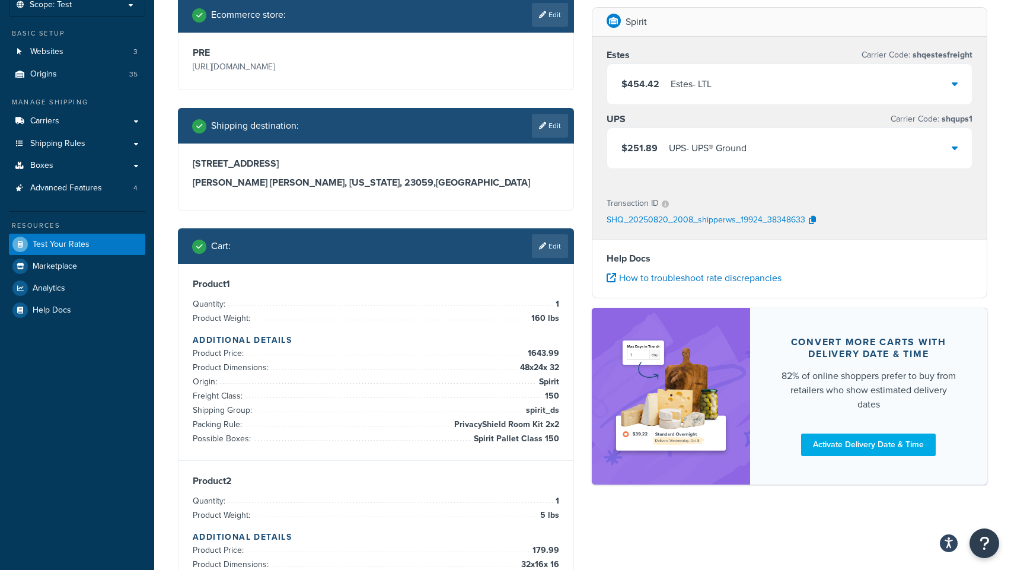
scroll to position [13, 0]
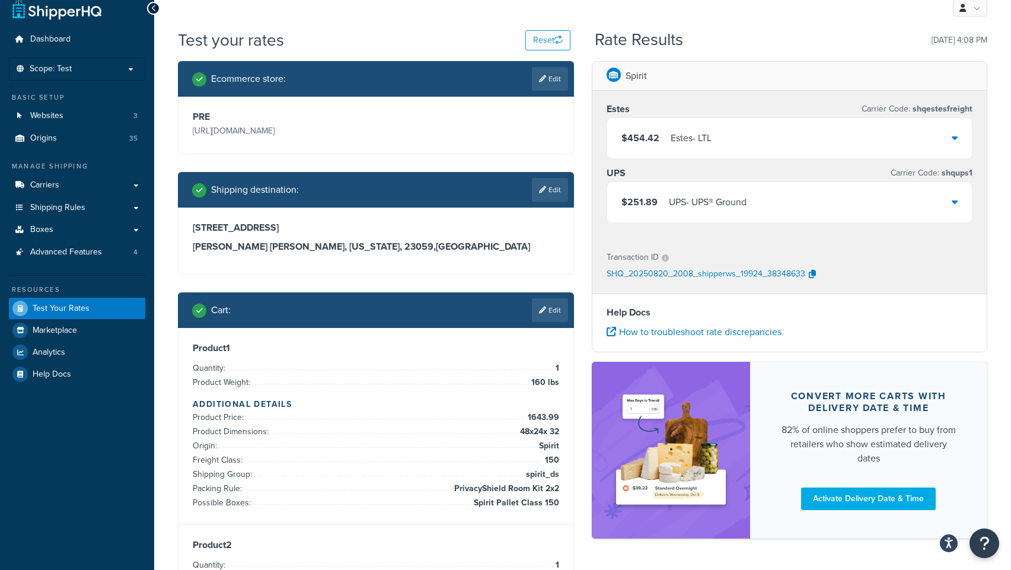
click at [786, 147] on div "$454.42 [PERSON_NAME] - LTL" at bounding box center [789, 138] width 365 height 40
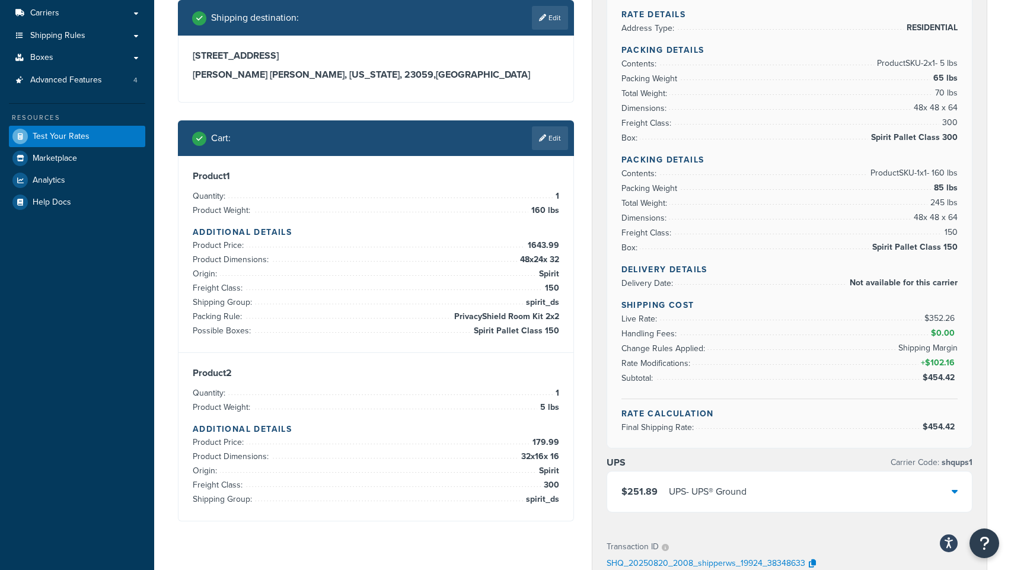
scroll to position [193, 0]
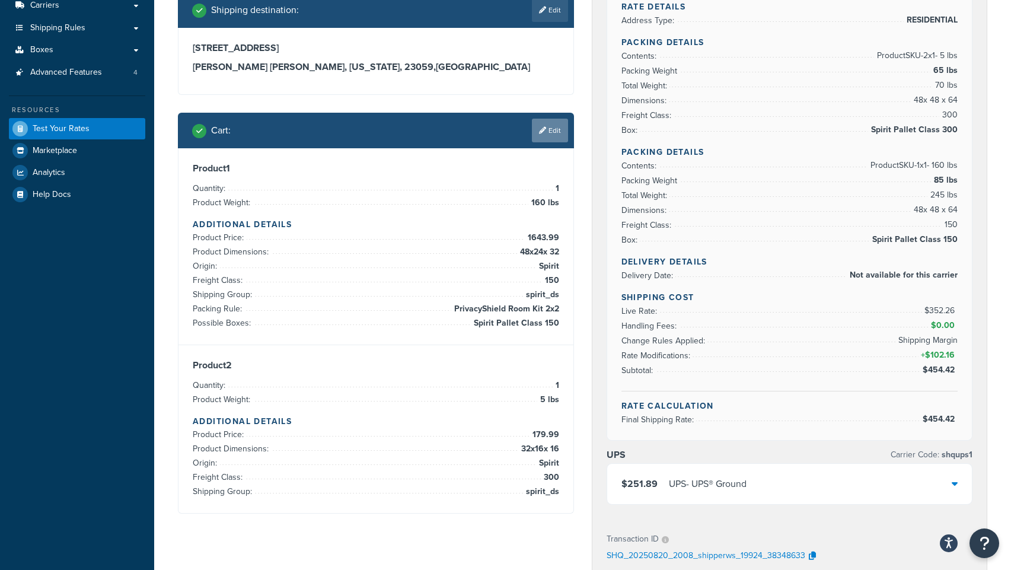
click at [546, 133] on link "Edit" at bounding box center [550, 131] width 36 height 24
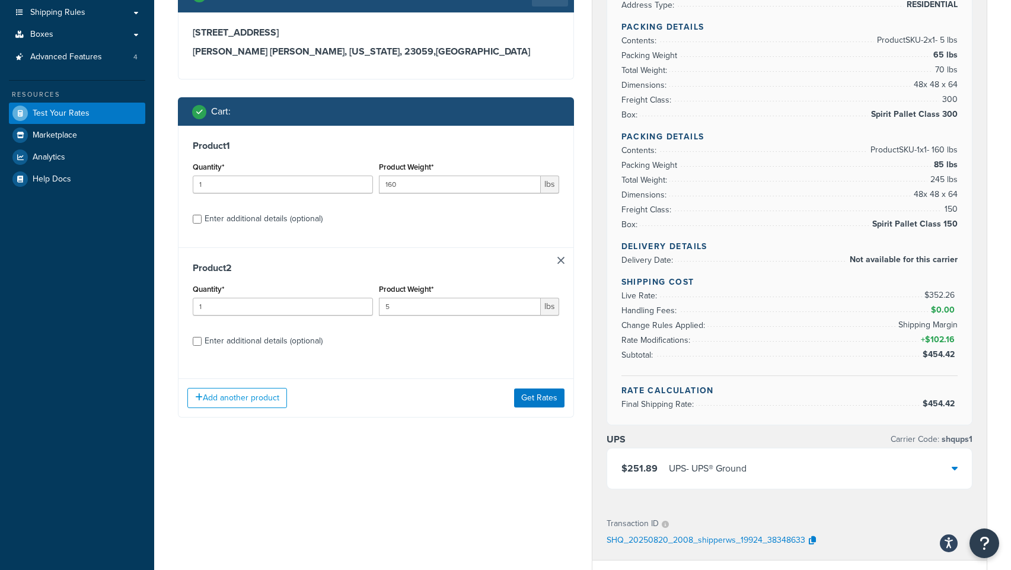
scroll to position [223, 0]
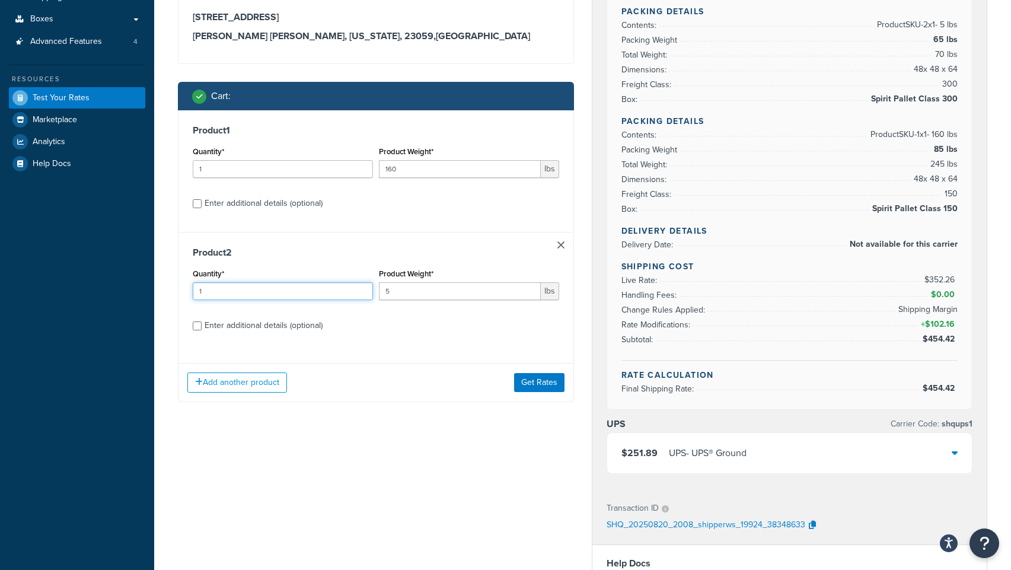
click at [225, 294] on input "1" at bounding box center [283, 291] width 180 height 18
type input "18"
click at [542, 381] on button "Get Rates" at bounding box center [539, 382] width 50 height 19
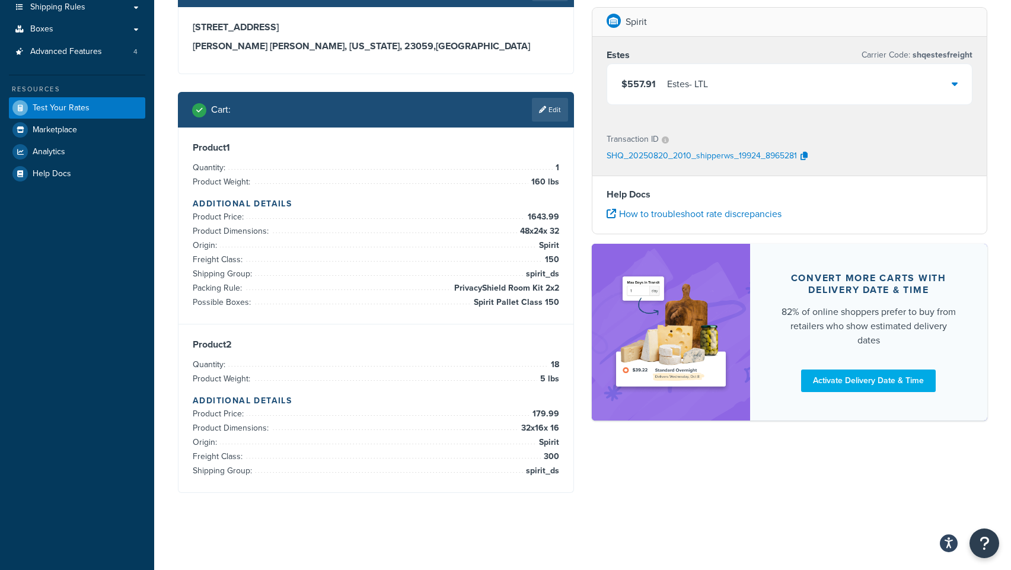
scroll to position [190, 0]
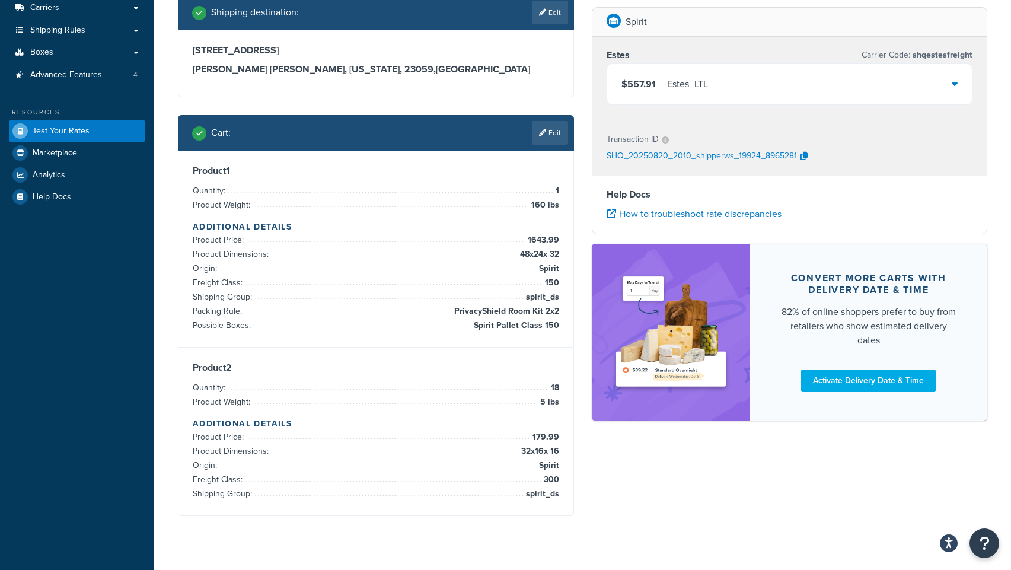
click at [871, 91] on div "$557.91 [PERSON_NAME] - LTL" at bounding box center [789, 84] width 365 height 40
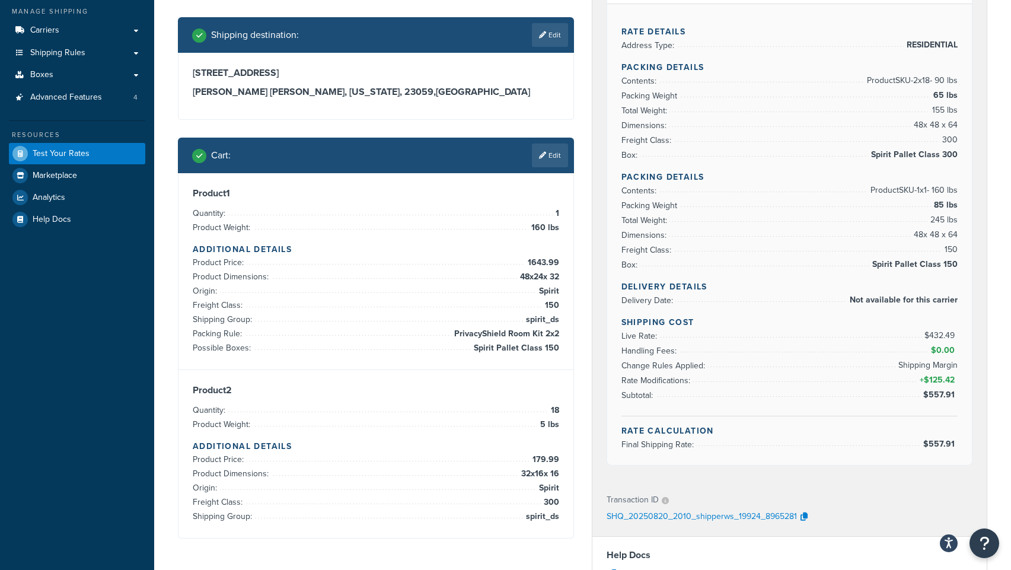
scroll to position [104, 0]
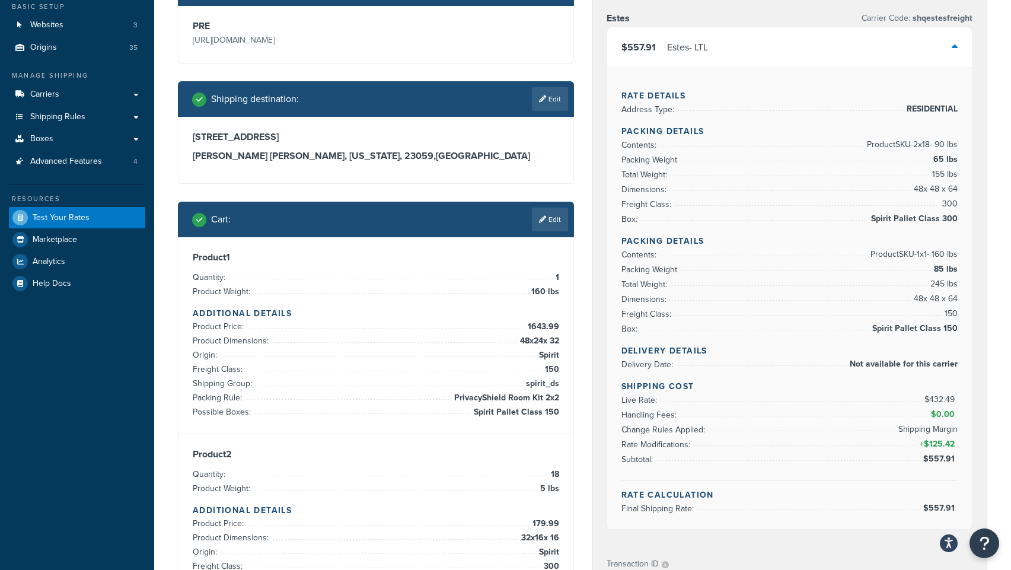
click at [797, 59] on div "$557.91 [PERSON_NAME] - LTL" at bounding box center [789, 47] width 365 height 40
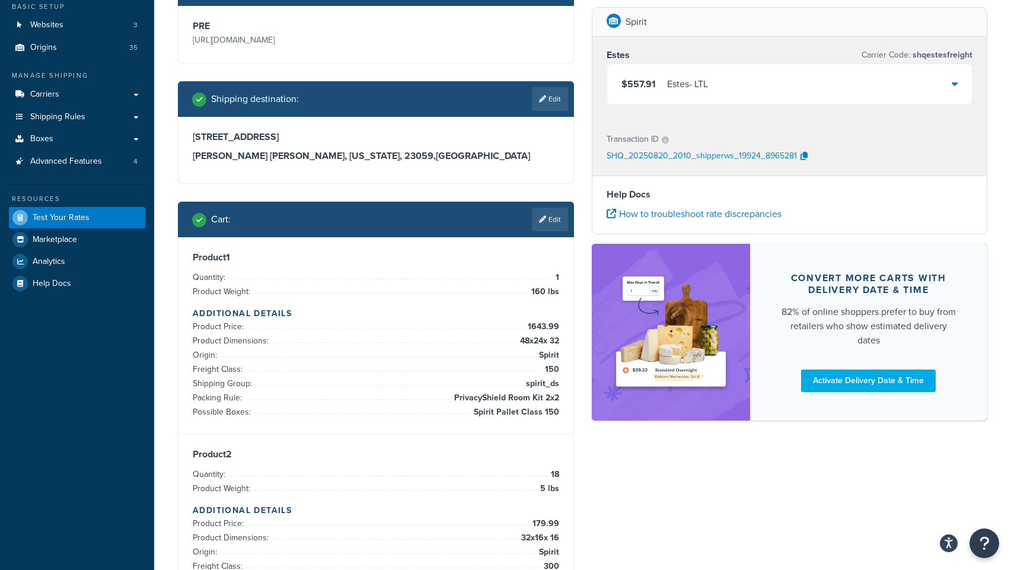
click at [575, 311] on div "Ecommerce store : Edit PRE [URL][DOMAIN_NAME] Shipping destination : Edit [STRE…" at bounding box center [376, 295] width 414 height 650
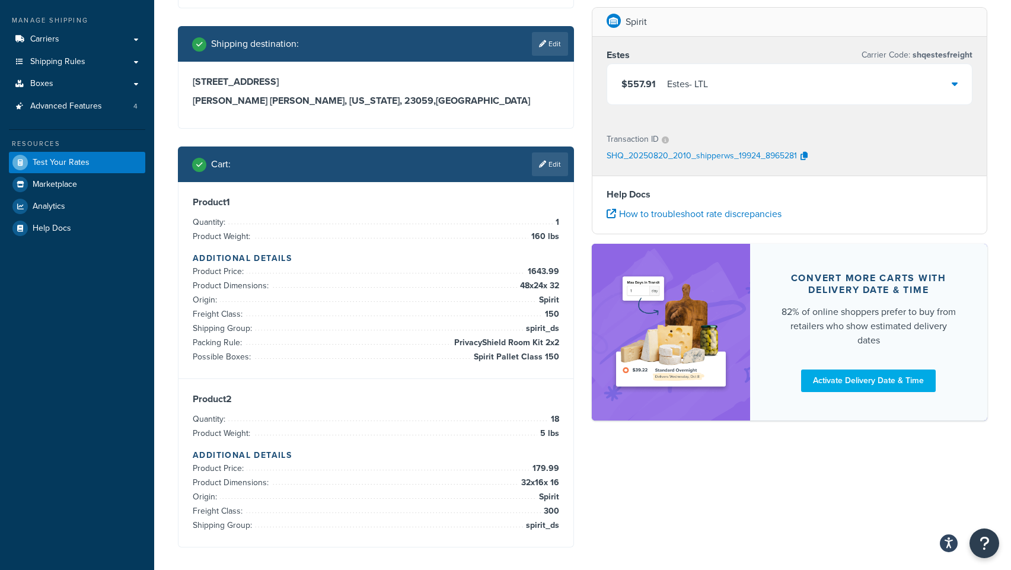
scroll to position [167, 0]
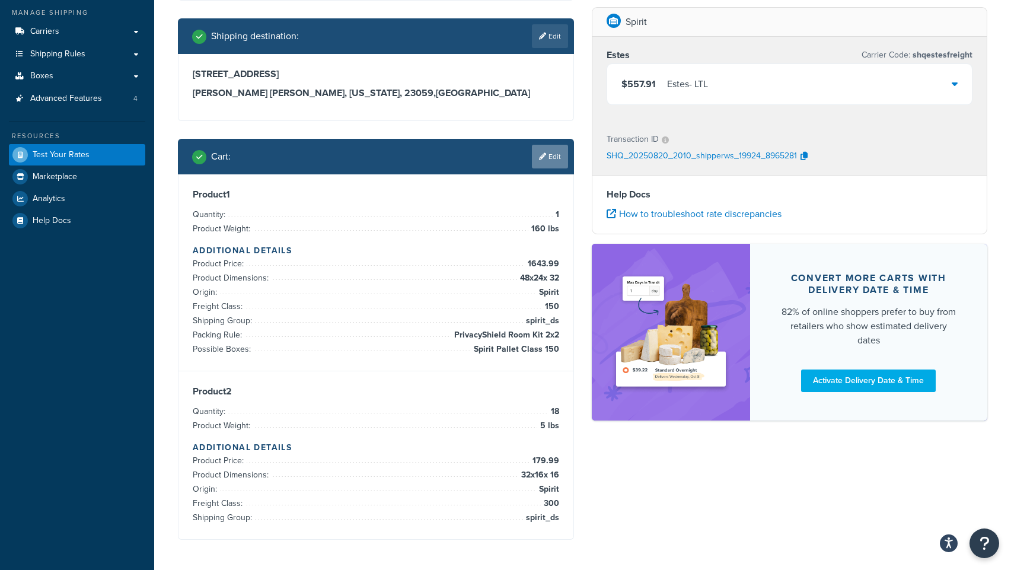
click at [557, 161] on link "Edit" at bounding box center [550, 157] width 36 height 24
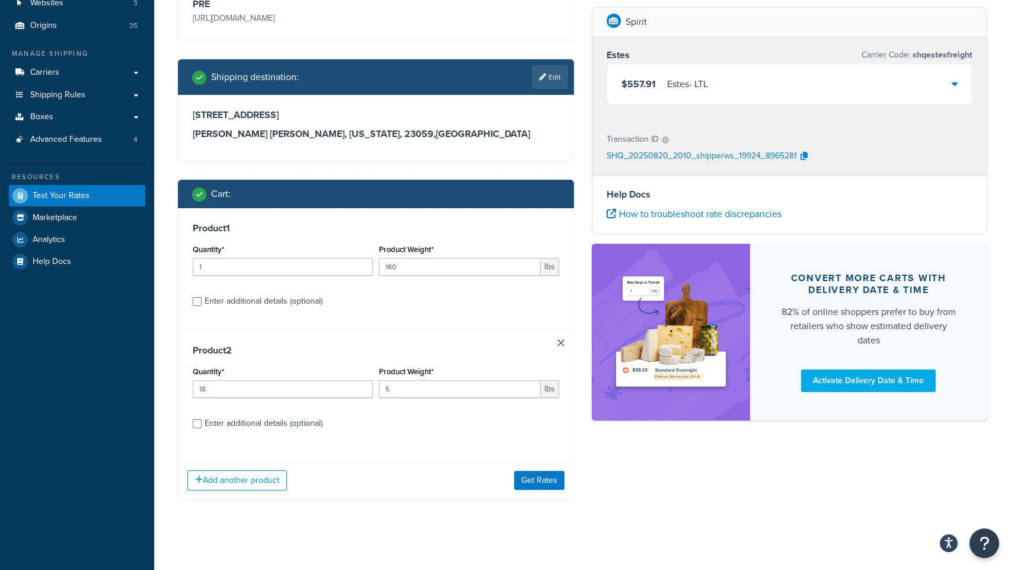
scroll to position [133, 0]
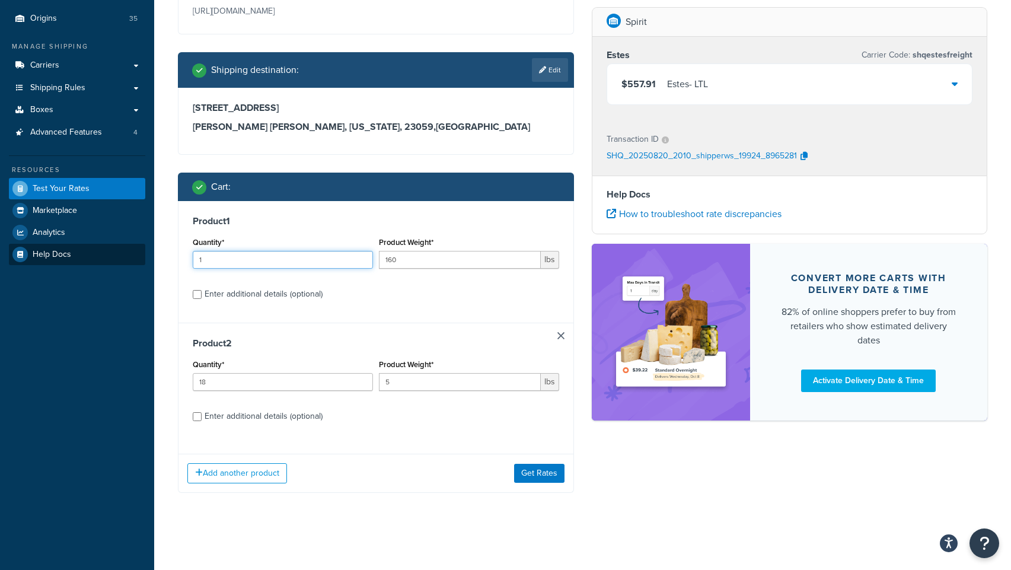
drag, startPoint x: 261, startPoint y: 261, endPoint x: 141, endPoint y: 254, distance: 119.9
click at [141, 254] on div "Dashboard Scope: Test Basic Setup Websites 3 Origins 35 Manage Shipping Carrier…" at bounding box center [505, 218] width 1011 height 702
type input "18"
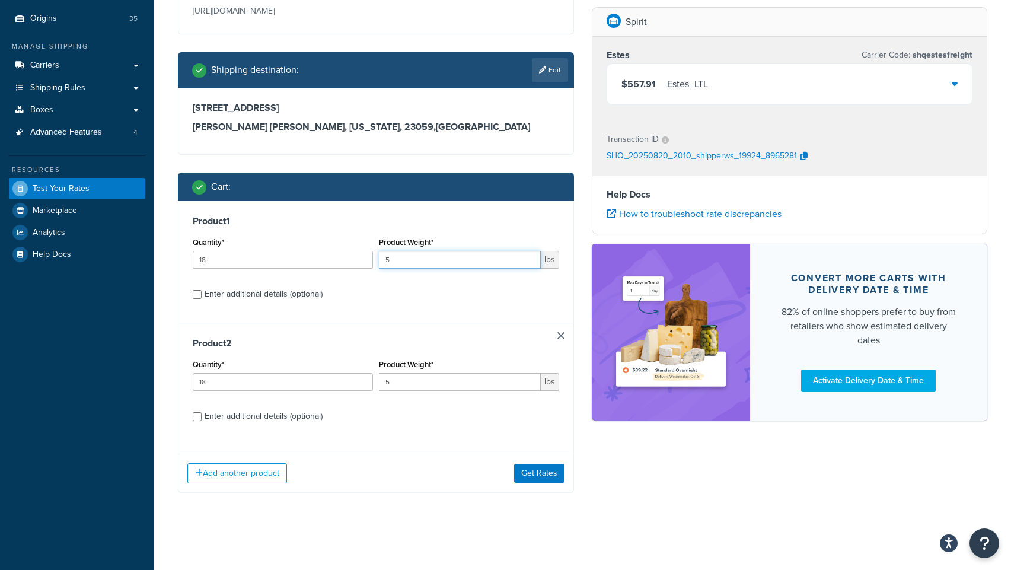
type input "5"
click at [195, 293] on input "Enter additional details (optional)" at bounding box center [197, 294] width 9 height 9
checkbox input "true"
select select "84857"
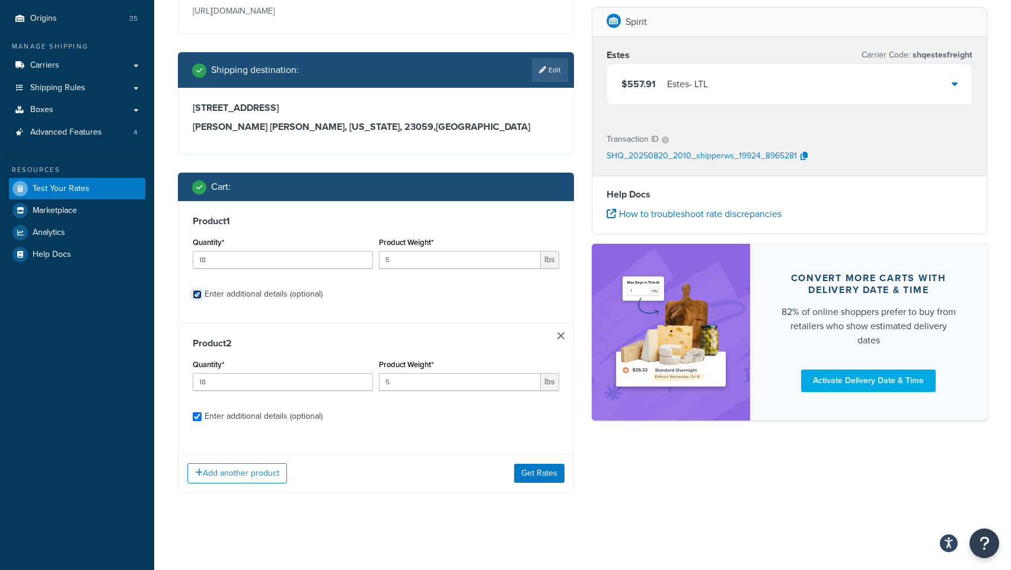
select select "150"
select select "300"
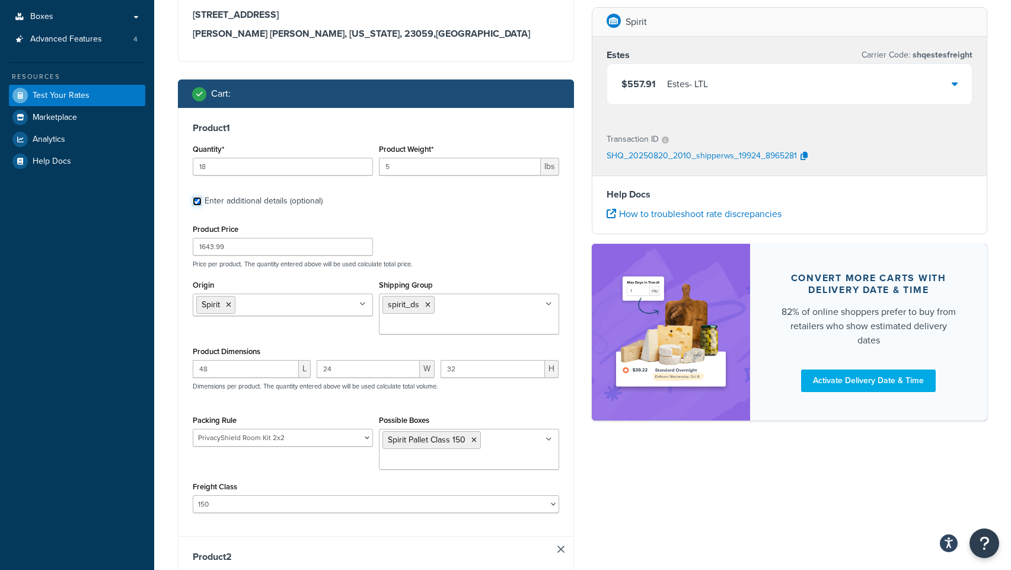
scroll to position [234, 0]
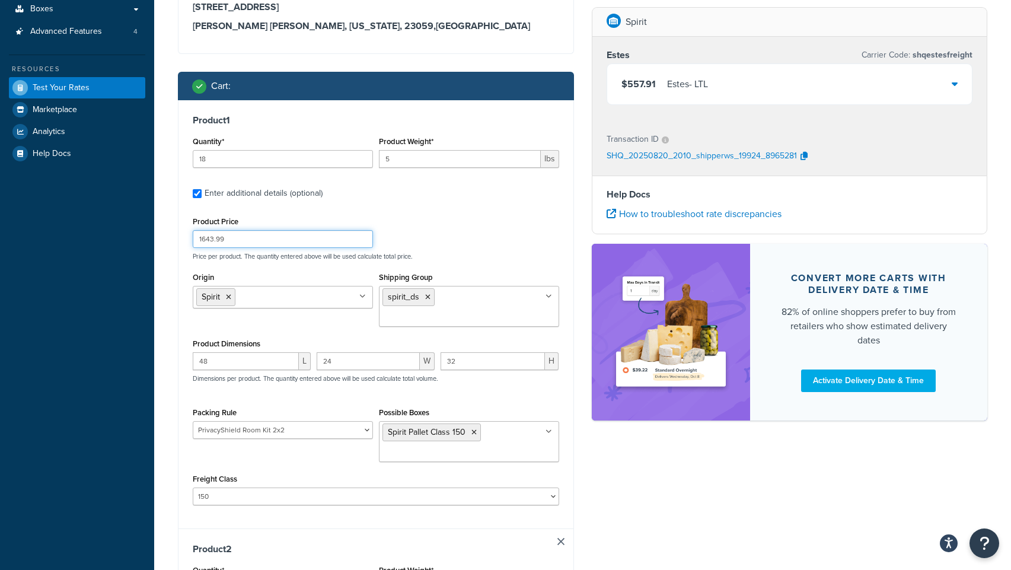
drag, startPoint x: 209, startPoint y: 239, endPoint x: 130, endPoint y: 239, distance: 79.4
click at [130, 239] on div "Dashboard Scope: Test Basic Setup Websites 3 Origins 35 Manage Shipping Carrier…" at bounding box center [505, 434] width 1011 height 1337
type input "179.99"
drag, startPoint x: 225, startPoint y: 345, endPoint x: 133, endPoint y: 346, distance: 91.9
click at [133, 346] on div "Dashboard Scope: Test Basic Setup Websites 3 Origins 35 Manage Shipping Carrier…" at bounding box center [505, 434] width 1011 height 1337
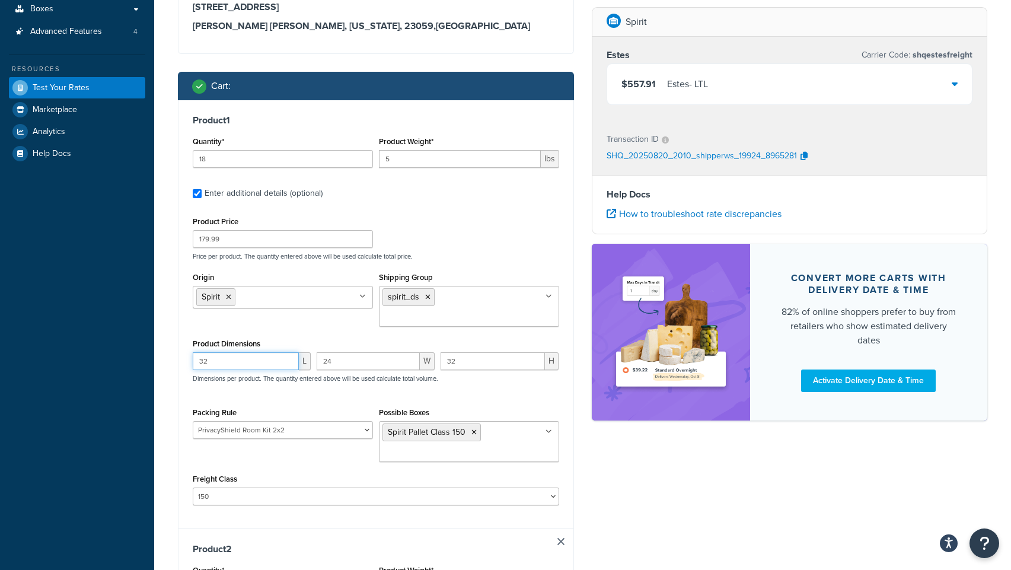
type input "32"
type input "16"
click at [472, 429] on icon at bounding box center [473, 432] width 5 height 7
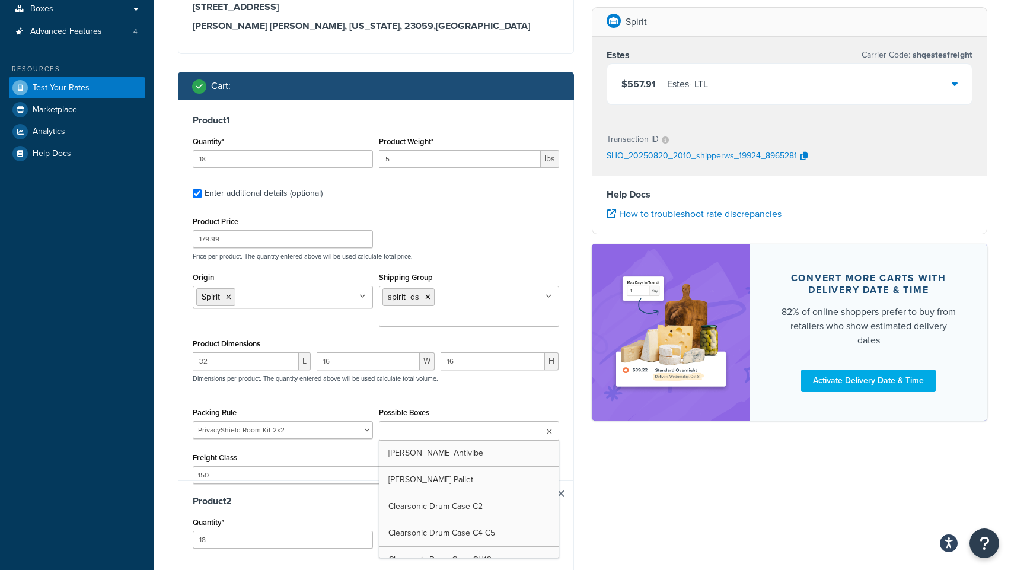
click at [496, 421] on ul at bounding box center [469, 431] width 180 height 20
click at [432, 425] on input "Possible Boxes" at bounding box center [434, 431] width 105 height 13
type input "spi"
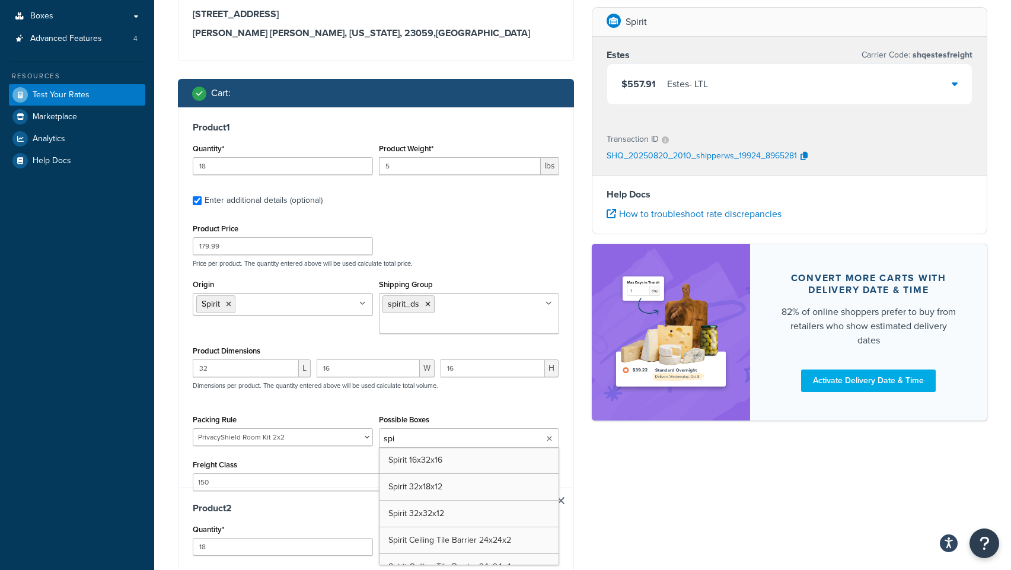
scroll to position [219, 0]
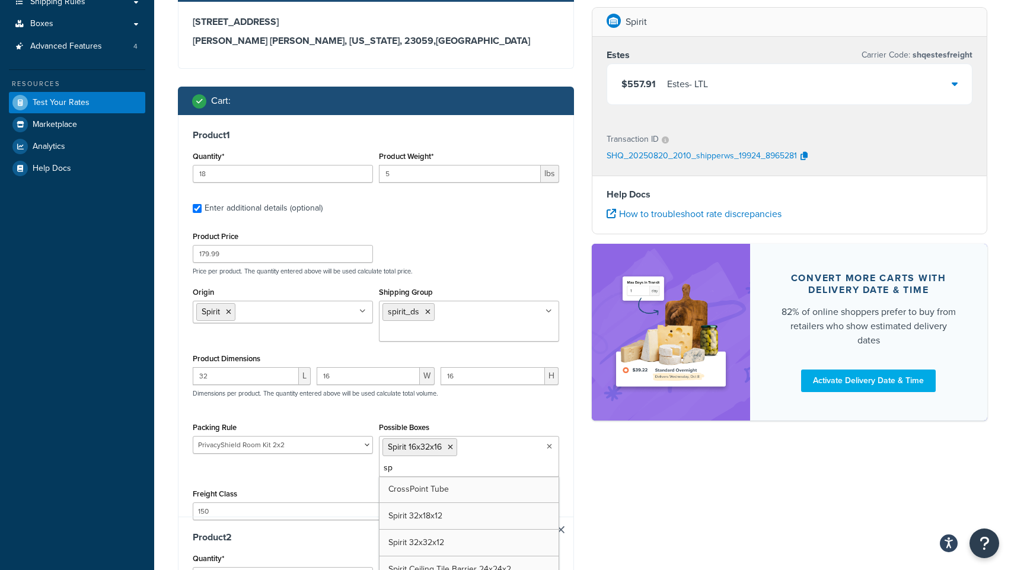
type input "spi"
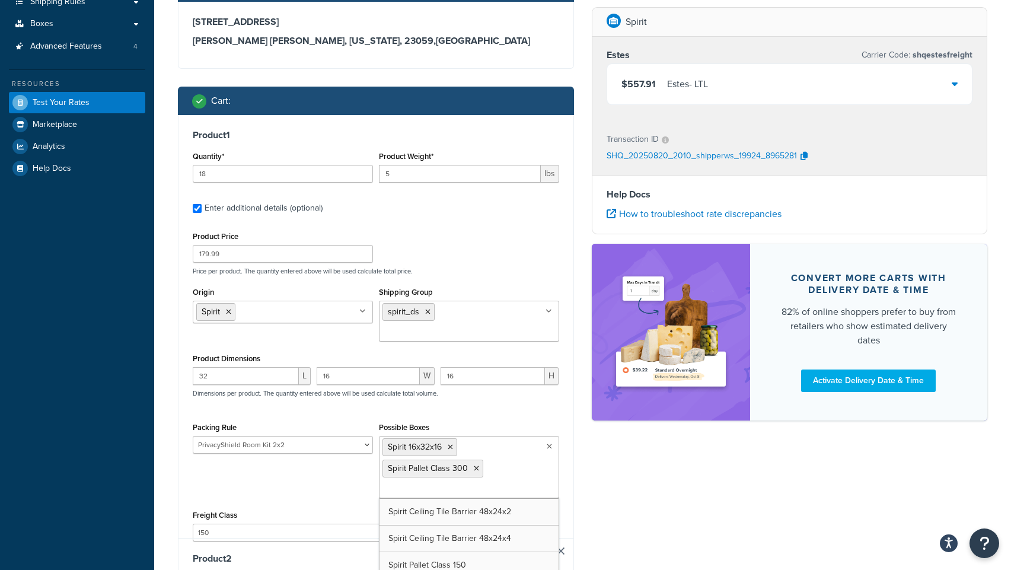
click at [618, 486] on div "Ecommerce store : Edit PRE [URL][DOMAIN_NAME] Shipping destination : Edit [STRE…" at bounding box center [582, 454] width 827 height 1198
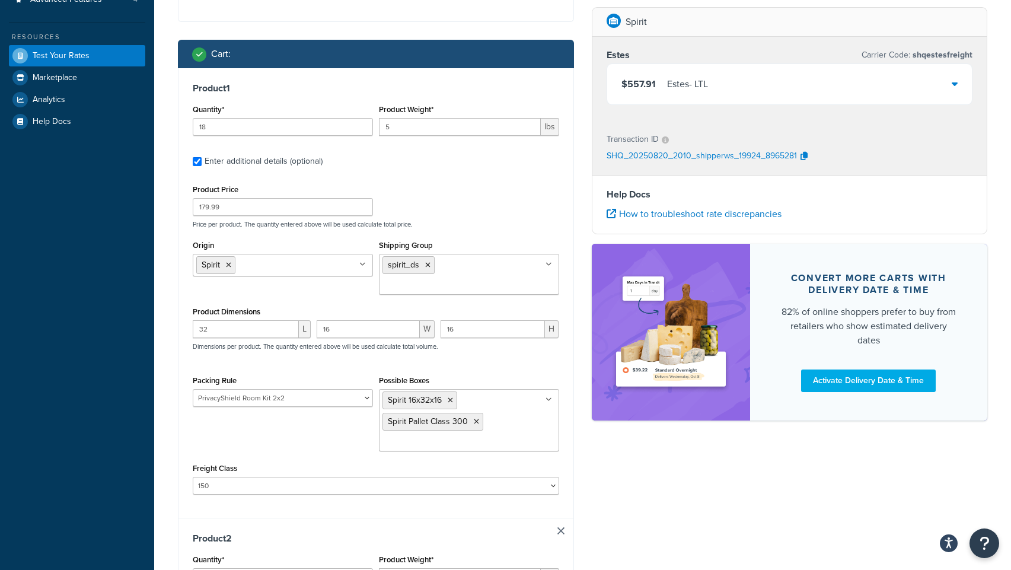
scroll to position [312, 0]
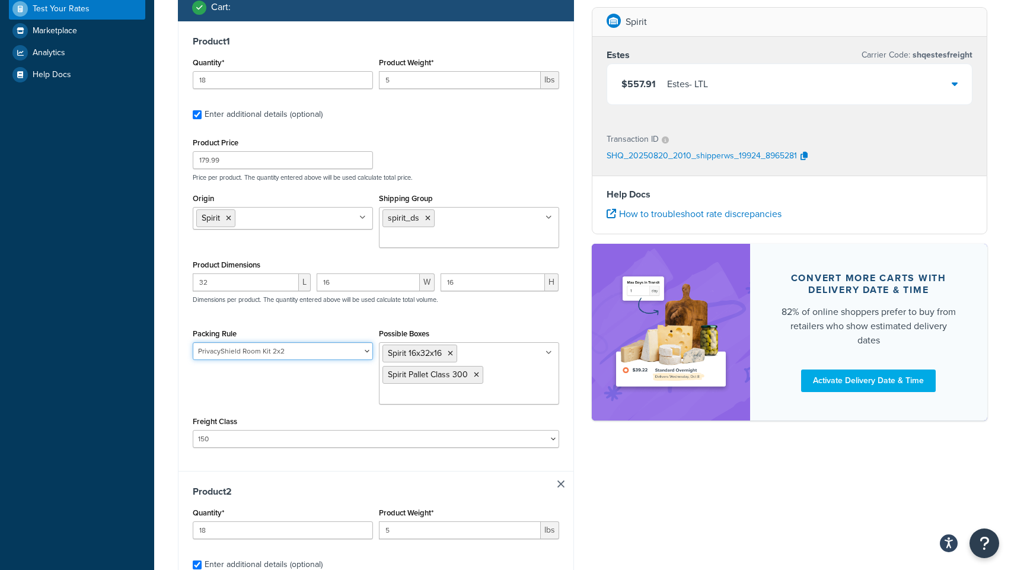
click at [358, 342] on select "Clearsonic AmpPac 10 Clearsonic AmpPac 20 Clearsonic AmpPac 21 Clearsonic AmpPa…" at bounding box center [283, 351] width 180 height 18
select select
click at [193, 342] on select "Clearsonic AmpPac 10 Clearsonic AmpPac 20 Clearsonic AmpPac 21 Clearsonic AmpPa…" at bounding box center [283, 351] width 180 height 18
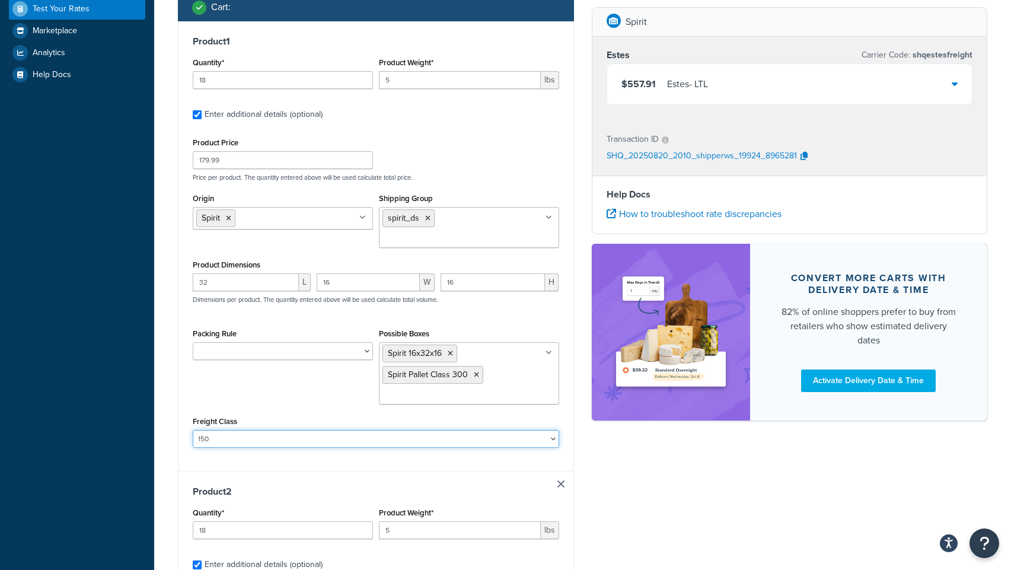
click at [219, 430] on select "50 55 60 65 70 77.5 85 92.5 100 110 125 150 175 200 250 300 400 500" at bounding box center [376, 439] width 366 height 18
select select "300"
click at [193, 430] on select "50 55 60 65 70 77.5 85 92.5 100 110 125 150 175 200 250 300 400 500" at bounding box center [376, 439] width 366 height 18
click at [563, 480] on link at bounding box center [560, 483] width 7 height 7
checkbox input "false"
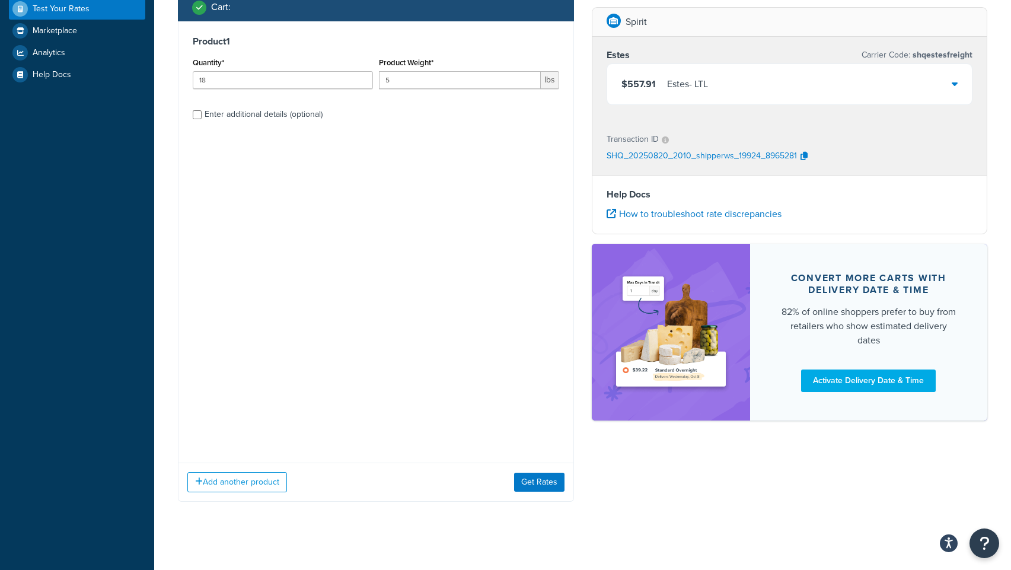
scroll to position [0, 0]
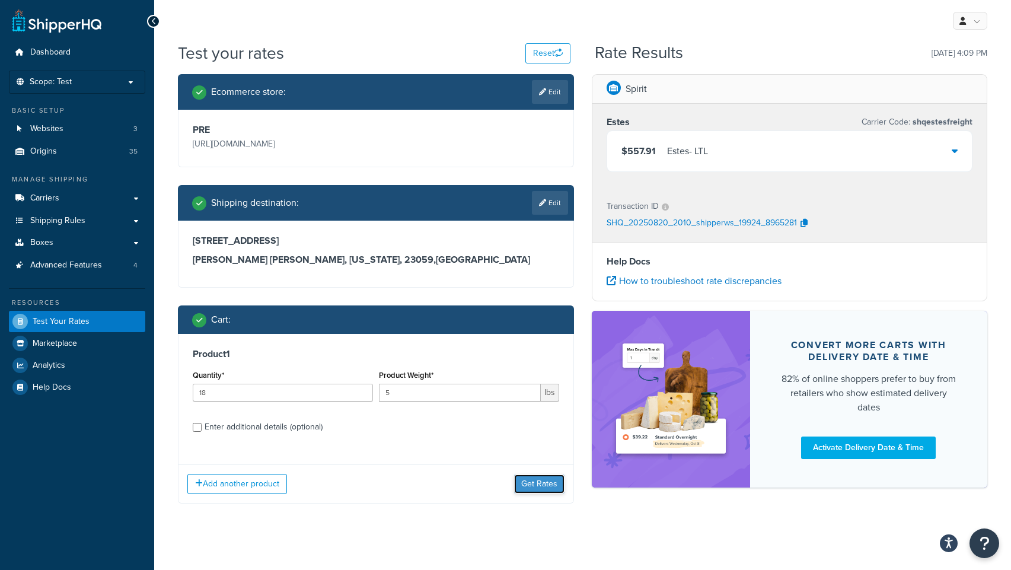
click at [532, 490] on button "Get Rates" at bounding box center [539, 483] width 50 height 19
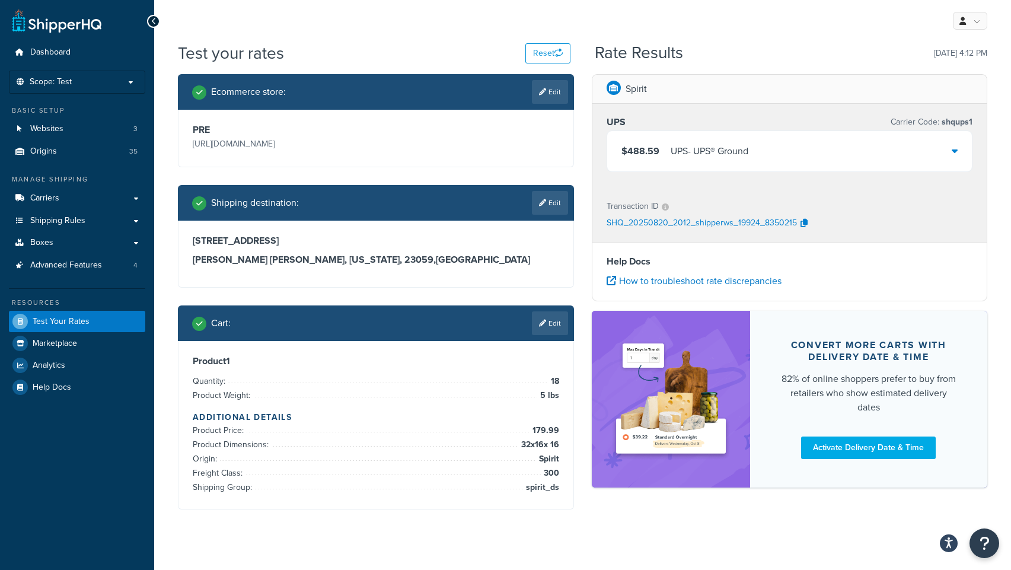
click at [829, 158] on div "$488.59 UPS - UPS® Ground" at bounding box center [789, 151] width 365 height 40
